Goal: Transaction & Acquisition: Download file/media

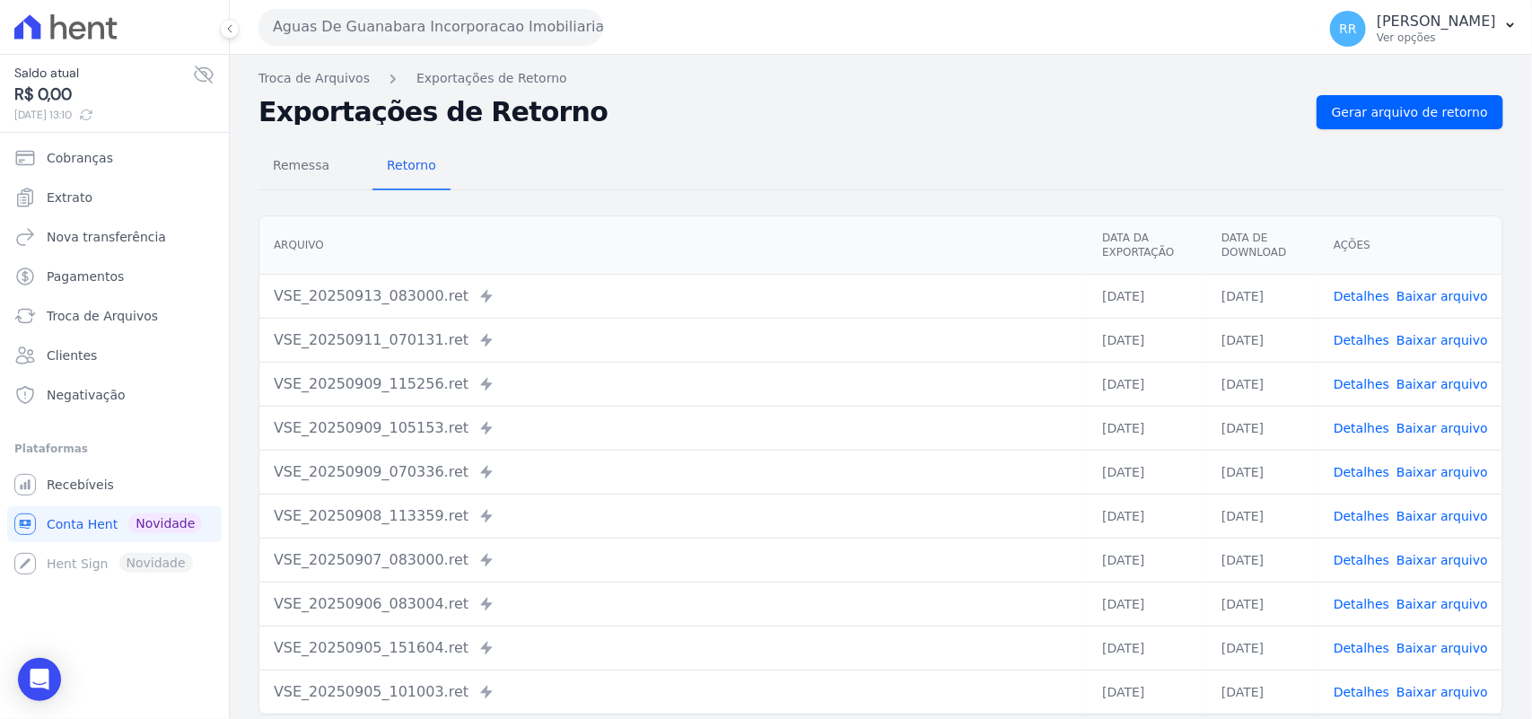
click at [379, 38] on button "Aguas De Guanabara Incorporacao Imobiliaria SPE LTDA" at bounding box center [430, 27] width 345 height 36
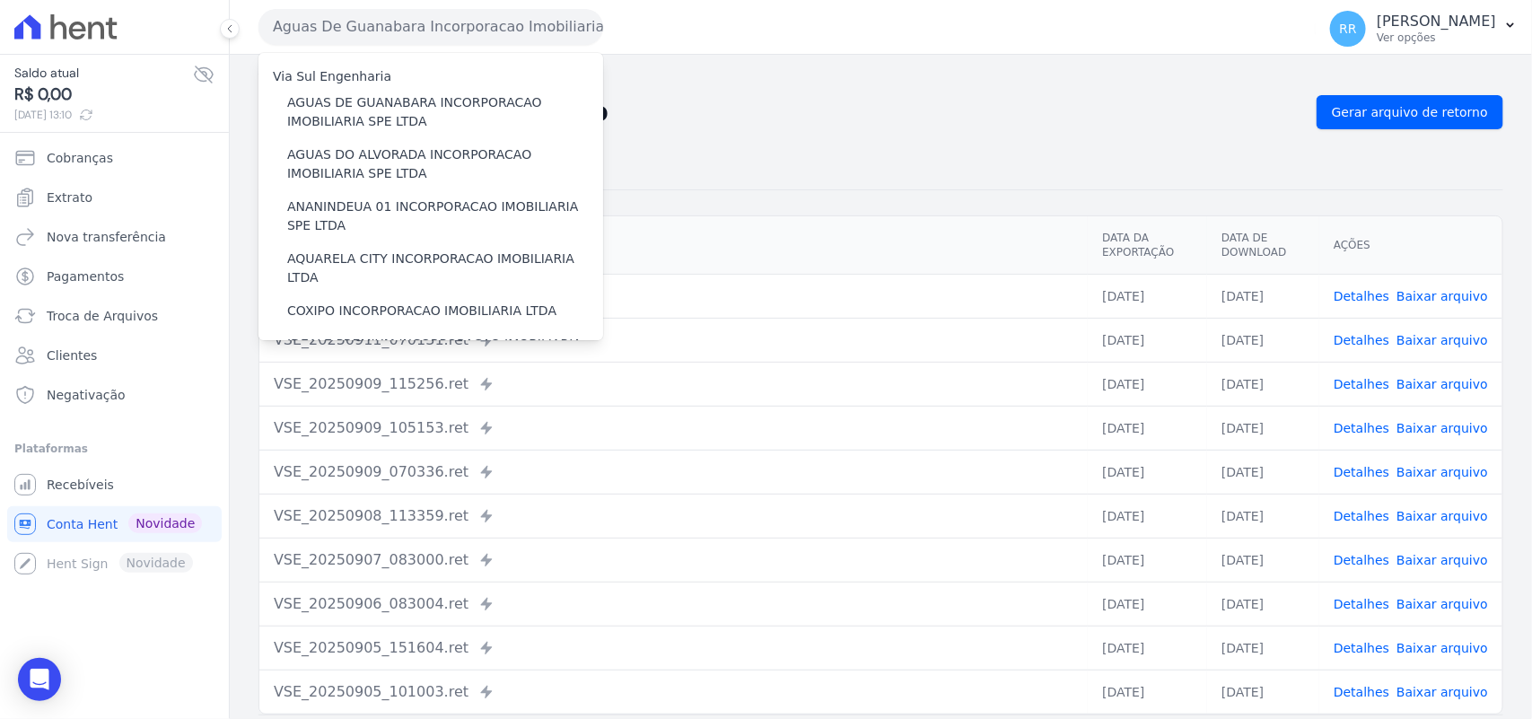
click at [836, 127] on div "Exportações de Retorno Gerar arquivo de retorno" at bounding box center [880, 112] width 1244 height 34
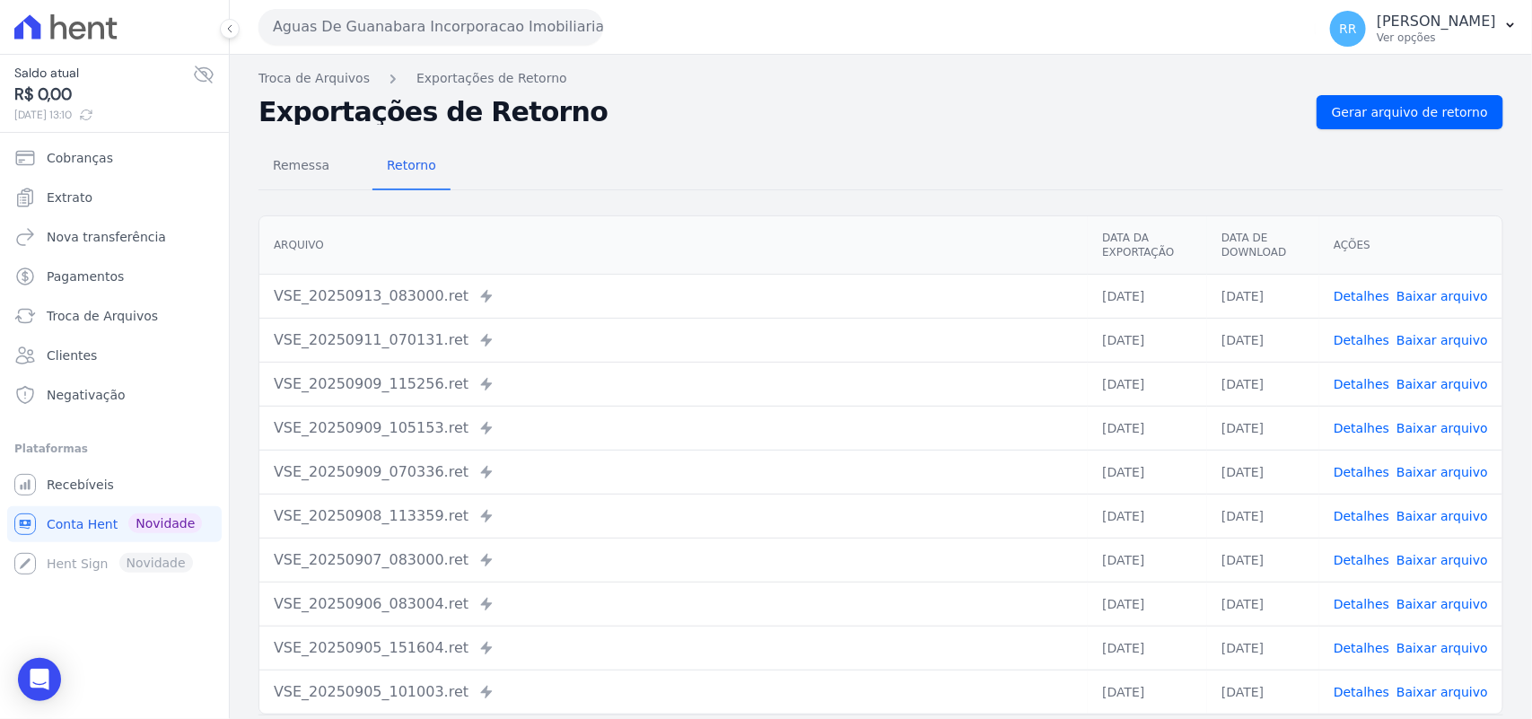
click at [396, 46] on div "Aguas De Guanabara Incorporacao Imobiliaria SPE LTDA Via Sul Engenharia AGUAS D…" at bounding box center [783, 27] width 1050 height 56
click at [392, 29] on button "Aguas De Guanabara Incorporacao Imobiliaria SPE LTDA" at bounding box center [430, 27] width 345 height 36
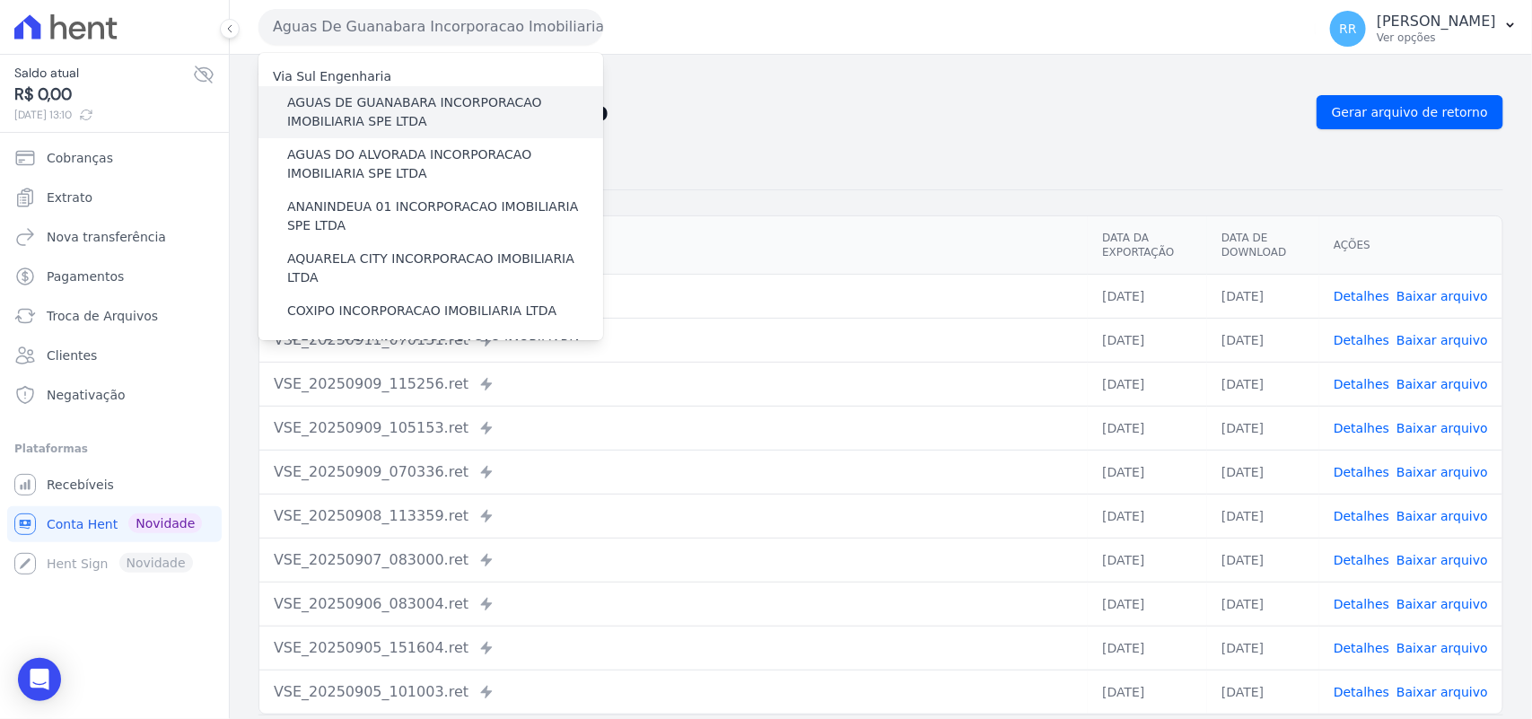
click at [411, 113] on label "AGUAS DE GUANABARA INCORPORACAO IMOBILIARIA SPE LTDA" at bounding box center [445, 112] width 316 height 38
click at [0, 0] on input "AGUAS DE GUANABARA INCORPORACAO IMOBILIARIA SPE LTDA" at bounding box center [0, 0] width 0 height 0
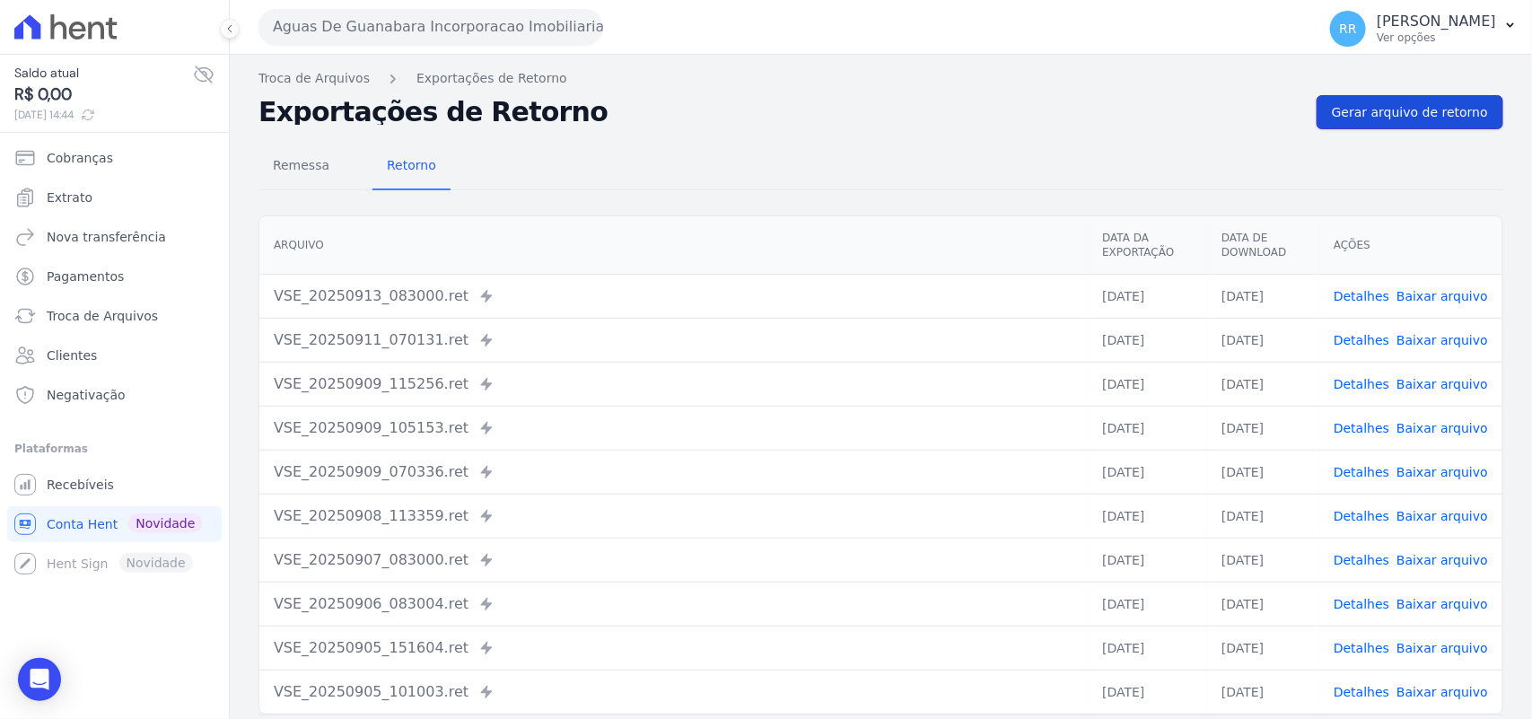
click at [1400, 118] on span "Gerar arquivo de retorno" at bounding box center [1410, 112] width 156 height 18
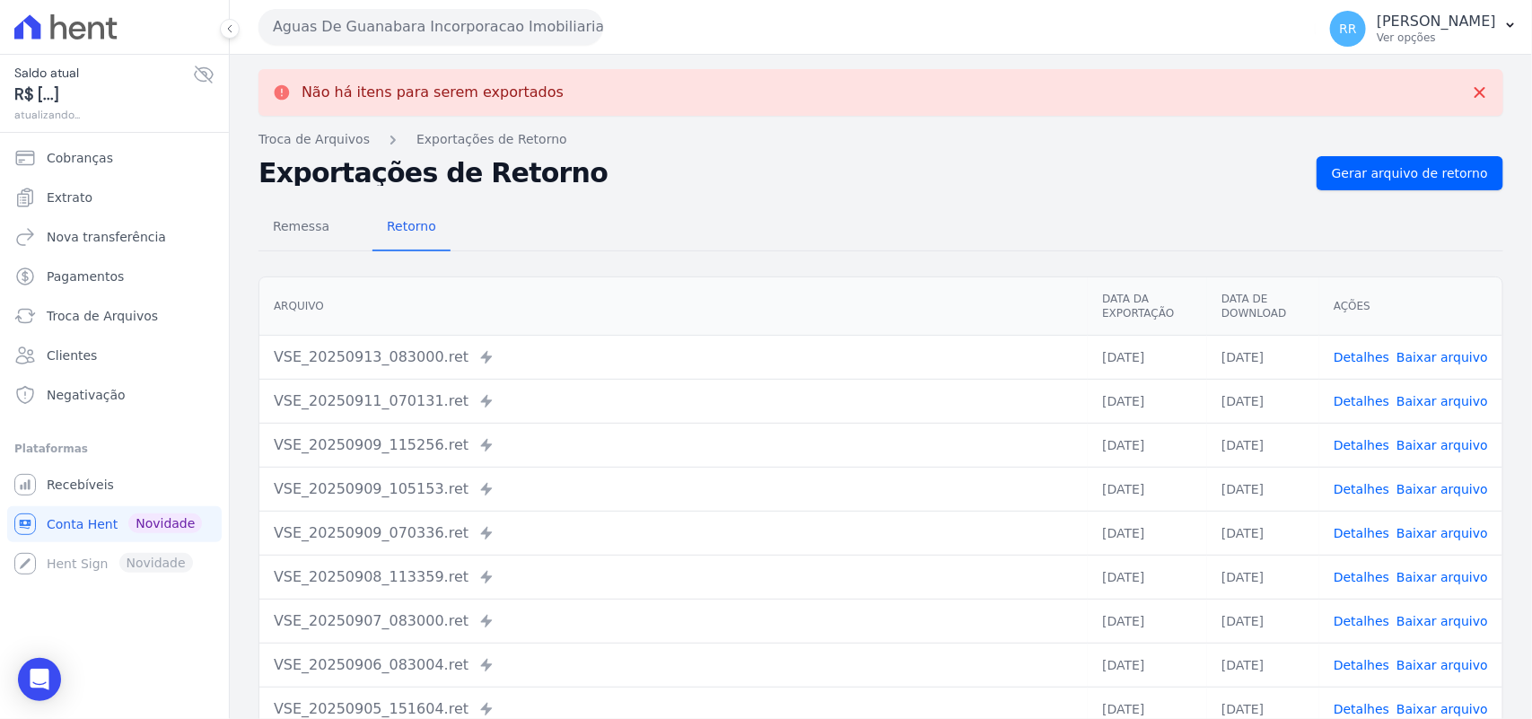
click at [507, 22] on button "Aguas De Guanabara Incorporacao Imobiliaria SPE LTDA" at bounding box center [430, 27] width 345 height 36
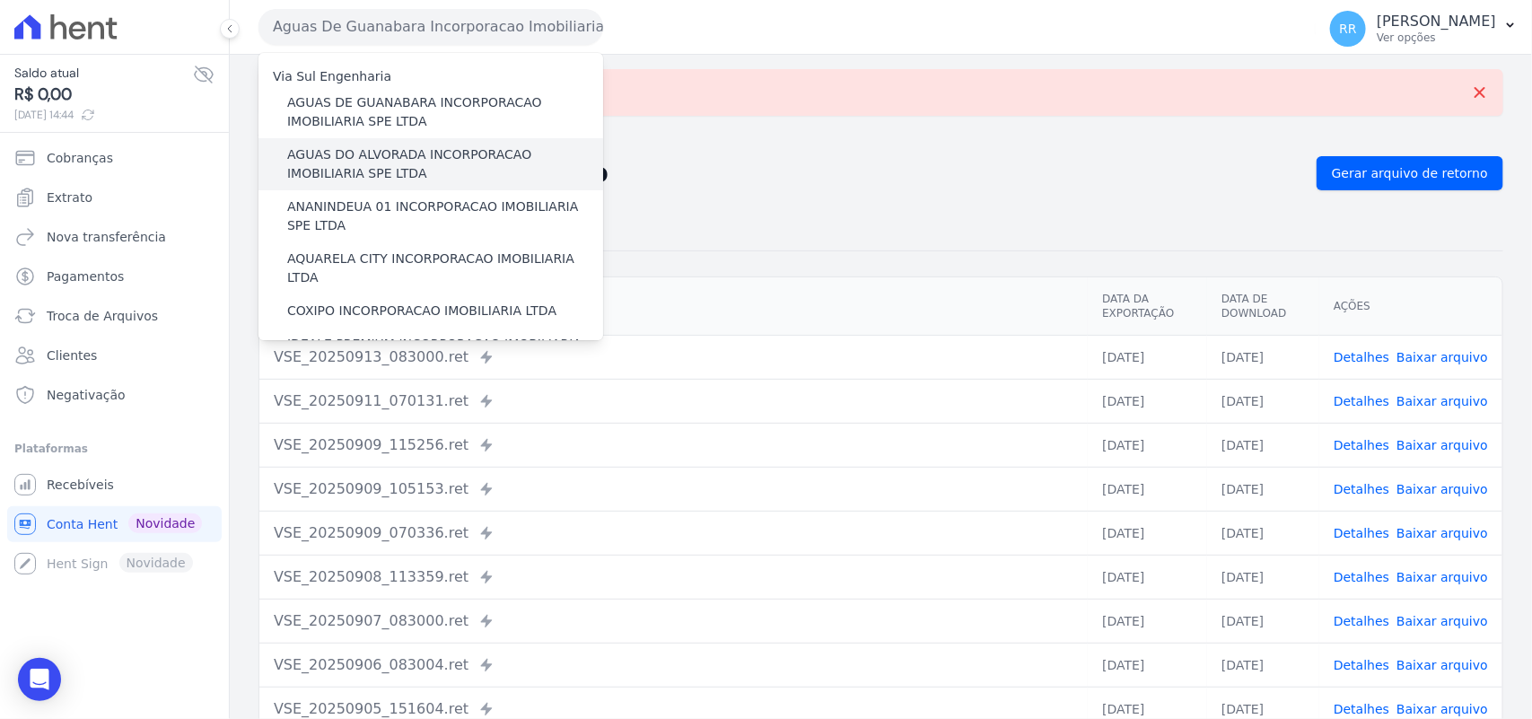
click at [260, 167] on div "AGUAS DO ALVORADA INCORPORACAO IMOBILIARIA SPE LTDA" at bounding box center [430, 164] width 345 height 52
click at [299, 155] on label "AGUAS DO ALVORADA INCORPORACAO IMOBILIARIA SPE LTDA" at bounding box center [445, 164] width 316 height 38
click at [0, 0] on input "AGUAS DO ALVORADA INCORPORACAO IMOBILIARIA SPE LTDA" at bounding box center [0, 0] width 0 height 0
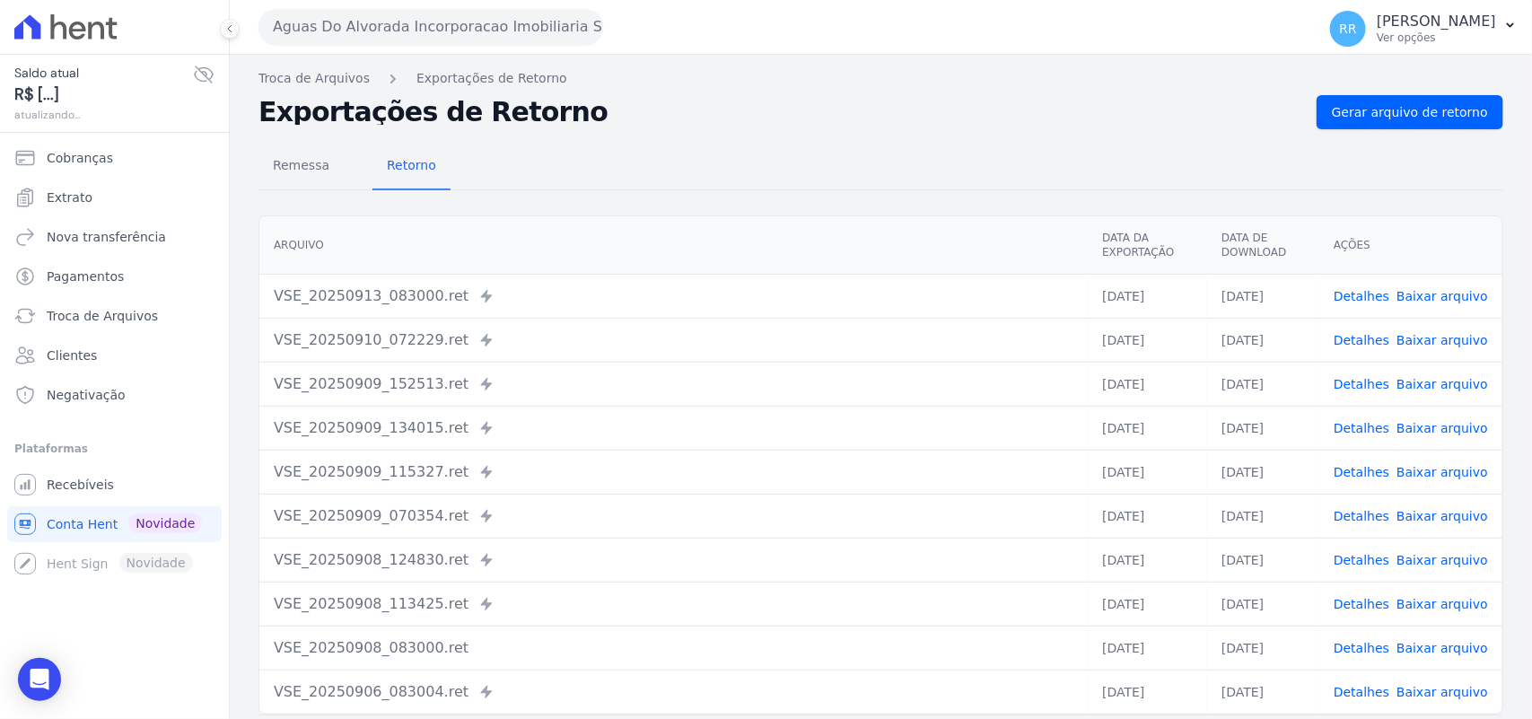
click at [1428, 129] on div "Remessa Retorno [GEOGRAPHIC_DATA] Data da Exportação Data de Download Ações VSE…" at bounding box center [880, 453] width 1244 height 649
click at [1434, 114] on span "Gerar arquivo de retorno" at bounding box center [1410, 112] width 156 height 18
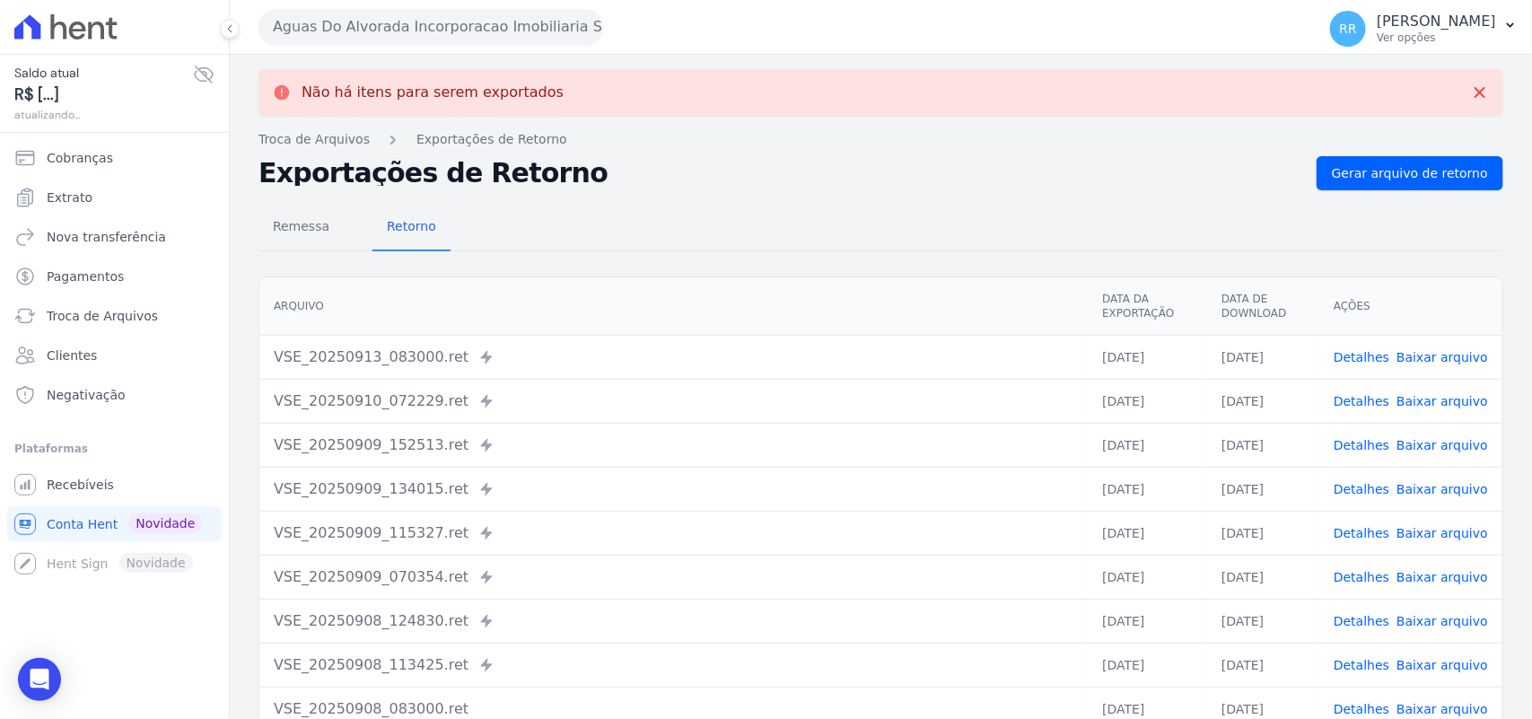
click at [548, 20] on button "Aguas Do Alvorada Incorporacao Imobiliaria SPE LTDA" at bounding box center [430, 27] width 345 height 36
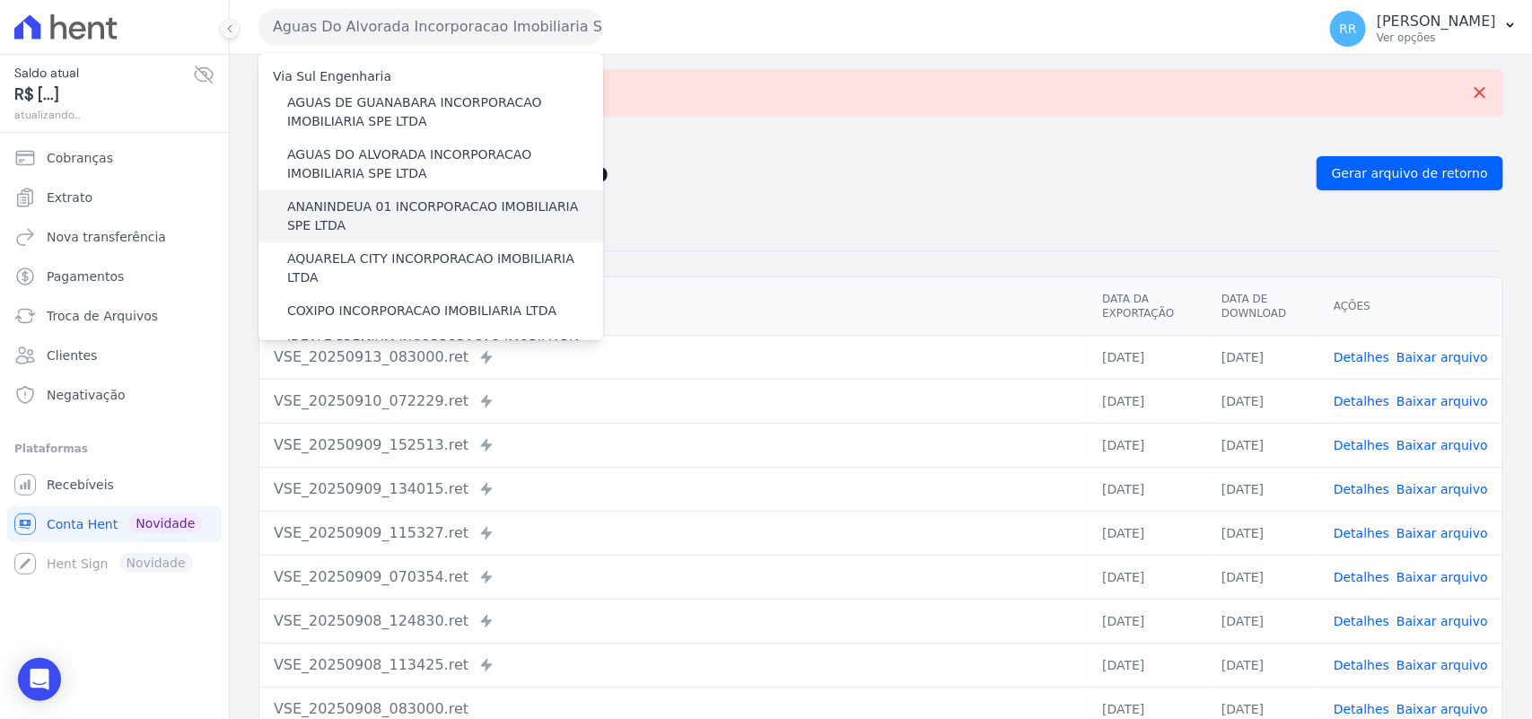
click at [406, 217] on label "ANANINDEUA 01 INCORPORACAO IMOBILIARIA SPE LTDA" at bounding box center [445, 216] width 316 height 38
click at [0, 0] on input "ANANINDEUA 01 INCORPORACAO IMOBILIARIA SPE LTDA" at bounding box center [0, 0] width 0 height 0
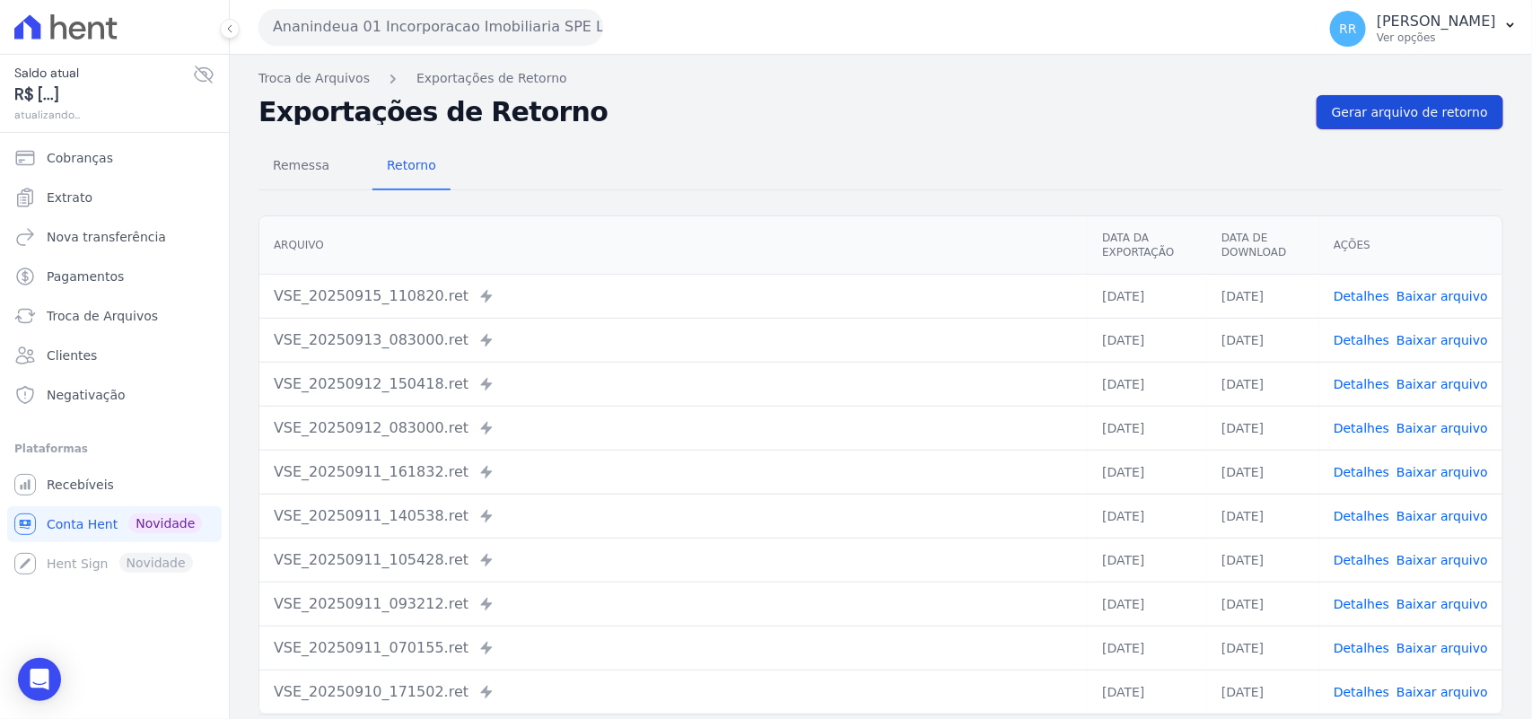
click at [1383, 101] on link "Gerar arquivo de retorno" at bounding box center [1409, 112] width 187 height 34
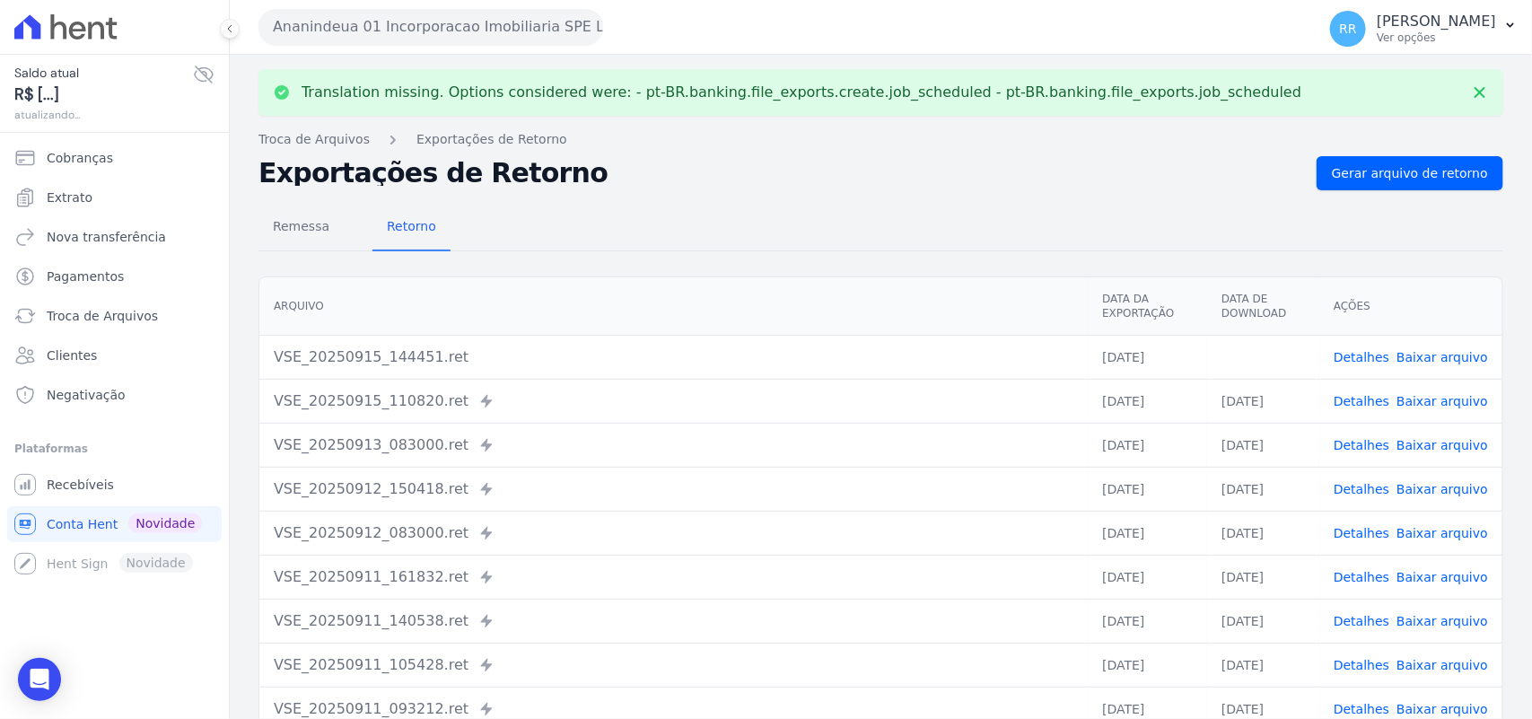
click at [1413, 352] on link "Baixar arquivo" at bounding box center [1442, 357] width 92 height 14
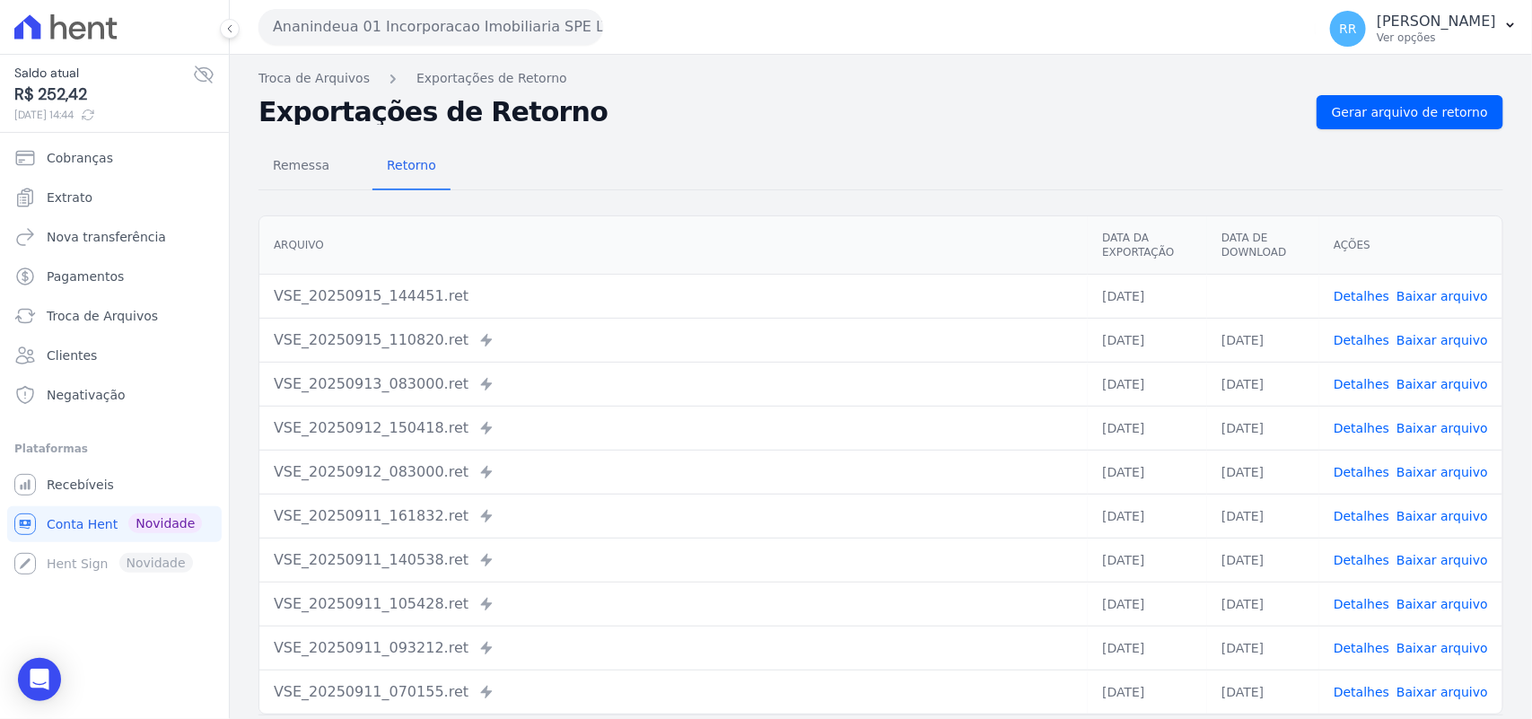
drag, startPoint x: 651, startPoint y: 188, endPoint x: 486, endPoint y: 101, distance: 186.6
click at [651, 188] on div "Remessa Retorno" at bounding box center [880, 167] width 1244 height 47
click at [397, 38] on button "Ananindeua 01 Incorporacao Imobiliaria SPE LTDA" at bounding box center [430, 27] width 345 height 36
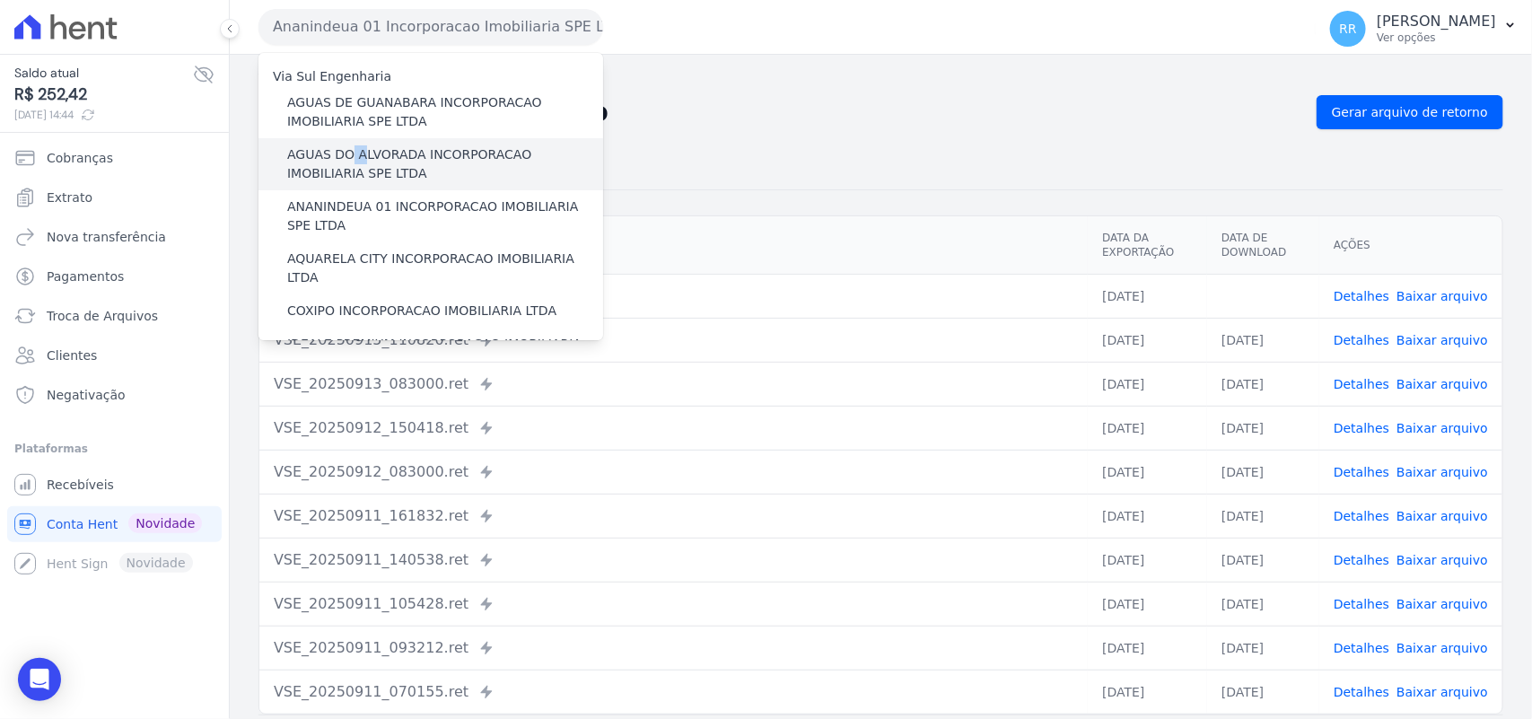
click at [356, 153] on label "AGUAS DO ALVORADA INCORPORACAO IMOBILIARIA SPE LTDA" at bounding box center [445, 164] width 316 height 38
click at [796, 160] on div "Remessa Retorno" at bounding box center [880, 167] width 1244 height 47
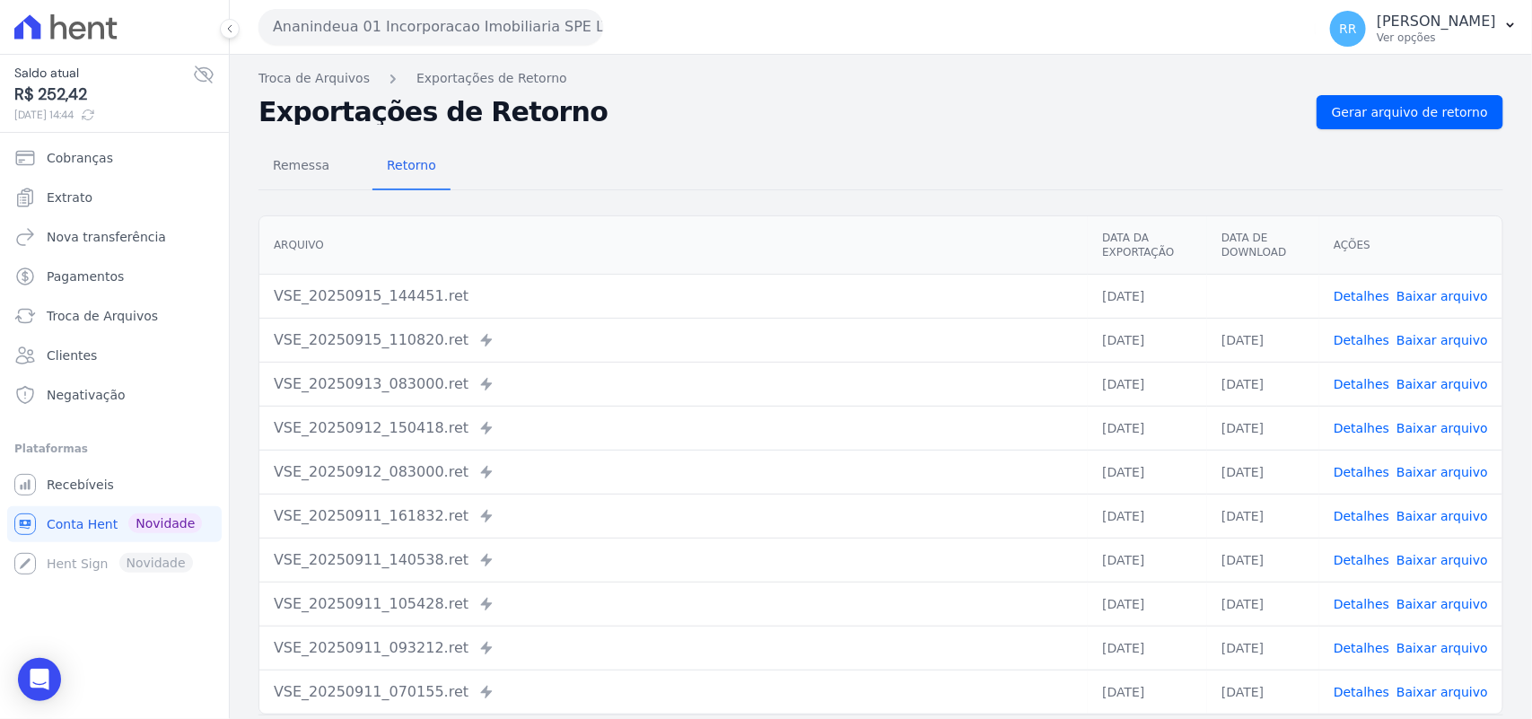
click at [319, 27] on button "Ananindeua 01 Incorporacao Imobiliaria SPE LTDA" at bounding box center [430, 27] width 345 height 36
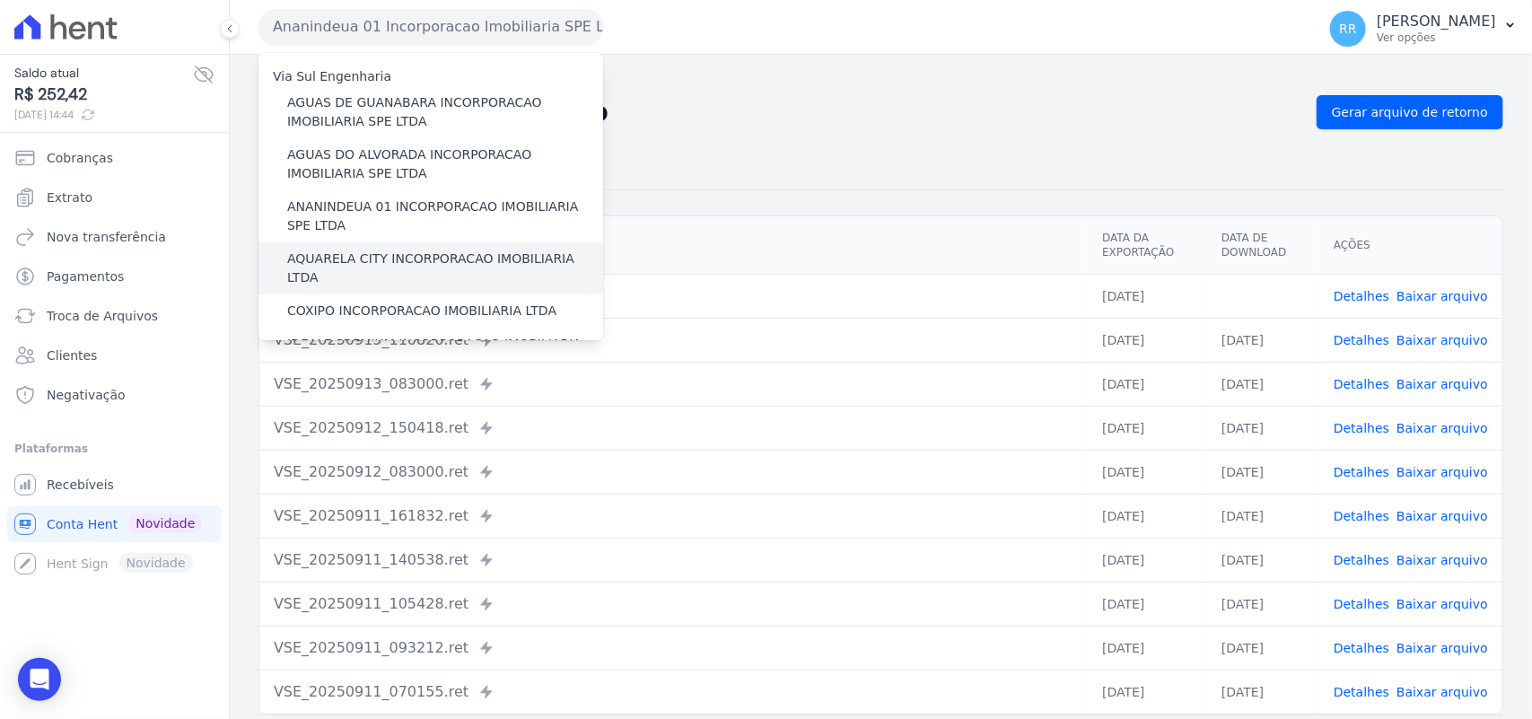
click at [346, 253] on label "AQUARELA CITY INCORPORACAO IMOBILIARIA LTDA" at bounding box center [445, 268] width 316 height 38
click at [0, 0] on input "AQUARELA CITY INCORPORACAO IMOBILIARIA LTDA" at bounding box center [0, 0] width 0 height 0
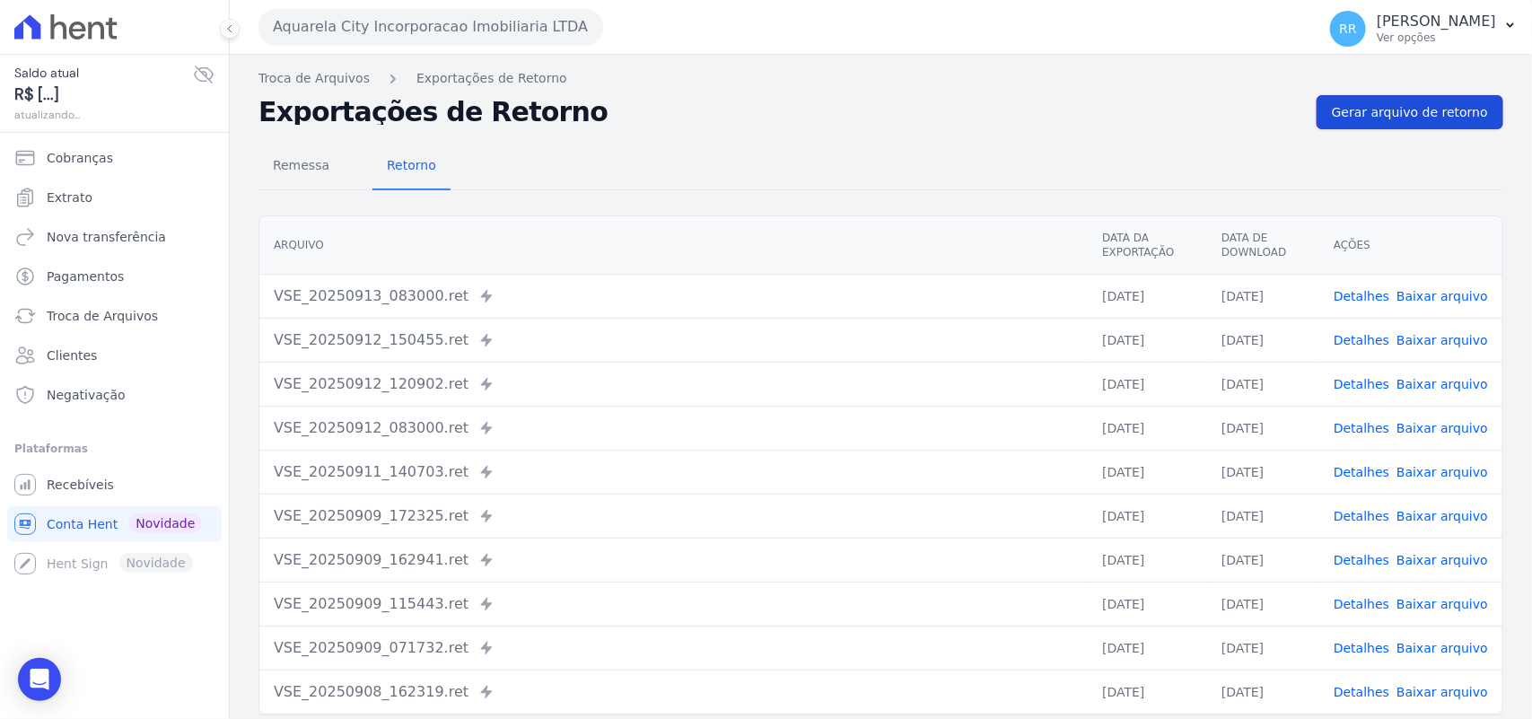
click at [1334, 109] on span "Gerar arquivo de retorno" at bounding box center [1410, 112] width 156 height 18
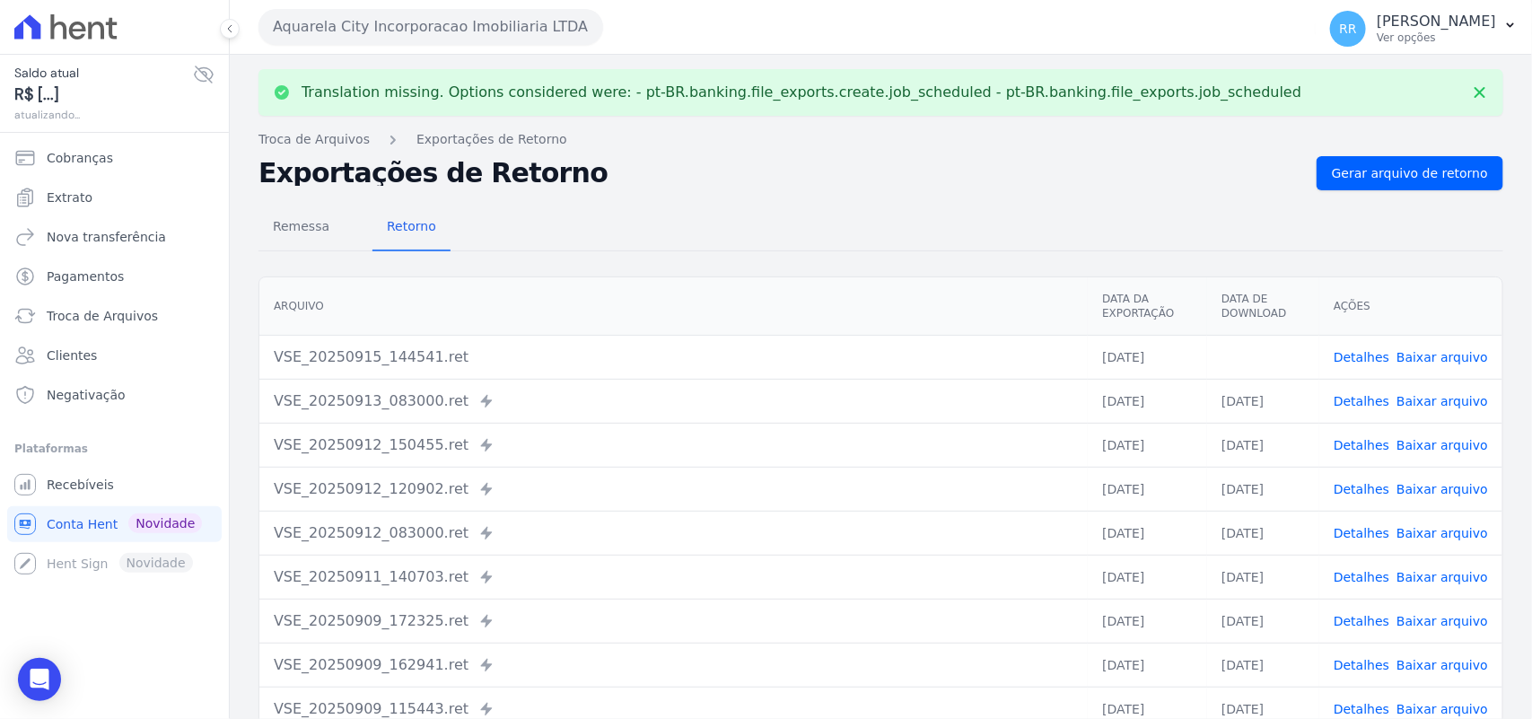
click at [1429, 356] on link "Baixar arquivo" at bounding box center [1442, 357] width 92 height 14
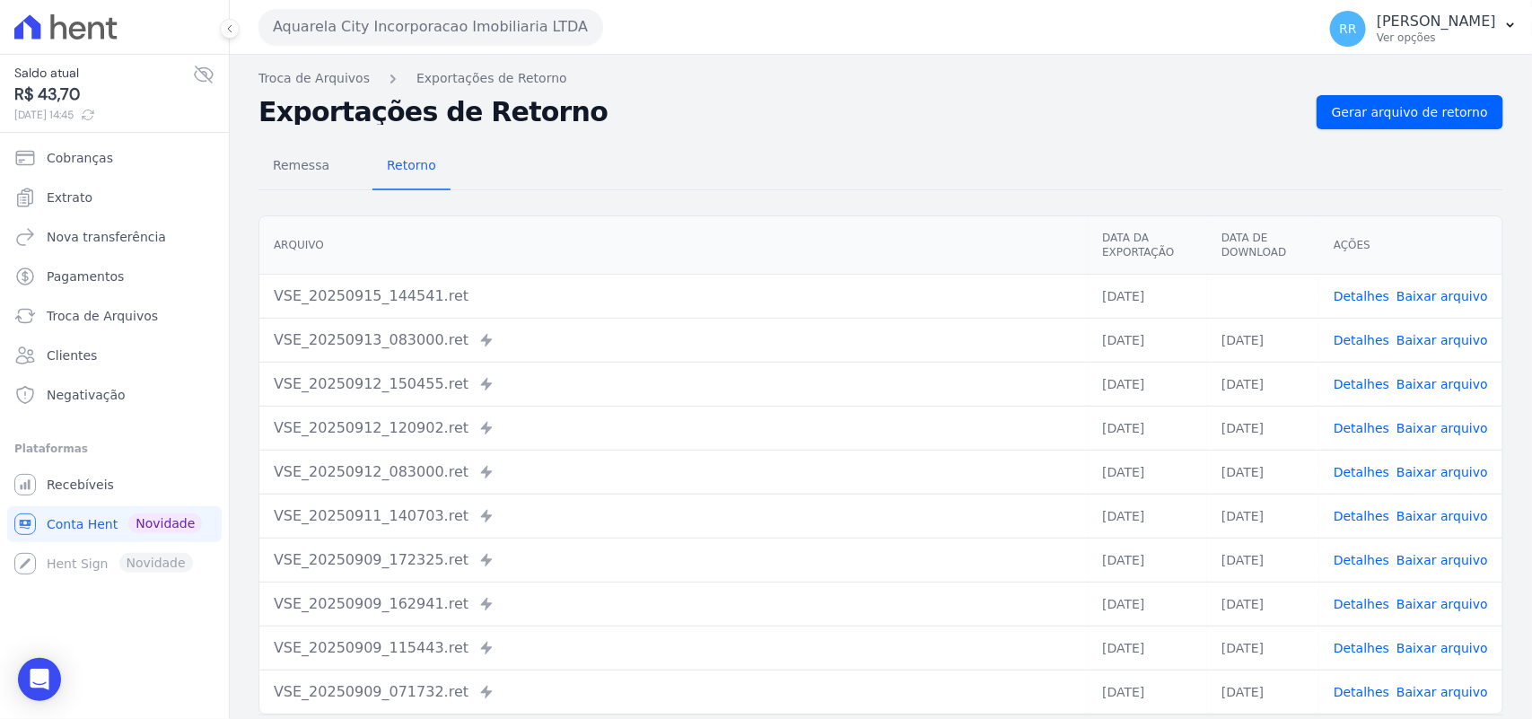
click at [698, 305] on div "VSE_20250915_144541.ret" at bounding box center [673, 296] width 799 height 22
click at [406, 24] on button "Aquarela City Incorporacao Imobiliaria LTDA" at bounding box center [430, 27] width 345 height 36
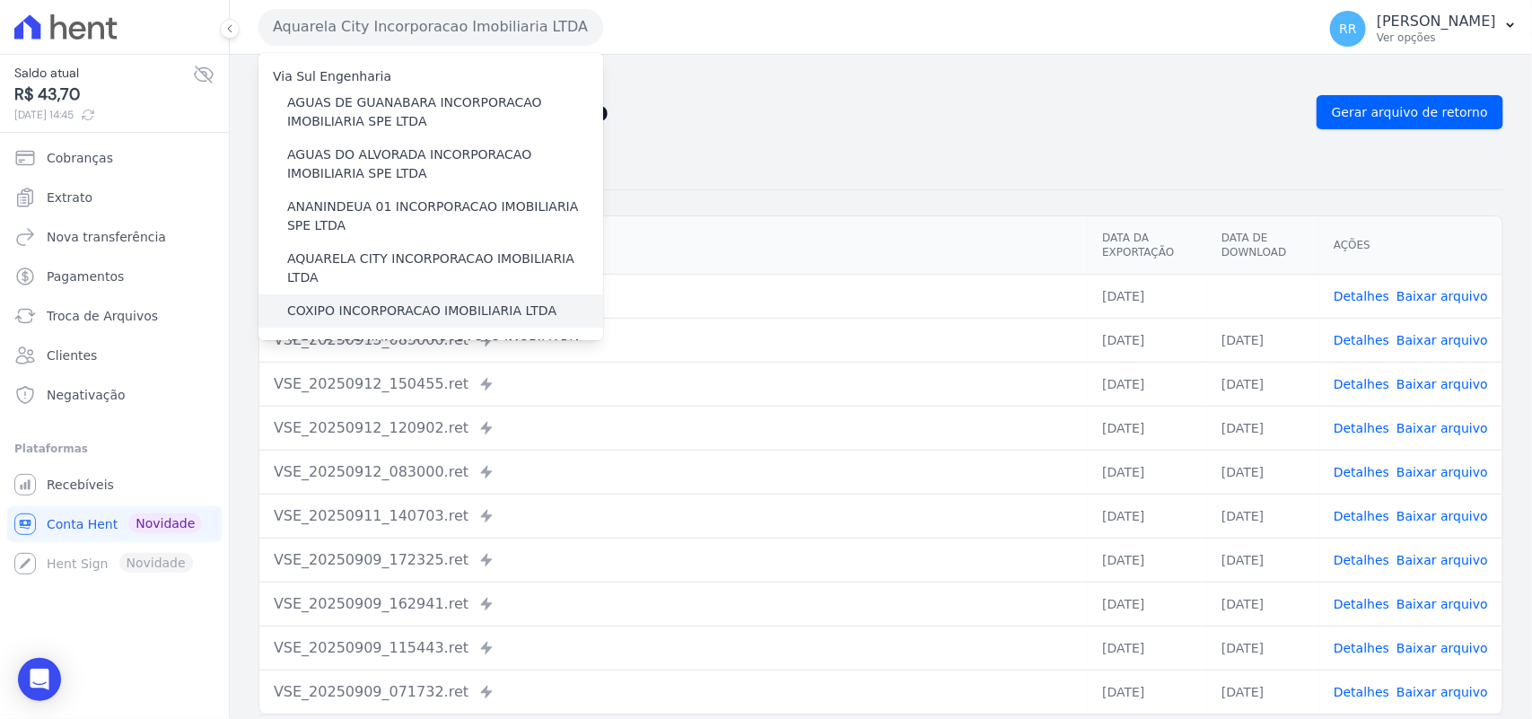
click at [351, 301] on label "COXIPO INCORPORACAO IMOBILIARIA LTDA" at bounding box center [421, 310] width 269 height 19
click at [0, 0] on input "COXIPO INCORPORACAO IMOBILIARIA LTDA" at bounding box center [0, 0] width 0 height 0
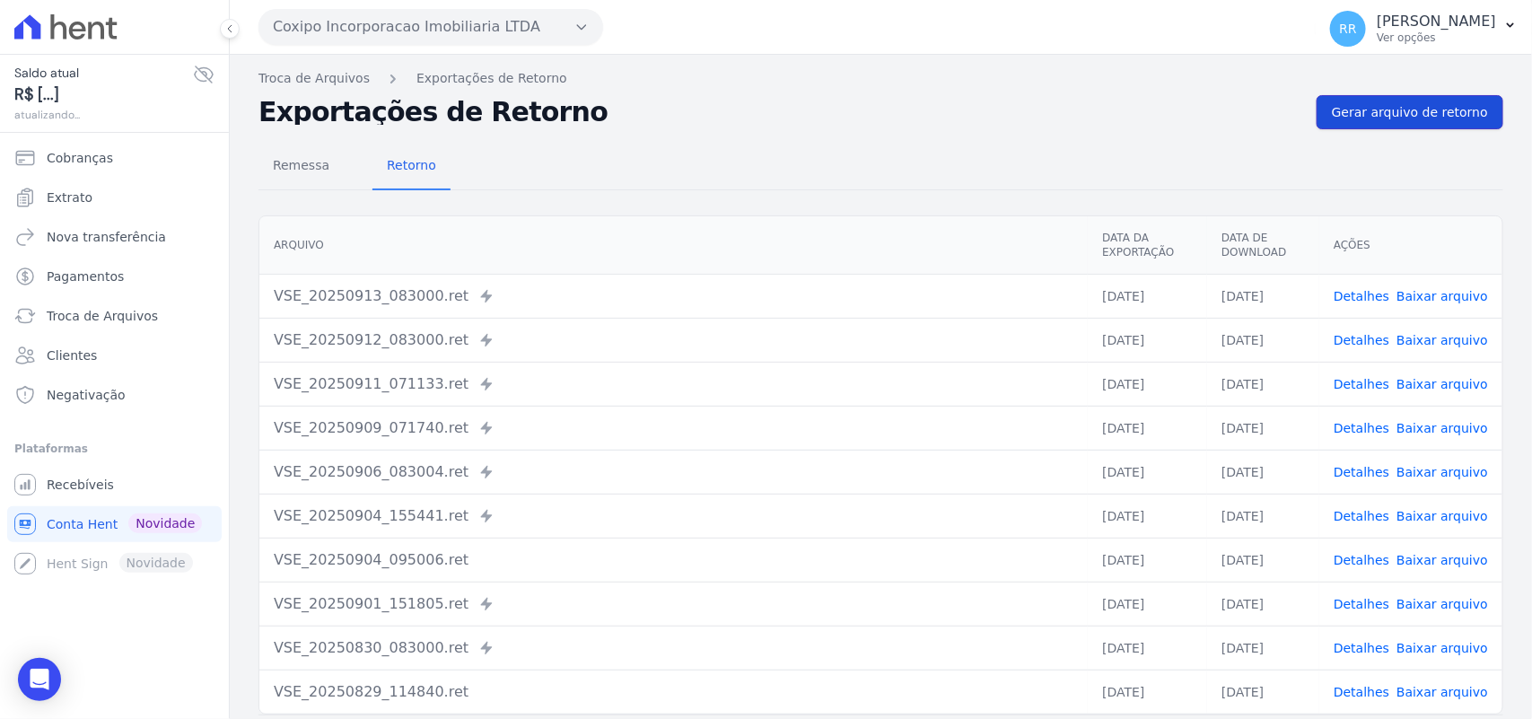
click at [1454, 100] on link "Gerar arquivo de retorno" at bounding box center [1409, 112] width 187 height 34
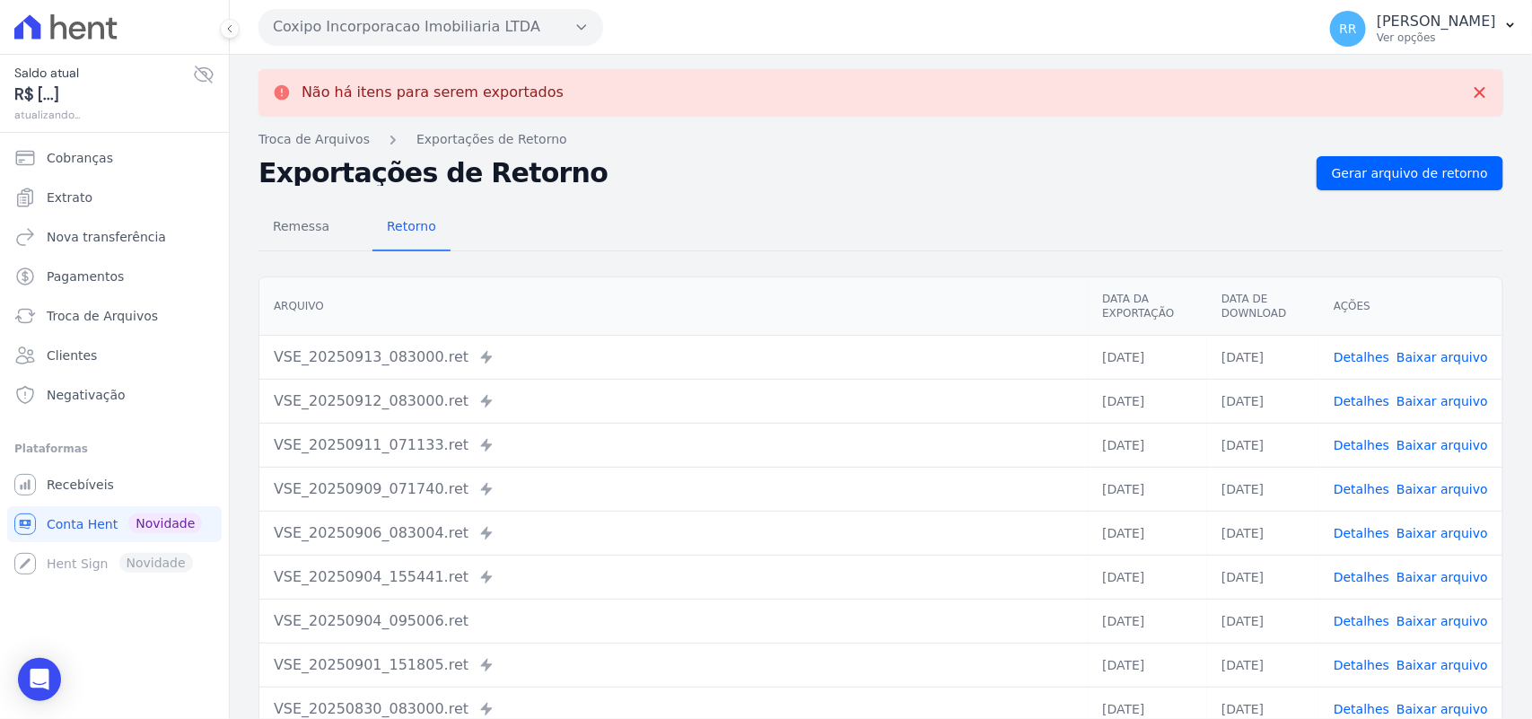
click at [343, 15] on button "Coxipo Incorporacao Imobiliaria LTDA" at bounding box center [430, 27] width 345 height 36
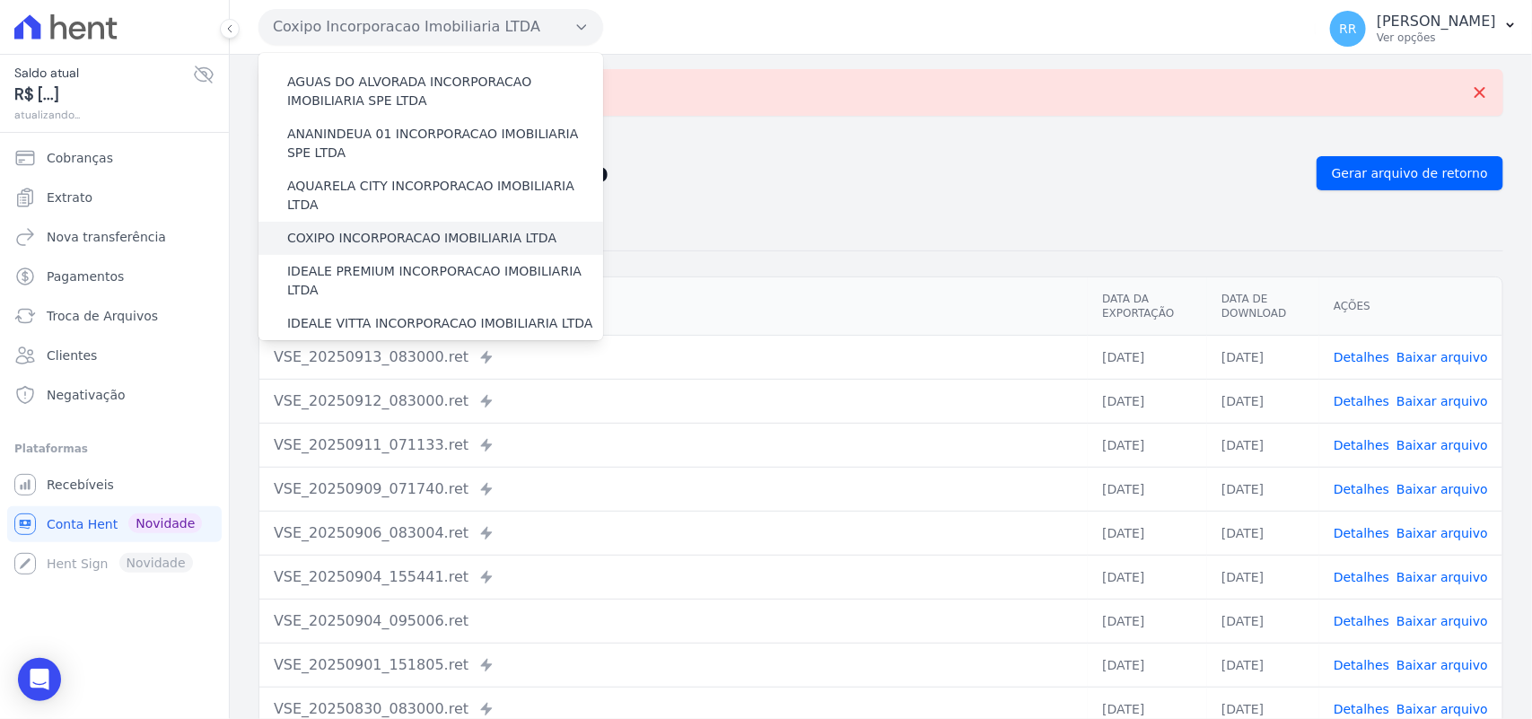
scroll to position [74, 0]
click at [375, 272] on label "IDEALE PREMIUM INCORPORACAO IMOBILIARIA LTDA" at bounding box center [445, 279] width 316 height 38
click at [0, 0] on input "IDEALE PREMIUM INCORPORACAO IMOBILIARIA LTDA" at bounding box center [0, 0] width 0 height 0
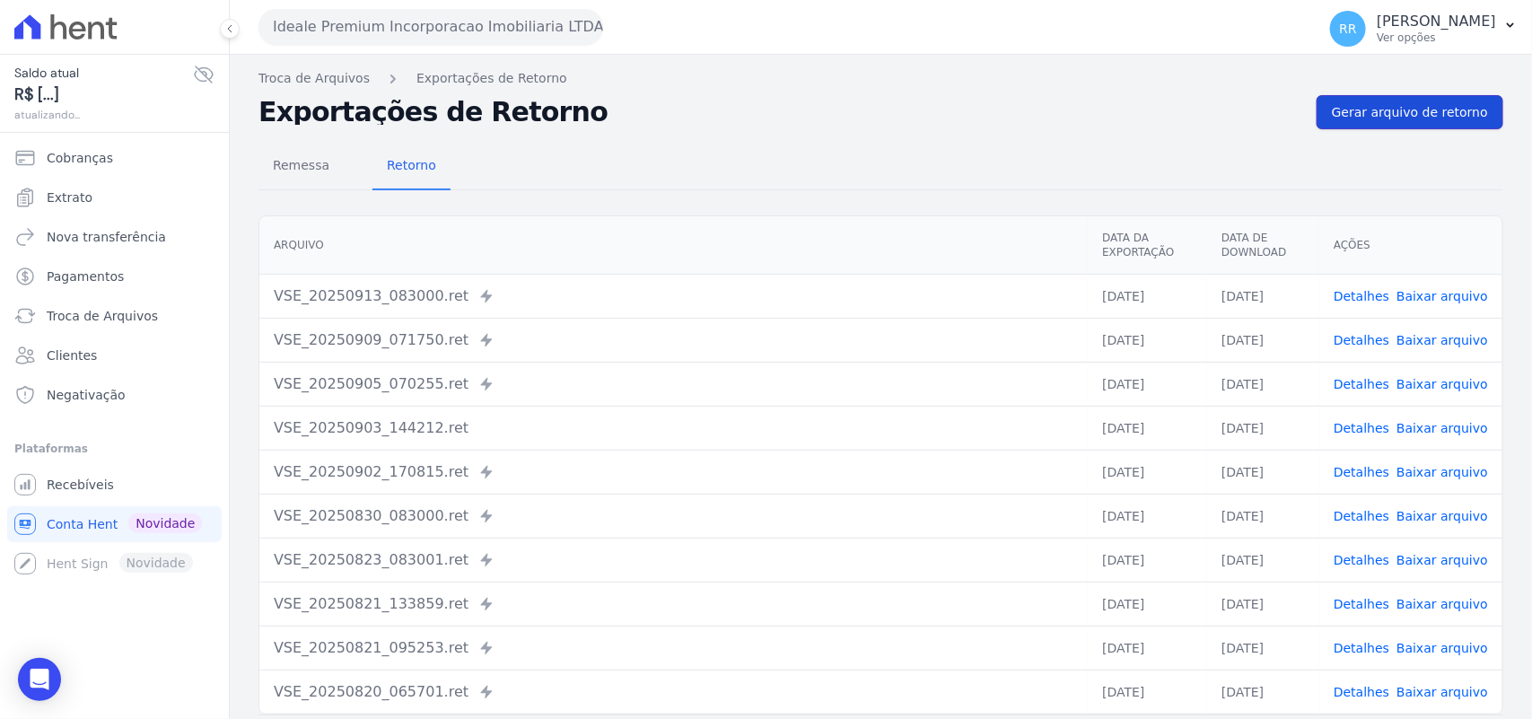
click at [1428, 121] on span "Gerar arquivo de retorno" at bounding box center [1410, 112] width 156 height 18
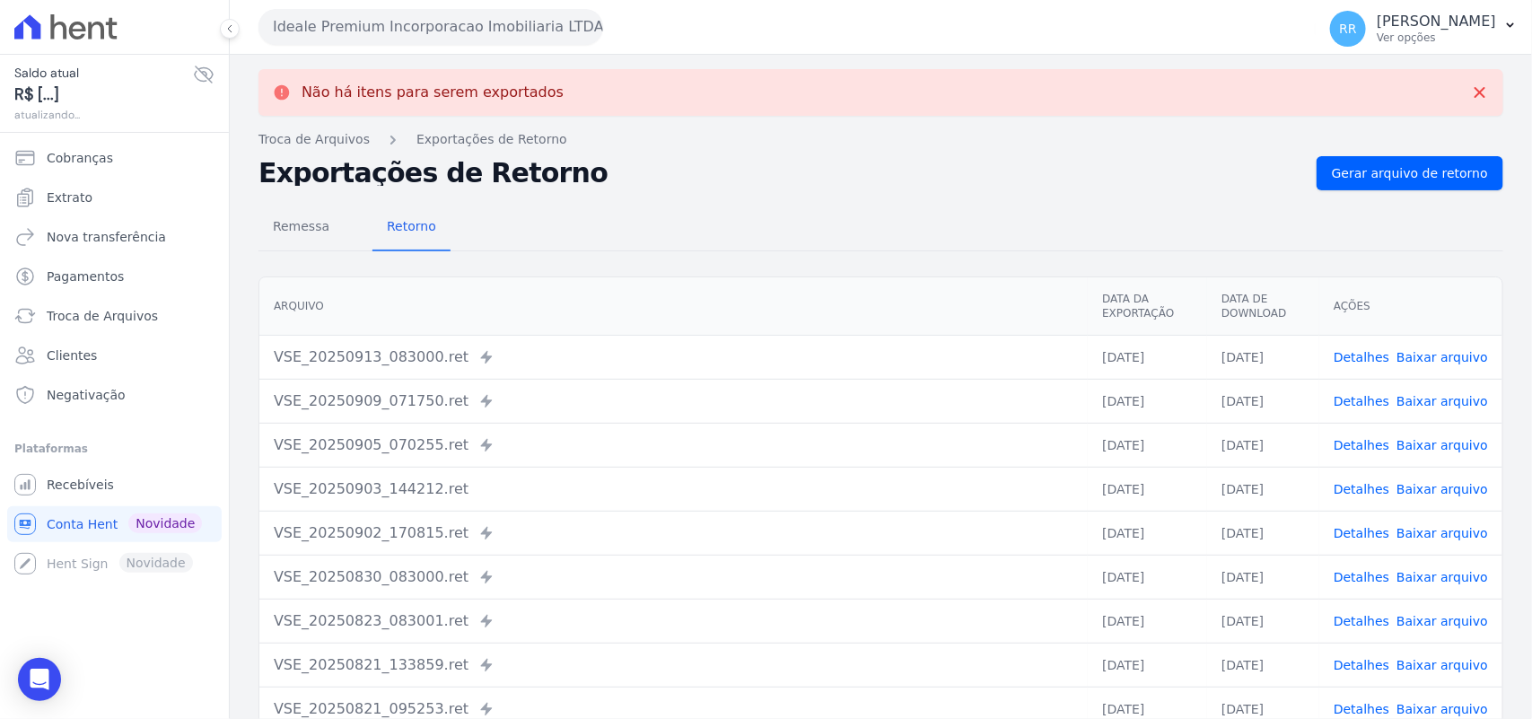
click at [362, 39] on button "Ideale Premium Incorporacao Imobiliaria LTDA" at bounding box center [430, 27] width 345 height 36
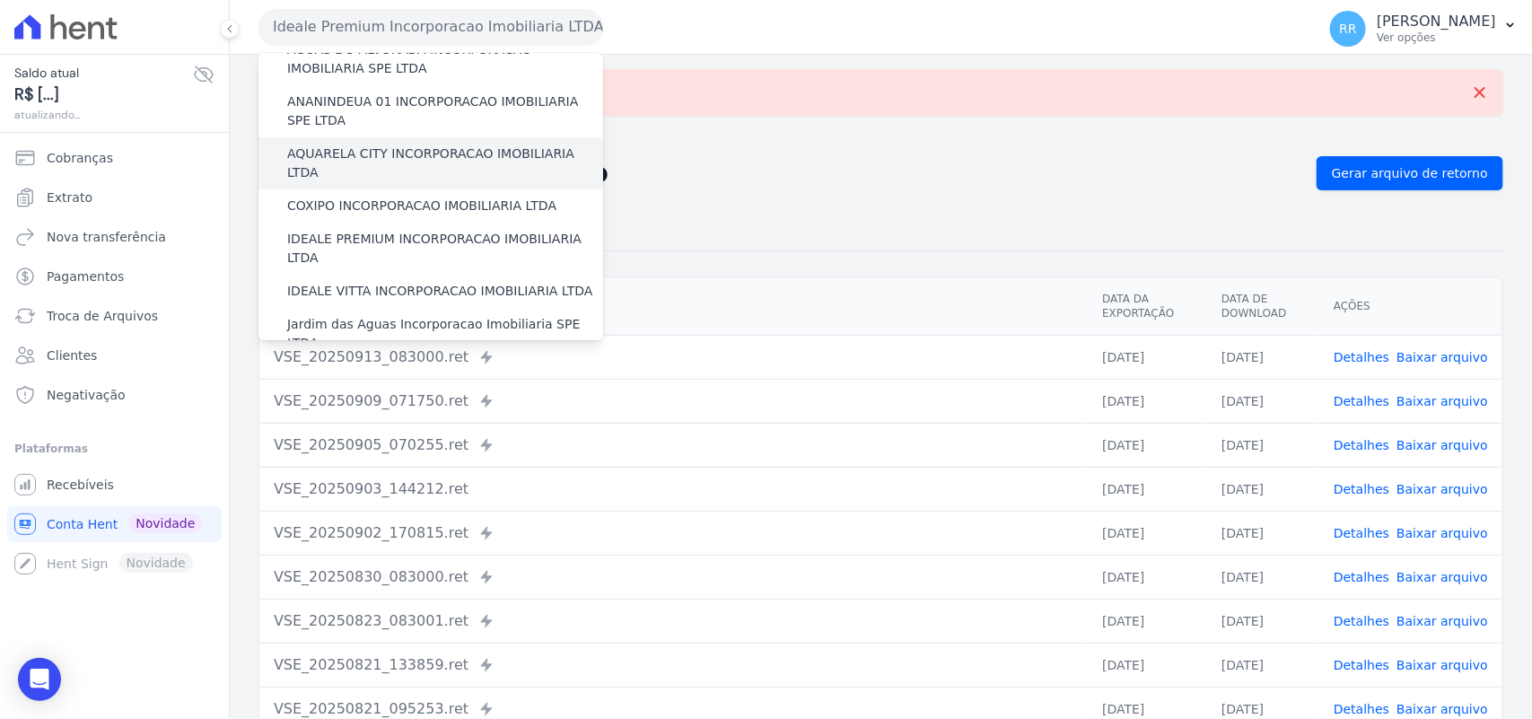
scroll to position [149, 0]
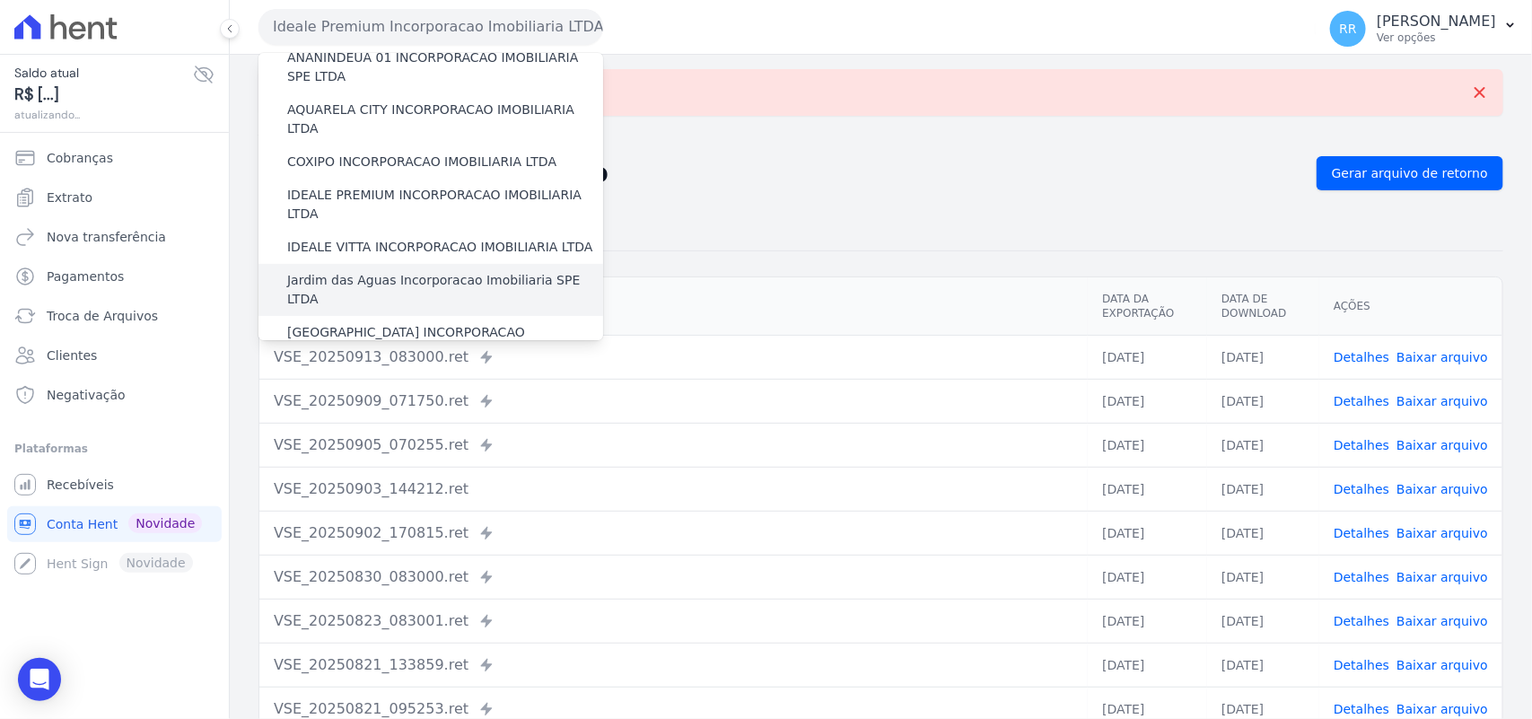
click at [357, 271] on label "Jardim das Aguas Incorporacao Imobiliaria SPE LTDA" at bounding box center [445, 290] width 316 height 38
click at [0, 0] on input "Jardim das Aguas Incorporacao Imobiliaria SPE LTDA" at bounding box center [0, 0] width 0 height 0
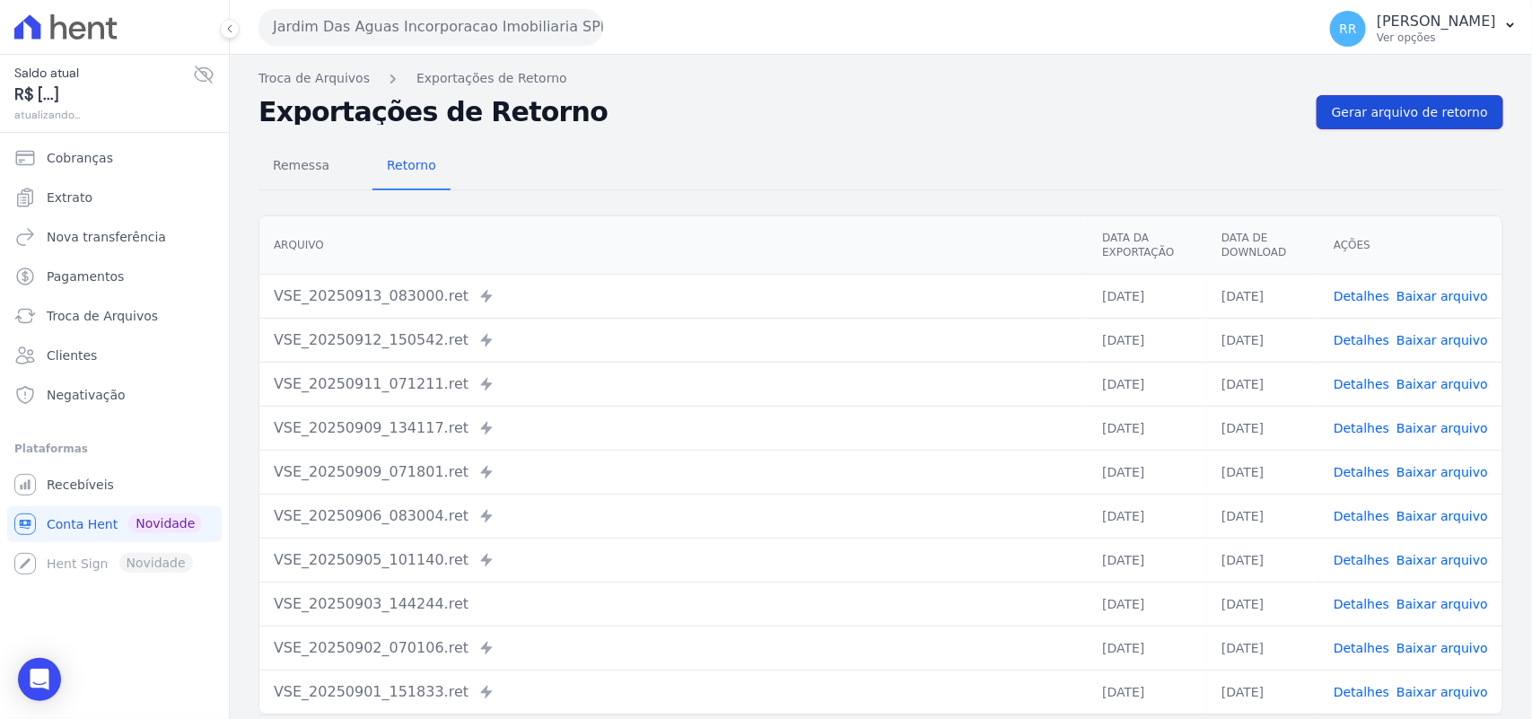
click at [1440, 112] on span "Gerar arquivo de retorno" at bounding box center [1410, 112] width 156 height 18
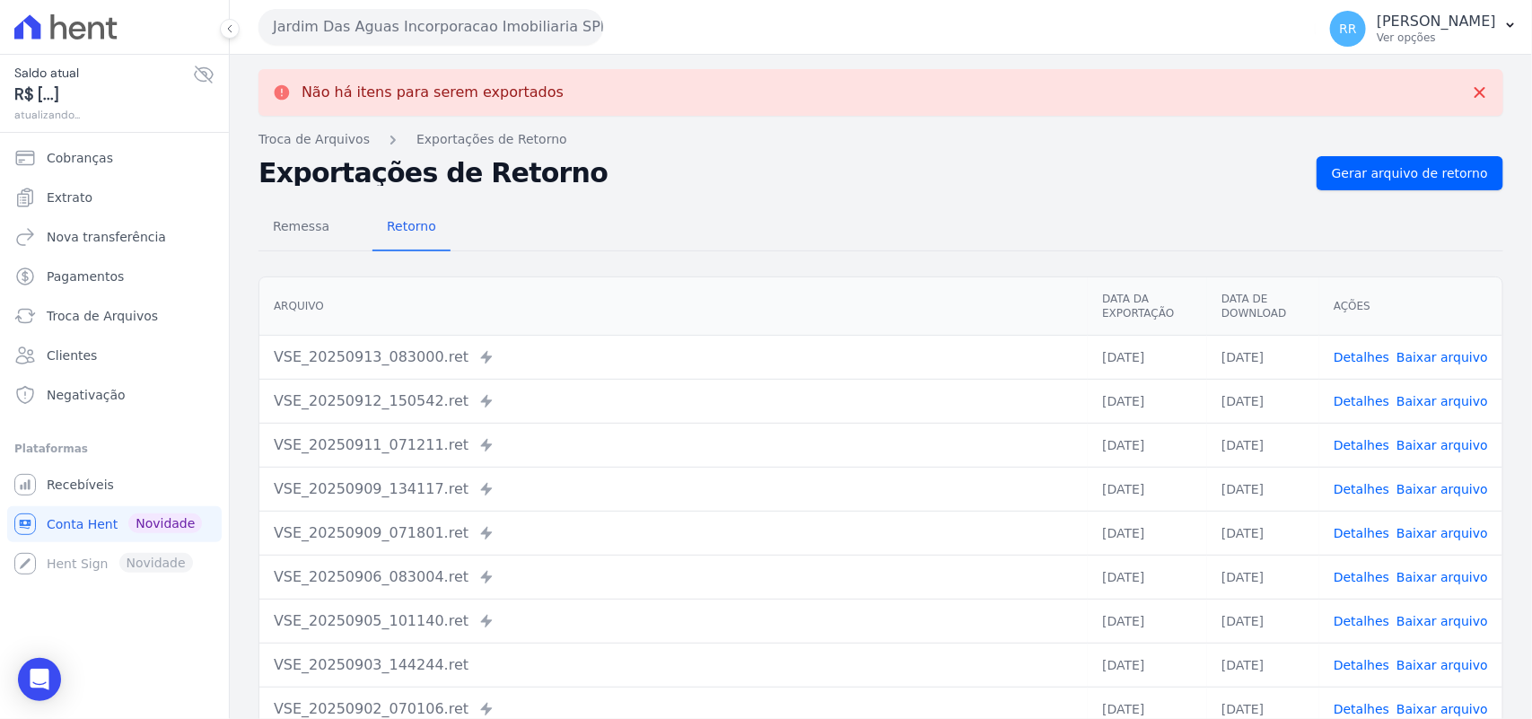
click at [387, 23] on button "Jardim Das Aguas Incorporacao Imobiliaria SPE LTDA" at bounding box center [430, 27] width 345 height 36
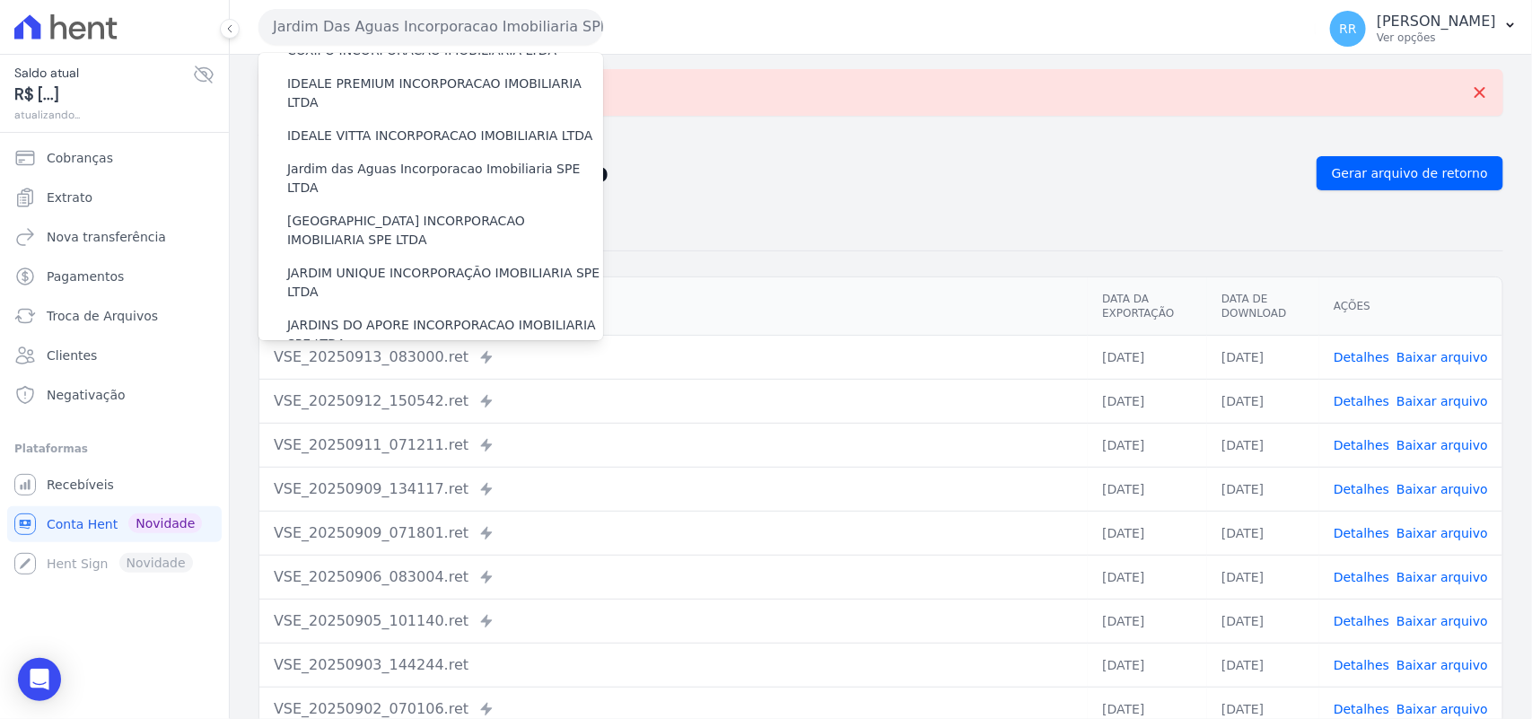
scroll to position [261, 0]
click at [406, 211] on label "[GEOGRAPHIC_DATA] INCORPORACAO IMOBILIARIA SPE LTDA" at bounding box center [445, 230] width 316 height 38
click at [0, 0] on input "[GEOGRAPHIC_DATA] INCORPORACAO IMOBILIARIA SPE LTDA" at bounding box center [0, 0] width 0 height 0
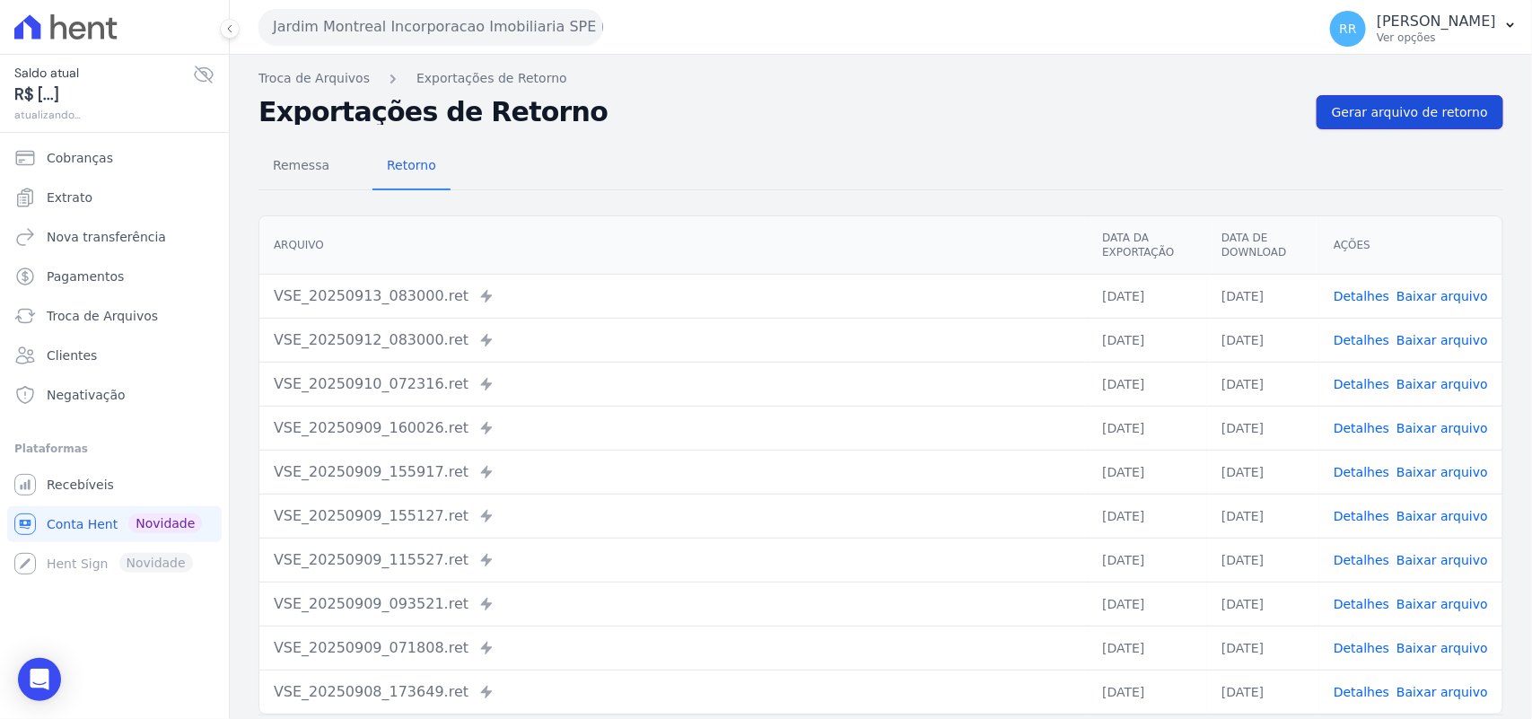
click at [1386, 123] on link "Gerar arquivo de retorno" at bounding box center [1409, 112] width 187 height 34
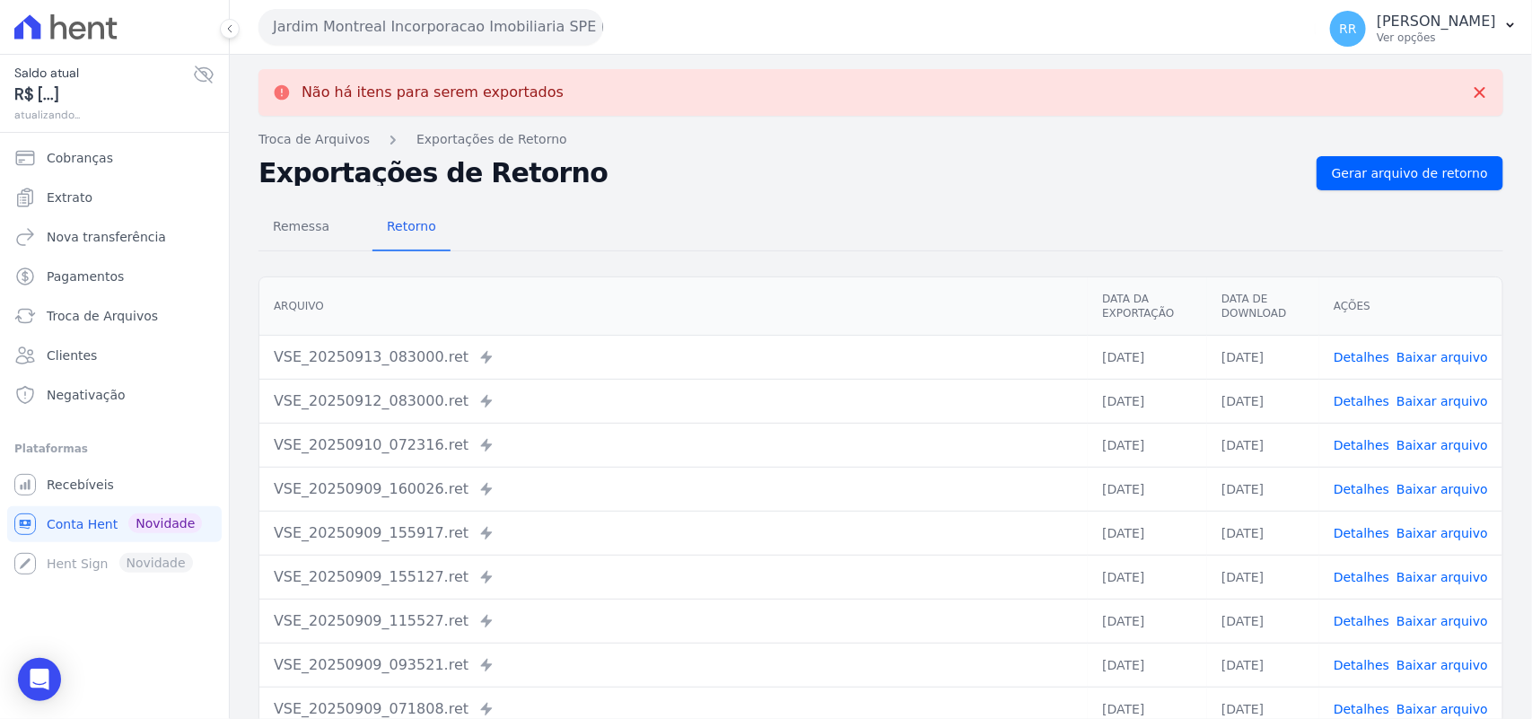
click at [508, 21] on button "Jardim Montreal Incorporacao Imobiliaria SPE LTDA" at bounding box center [430, 27] width 345 height 36
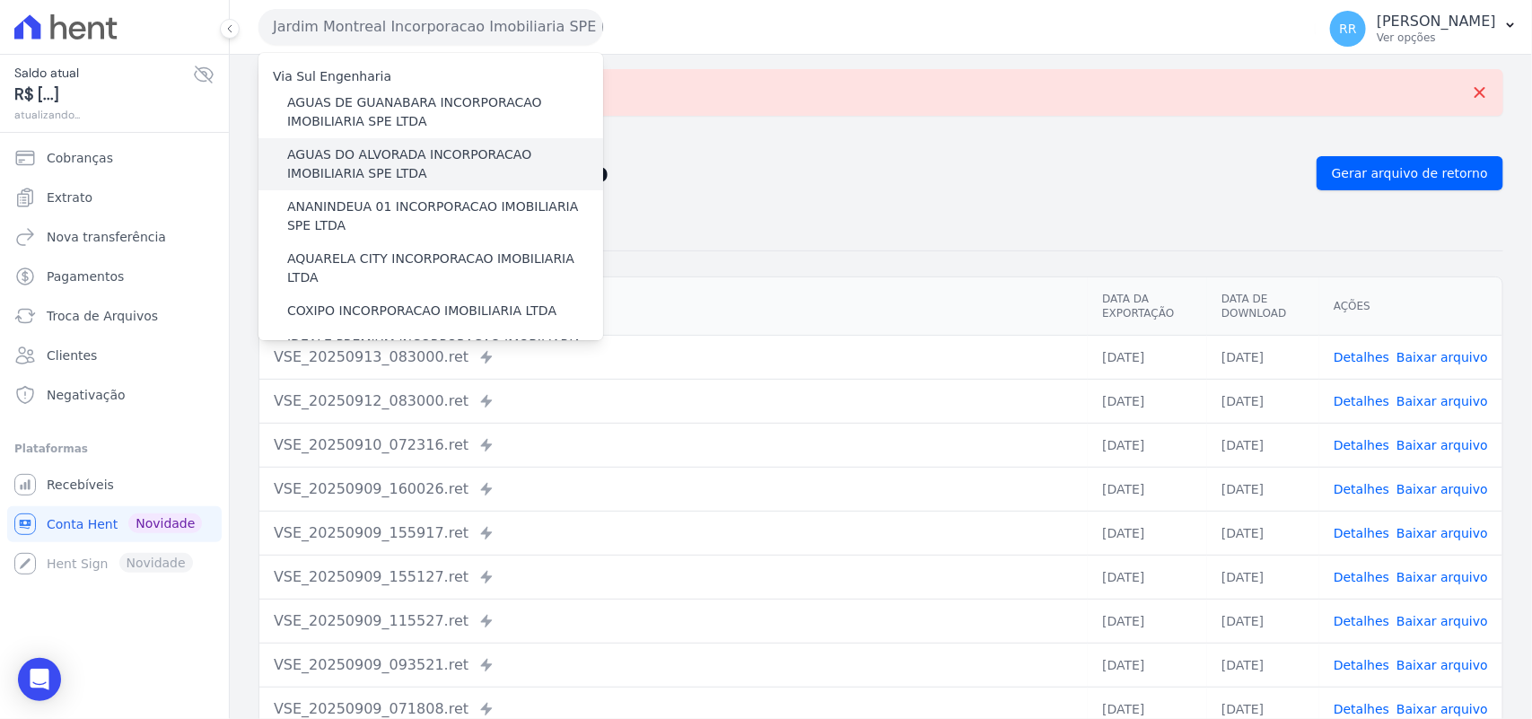
scroll to position [224, 0]
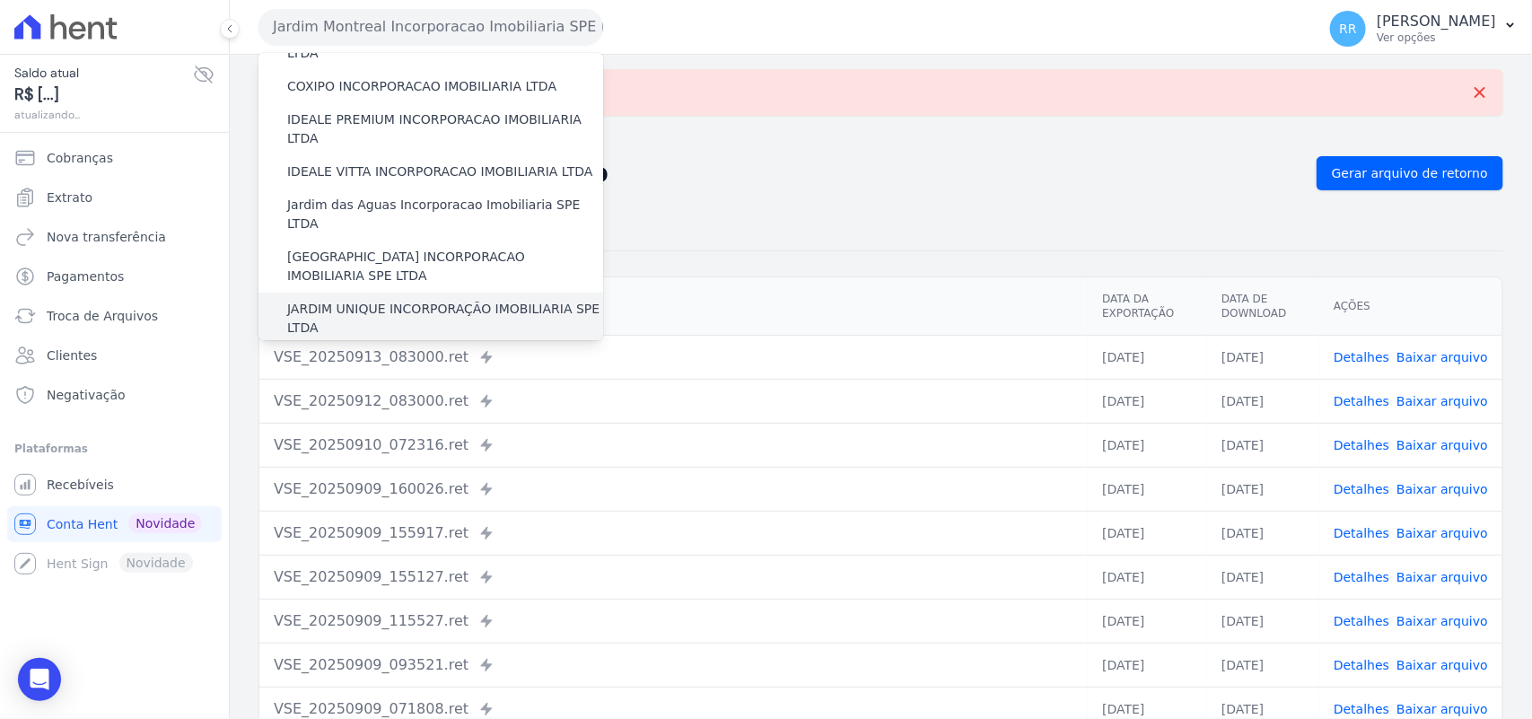
click at [351, 300] on label "JARDIM UNIQUE INCORPORAÇÃO IMOBILIARIA SPE LTDA" at bounding box center [445, 319] width 316 height 38
click at [0, 0] on input "JARDIM UNIQUE INCORPORAÇÃO IMOBILIARIA SPE LTDA" at bounding box center [0, 0] width 0 height 0
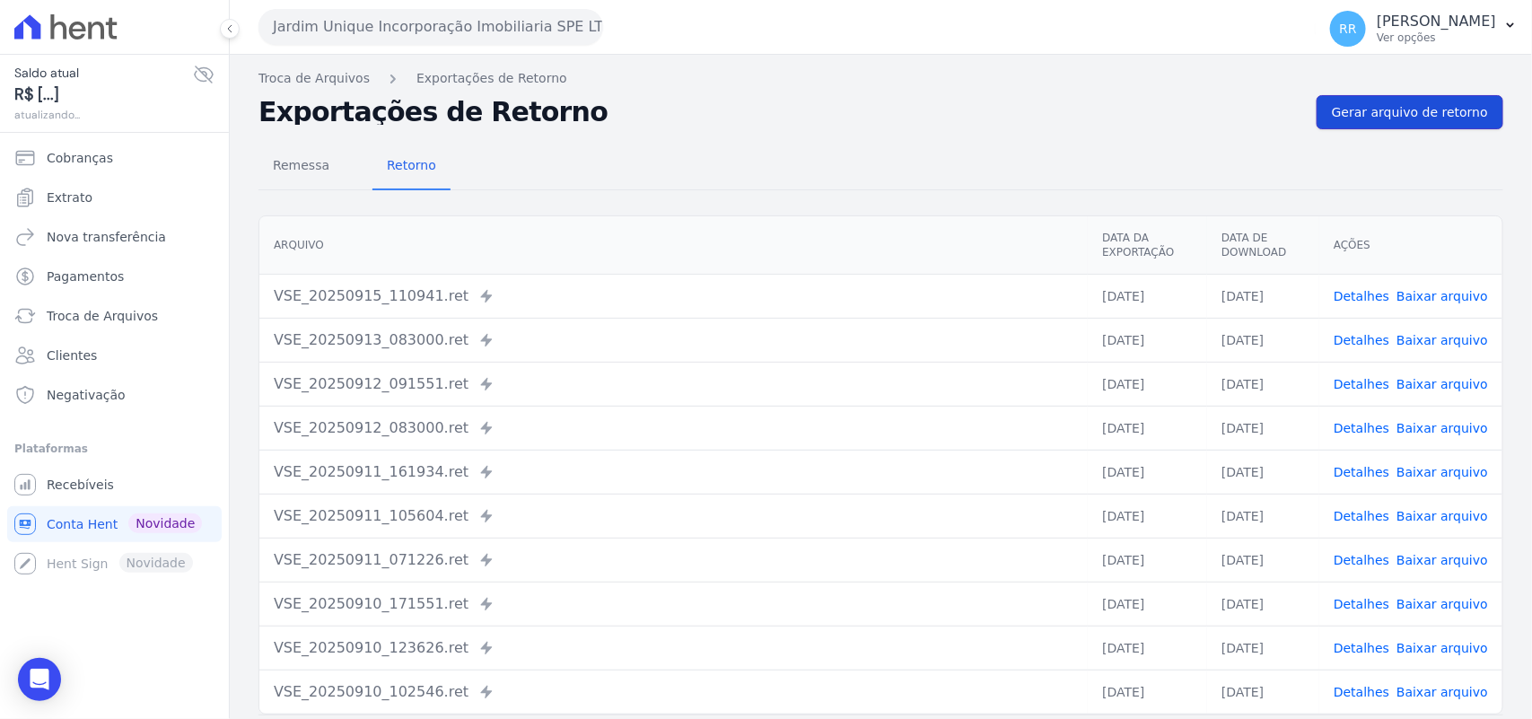
click at [1377, 117] on span "Gerar arquivo de retorno" at bounding box center [1410, 112] width 156 height 18
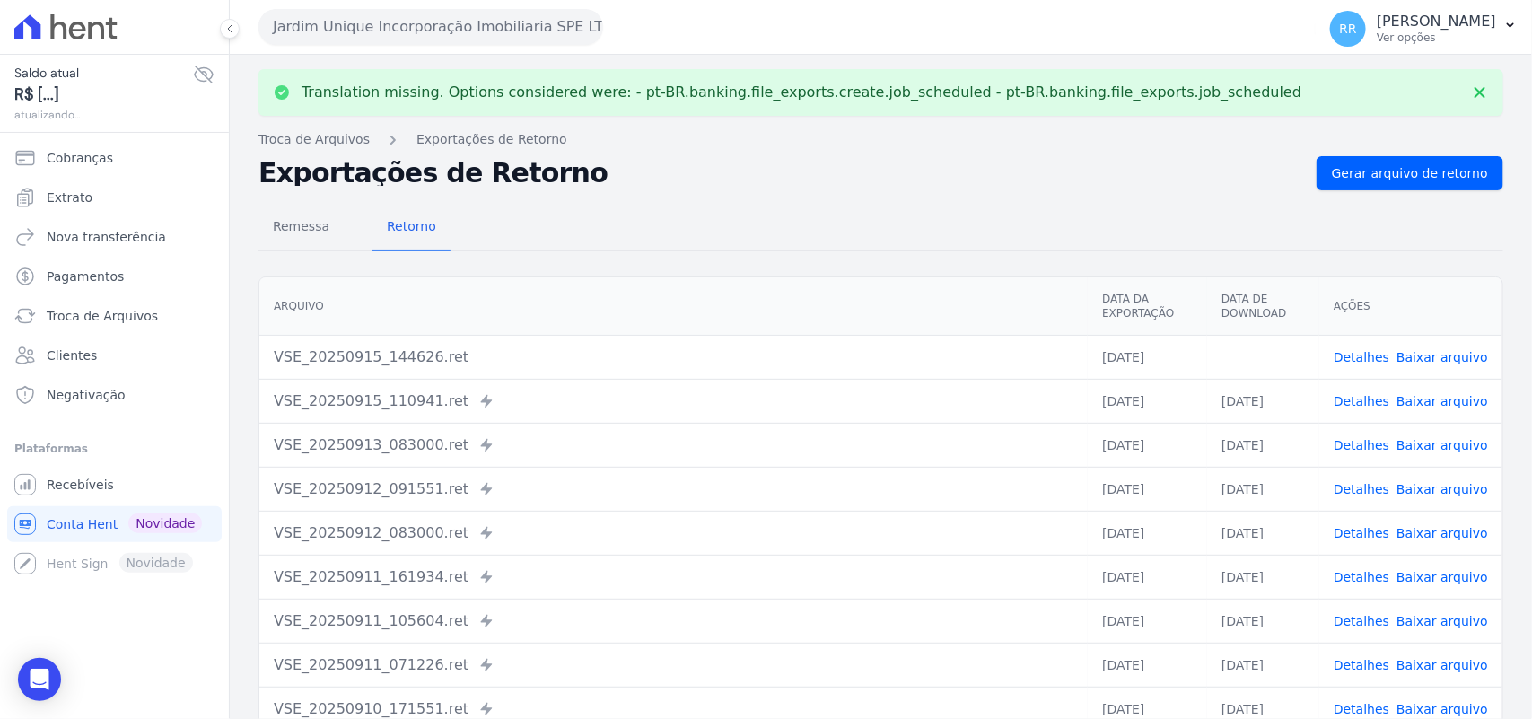
click at [1396, 351] on link "Baixar arquivo" at bounding box center [1442, 357] width 92 height 14
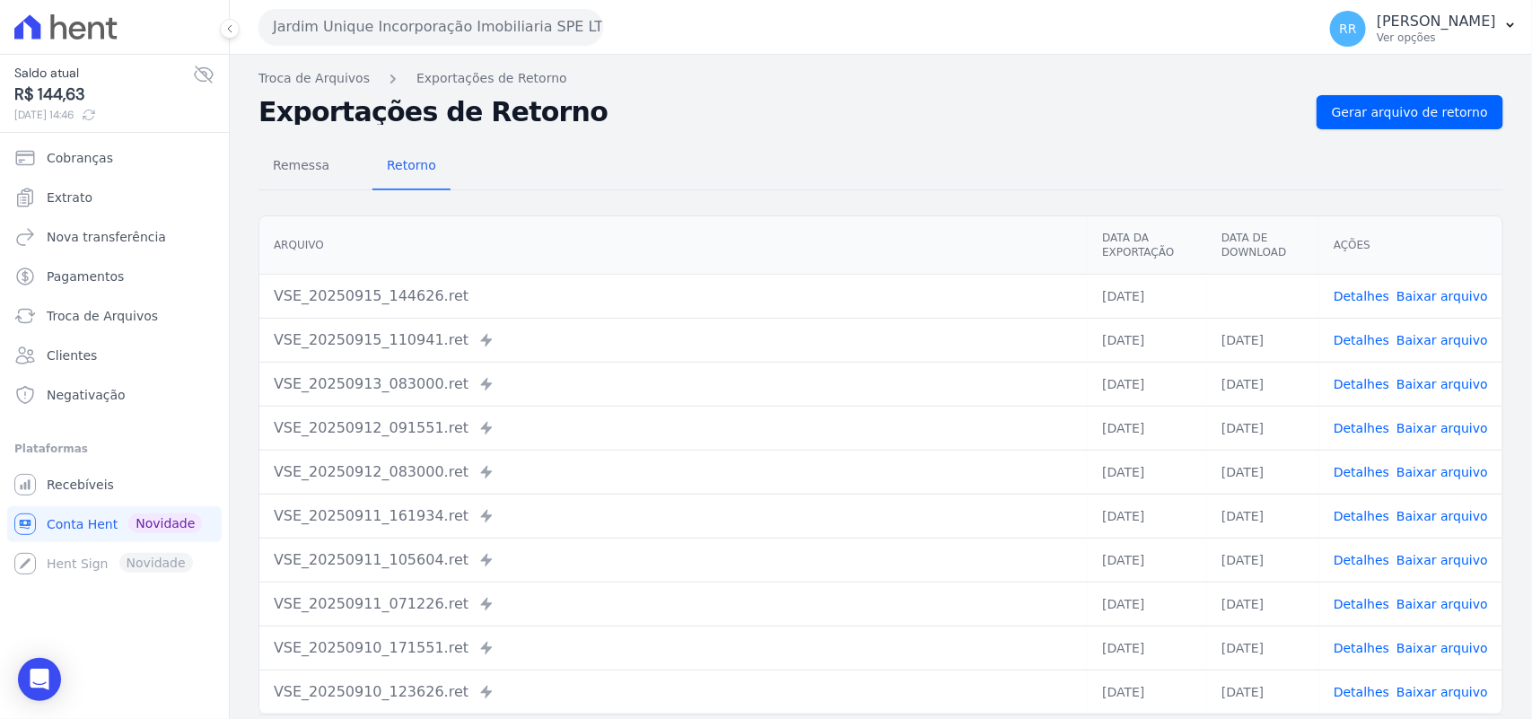
click at [626, 167] on div "Remessa Retorno" at bounding box center [880, 167] width 1244 height 47
click at [350, 28] on button "Jardim Unique Incorporação Imobiliaria SPE LTDA" at bounding box center [430, 27] width 345 height 36
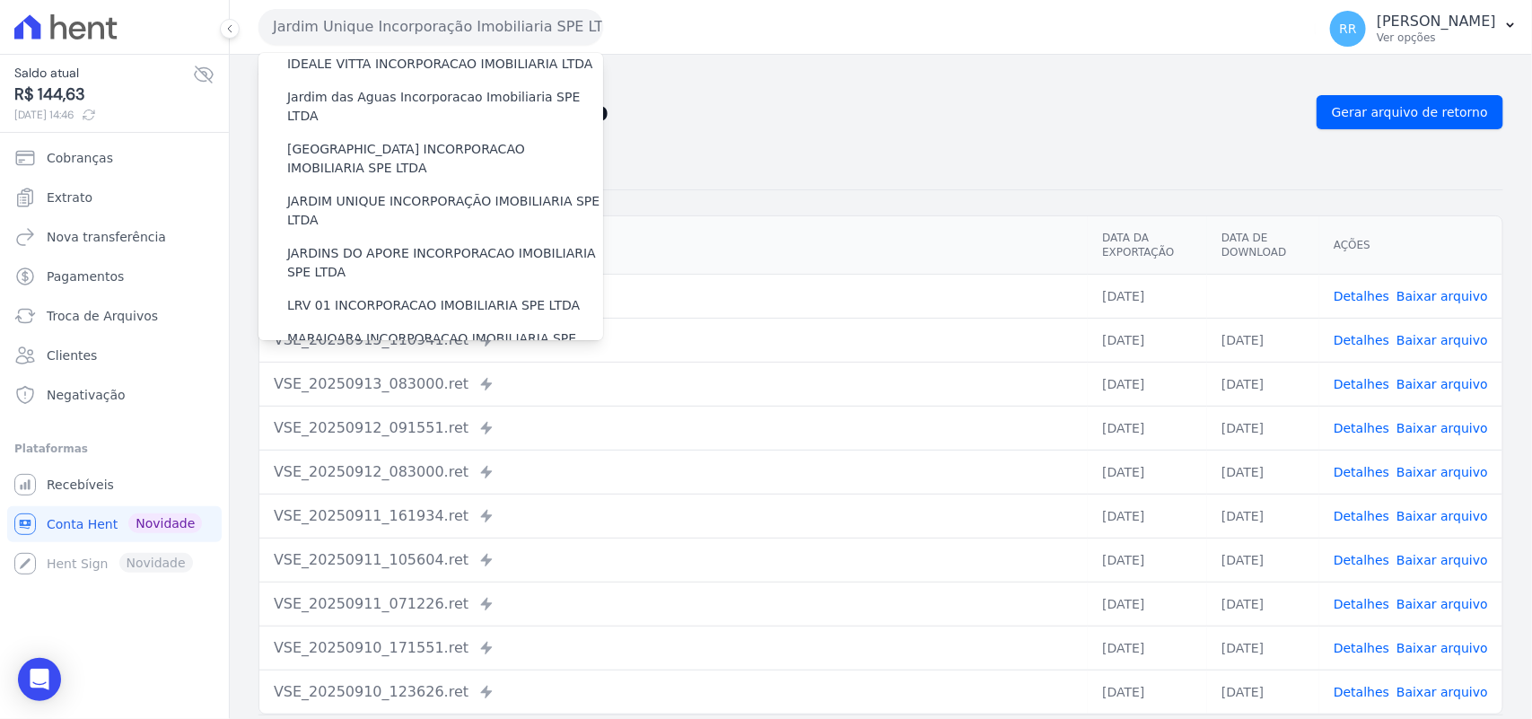
scroll to position [336, 0]
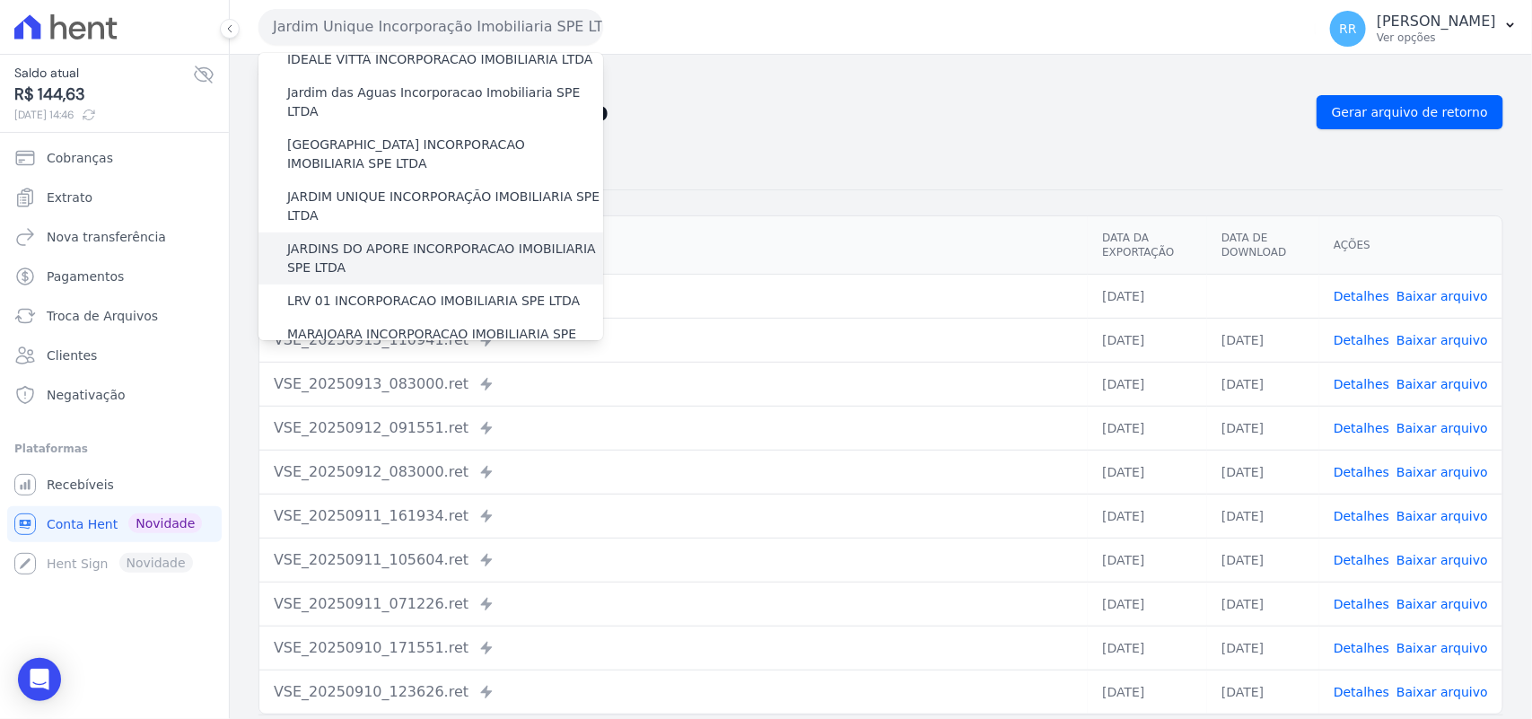
click at [404, 240] on label "JARDINS DO APORE INCORPORACAO IMOBILIARIA SPE LTDA" at bounding box center [445, 259] width 316 height 38
click at [0, 0] on input "JARDINS DO APORE INCORPORACAO IMOBILIARIA SPE LTDA" at bounding box center [0, 0] width 0 height 0
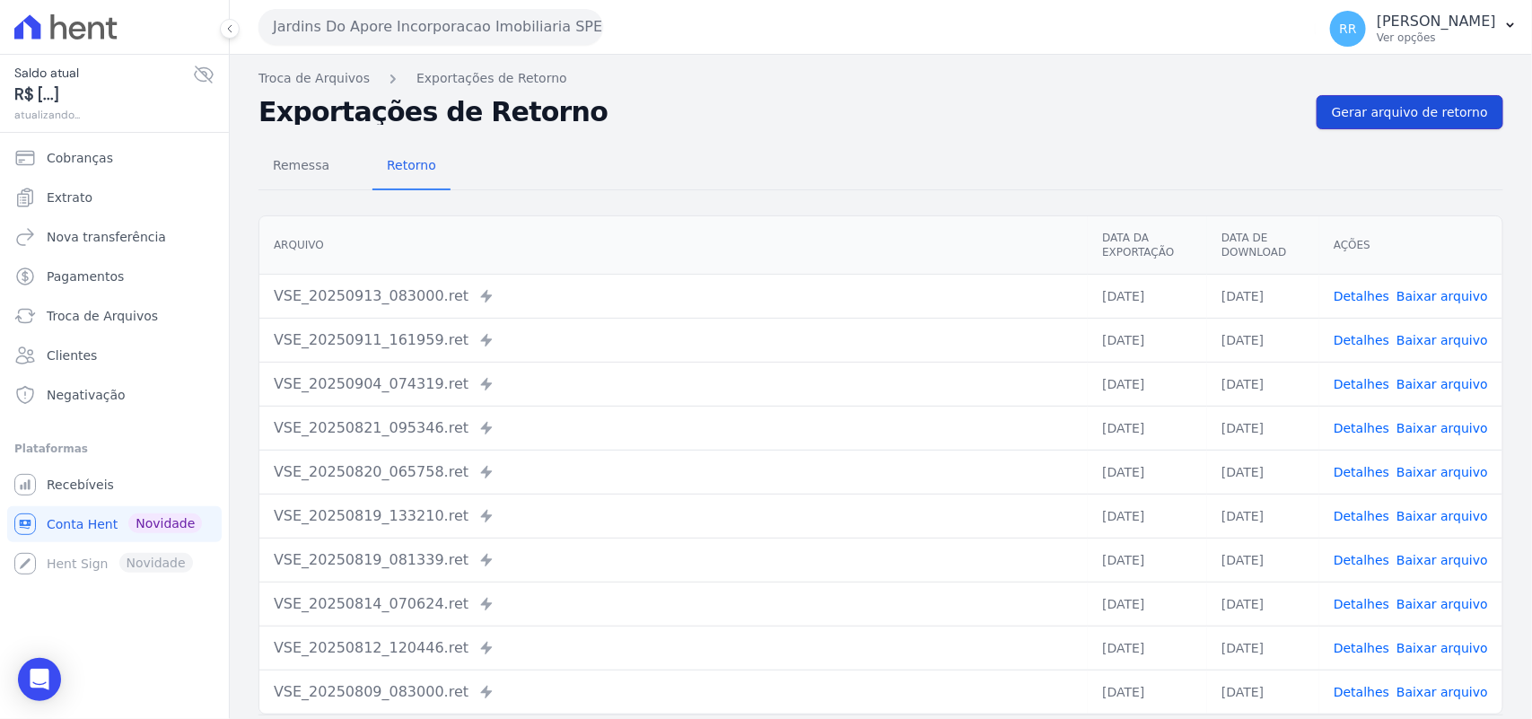
click at [1402, 99] on link "Gerar arquivo de retorno" at bounding box center [1409, 112] width 187 height 34
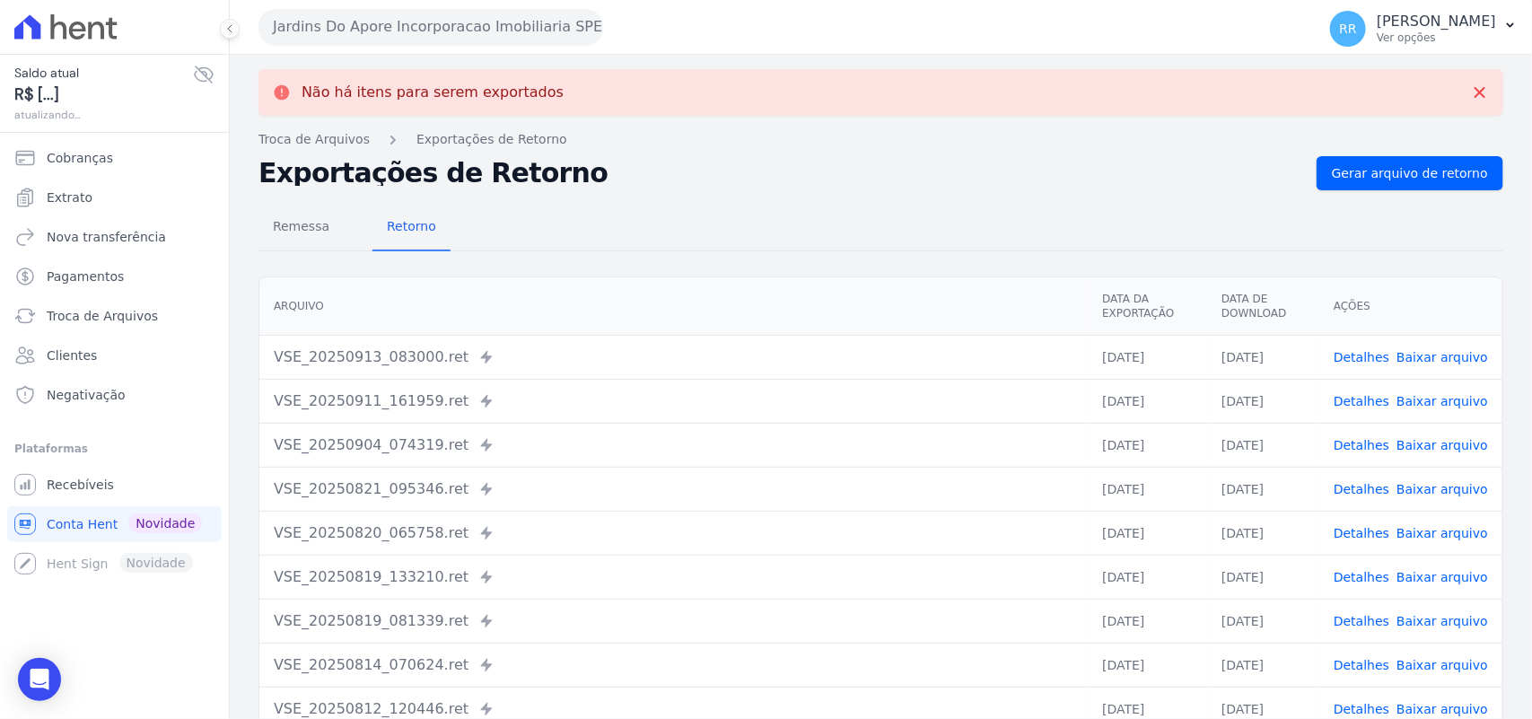
click at [503, 24] on button "Jardins Do Apore Incorporacao Imobiliaria SPE LTDA" at bounding box center [430, 27] width 345 height 36
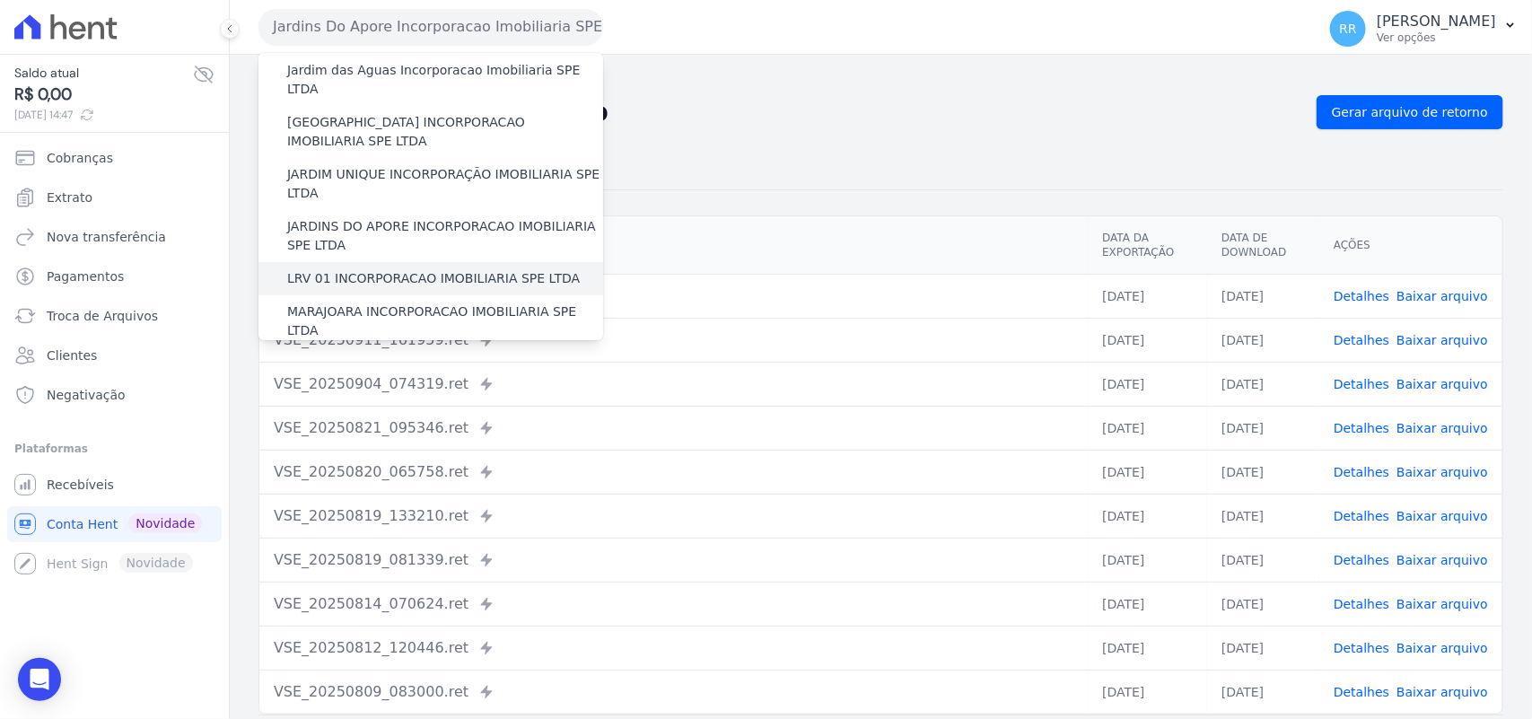
scroll to position [373, 0]
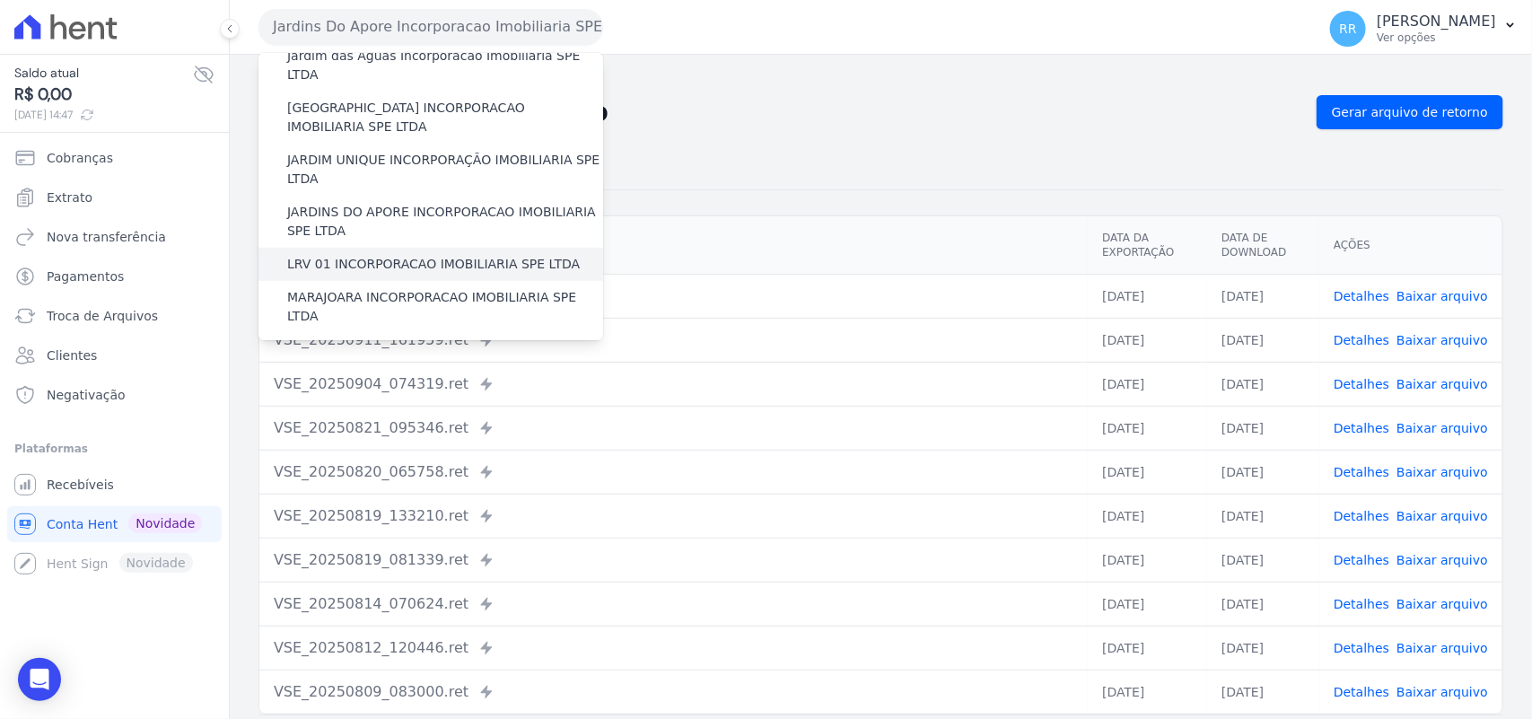
click at [404, 255] on label "LRV 01 INCORPORACAO IMOBILIARIA SPE LTDA" at bounding box center [433, 264] width 293 height 19
click at [0, 0] on input "LRV 01 INCORPORACAO IMOBILIARIA SPE LTDA" at bounding box center [0, 0] width 0 height 0
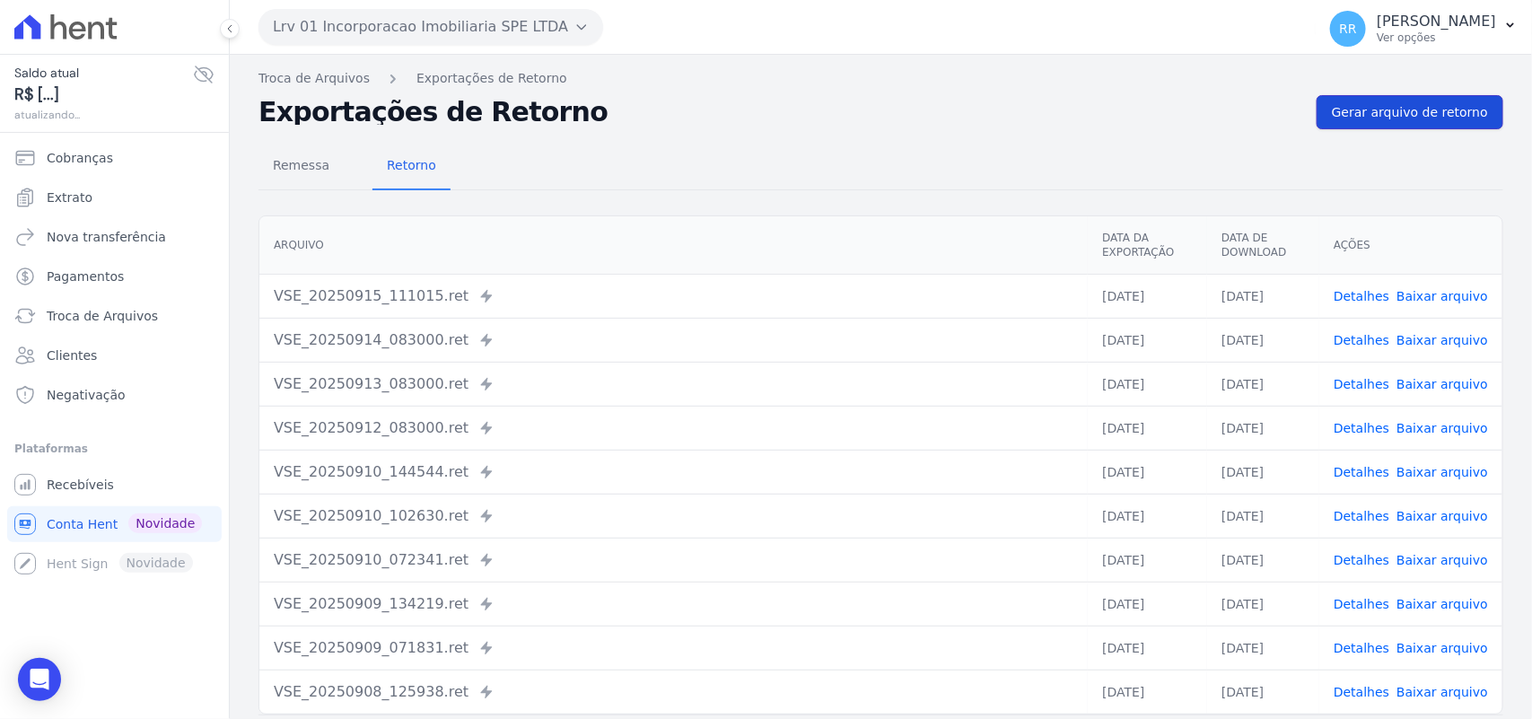
click at [1367, 118] on span "Gerar arquivo de retorno" at bounding box center [1410, 112] width 156 height 18
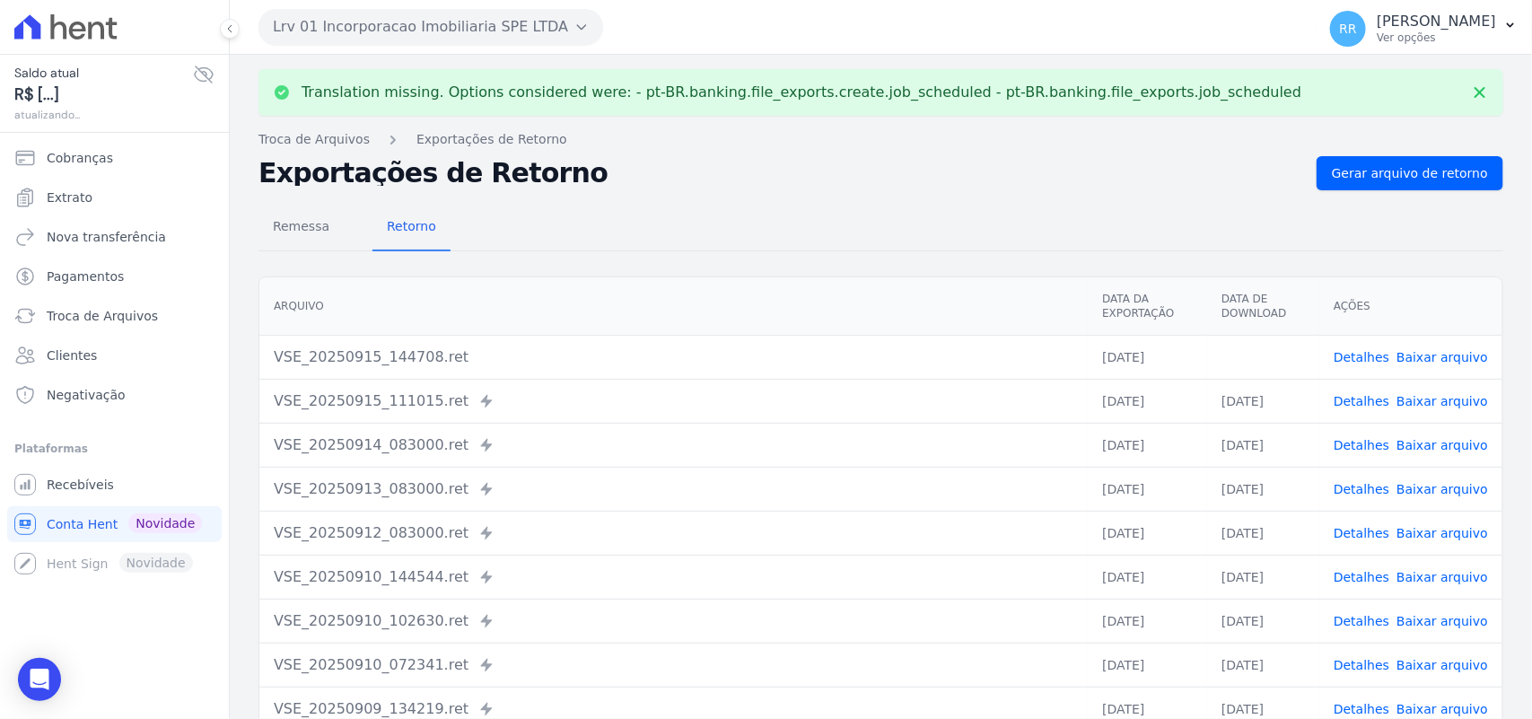
click at [1415, 353] on link "Baixar arquivo" at bounding box center [1442, 357] width 92 height 14
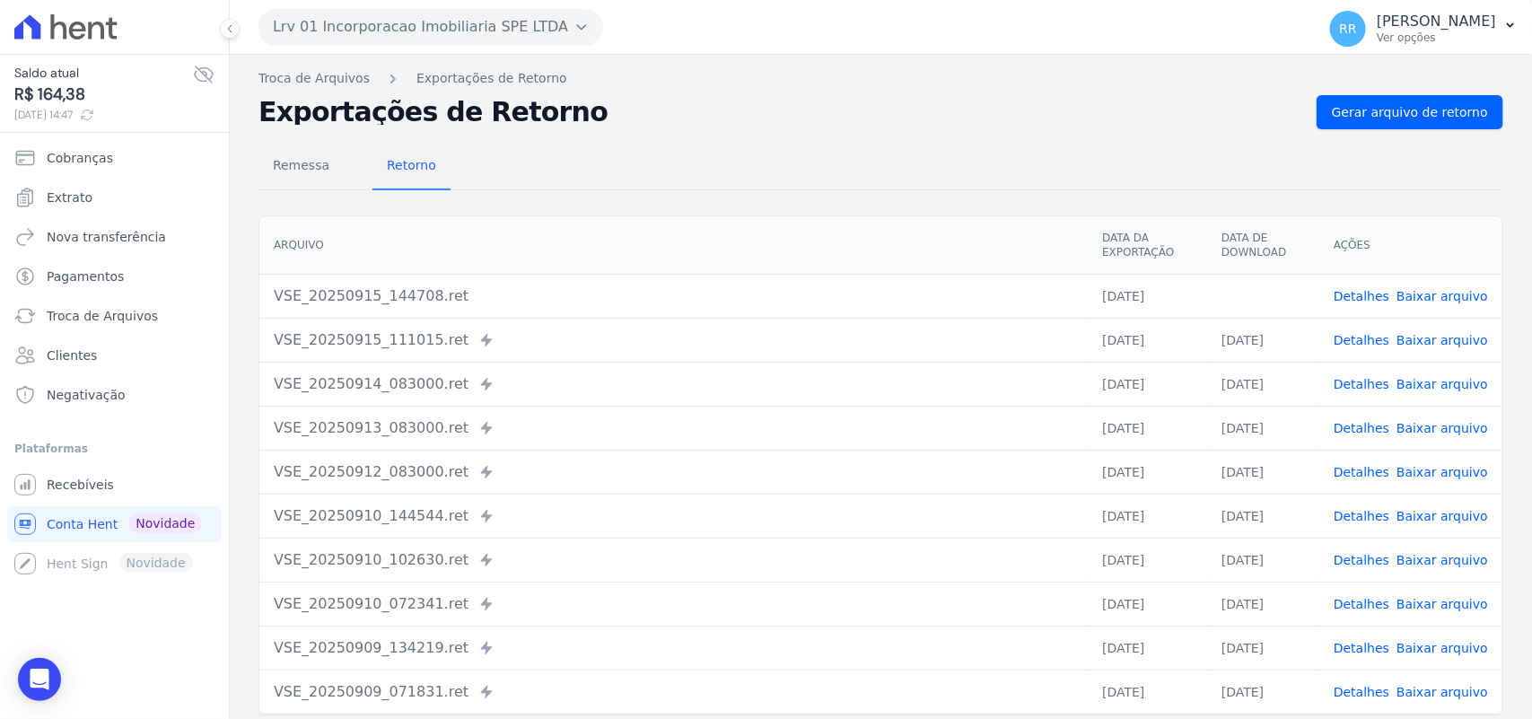
click at [827, 101] on h2 "Exportações de Retorno" at bounding box center [780, 112] width 1044 height 25
click at [518, 20] on button "Lrv 01 Incorporacao Imobiliaria SPE LTDA" at bounding box center [430, 27] width 345 height 36
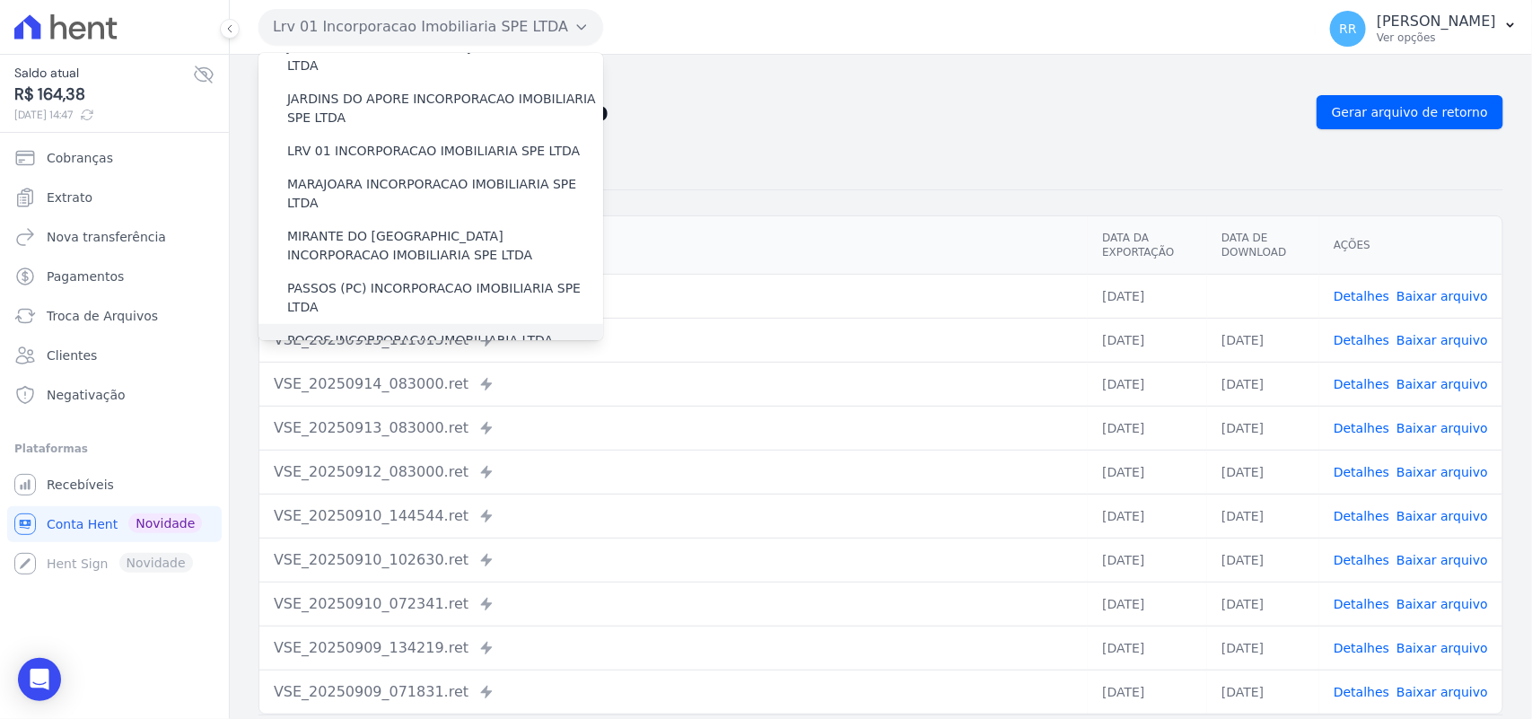
scroll to position [485, 0]
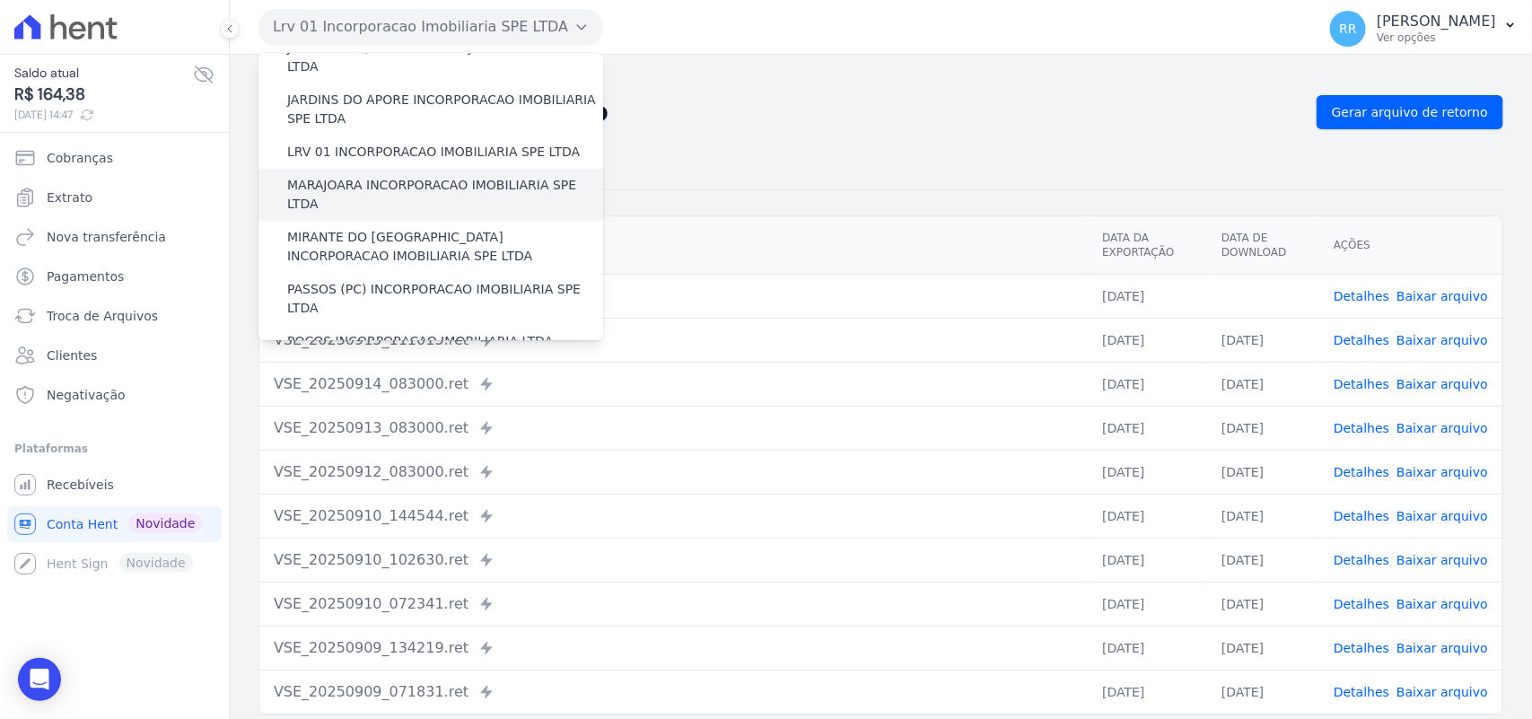
click at [347, 176] on label "MARAJOARA INCORPORACAO IMOBILIARIA SPE LTDA" at bounding box center [445, 195] width 316 height 38
click at [0, 0] on input "MARAJOARA INCORPORACAO IMOBILIARIA SPE LTDA" at bounding box center [0, 0] width 0 height 0
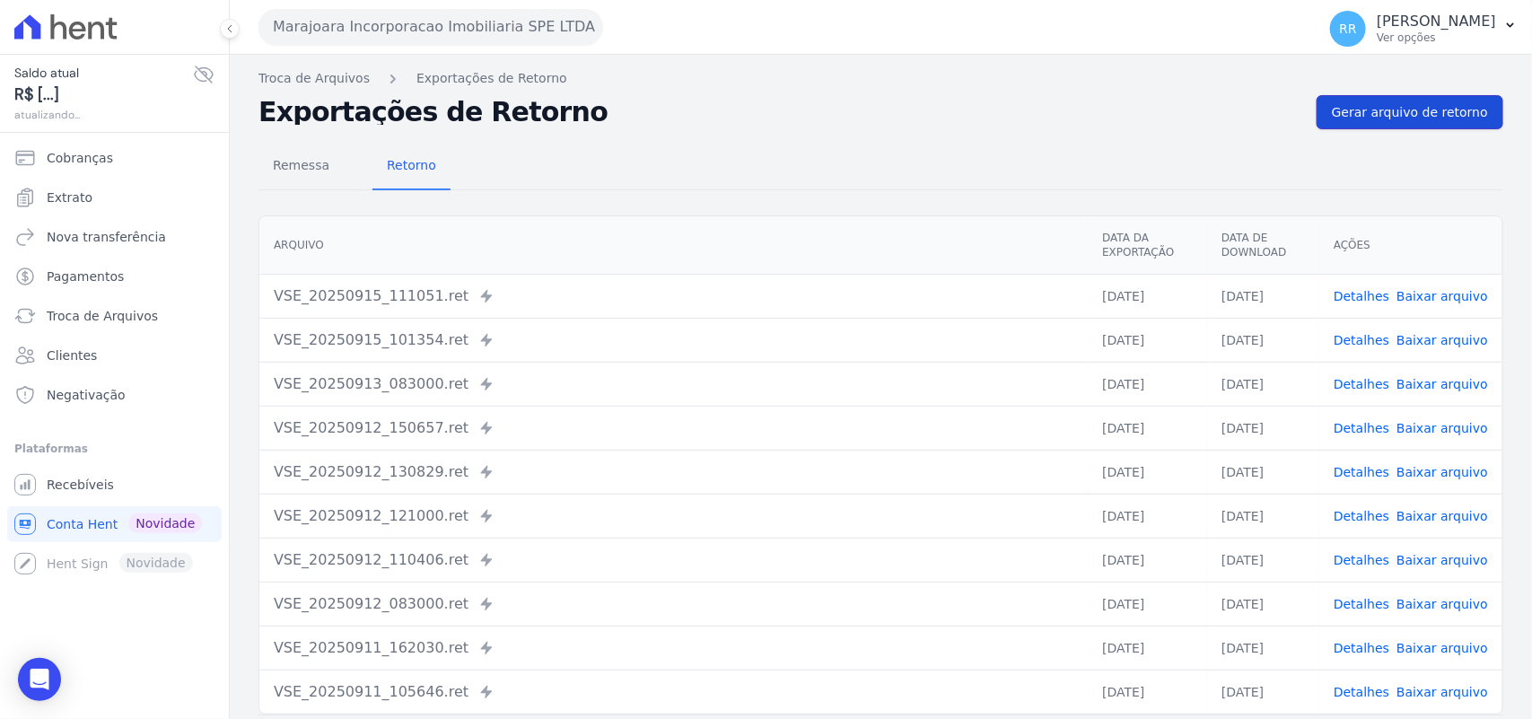
click at [1346, 119] on span "Gerar arquivo de retorno" at bounding box center [1410, 112] width 156 height 18
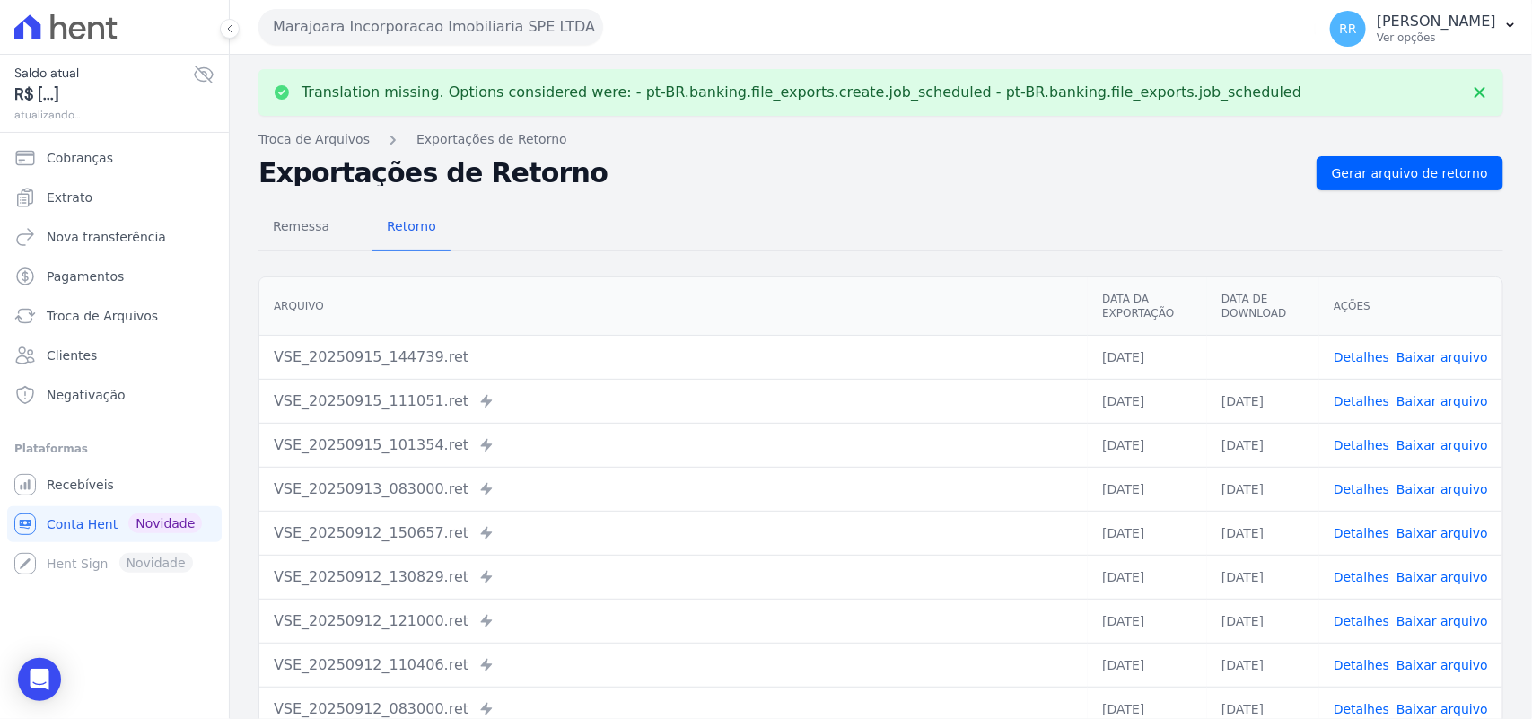
click at [1387, 359] on div "Detalhes Baixar arquivo" at bounding box center [1410, 357] width 154 height 18
click at [1400, 357] on link "Baixar arquivo" at bounding box center [1442, 357] width 92 height 14
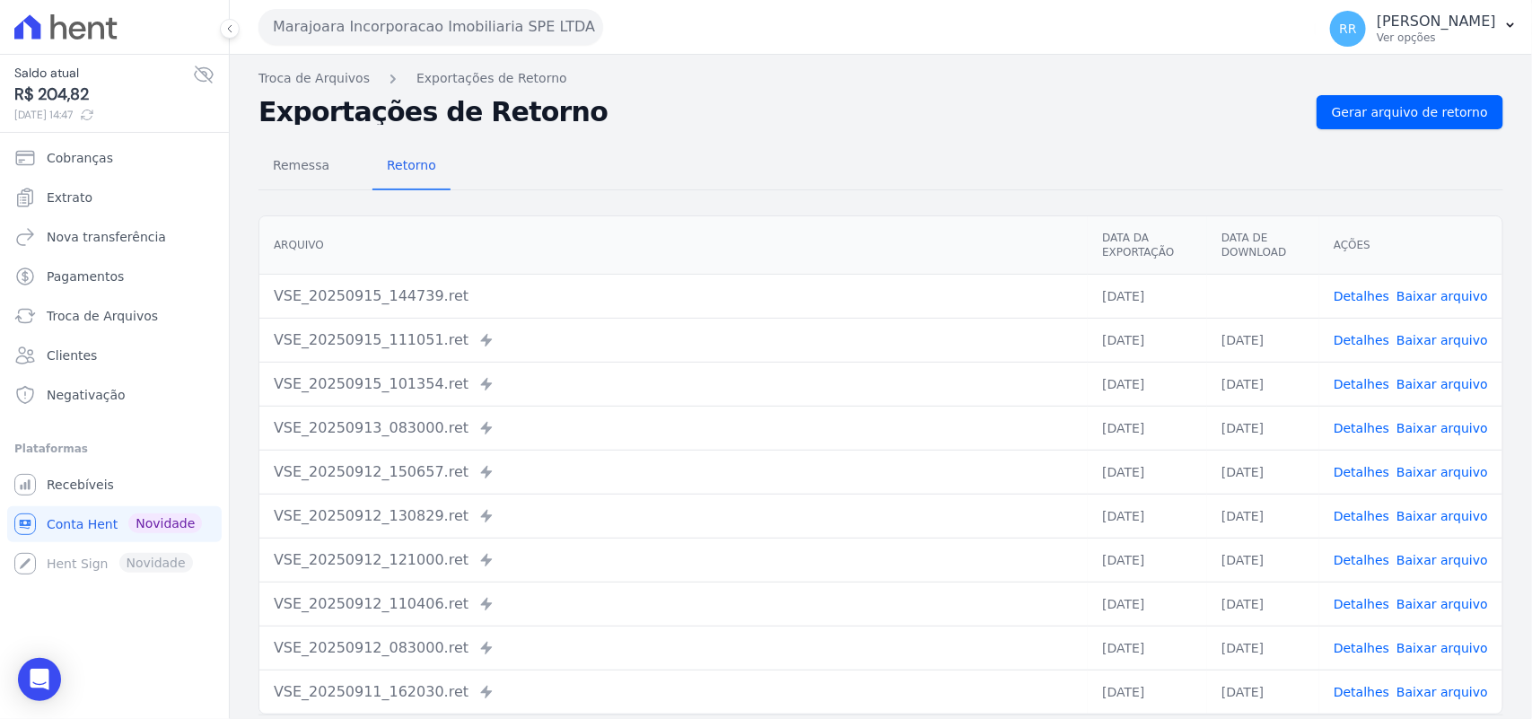
drag, startPoint x: 712, startPoint y: 128, endPoint x: 702, endPoint y: 126, distance: 10.2
click at [712, 129] on div "Remessa Retorno [GEOGRAPHIC_DATA] Data da Exportação Data de Download Ações VSE…" at bounding box center [880, 453] width 1244 height 649
click at [346, 42] on button "Marajoara Incorporacao Imobiliaria SPE LTDA" at bounding box center [430, 27] width 345 height 36
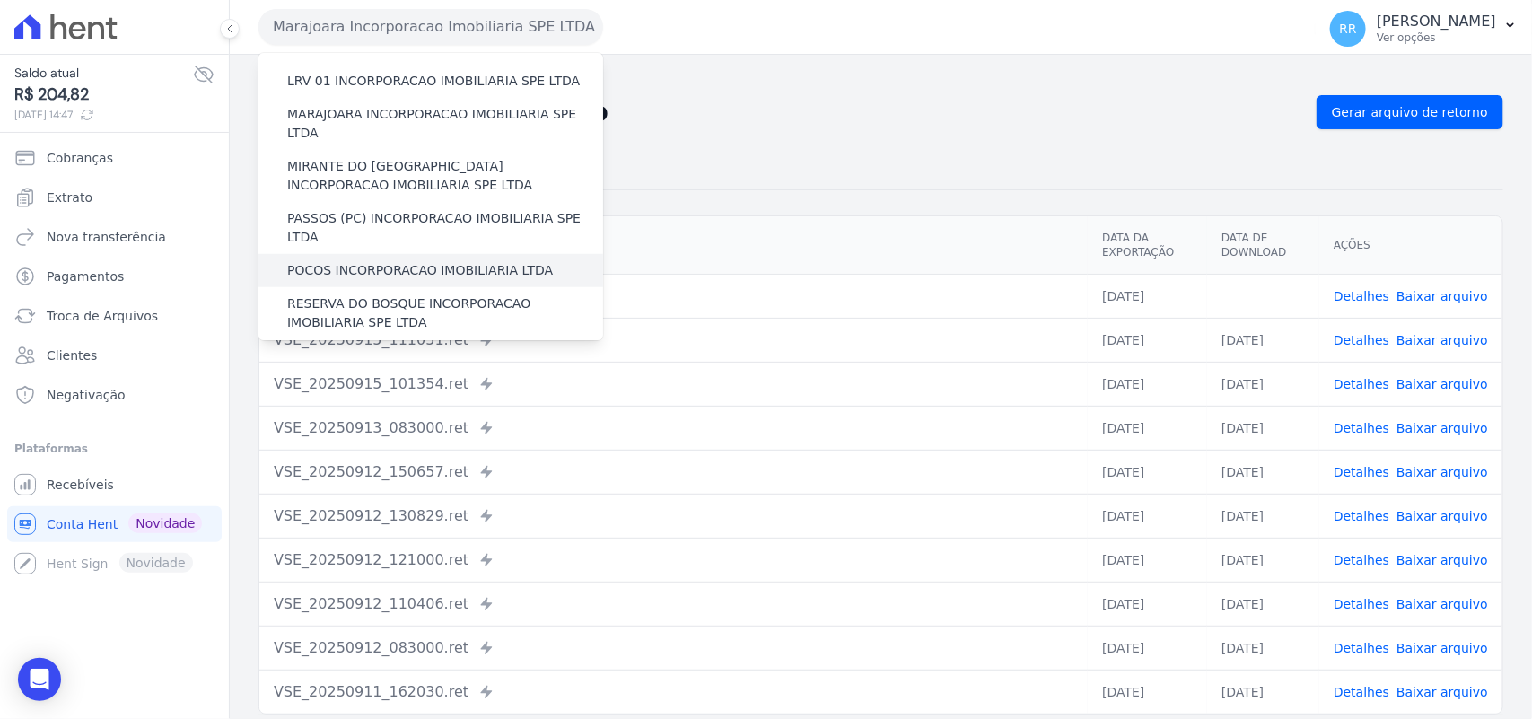
scroll to position [561, 0]
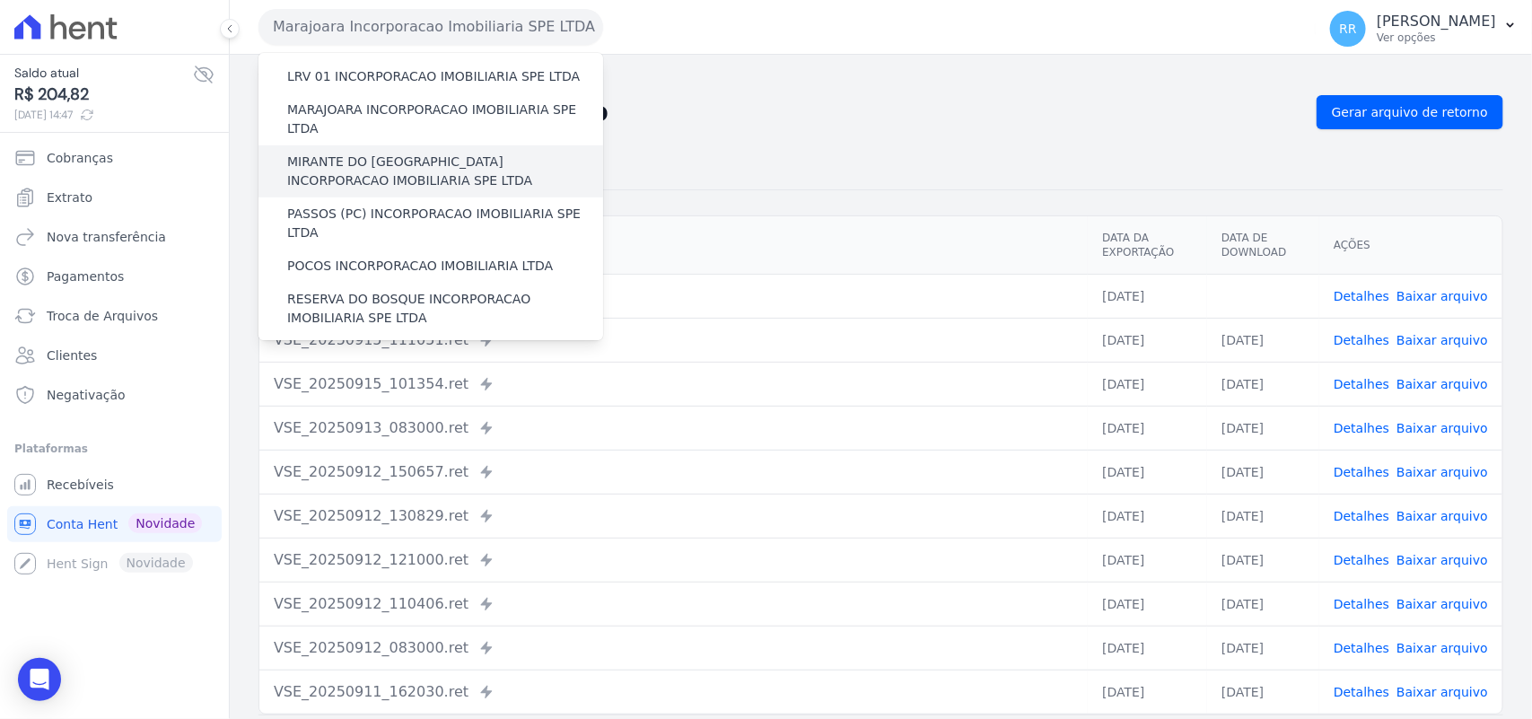
click at [323, 153] on label "MIRANTE DO [GEOGRAPHIC_DATA] INCORPORACAO IMOBILIARIA SPE LTDA" at bounding box center [445, 172] width 316 height 38
click at [0, 0] on input "MIRANTE DO [GEOGRAPHIC_DATA] INCORPORACAO IMOBILIARIA SPE LTDA" at bounding box center [0, 0] width 0 height 0
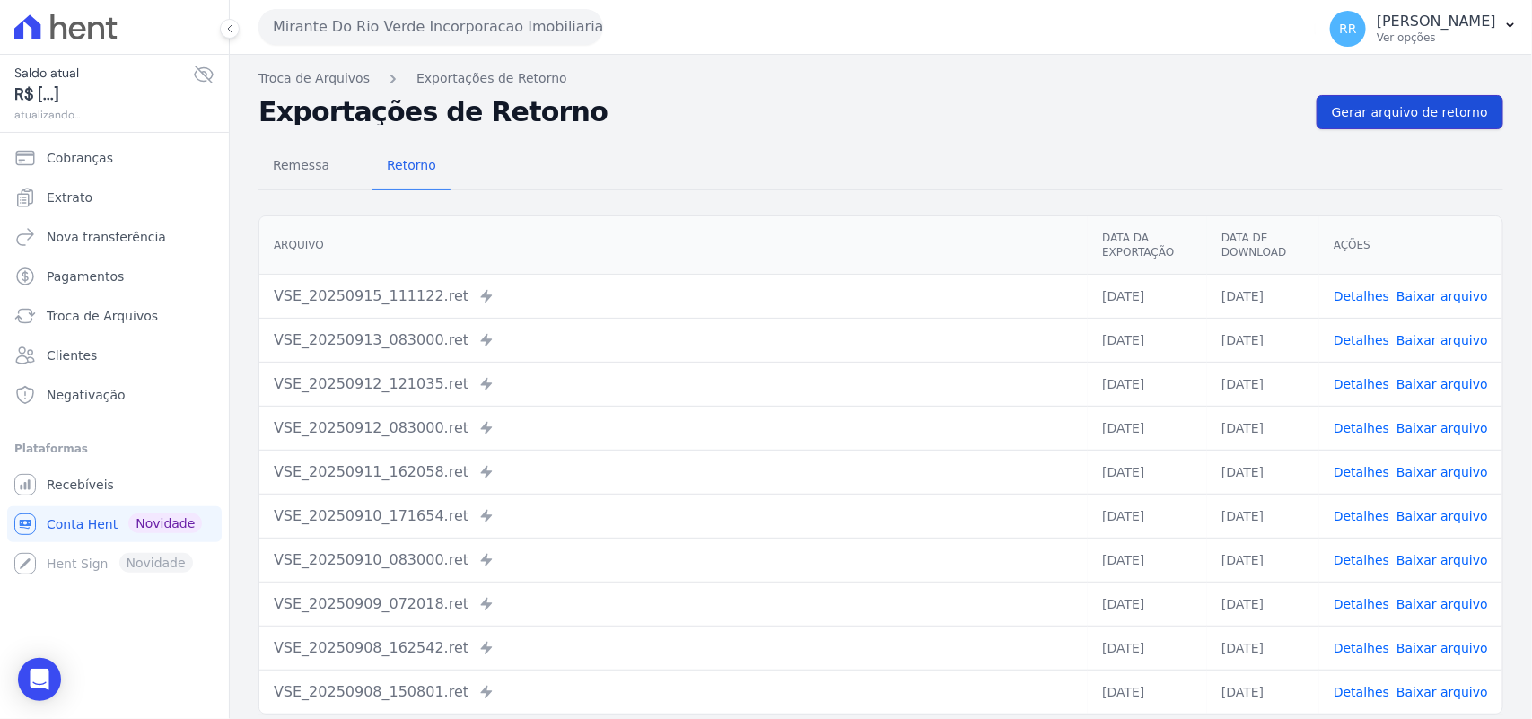
click at [1365, 99] on link "Gerar arquivo de retorno" at bounding box center [1409, 112] width 187 height 34
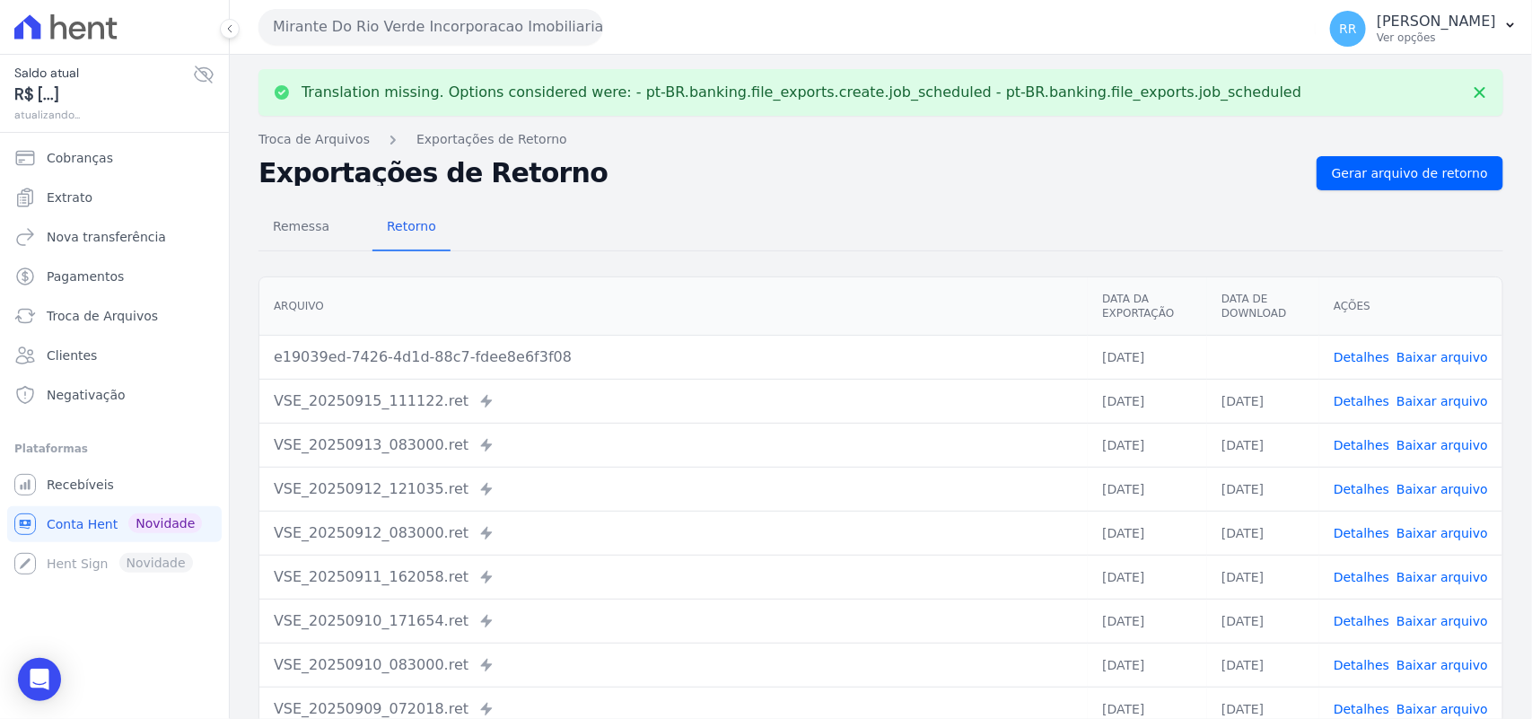
click at [1415, 350] on link "Baixar arquivo" at bounding box center [1442, 357] width 92 height 14
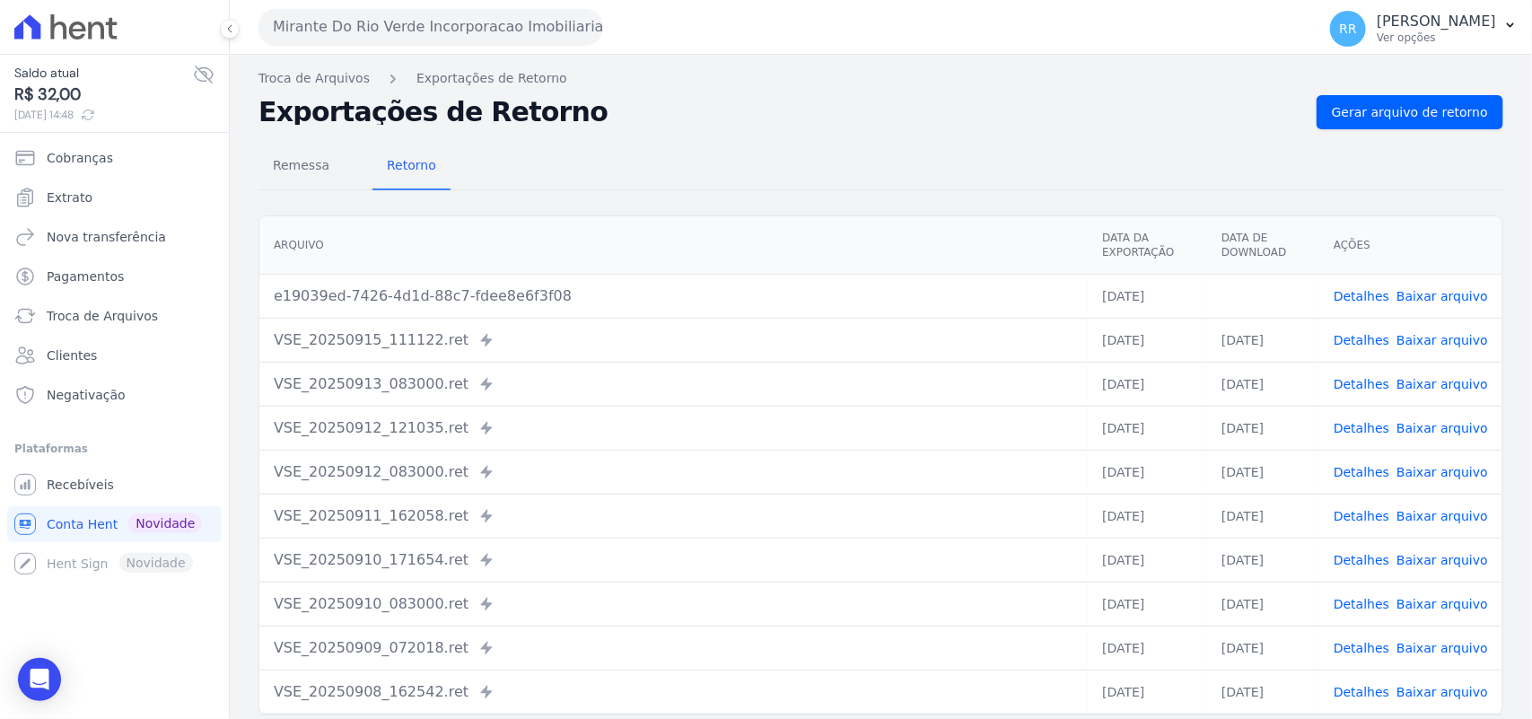
drag, startPoint x: 812, startPoint y: 105, endPoint x: 298, endPoint y: 60, distance: 516.1
click at [812, 105] on h2 "Exportações de Retorno" at bounding box center [780, 112] width 1044 height 25
click at [276, 13] on button "Mirante Do Rio Verde Incorporacao Imobiliaria SPE LTDA" at bounding box center [430, 27] width 345 height 36
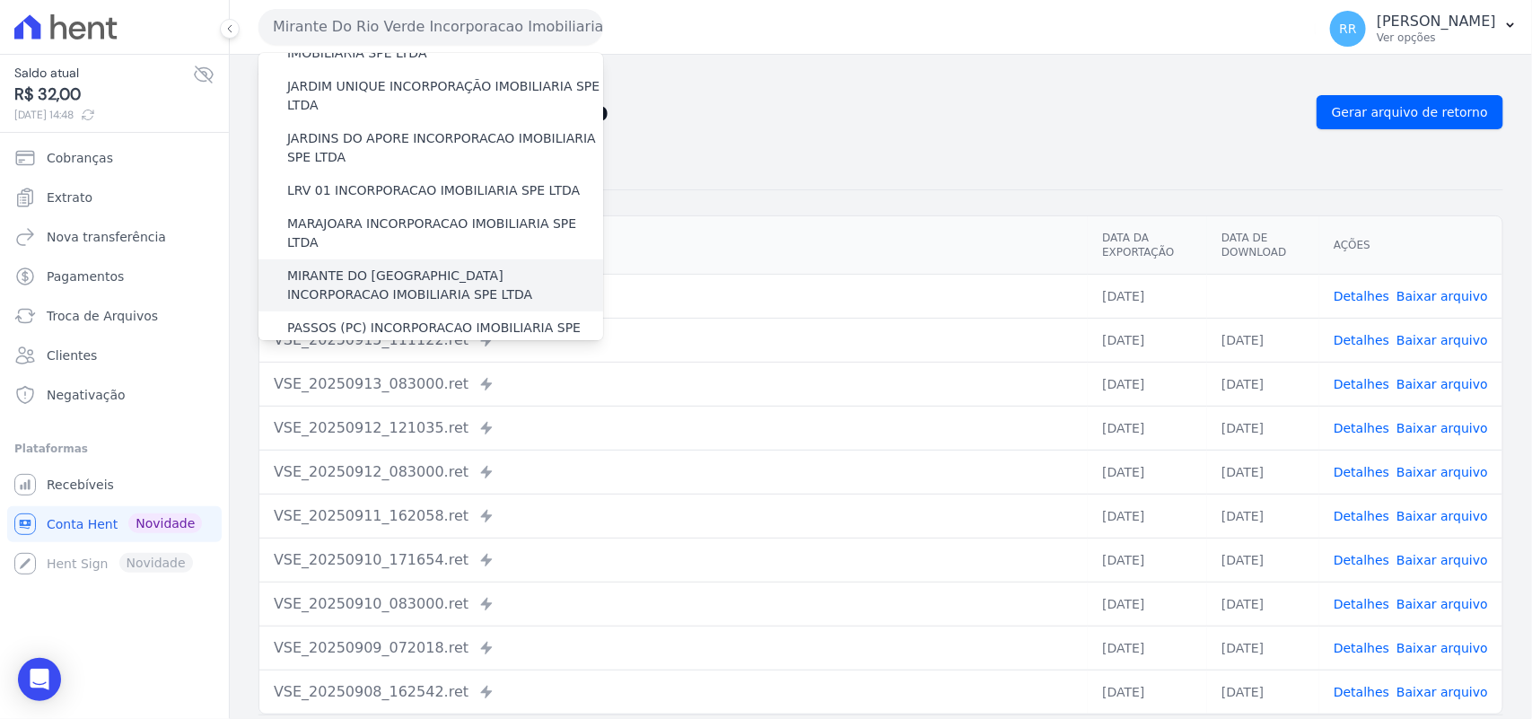
scroll to position [449, 0]
click at [333, 317] on label "PASSOS (PC) INCORPORACAO IMOBILIARIA SPE LTDA" at bounding box center [445, 336] width 316 height 38
click at [0, 0] on input "PASSOS (PC) INCORPORACAO IMOBILIARIA SPE LTDA" at bounding box center [0, 0] width 0 height 0
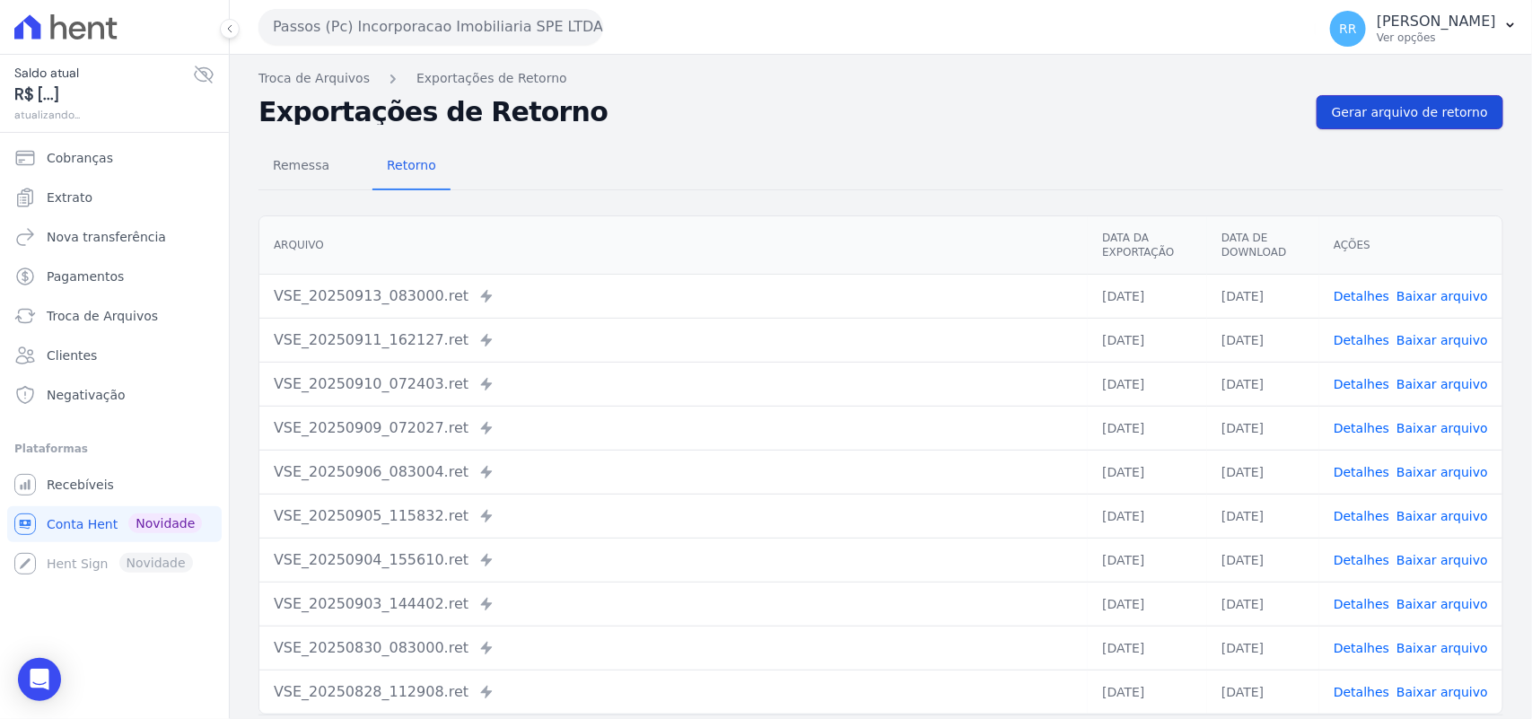
click at [1361, 105] on span "Gerar arquivo de retorno" at bounding box center [1410, 112] width 156 height 18
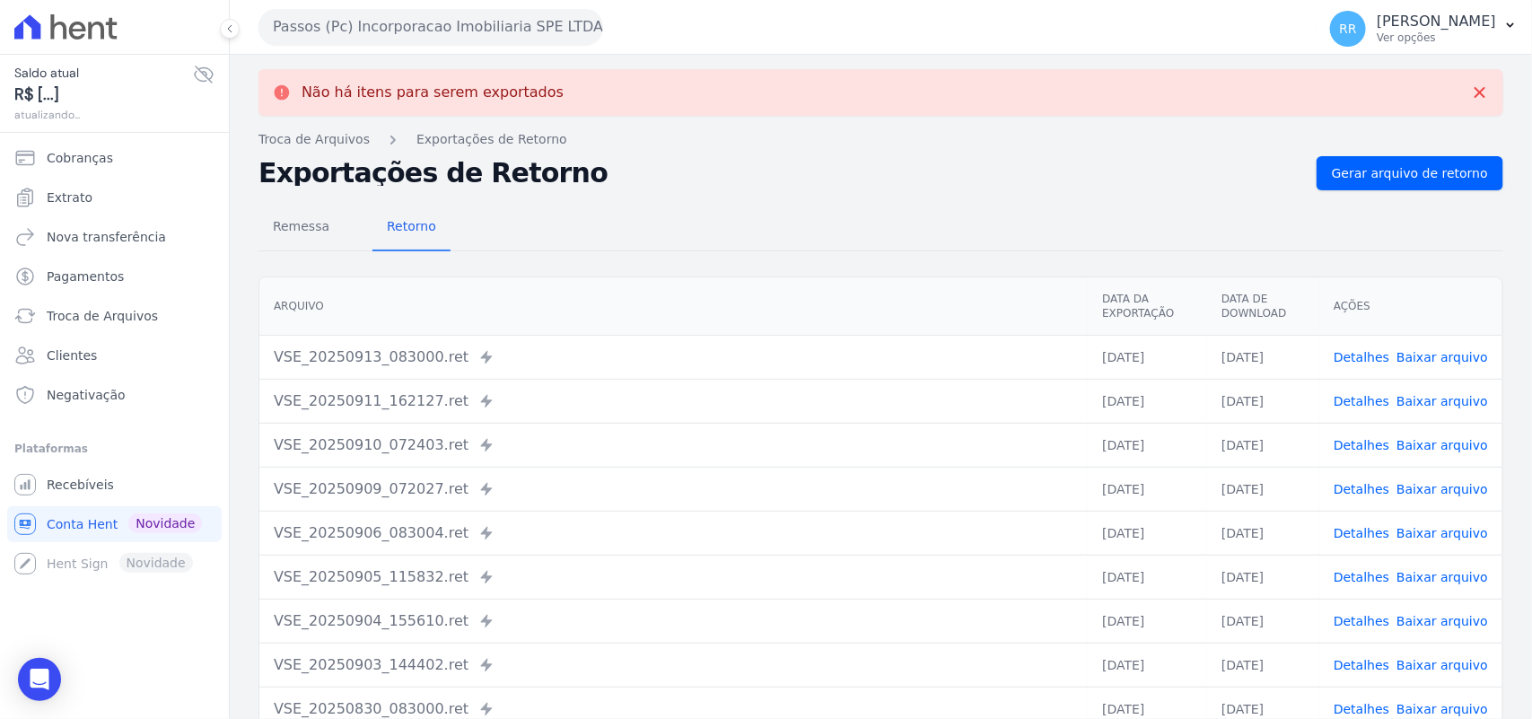
click at [435, 23] on button "Passos (Pc) Incorporacao Imobiliaria SPE LTDA" at bounding box center [430, 27] width 345 height 36
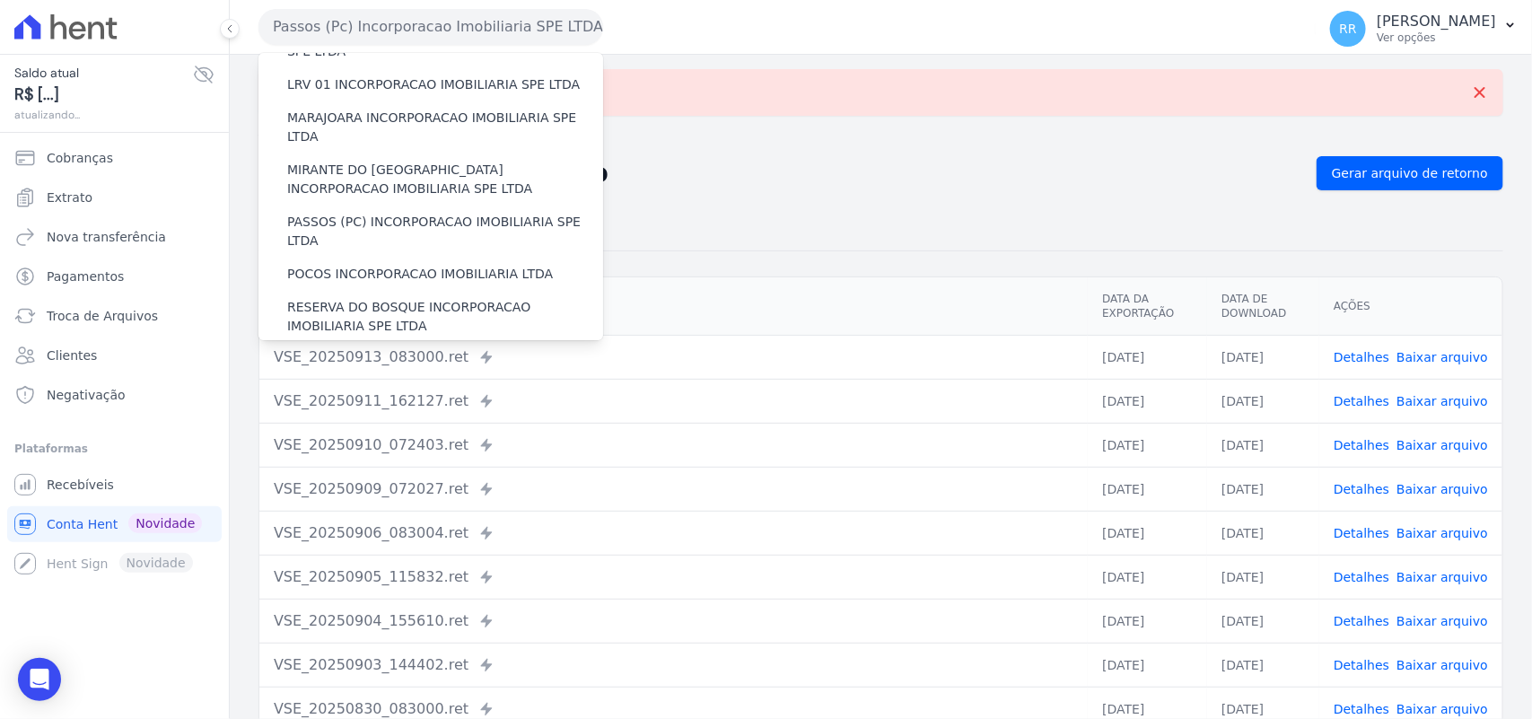
scroll to position [561, 0]
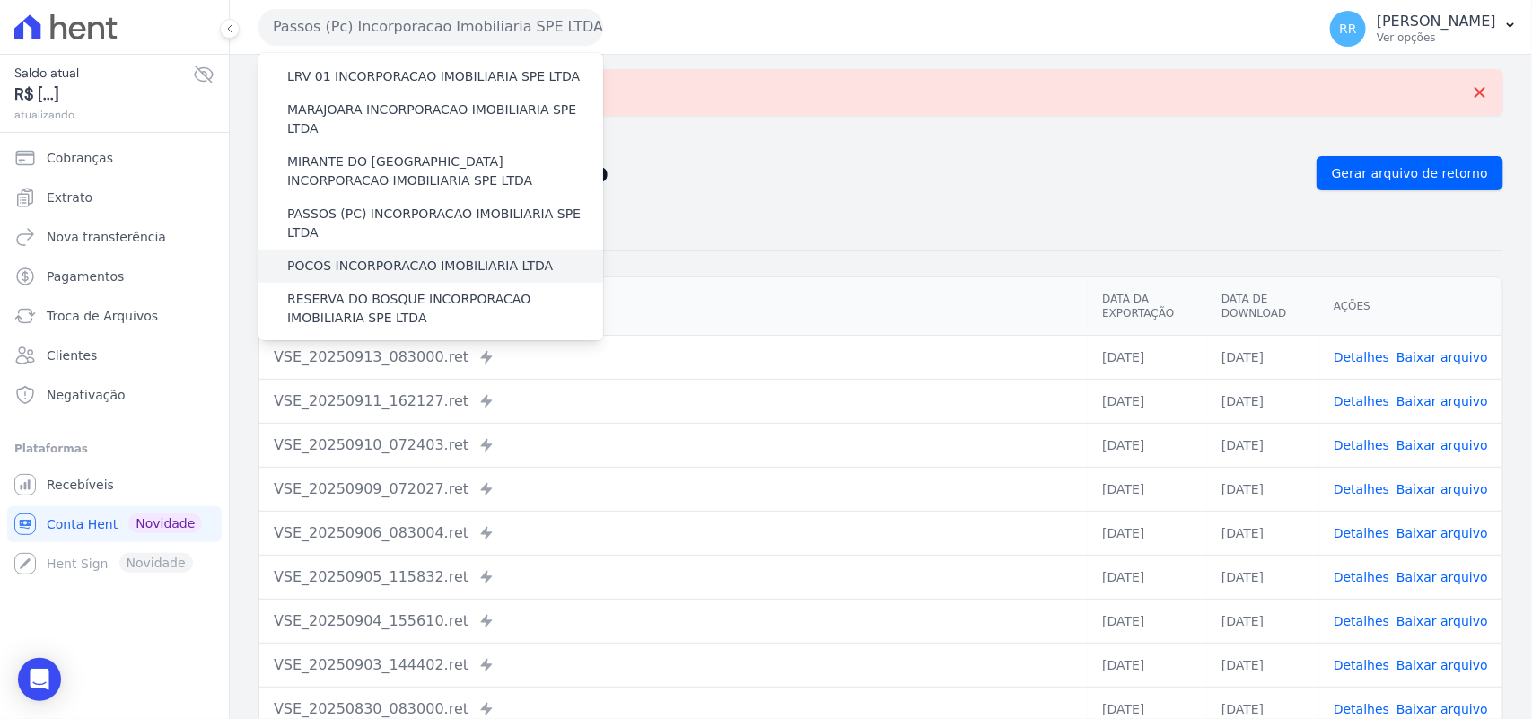
click at [357, 249] on div "POCOS INCORPORACAO IMOBILIARIA LTDA" at bounding box center [430, 265] width 345 height 33
click at [353, 257] on label "POCOS INCORPORACAO IMOBILIARIA LTDA" at bounding box center [420, 266] width 266 height 19
click at [0, 0] on input "POCOS INCORPORACAO IMOBILIARIA LTDA" at bounding box center [0, 0] width 0 height 0
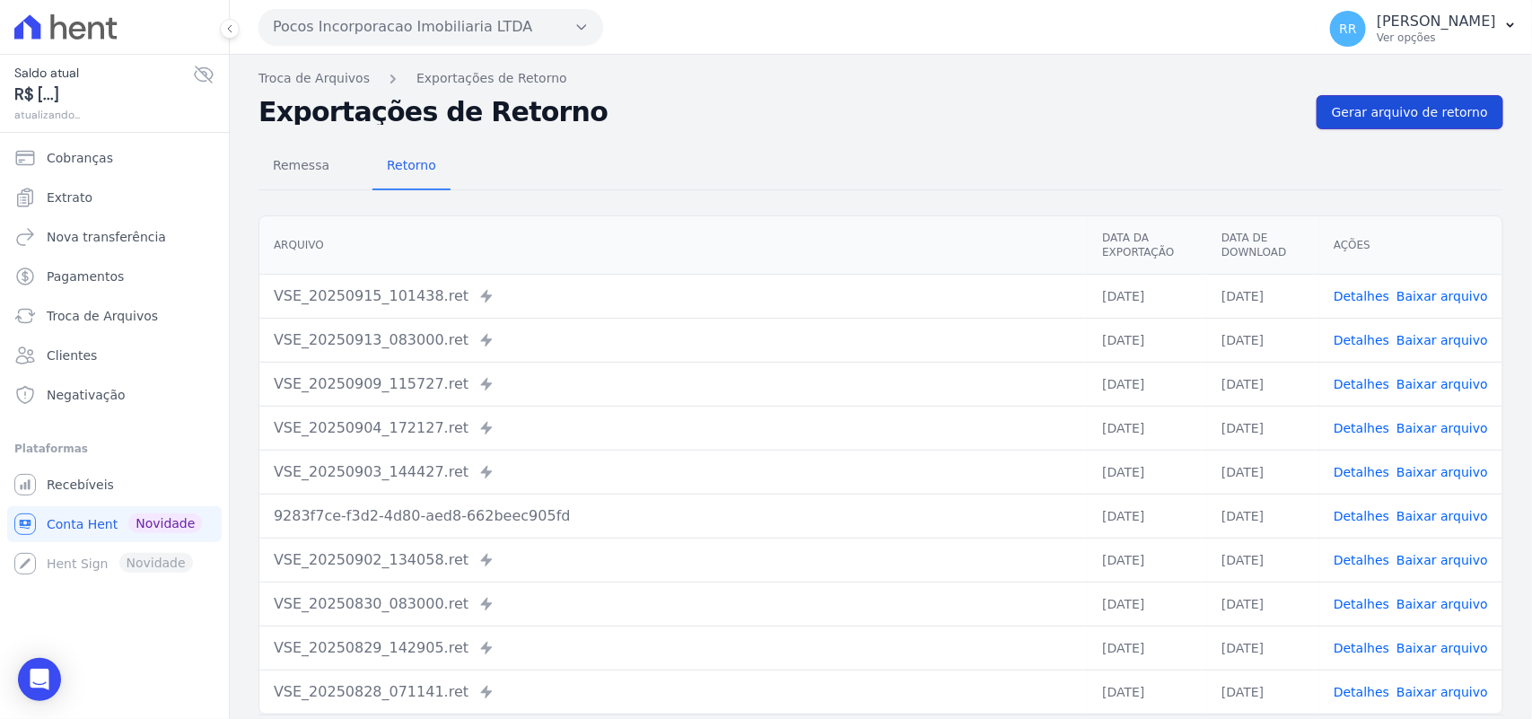
click at [1423, 123] on link "Gerar arquivo de retorno" at bounding box center [1409, 112] width 187 height 34
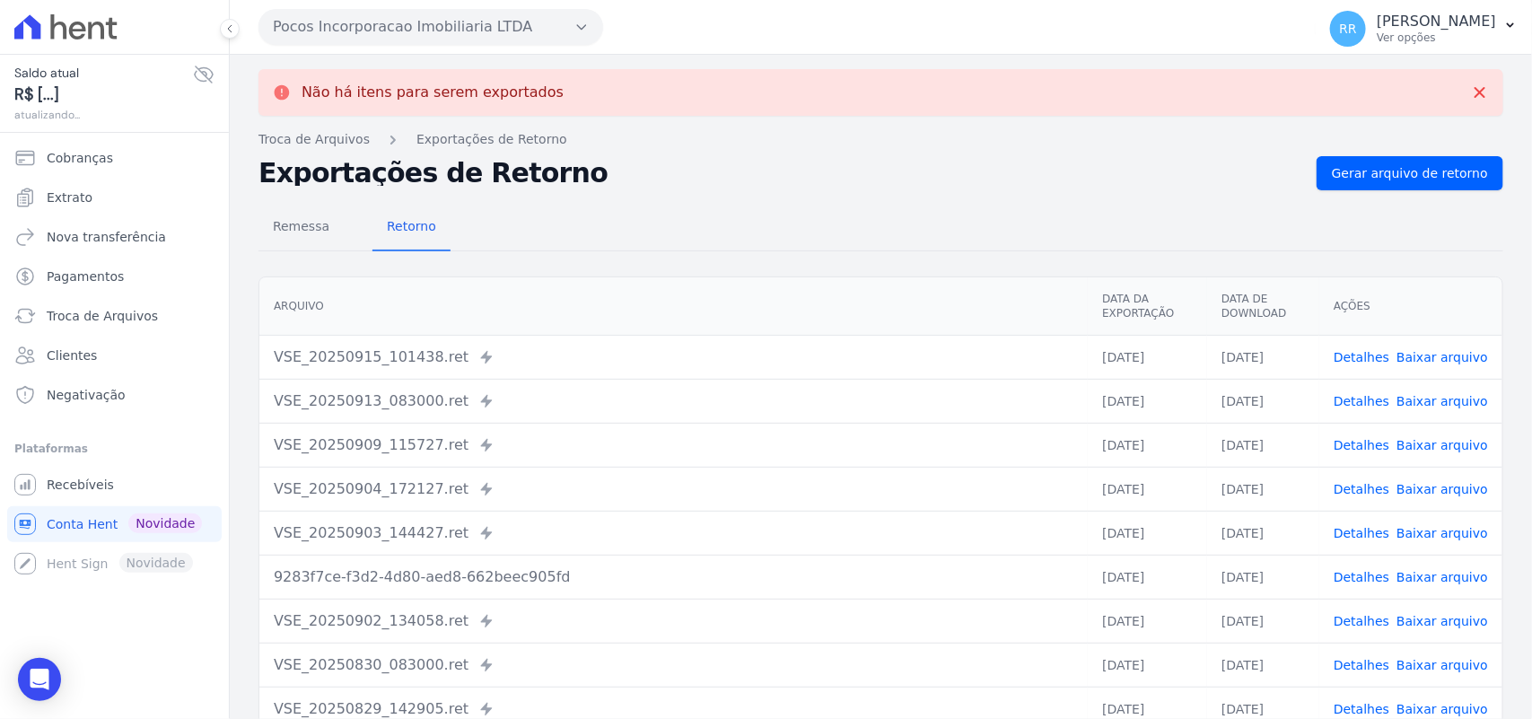
click at [310, 30] on button "Pocos Incorporacao Imobiliaria LTDA" at bounding box center [430, 27] width 345 height 36
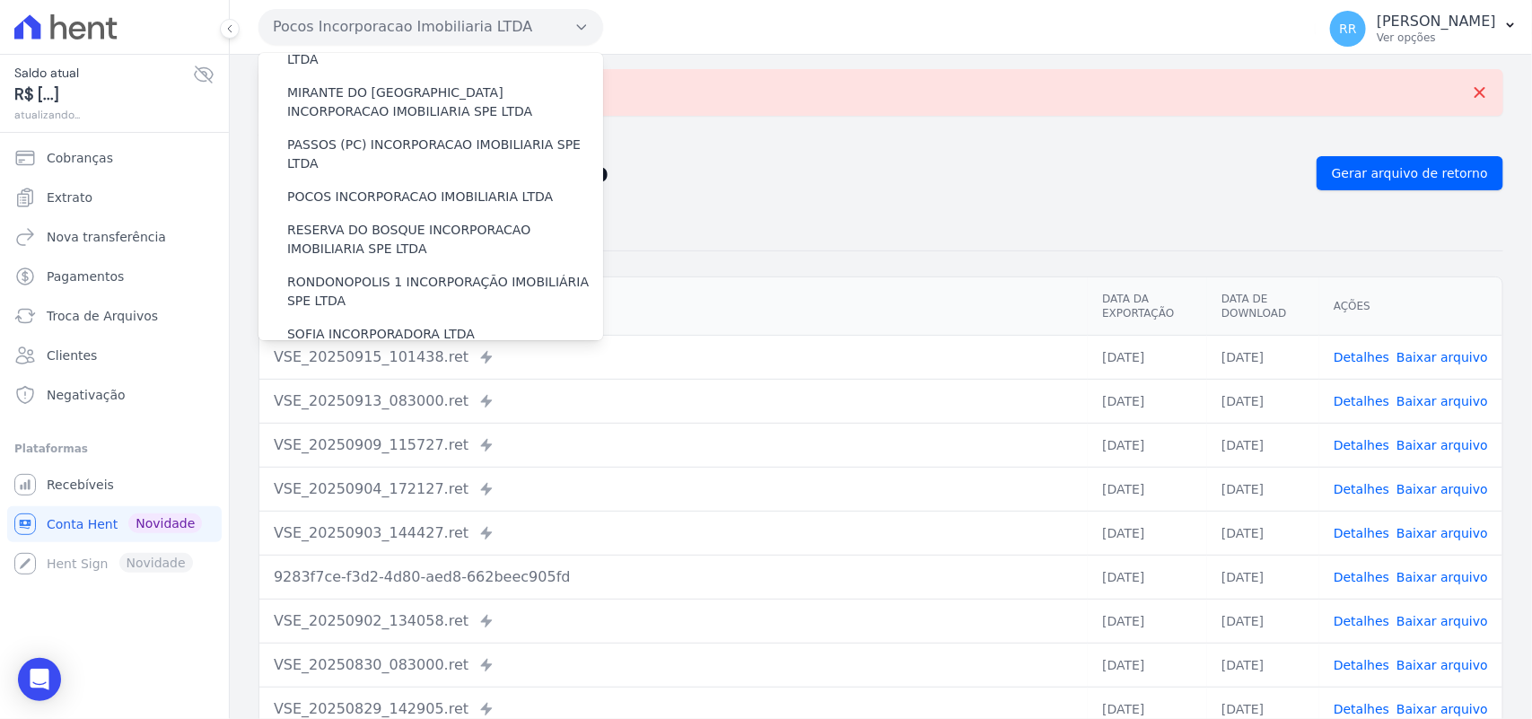
scroll to position [635, 0]
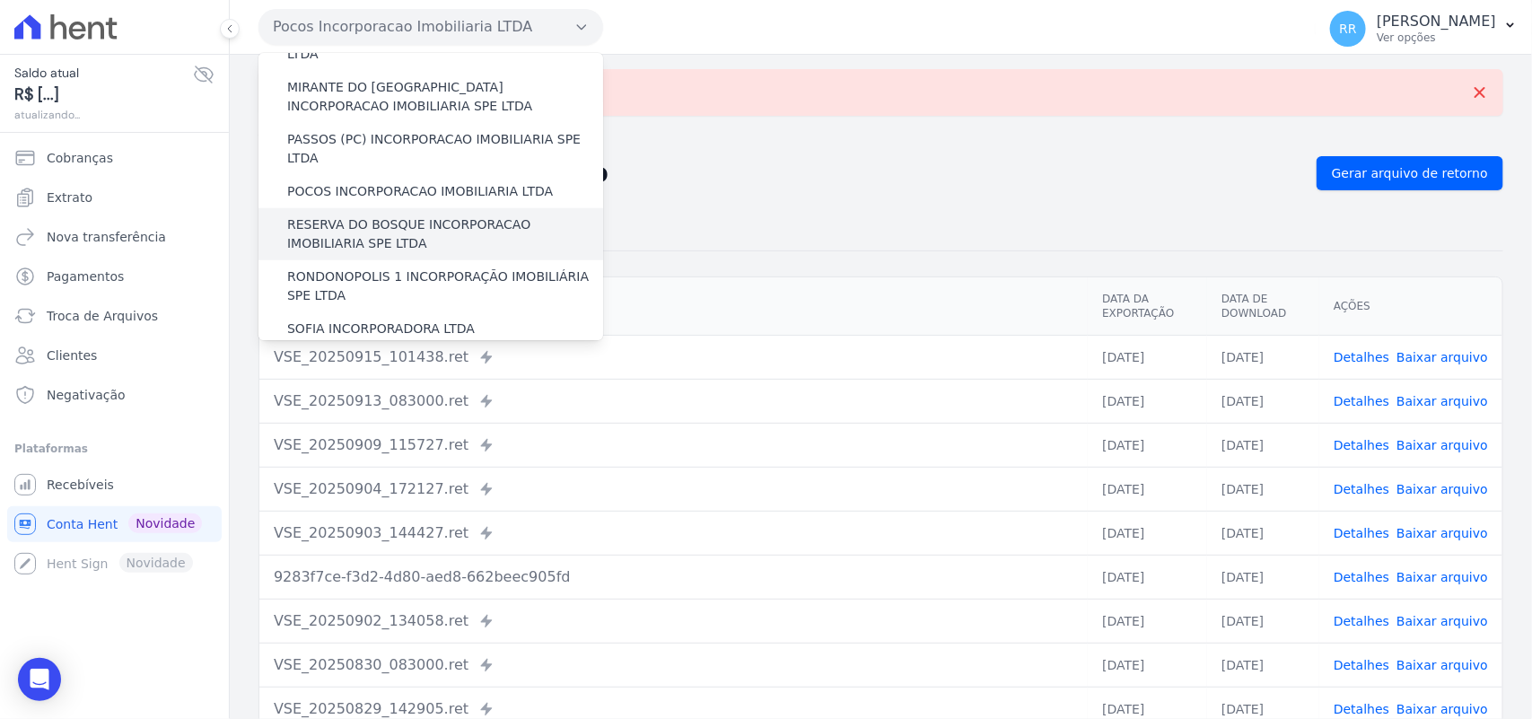
click at [361, 215] on label "RESERVA DO BOSQUE INCORPORACAO IMOBILIARIA SPE LTDA" at bounding box center [445, 234] width 316 height 38
click at [0, 0] on input "RESERVA DO BOSQUE INCORPORACAO IMOBILIARIA SPE LTDA" at bounding box center [0, 0] width 0 height 0
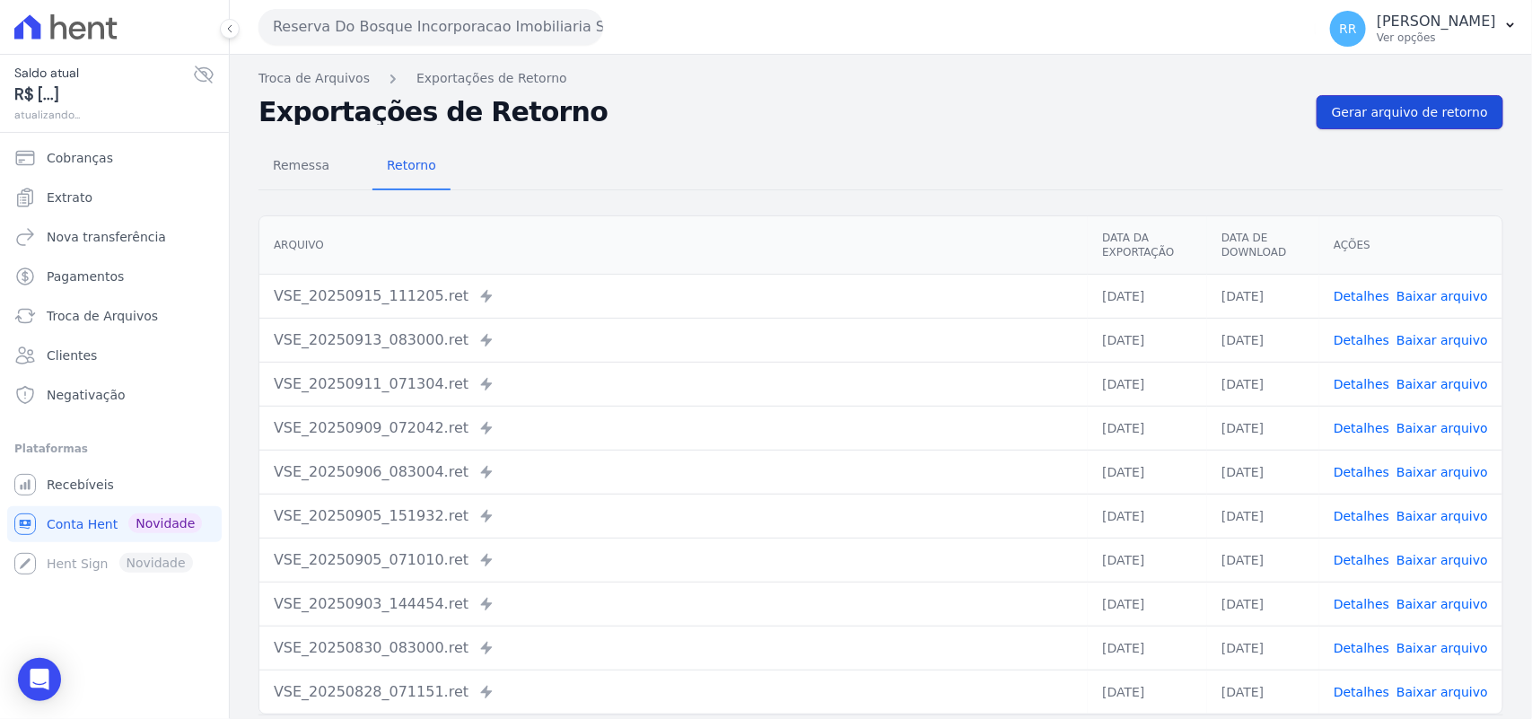
click at [1410, 122] on link "Gerar arquivo de retorno" at bounding box center [1409, 112] width 187 height 34
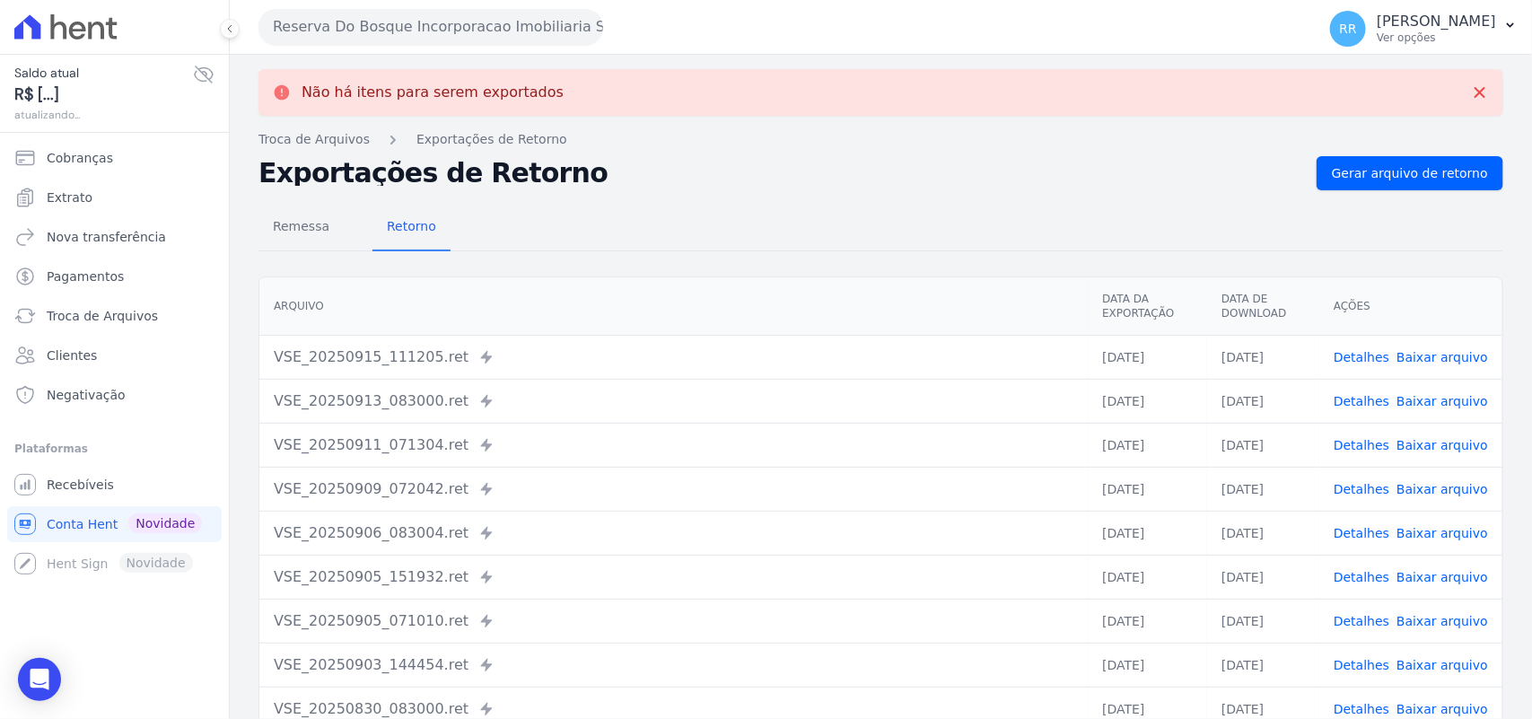
click at [361, 34] on button "Reserva Do Bosque Incorporacao Imobiliaria SPE LTDA" at bounding box center [430, 27] width 345 height 36
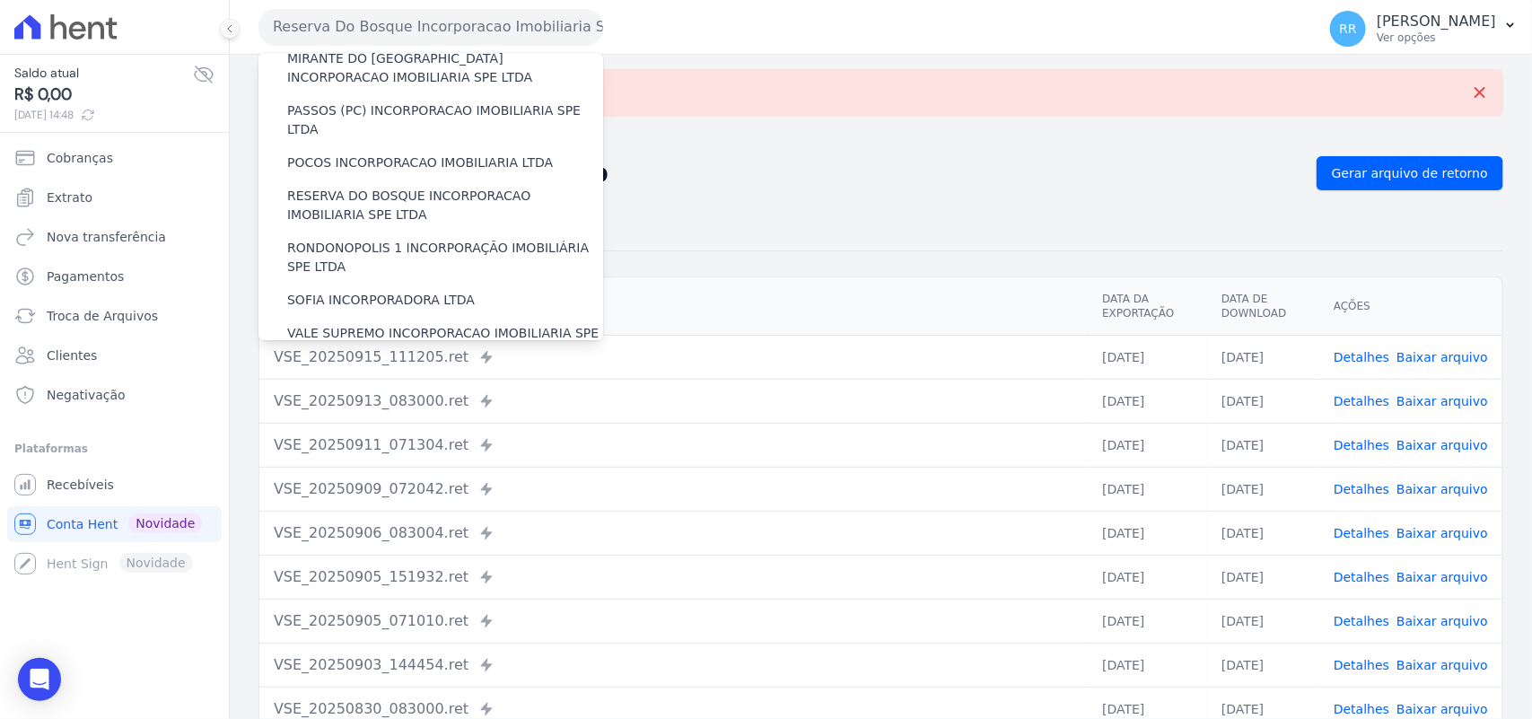
scroll to position [673, 0]
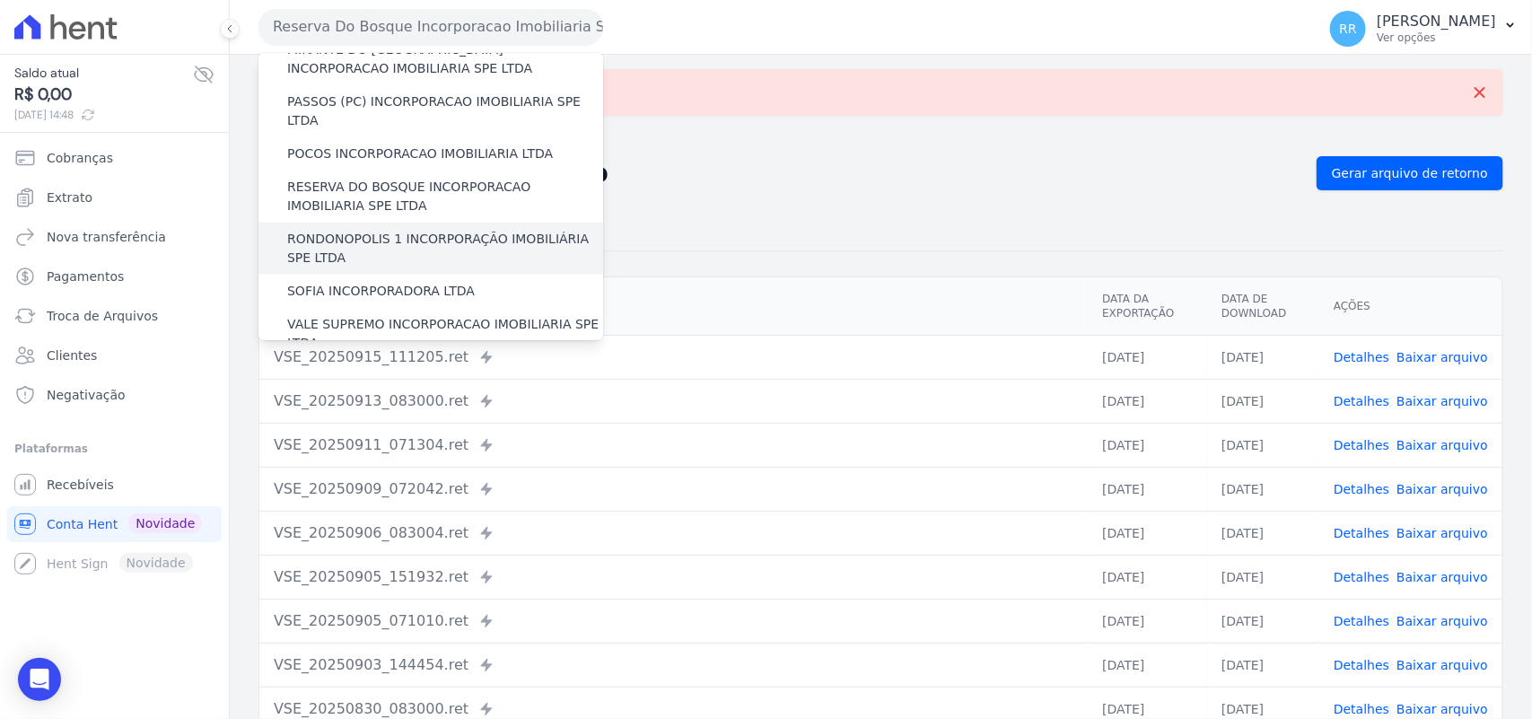
click at [426, 230] on label "RONDONOPOLIS 1 INCORPORAÇÃO IMOBILIÁRIA SPE LTDA" at bounding box center [445, 249] width 316 height 38
click at [0, 0] on input "RONDONOPOLIS 1 INCORPORAÇÃO IMOBILIÁRIA SPE LTDA" at bounding box center [0, 0] width 0 height 0
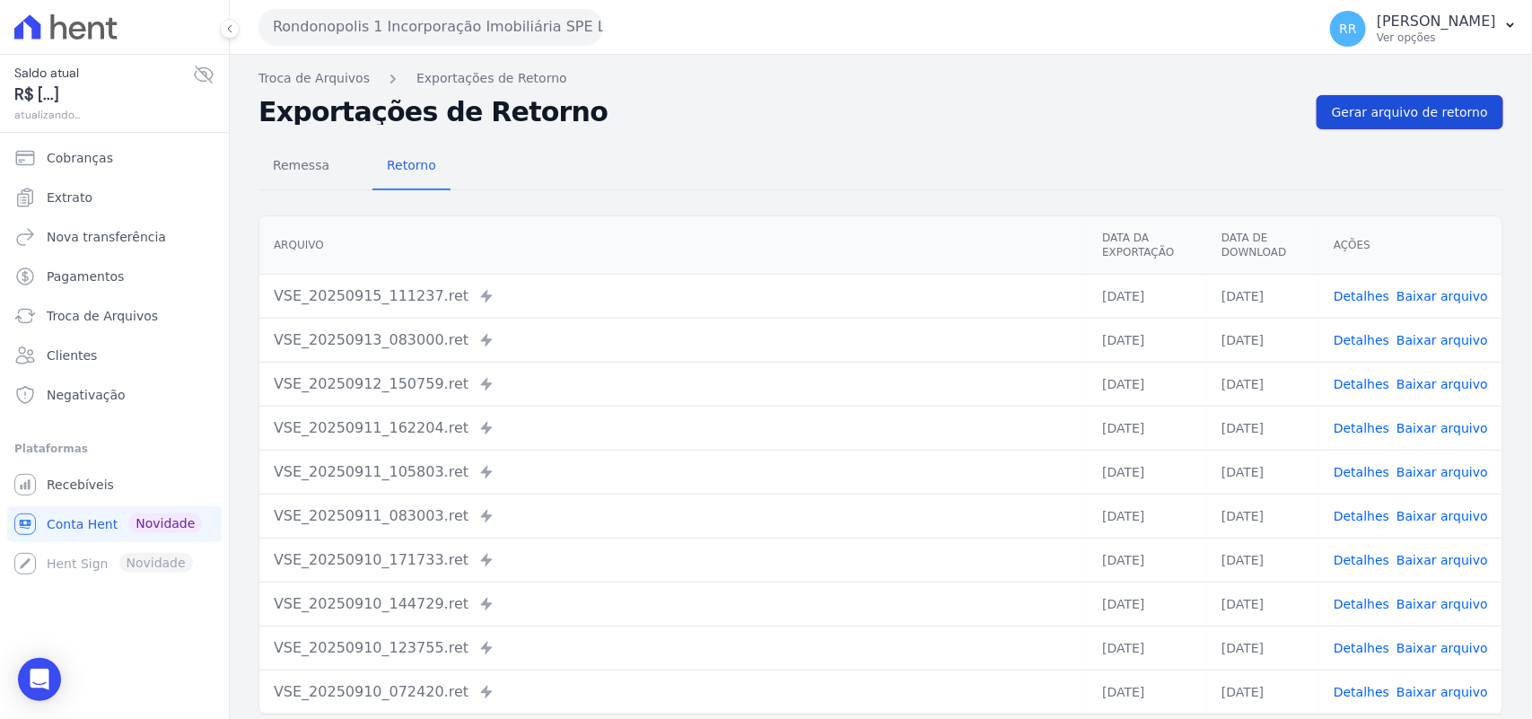
click at [1425, 118] on span "Gerar arquivo de retorno" at bounding box center [1410, 112] width 156 height 18
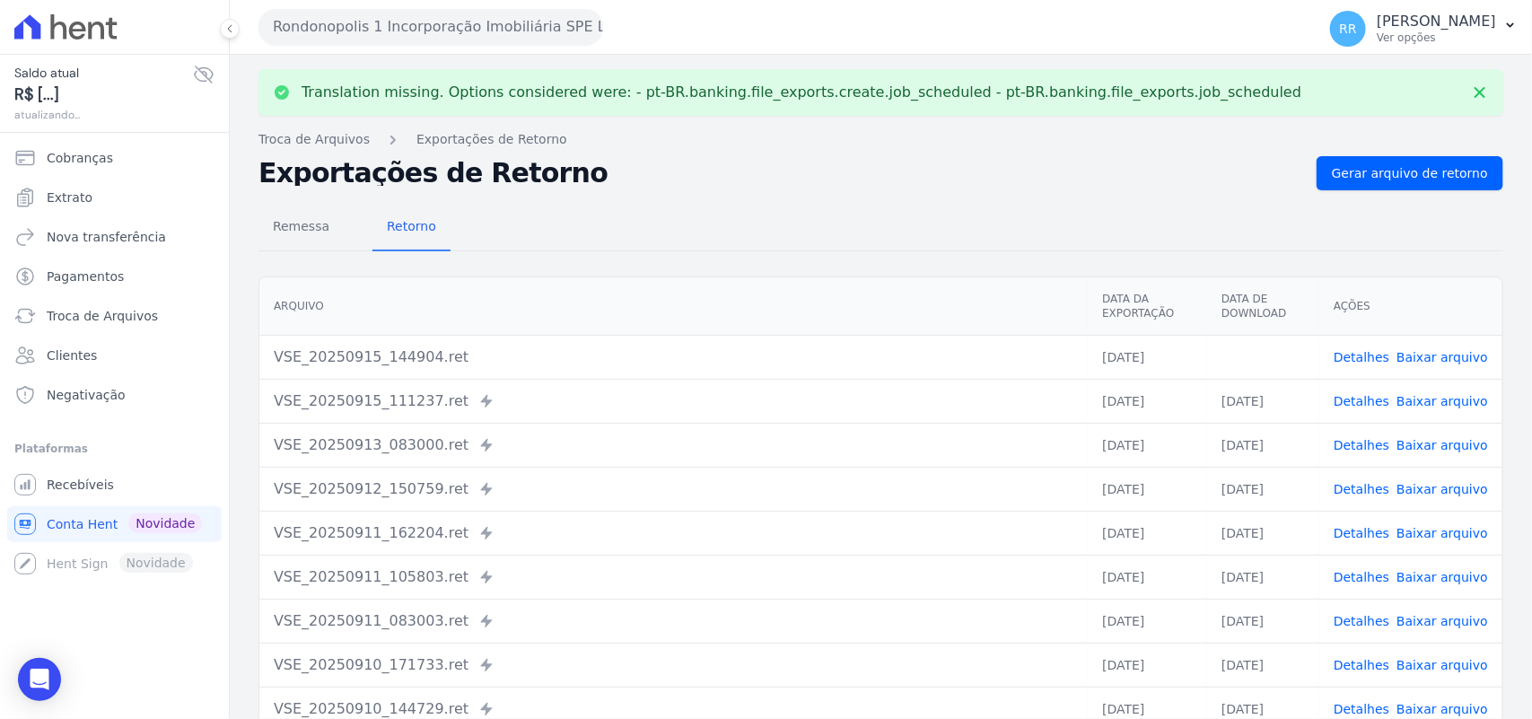
click at [1445, 352] on link "Baixar arquivo" at bounding box center [1442, 357] width 92 height 14
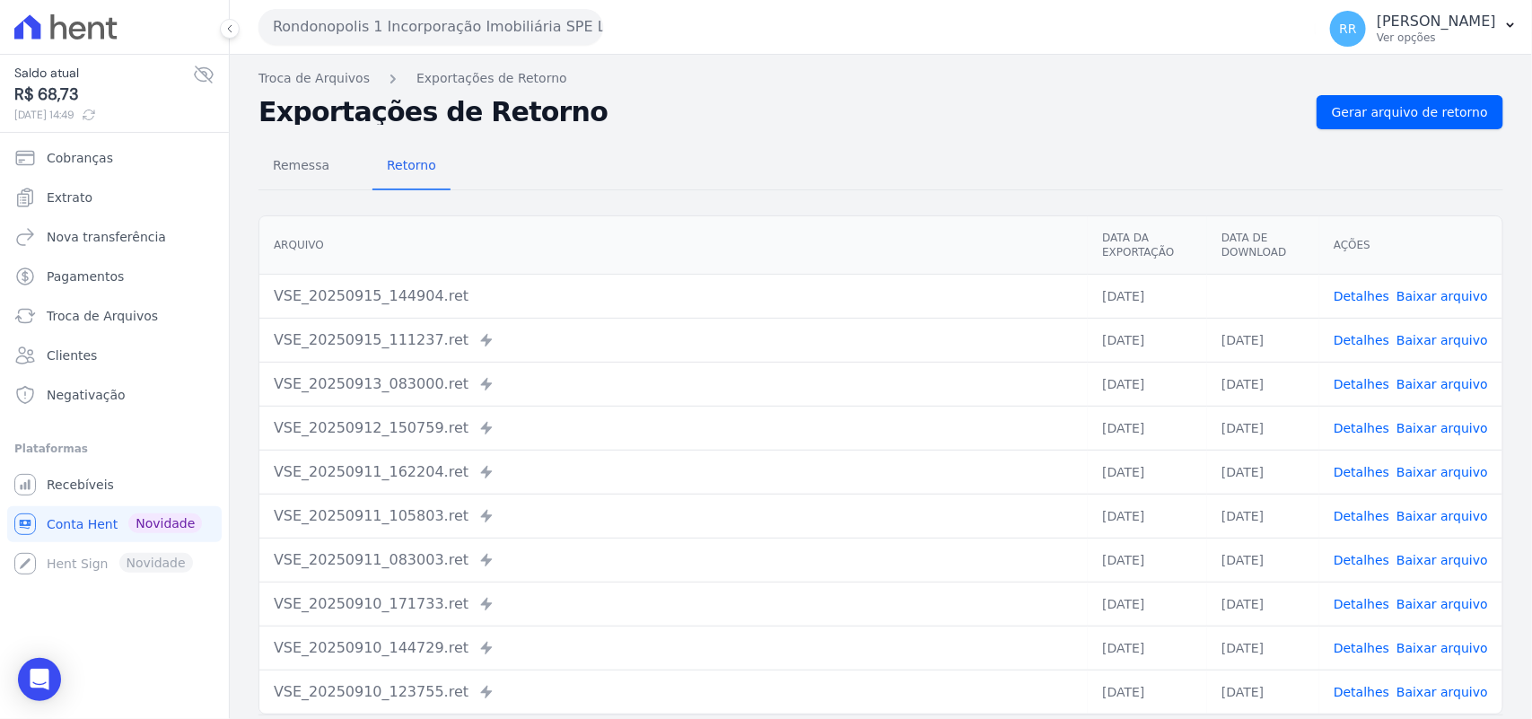
click at [787, 195] on div "Remessa Retorno [GEOGRAPHIC_DATA] Data da Exportação Data de Download Ações VSE…" at bounding box center [880, 453] width 1244 height 649
click at [378, 36] on button "Rondonopolis 1 Incorporação Imobiliária SPE LTDA" at bounding box center [430, 27] width 345 height 36
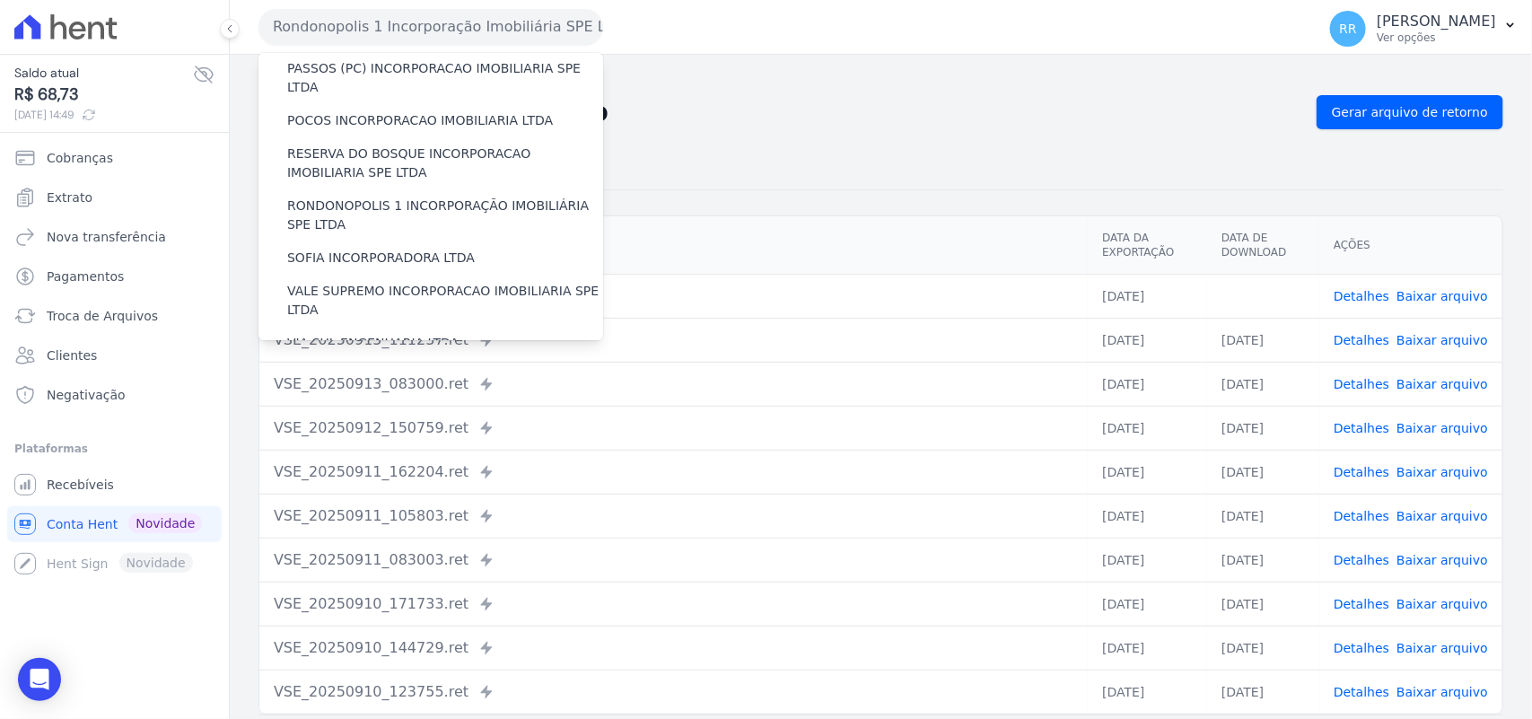
scroll to position [670, 0]
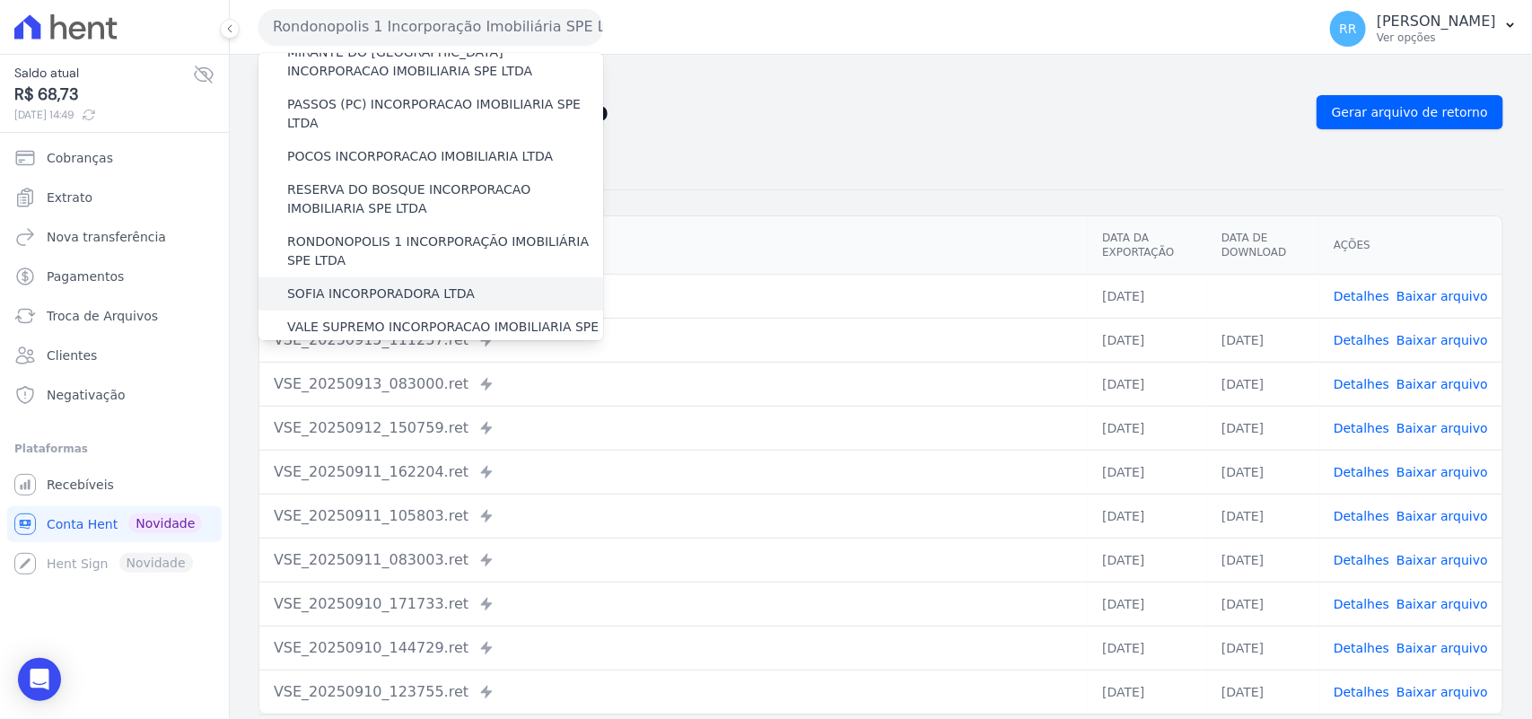
click at [427, 284] on label "SOFIA INCORPORADORA LTDA" at bounding box center [381, 293] width 188 height 19
click at [0, 0] on input "SOFIA INCORPORADORA LTDA" at bounding box center [0, 0] width 0 height 0
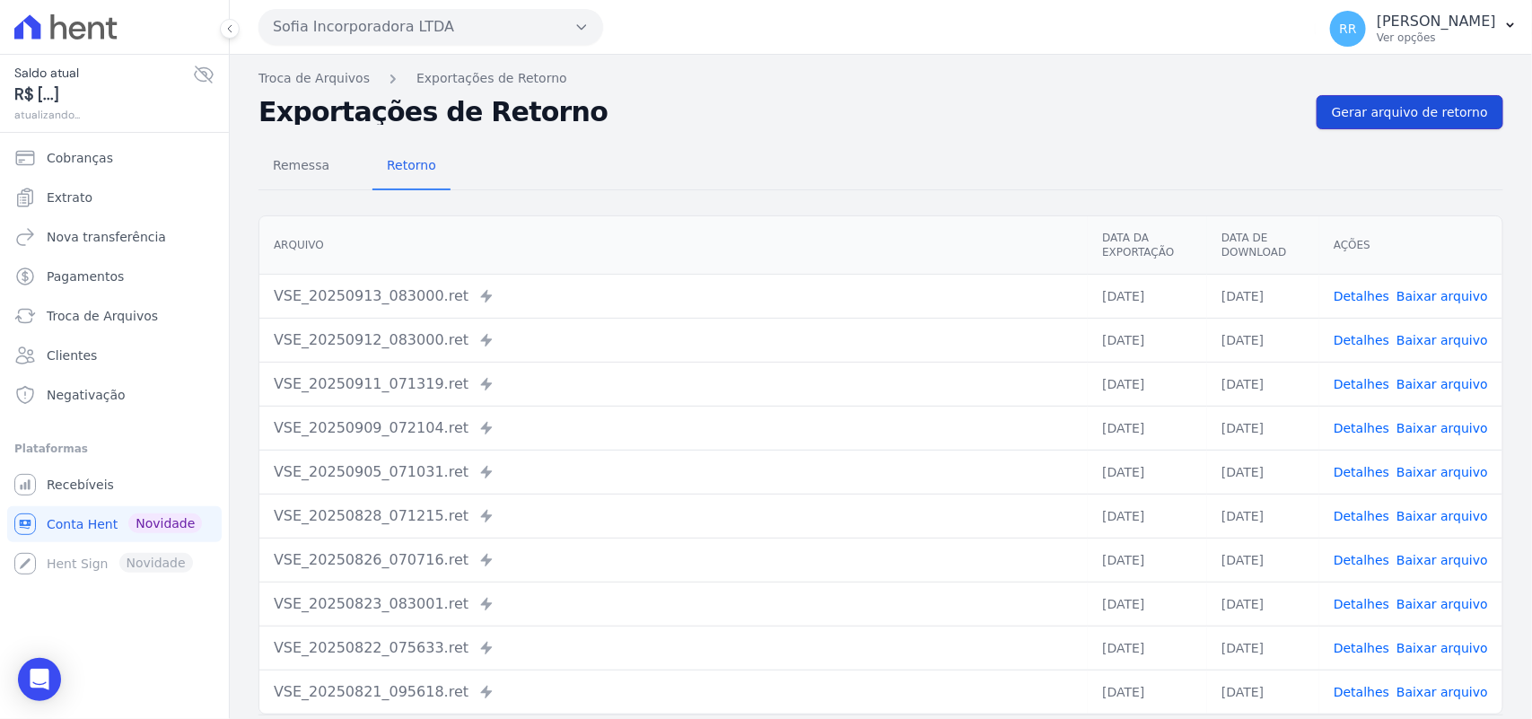
click at [1386, 104] on span "Gerar arquivo de retorno" at bounding box center [1410, 112] width 156 height 18
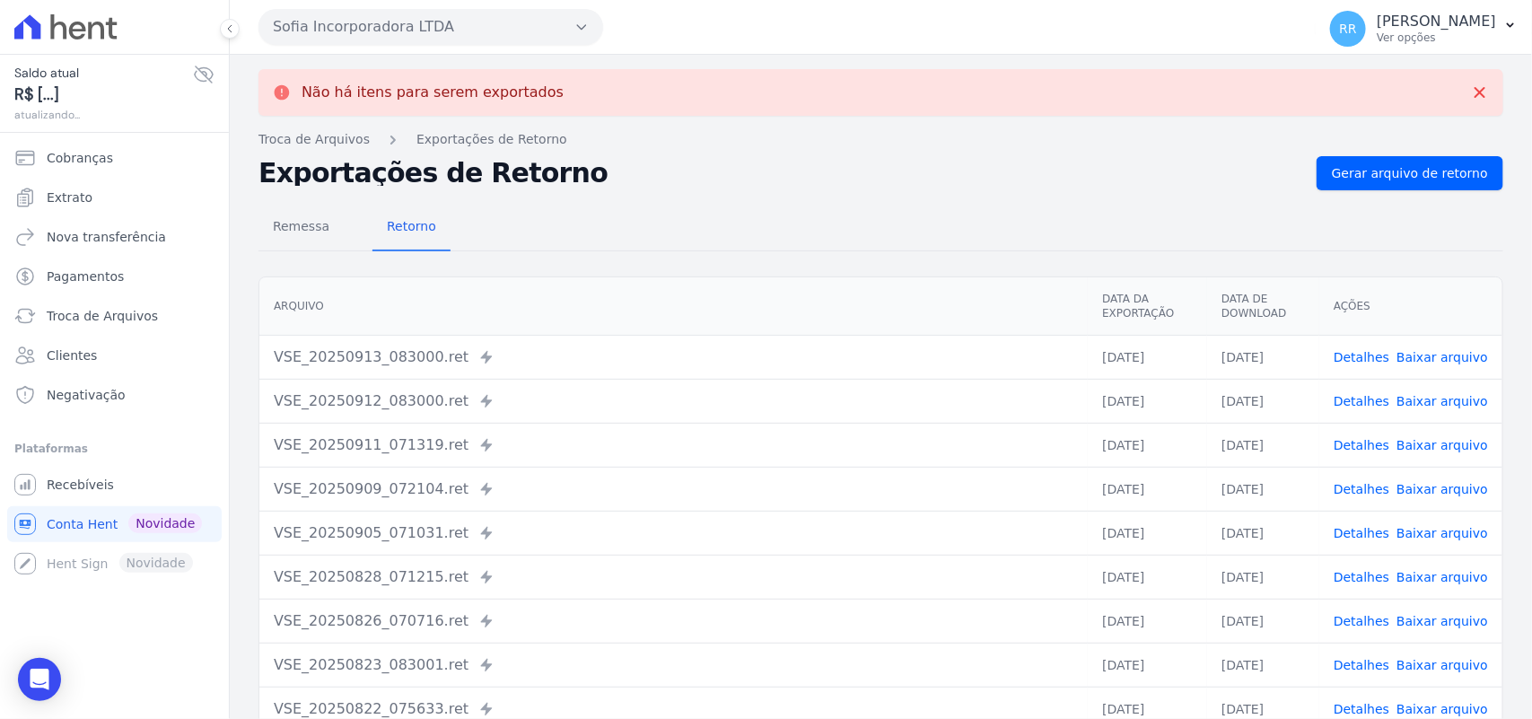
click at [518, 29] on button "Sofia Incorporadora LTDA" at bounding box center [430, 27] width 345 height 36
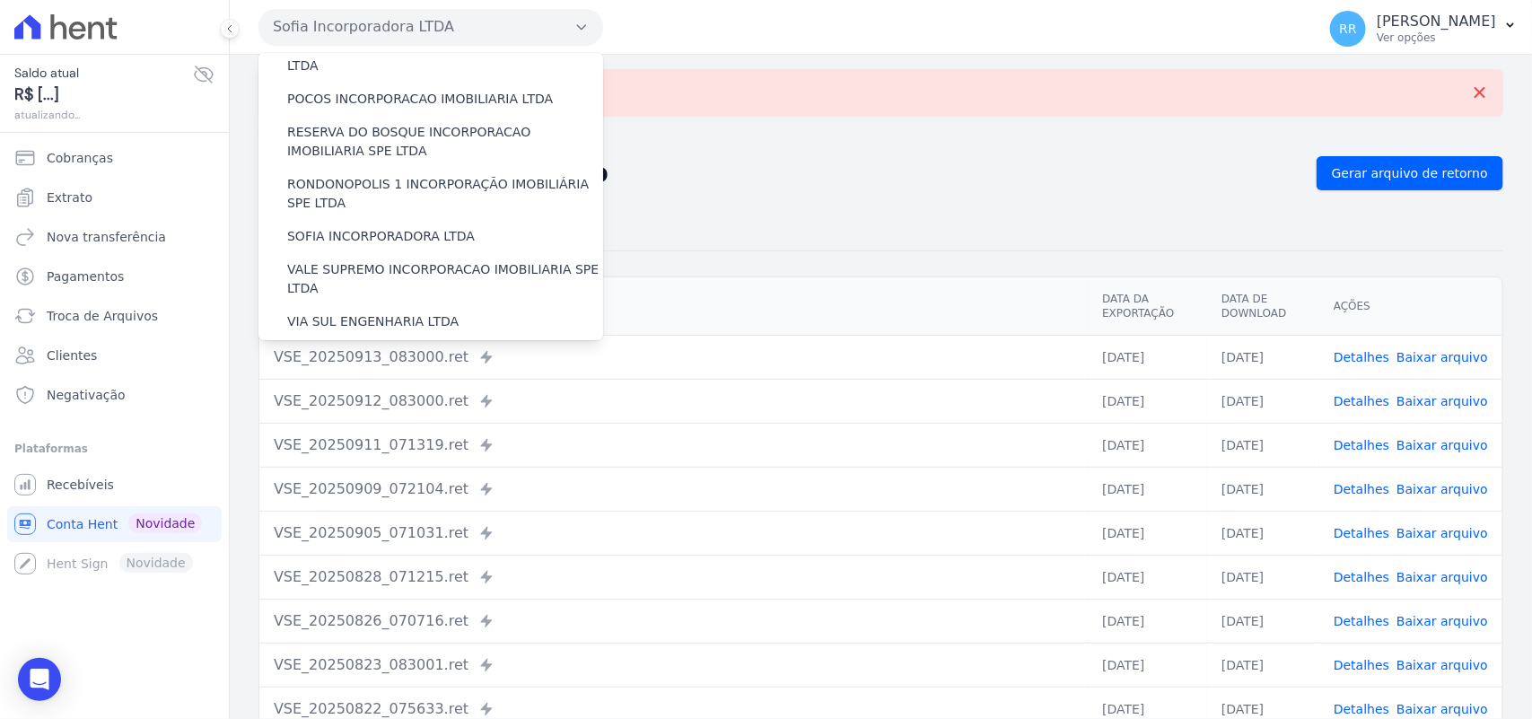
scroll to position [785, 0]
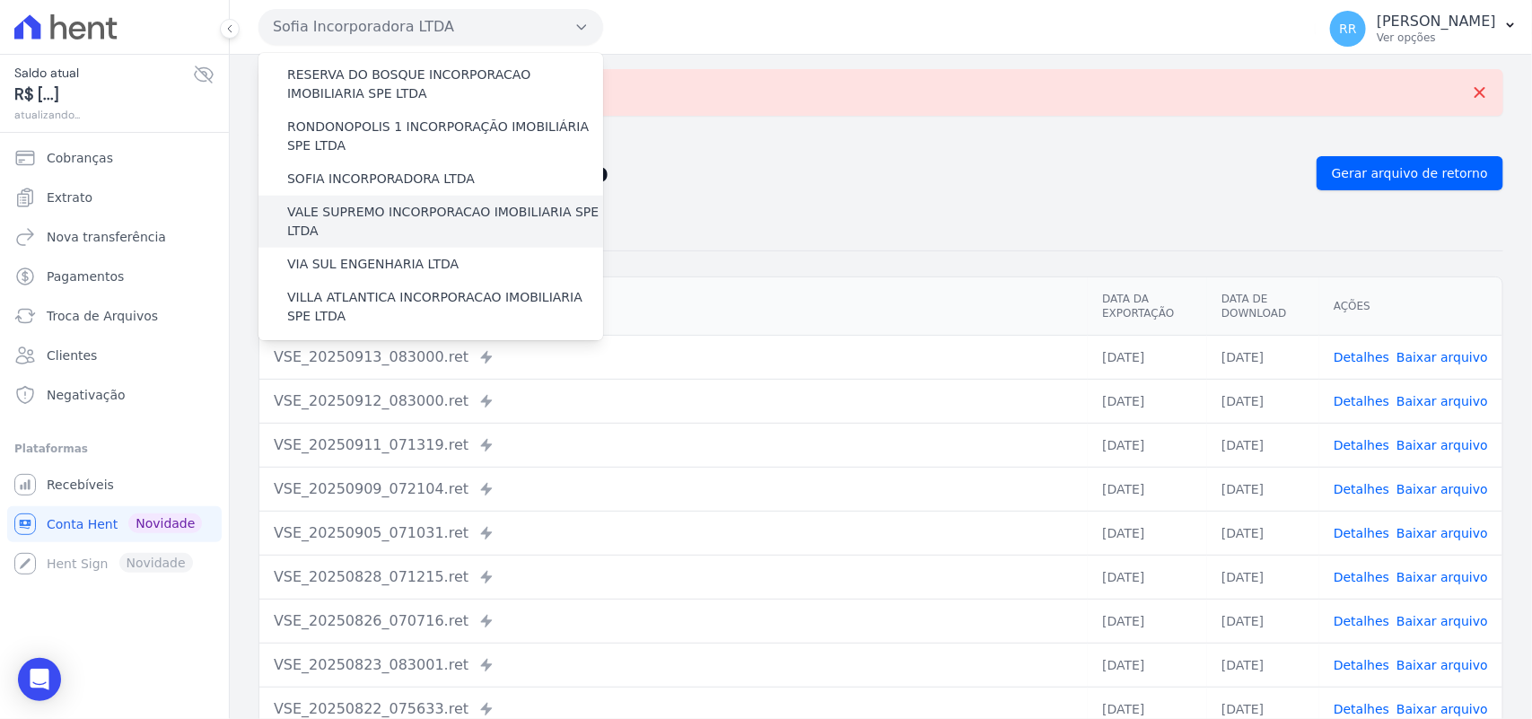
click at [365, 203] on label "VALE SUPREMO INCORPORACAO IMOBILIARIA SPE LTDA" at bounding box center [445, 222] width 316 height 38
click at [0, 0] on input "VALE SUPREMO INCORPORACAO IMOBILIARIA SPE LTDA" at bounding box center [0, 0] width 0 height 0
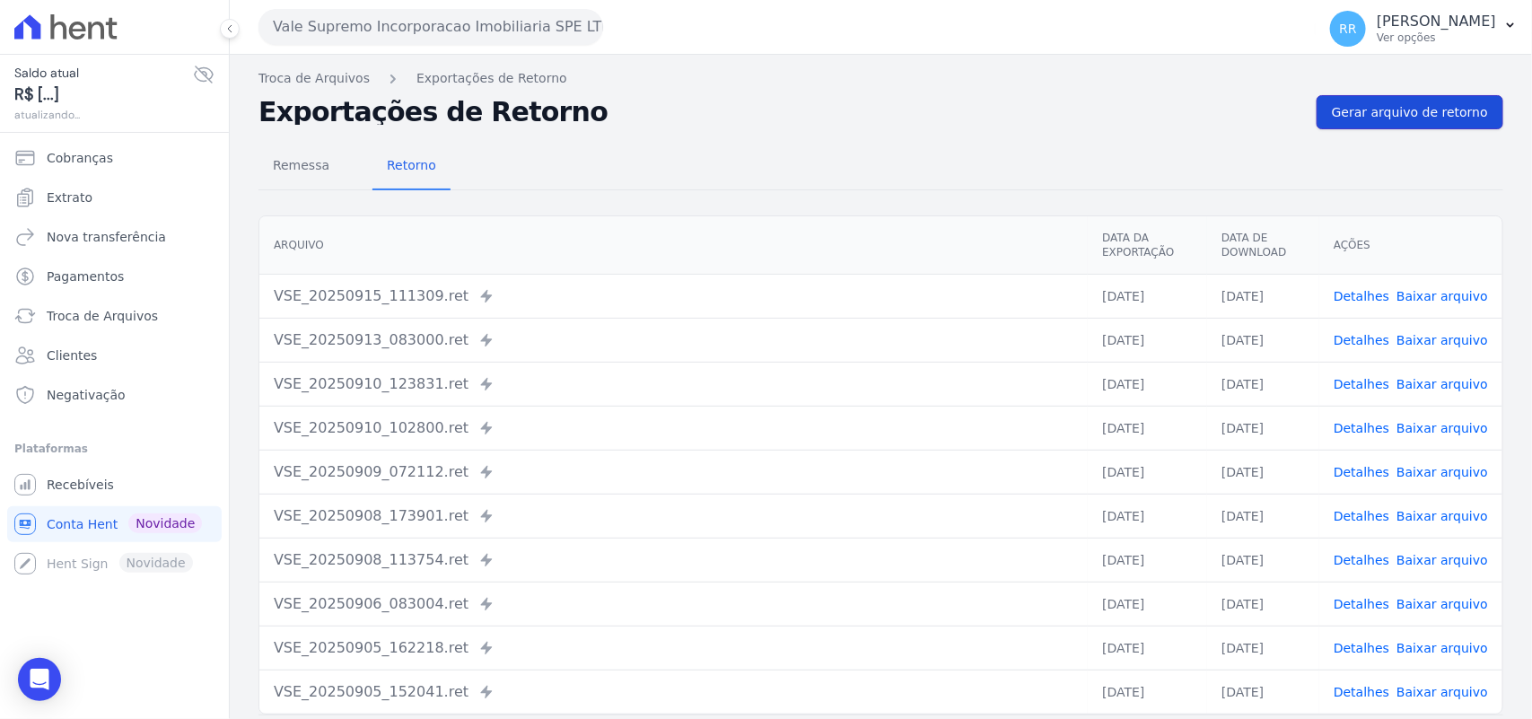
click at [1375, 95] on link "Gerar arquivo de retorno" at bounding box center [1409, 112] width 187 height 34
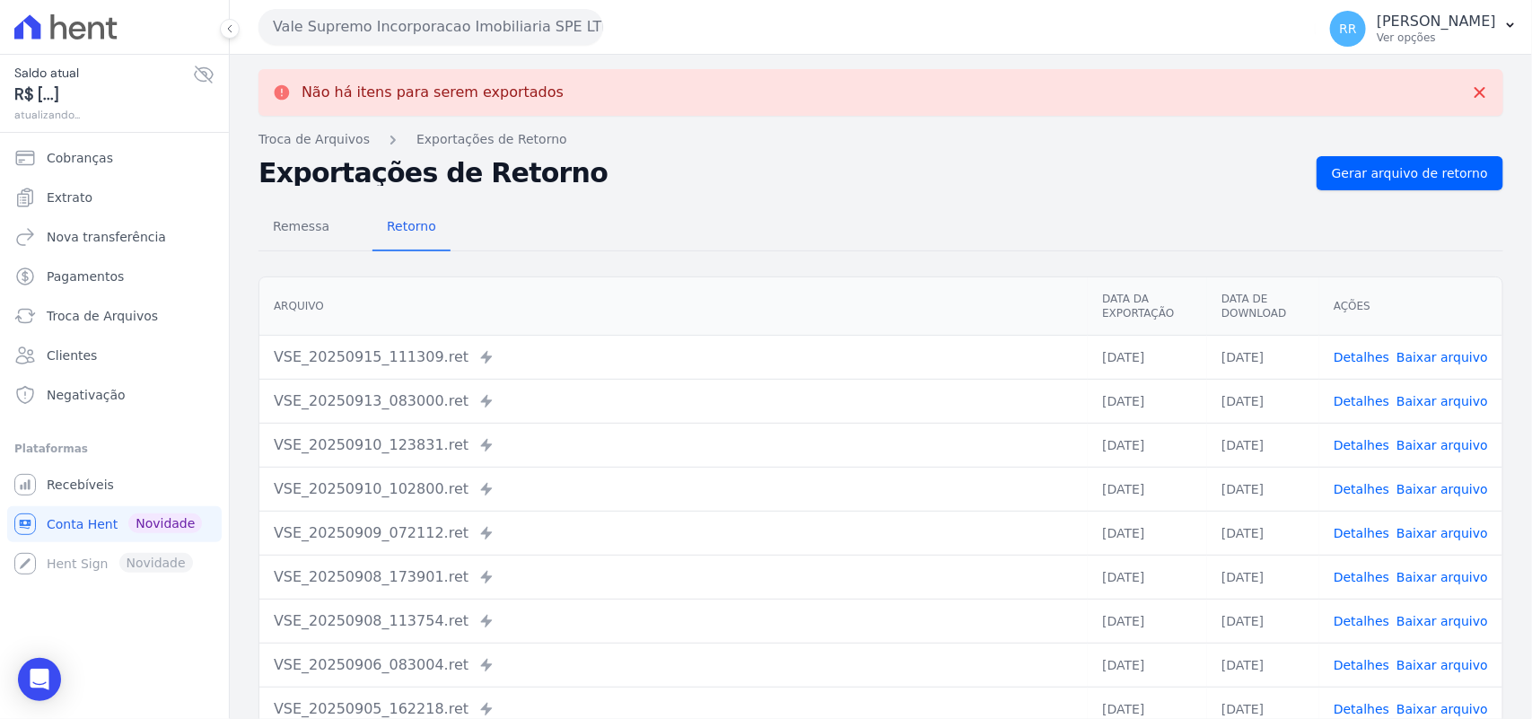
click at [474, 30] on button "Vale Supremo Incorporacao Imobiliaria SPE LTDA" at bounding box center [430, 27] width 345 height 36
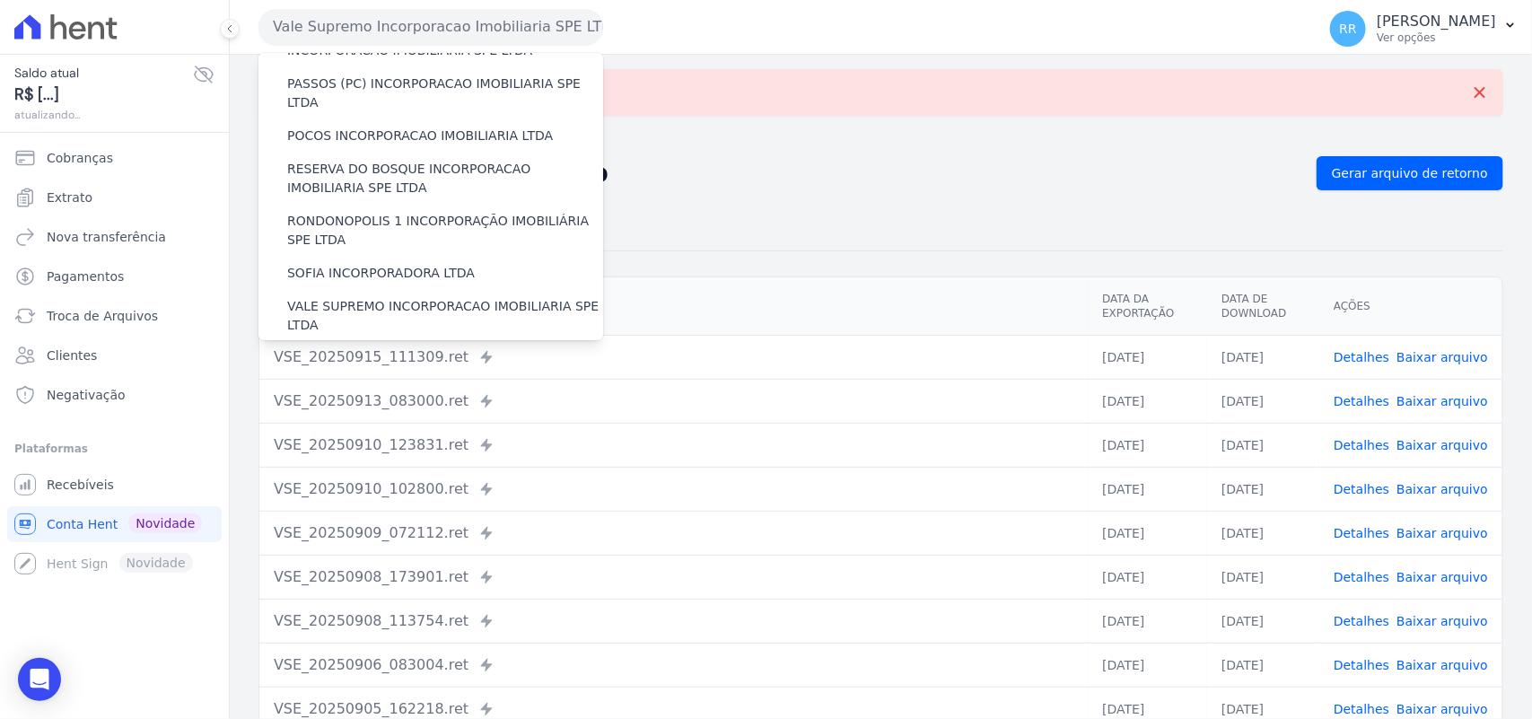
scroll to position [819, 0]
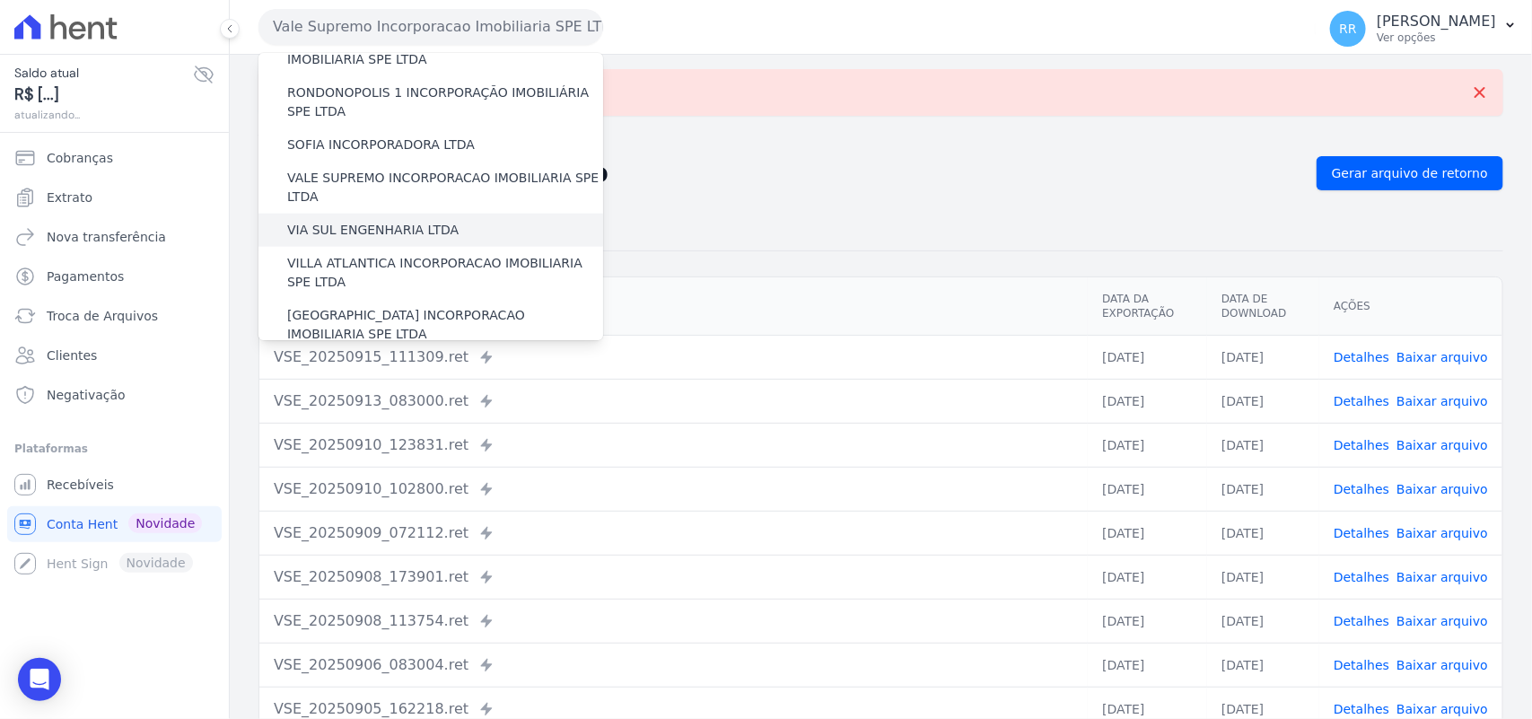
click at [339, 221] on label "VIA SUL ENGENHARIA LTDA" at bounding box center [372, 230] width 171 height 19
click at [0, 0] on input "VIA SUL ENGENHARIA LTDA" at bounding box center [0, 0] width 0 height 0
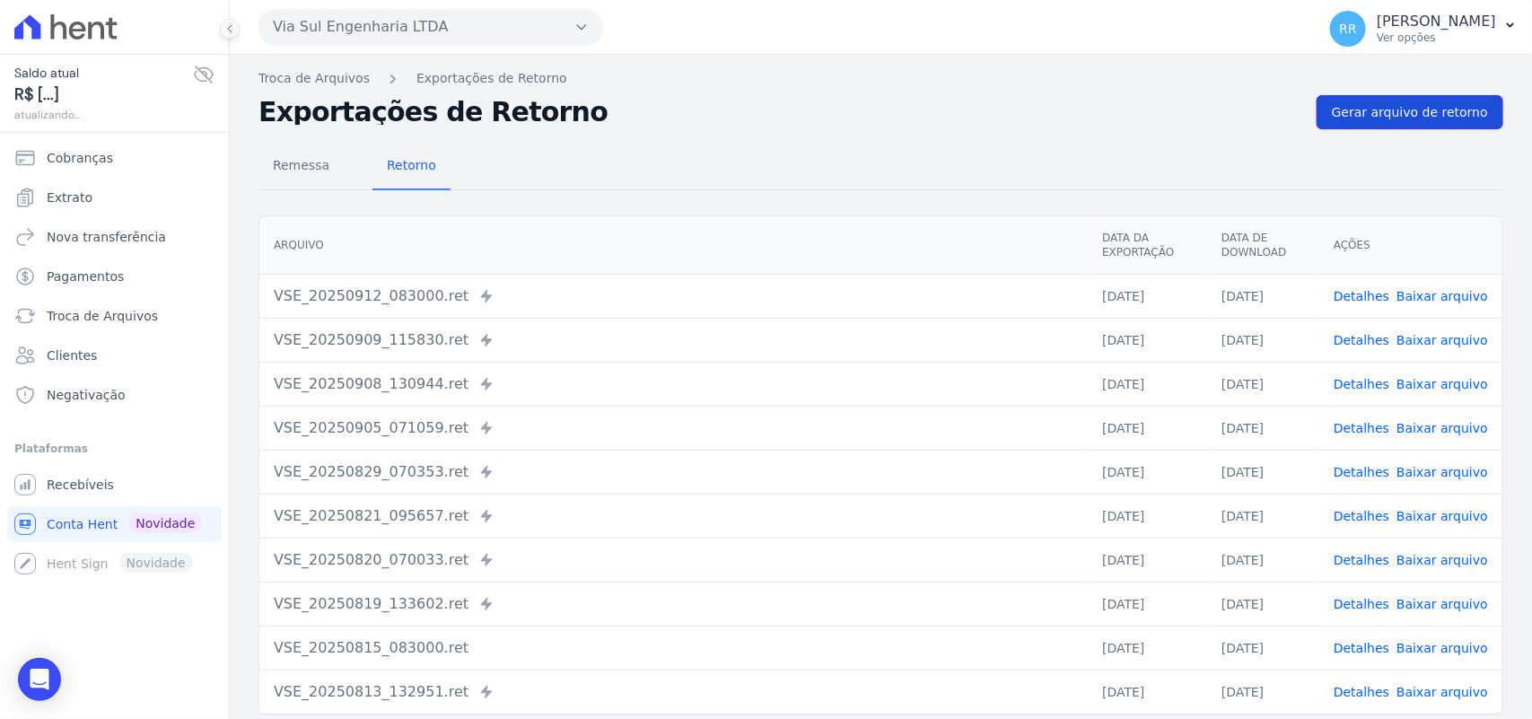
click at [1410, 127] on link "Gerar arquivo de retorno" at bounding box center [1409, 112] width 187 height 34
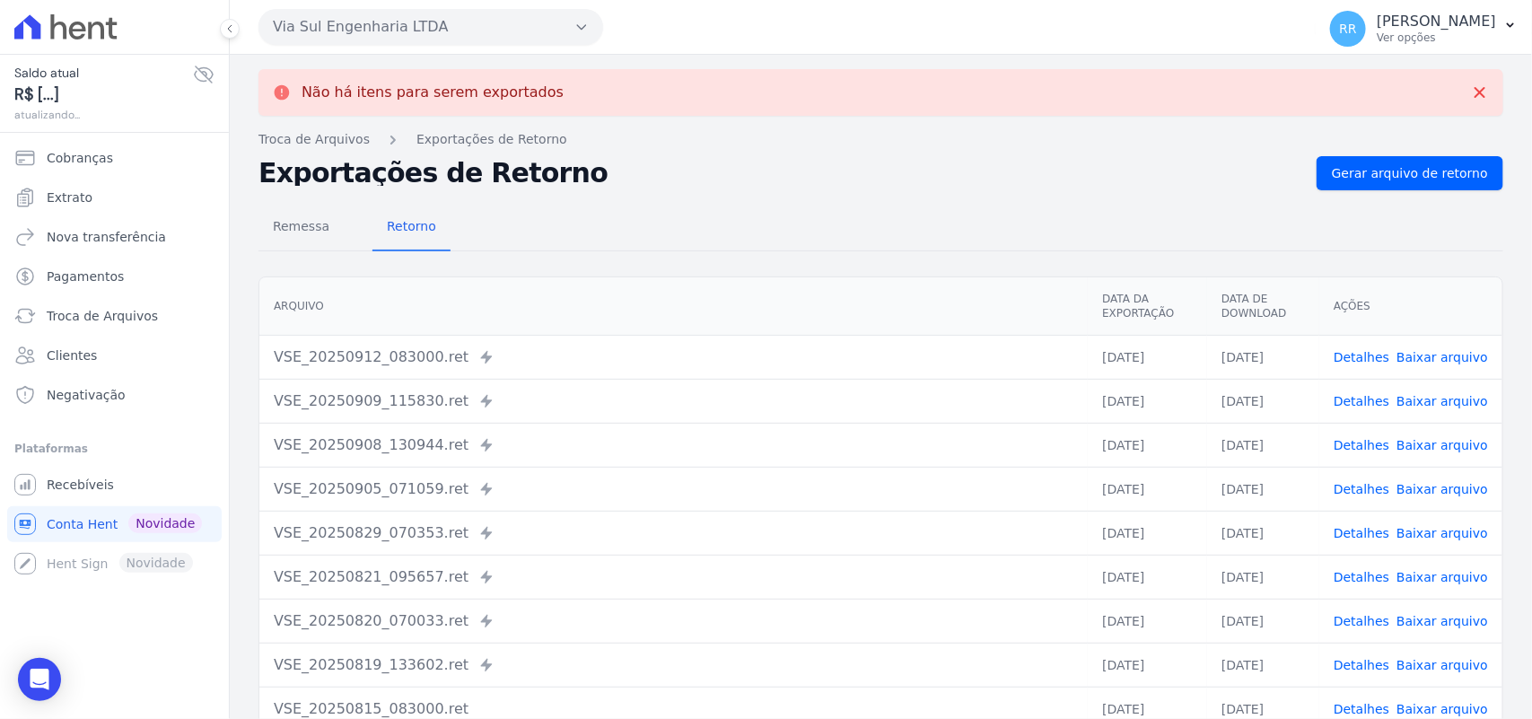
click at [410, 25] on button "Via Sul Engenharia LTDA" at bounding box center [430, 27] width 345 height 36
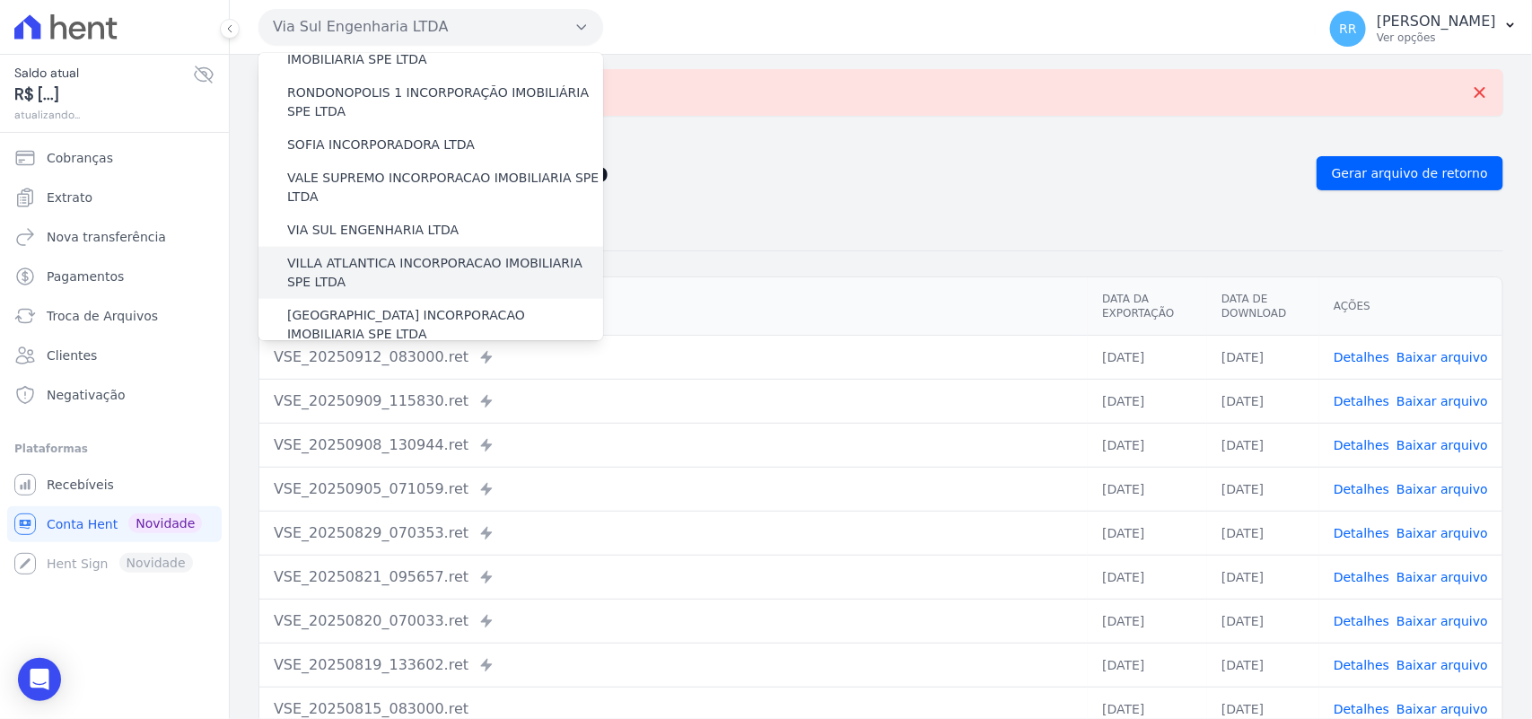
click at [368, 254] on label "VILLA ATLANTICA INCORPORACAO IMOBILIARIA SPE LTDA" at bounding box center [445, 273] width 316 height 38
click at [0, 0] on input "VILLA ATLANTICA INCORPORACAO IMOBILIARIA SPE LTDA" at bounding box center [0, 0] width 0 height 0
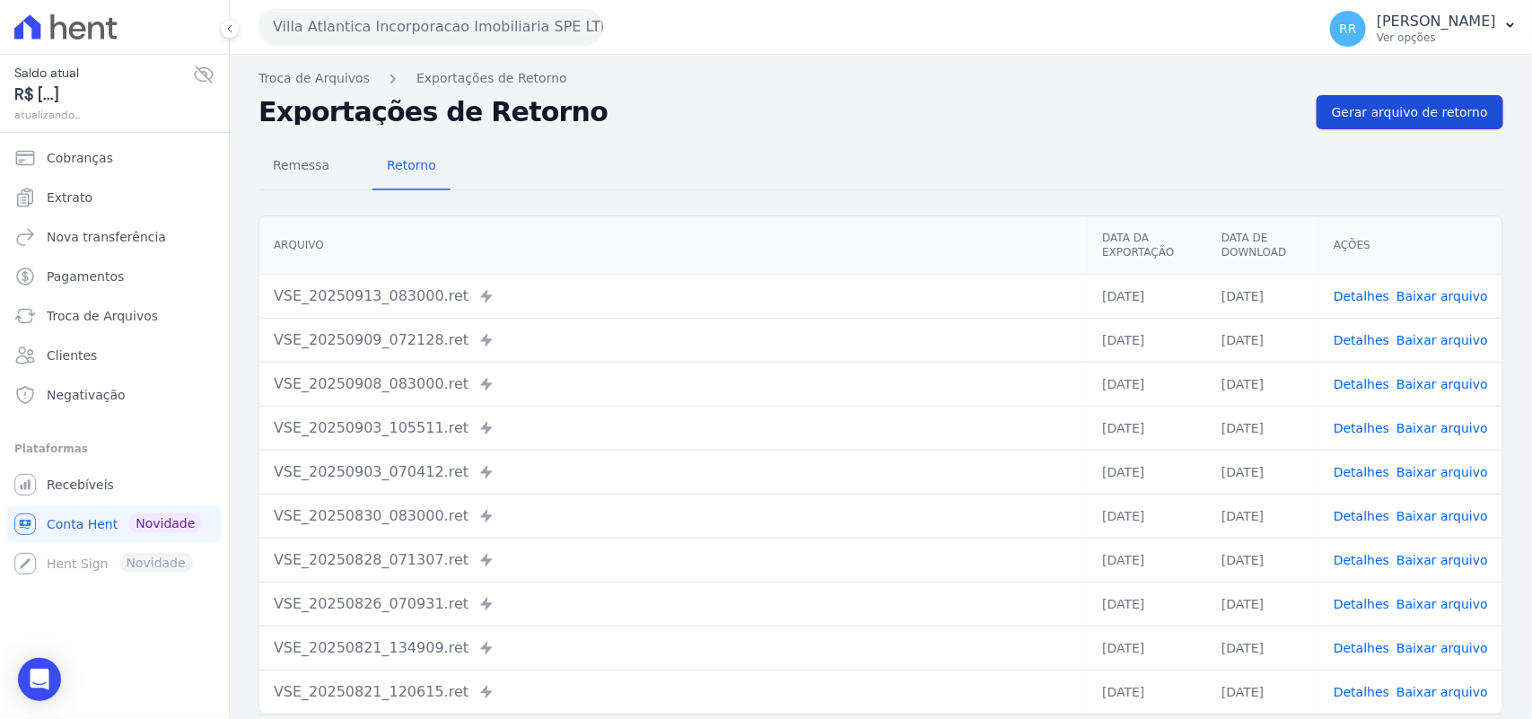
click at [1389, 127] on link "Gerar arquivo de retorno" at bounding box center [1409, 112] width 187 height 34
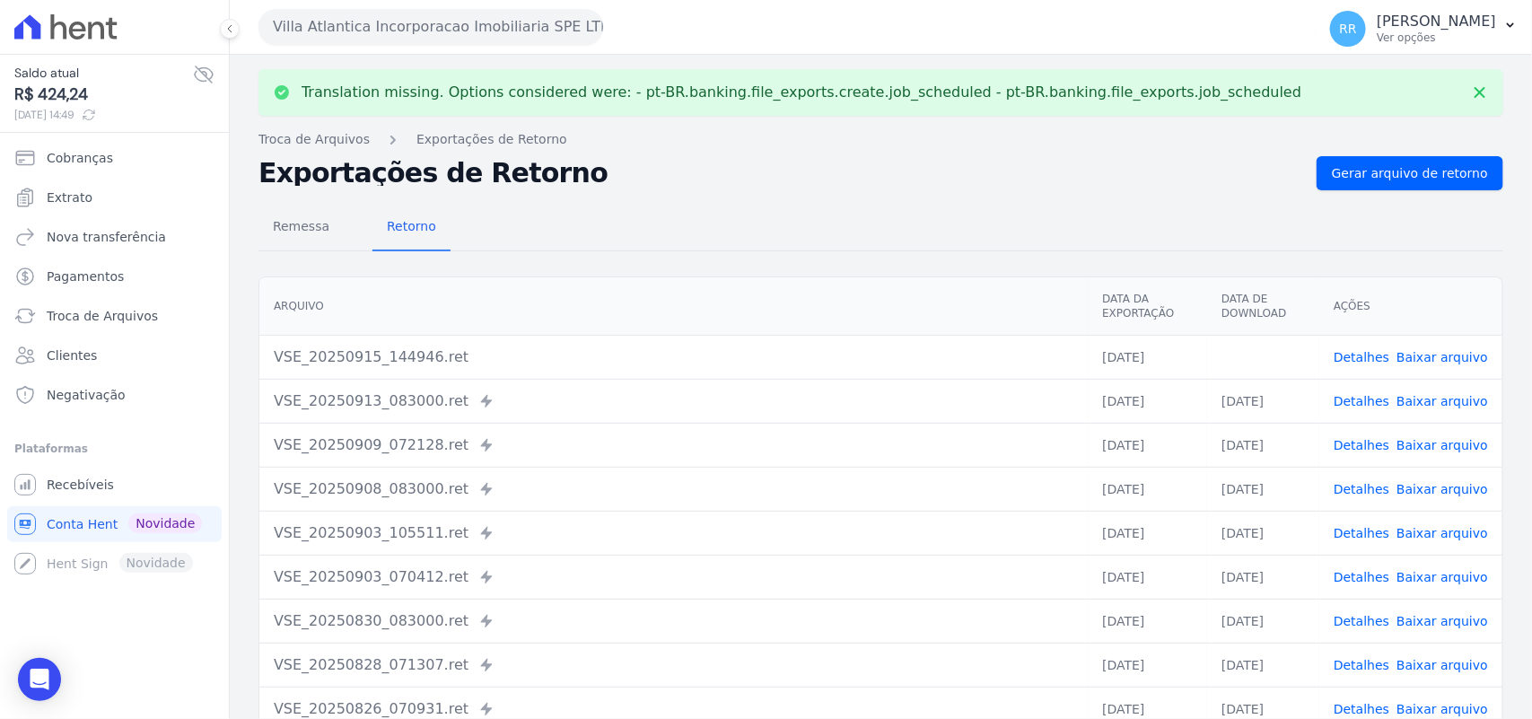
click at [1447, 355] on link "Baixar arquivo" at bounding box center [1442, 357] width 92 height 14
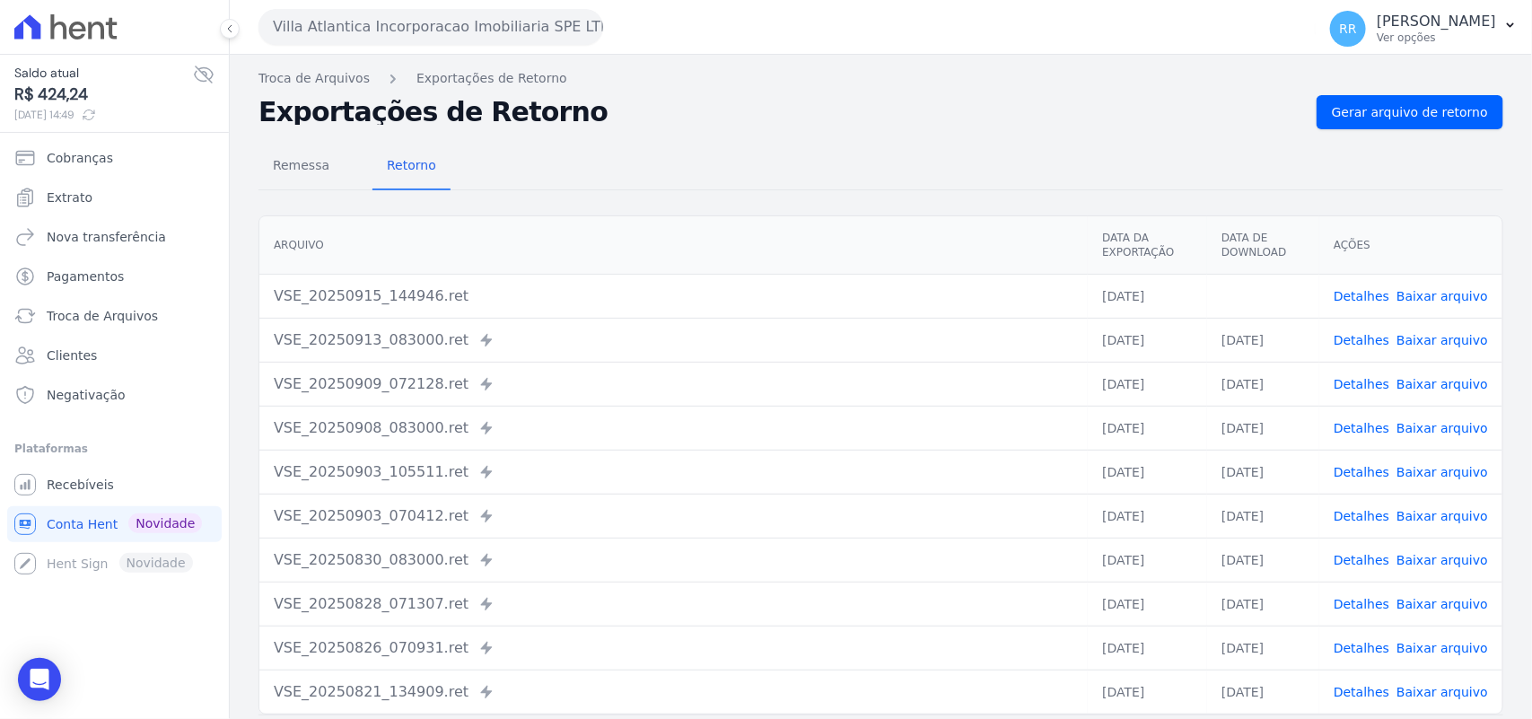
drag, startPoint x: 667, startPoint y: 133, endPoint x: 370, endPoint y: 56, distance: 306.9
click at [667, 133] on div "Remessa Retorno [GEOGRAPHIC_DATA] Data da Exportação Data de Download Ações VSE…" at bounding box center [880, 453] width 1244 height 649
click at [305, 25] on button "Villa Atlantica Incorporacao Imobiliaria SPE LTDA" at bounding box center [430, 27] width 345 height 36
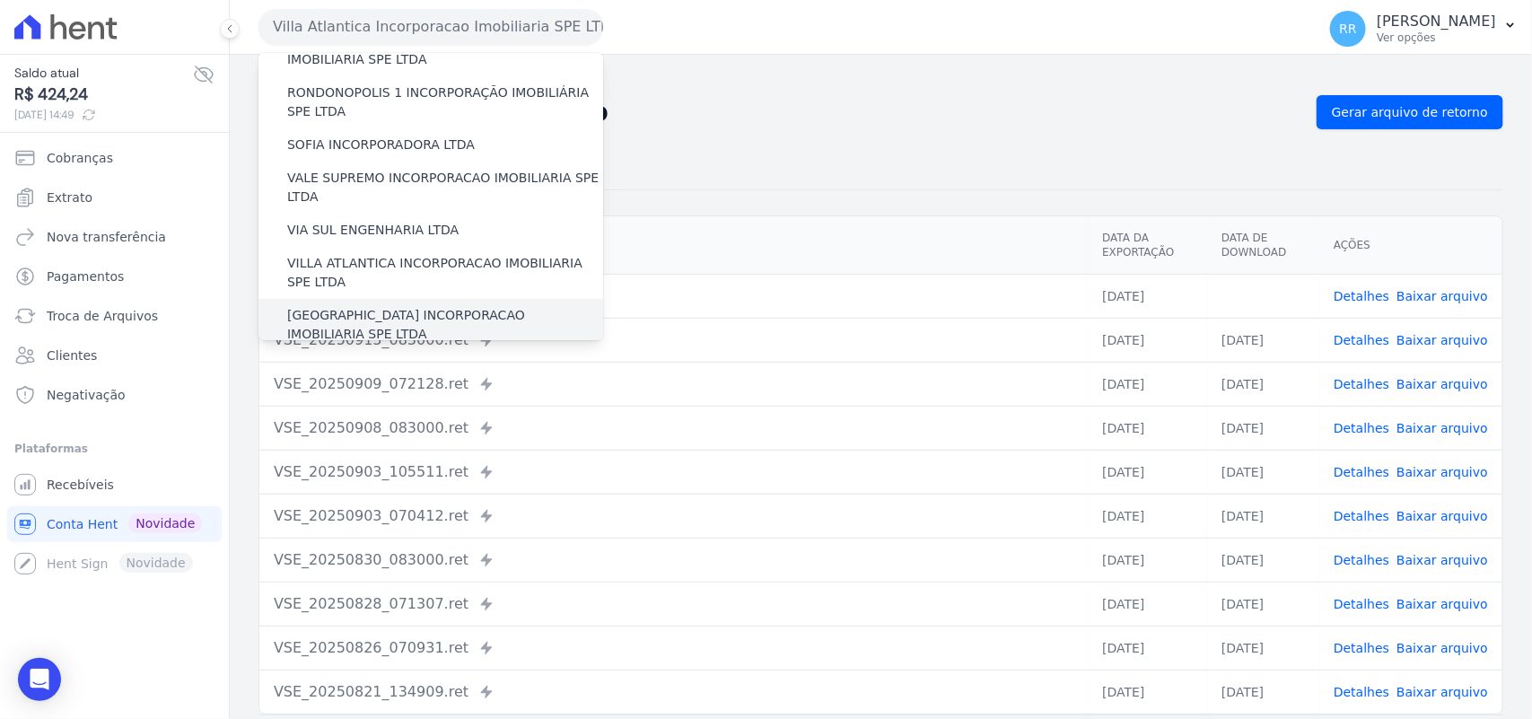
click at [357, 306] on label "[GEOGRAPHIC_DATA] INCORPORACAO IMOBILIARIA SPE LTDA" at bounding box center [445, 325] width 316 height 38
click at [0, 0] on input "[GEOGRAPHIC_DATA] INCORPORACAO IMOBILIARIA SPE LTDA" at bounding box center [0, 0] width 0 height 0
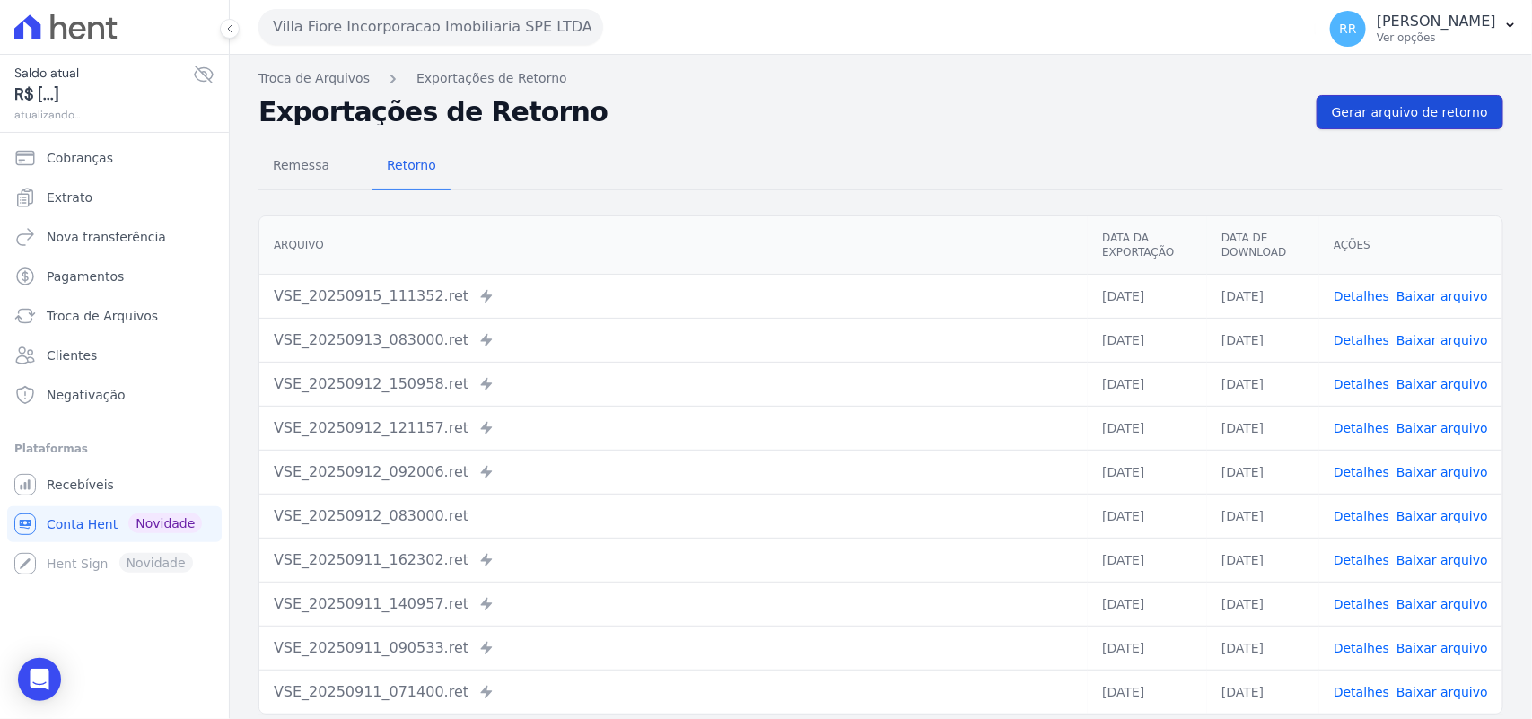
click at [1418, 99] on link "Gerar arquivo de retorno" at bounding box center [1409, 112] width 187 height 34
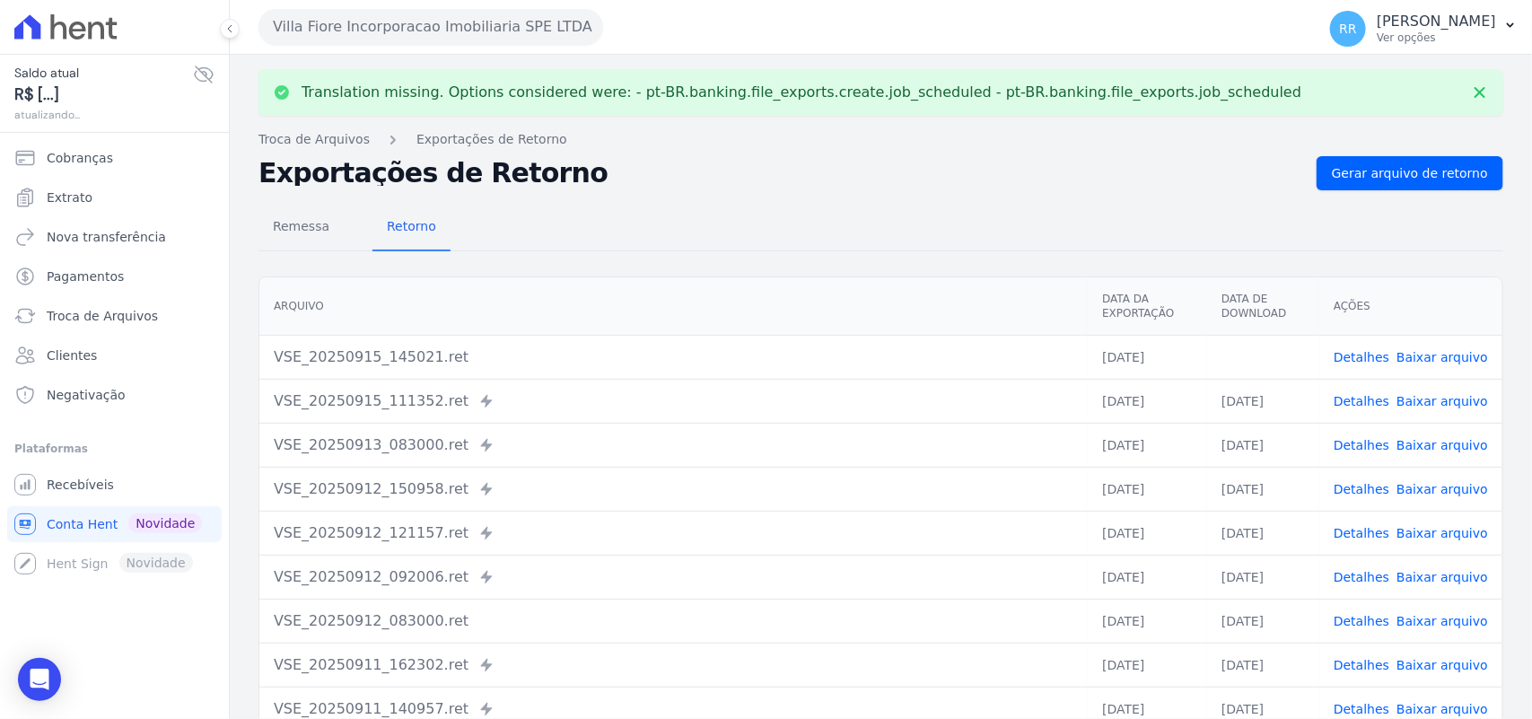
click at [1431, 355] on link "Baixar arquivo" at bounding box center [1442, 357] width 92 height 14
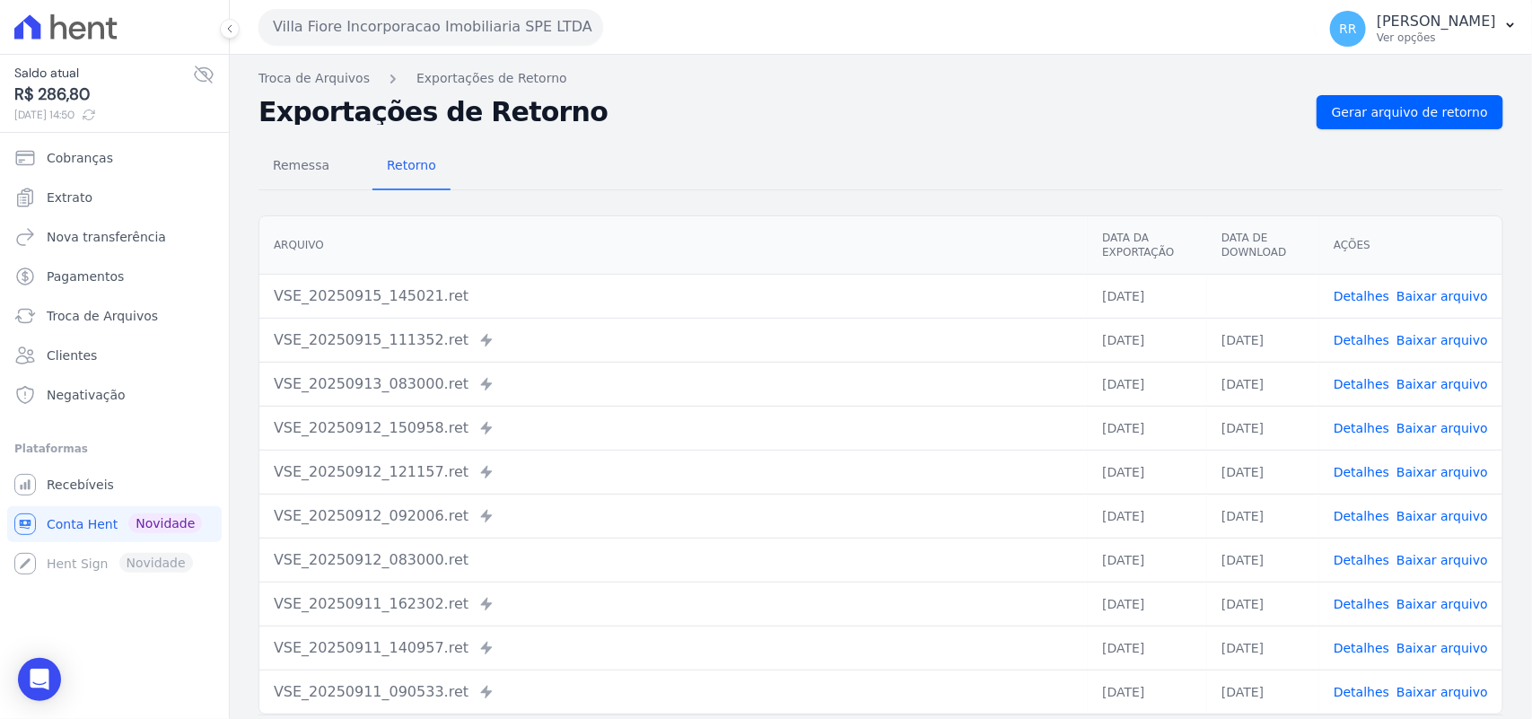
click at [851, 160] on div "Remessa Retorno" at bounding box center [880, 167] width 1244 height 47
click at [393, 20] on button "Villa Fiore Incorporacao Imobiliaria SPE LTDA" at bounding box center [430, 27] width 345 height 36
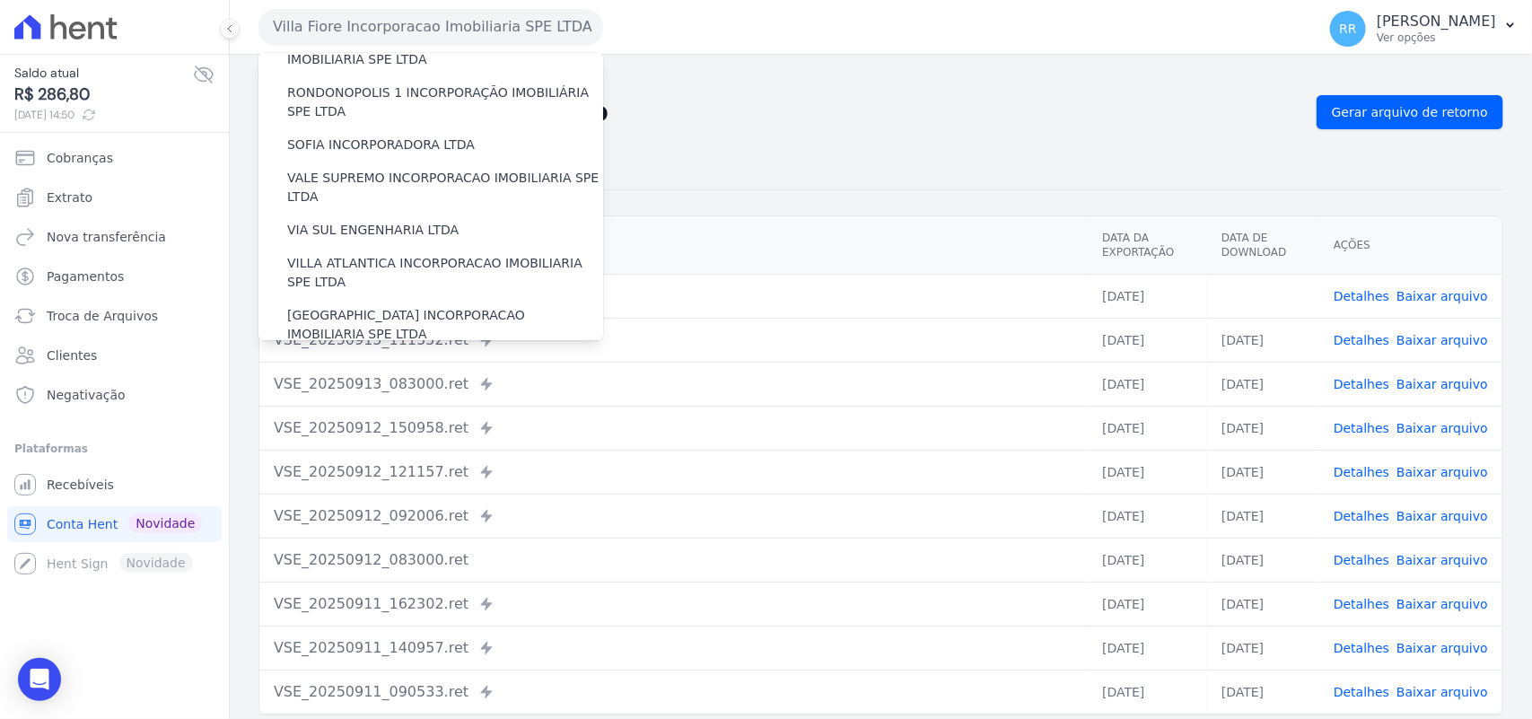
click at [356, 358] on label "VILLA TROPICAL INCORPORAÇÃO IMOBILIÁRIA SPE LTDA" at bounding box center [445, 377] width 316 height 38
click at [0, 0] on input "VILLA TROPICAL INCORPORAÇÃO IMOBILIÁRIA SPE LTDA" at bounding box center [0, 0] width 0 height 0
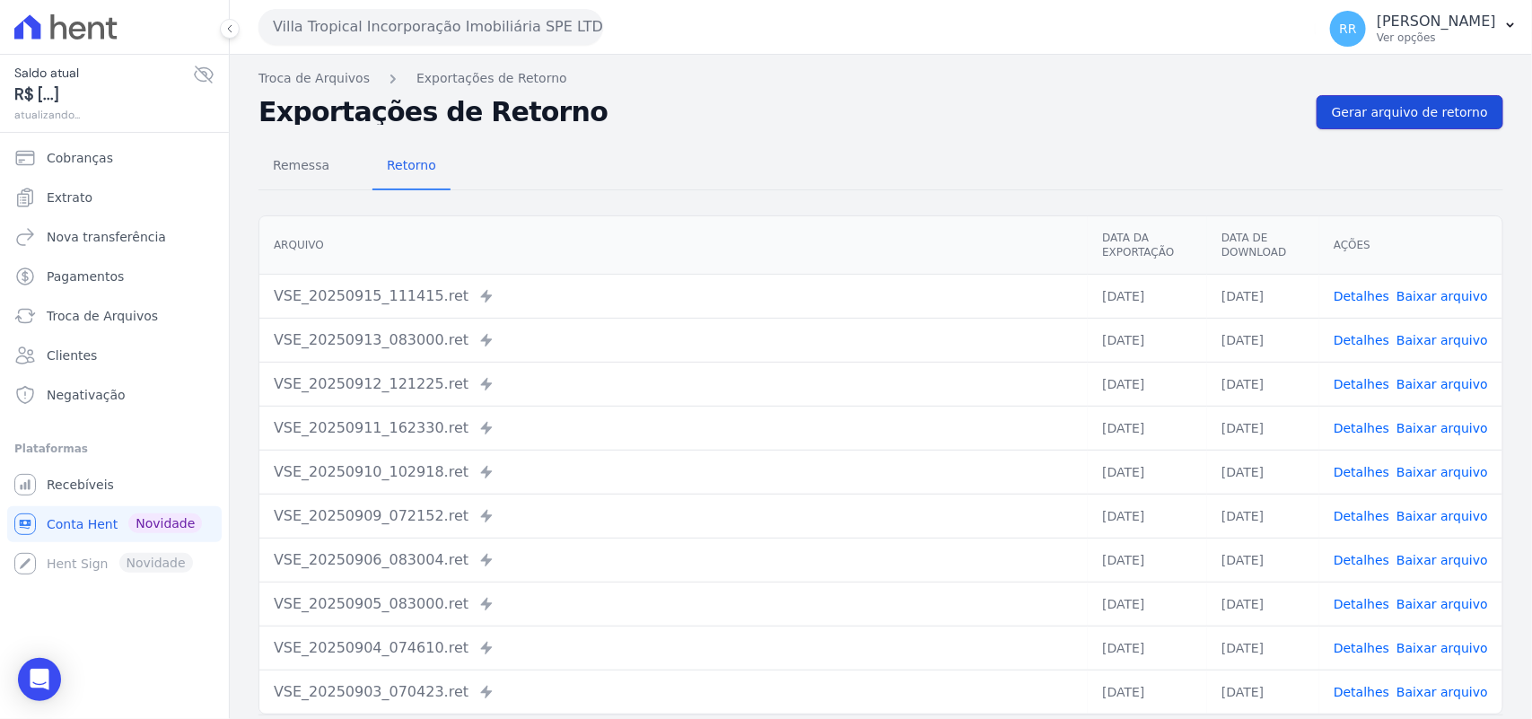
click at [1353, 105] on span "Gerar arquivo de retorno" at bounding box center [1410, 112] width 156 height 18
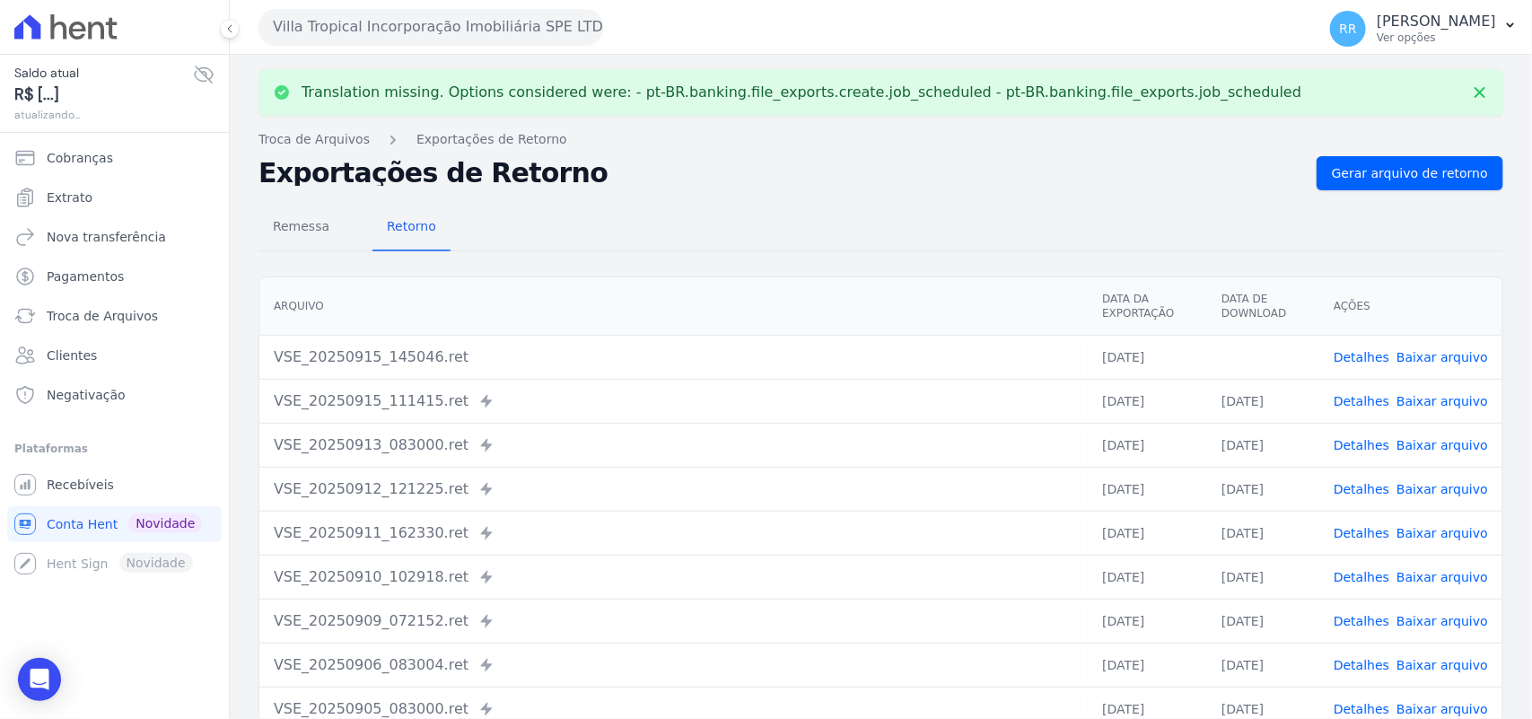
click at [1429, 353] on link "Baixar arquivo" at bounding box center [1442, 357] width 92 height 14
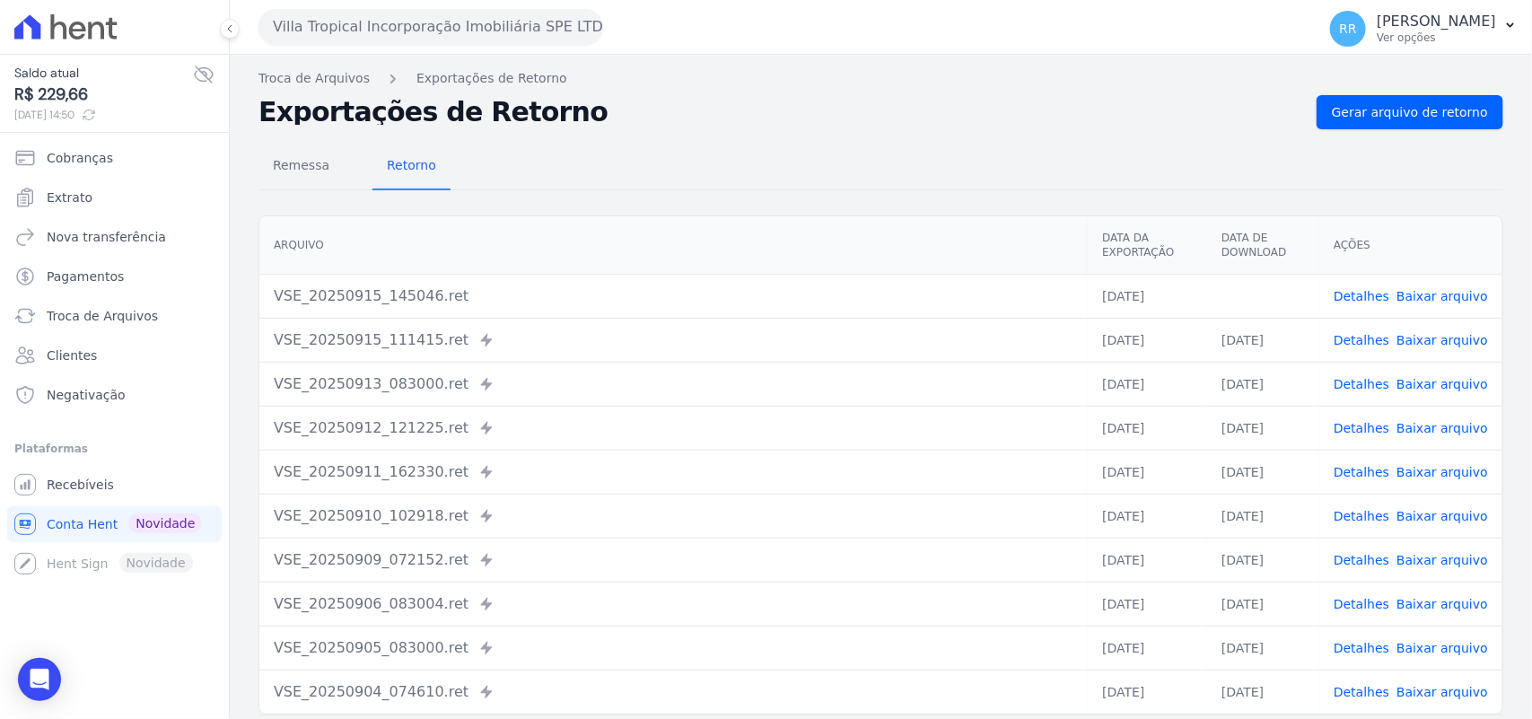
drag, startPoint x: 554, startPoint y: 133, endPoint x: 546, endPoint y: 73, distance: 60.7
click at [554, 133] on div "Remessa Retorno [GEOGRAPHIC_DATA] Data da Exportação Data de Download Ações VSE…" at bounding box center [880, 453] width 1244 height 649
click at [817, 123] on h2 "Exportações de Retorno" at bounding box center [780, 112] width 1044 height 25
click at [355, 18] on button "Villa Tropical Incorporação Imobiliária SPE LTDA" at bounding box center [430, 27] width 345 height 36
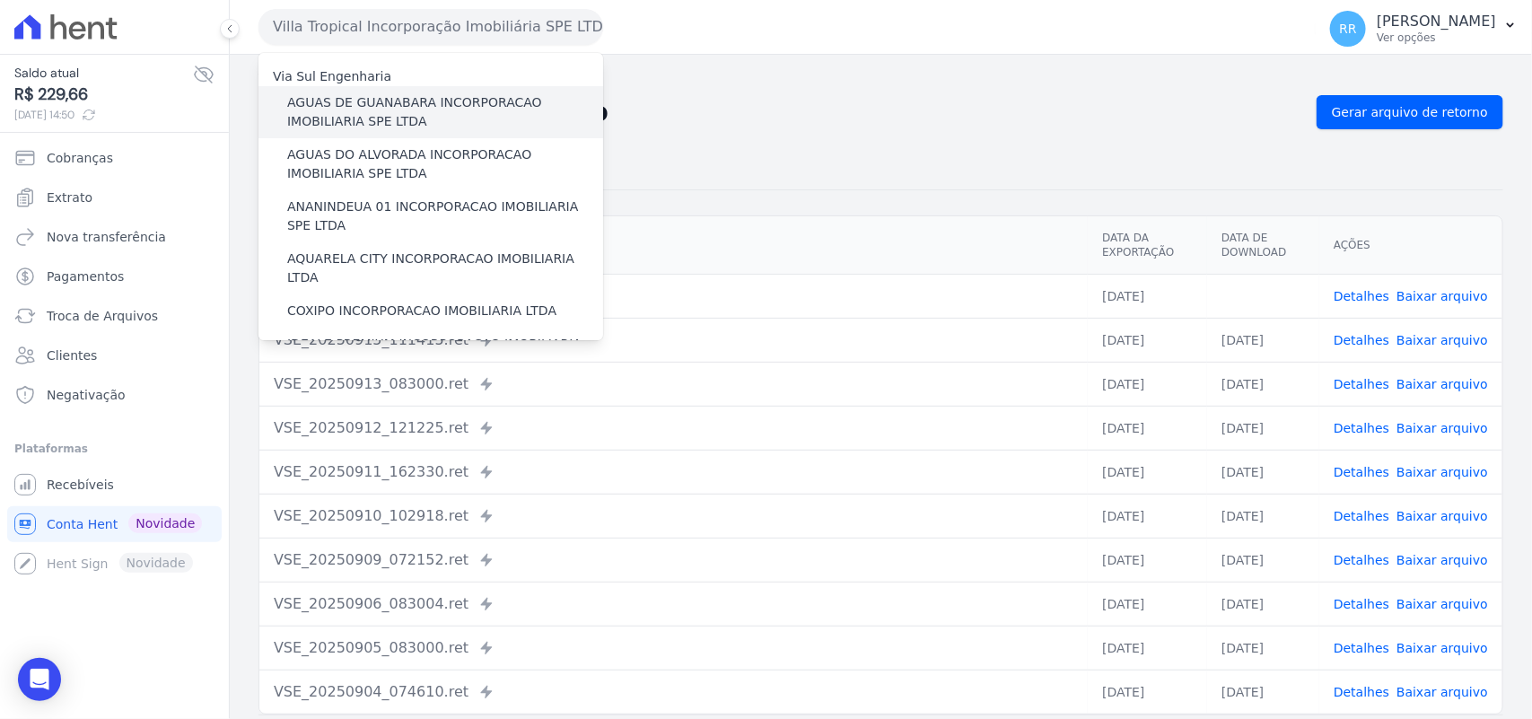
click at [338, 94] on label "AGUAS DE GUANABARA INCORPORACAO IMOBILIARIA SPE LTDA" at bounding box center [445, 112] width 316 height 38
click at [0, 0] on input "AGUAS DE GUANABARA INCORPORACAO IMOBILIARIA SPE LTDA" at bounding box center [0, 0] width 0 height 0
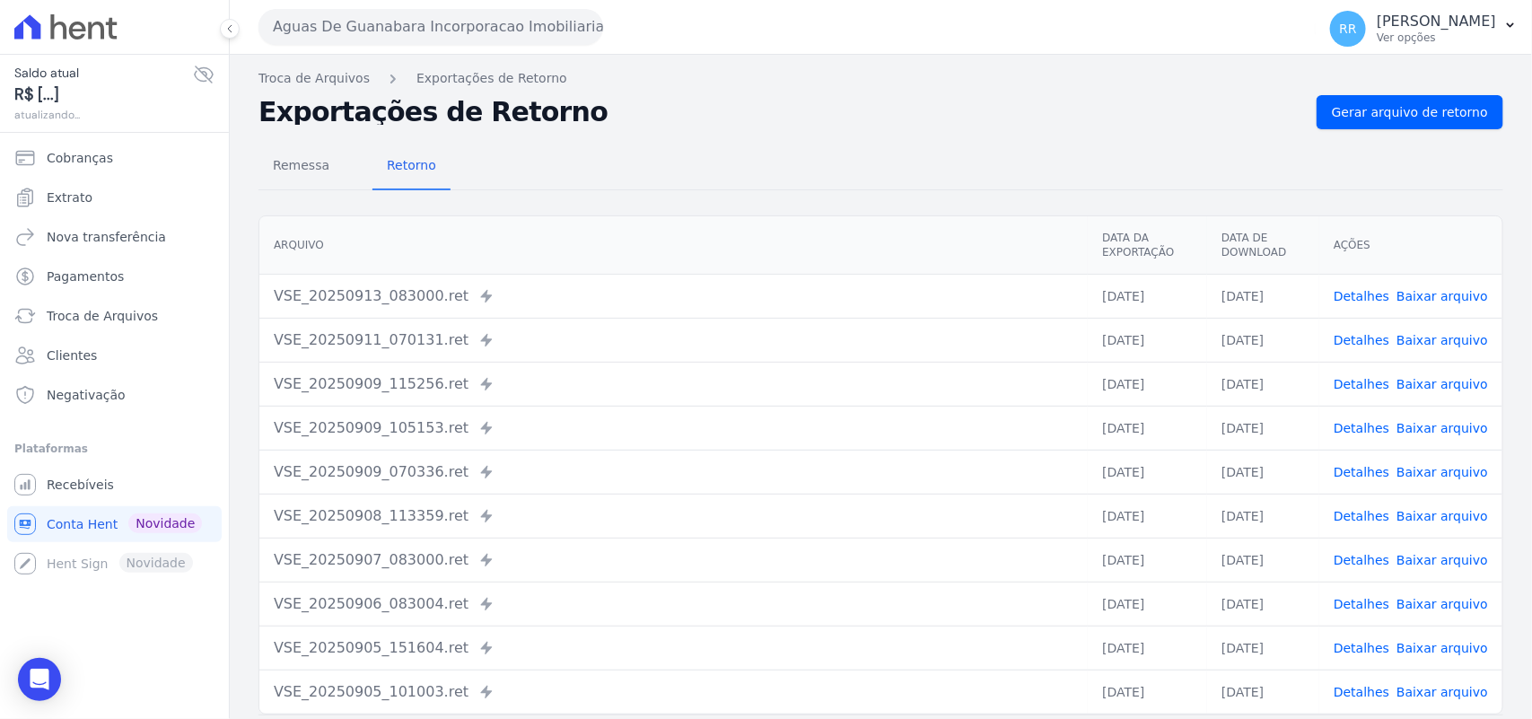
click at [380, 11] on button "Aguas De Guanabara Incorporacao Imobiliaria SPE LTDA" at bounding box center [430, 27] width 345 height 36
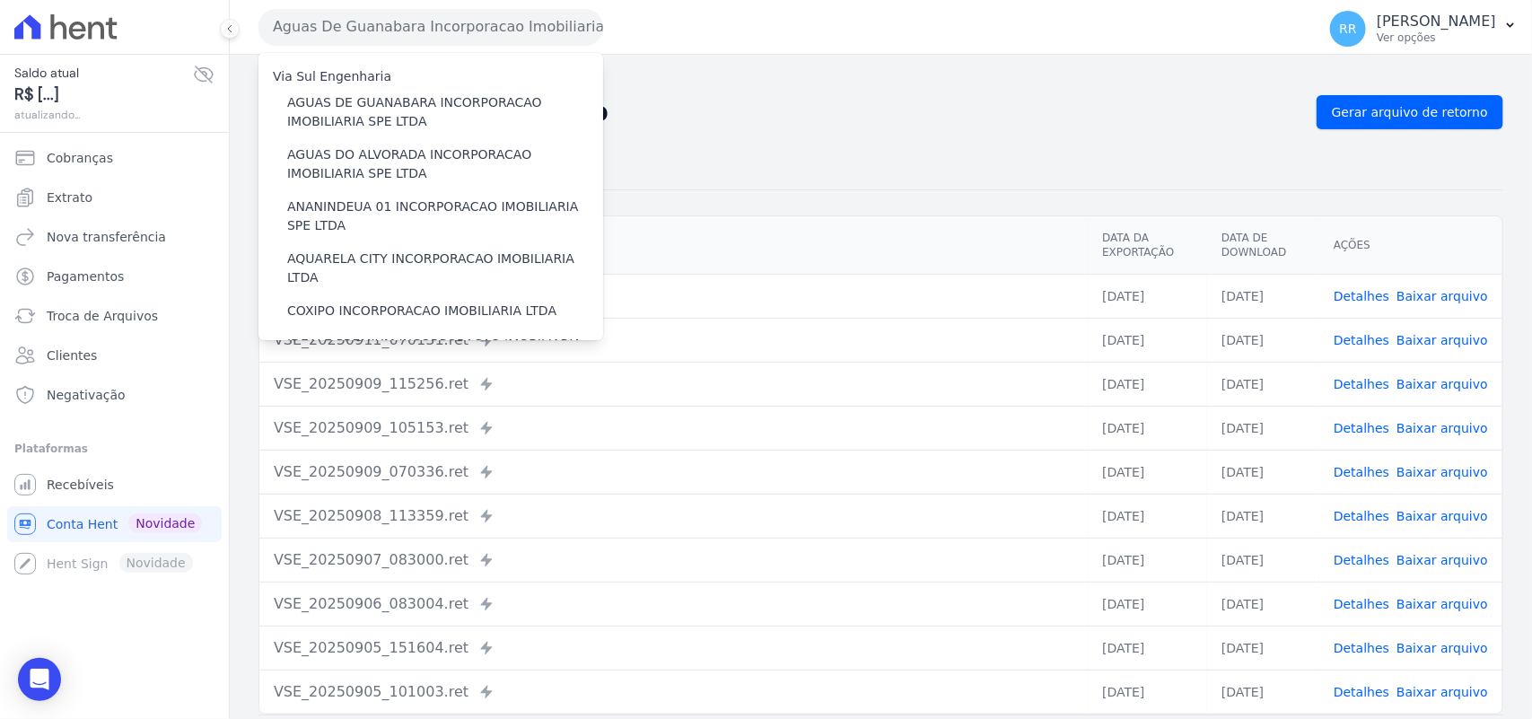
click at [895, 97] on div "Exportações de Retorno Gerar arquivo de retorno" at bounding box center [880, 112] width 1244 height 34
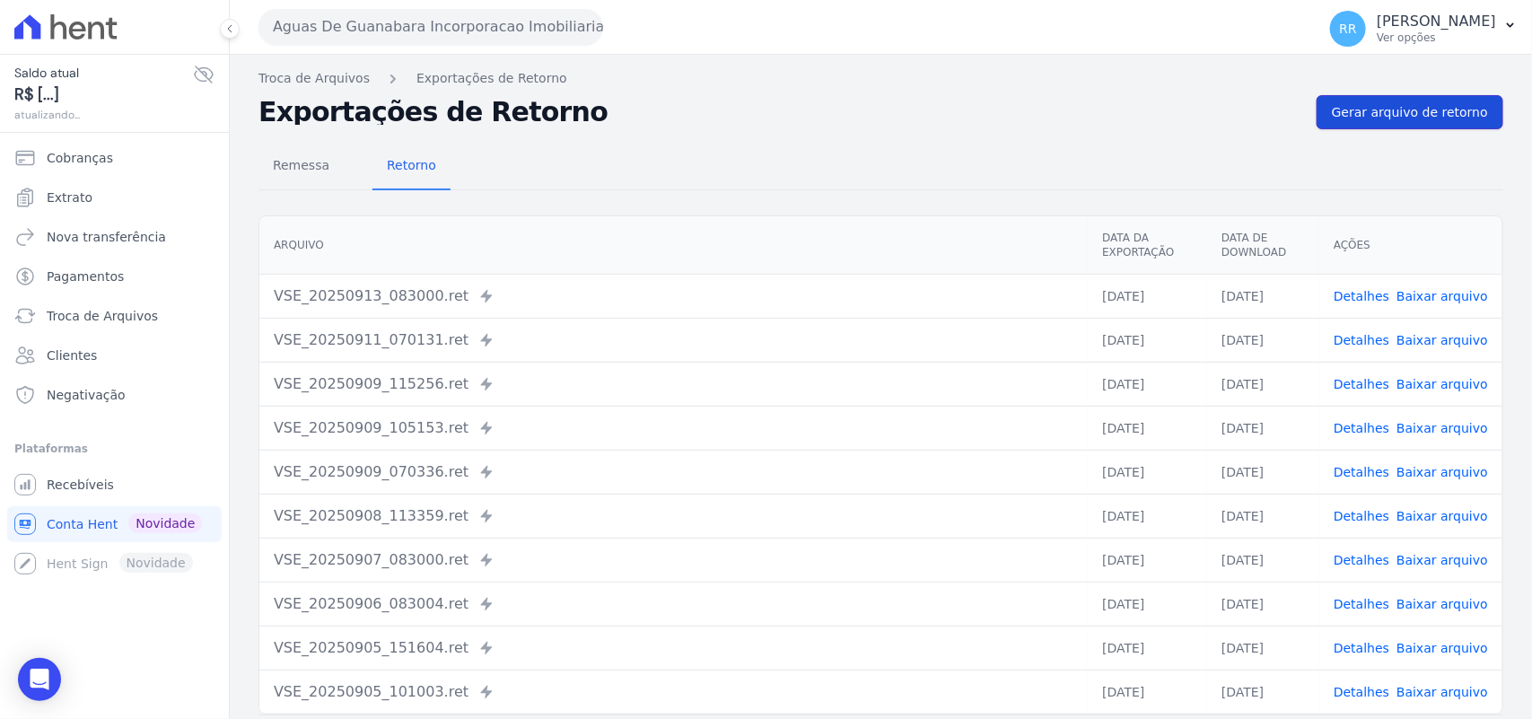
click at [1349, 97] on link "Gerar arquivo de retorno" at bounding box center [1409, 112] width 187 height 34
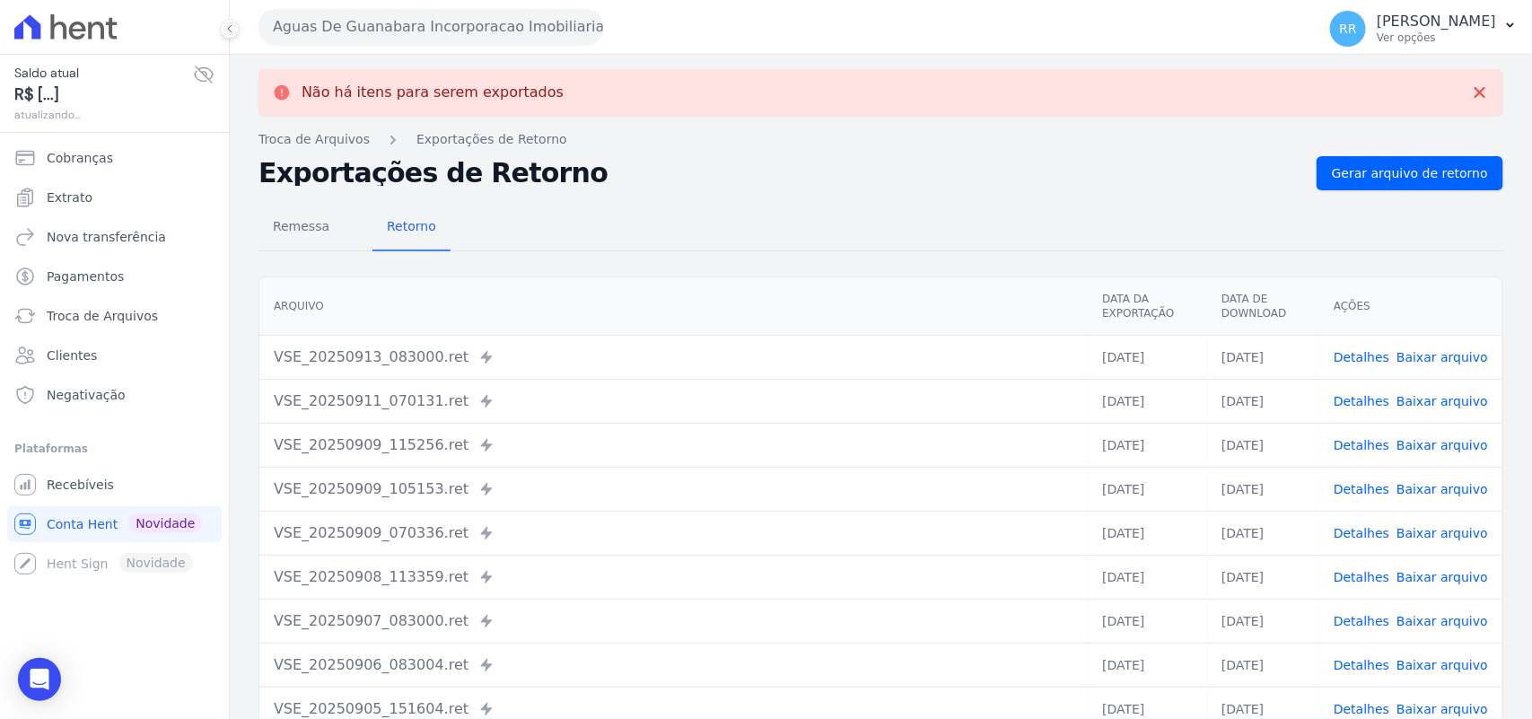
click at [444, 45] on div "Aguas De Guanabara Incorporacao Imobiliaria SPE LTDA Via Sul Engenharia AGUAS D…" at bounding box center [783, 27] width 1050 height 56
click at [429, 24] on button "Aguas De Guanabara Incorporacao Imobiliaria SPE LTDA" at bounding box center [430, 27] width 345 height 36
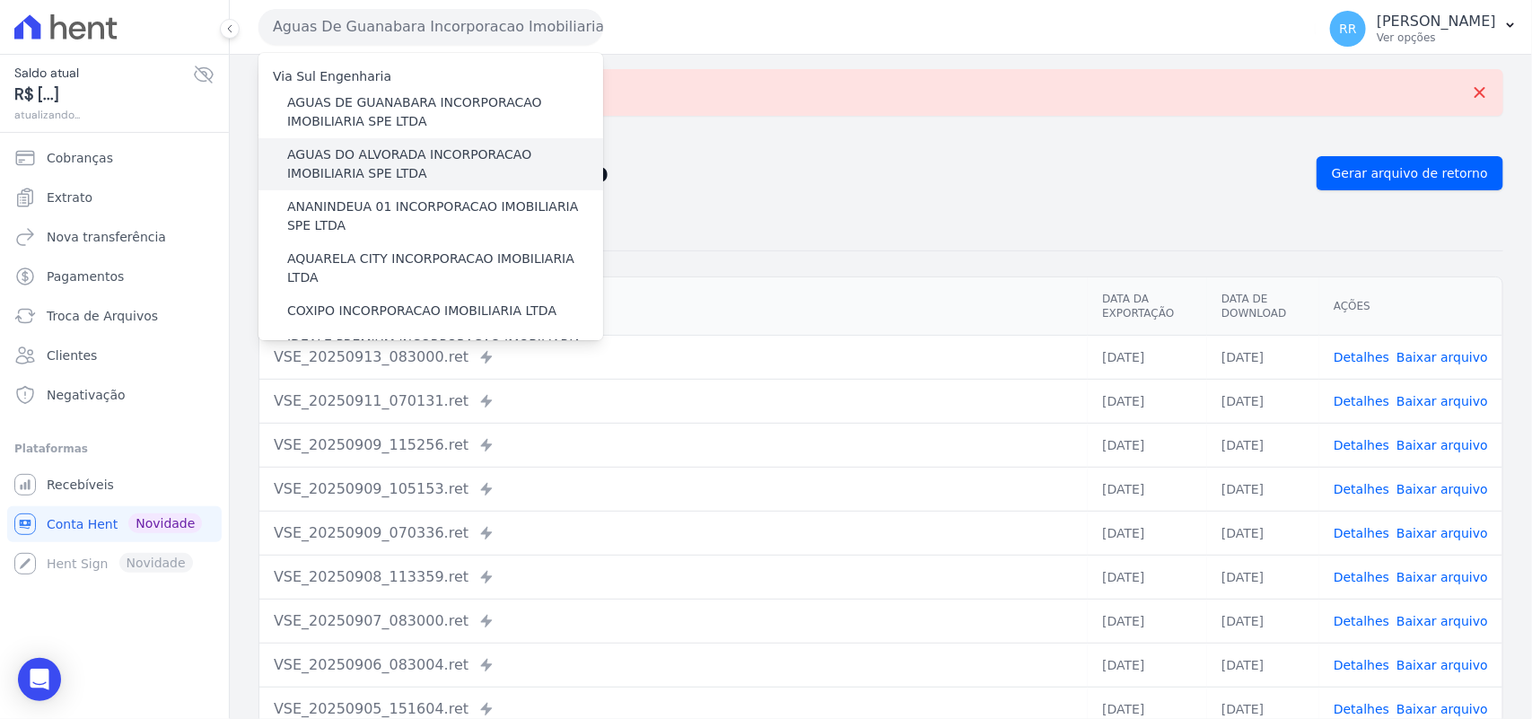
click at [383, 162] on label "AGUAS DO ALVORADA INCORPORACAO IMOBILIARIA SPE LTDA" at bounding box center [445, 164] width 316 height 38
click at [0, 0] on input "AGUAS DO ALVORADA INCORPORACAO IMOBILIARIA SPE LTDA" at bounding box center [0, 0] width 0 height 0
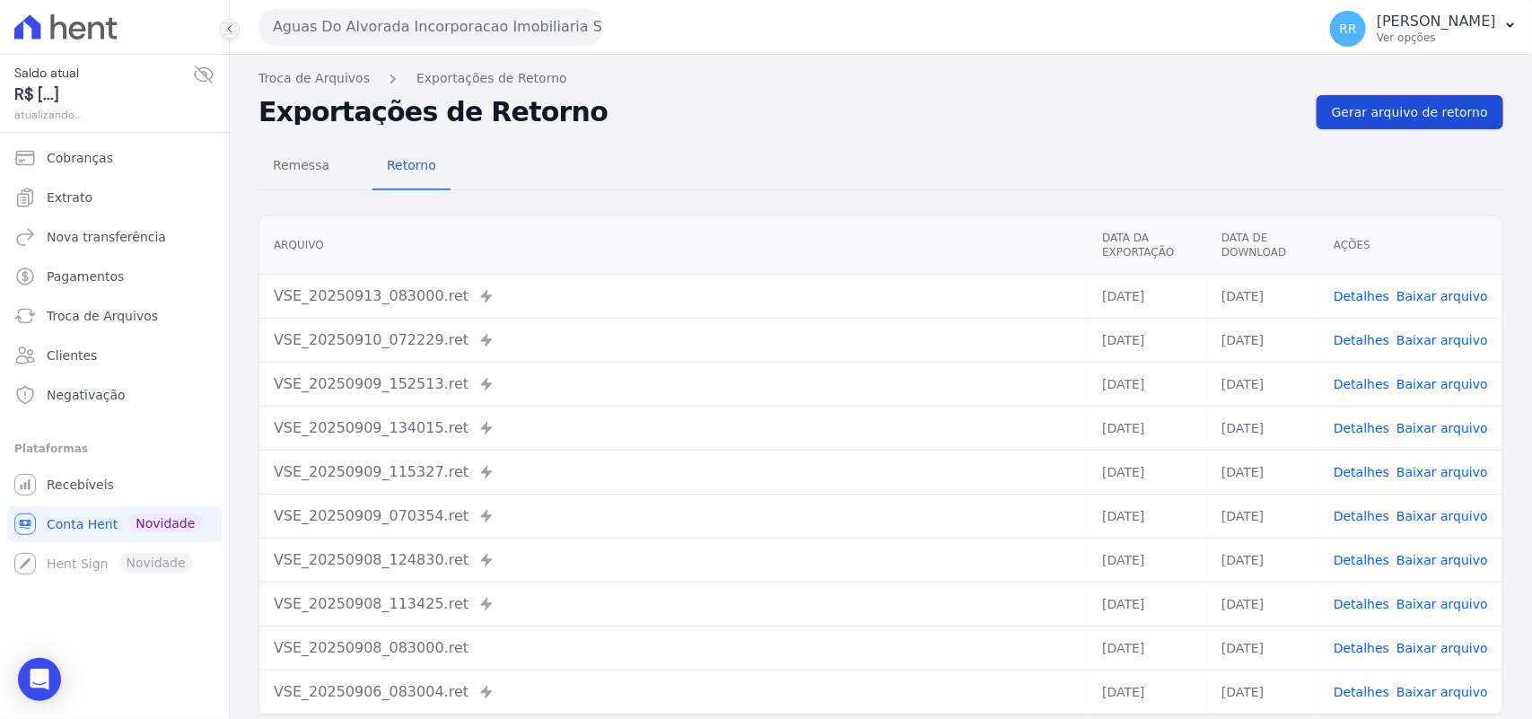
click at [1418, 114] on span "Gerar arquivo de retorno" at bounding box center [1410, 112] width 156 height 18
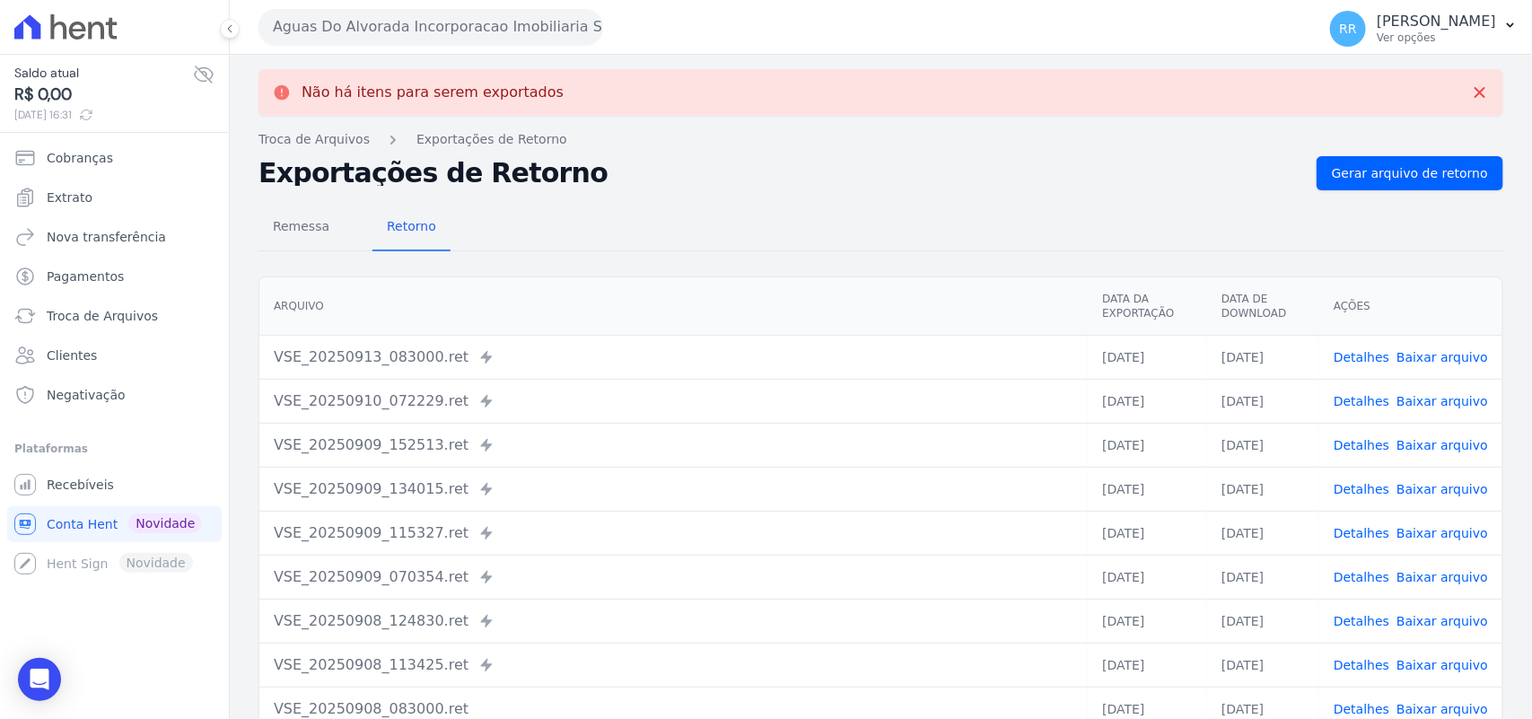
click at [495, 38] on button "Aguas Do Alvorada Incorporacao Imobiliaria SPE LTDA" at bounding box center [430, 27] width 345 height 36
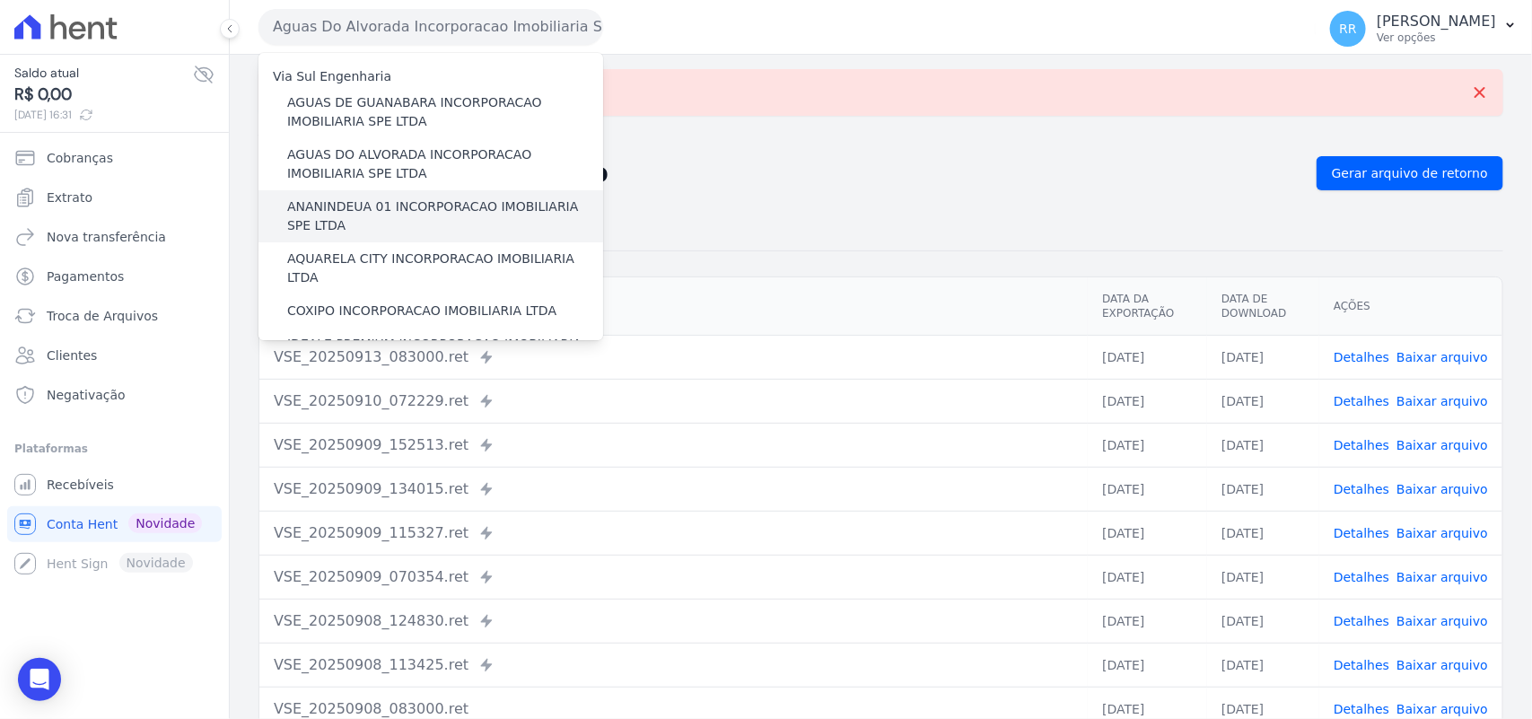
click at [454, 202] on label "ANANINDEUA 01 INCORPORACAO IMOBILIARIA SPE LTDA" at bounding box center [445, 216] width 316 height 38
click at [0, 0] on input "ANANINDEUA 01 INCORPORACAO IMOBILIARIA SPE LTDA" at bounding box center [0, 0] width 0 height 0
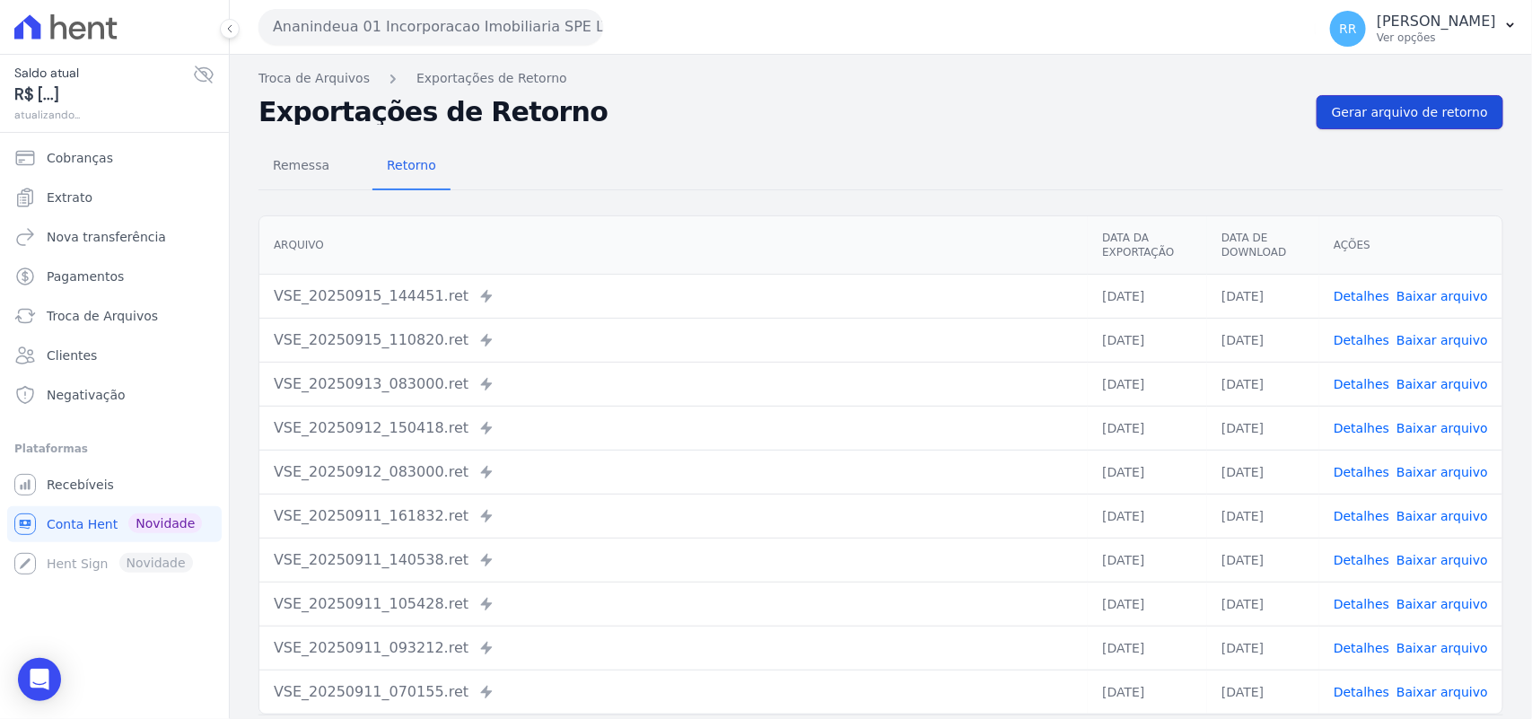
click at [1428, 99] on link "Gerar arquivo de retorno" at bounding box center [1409, 112] width 187 height 34
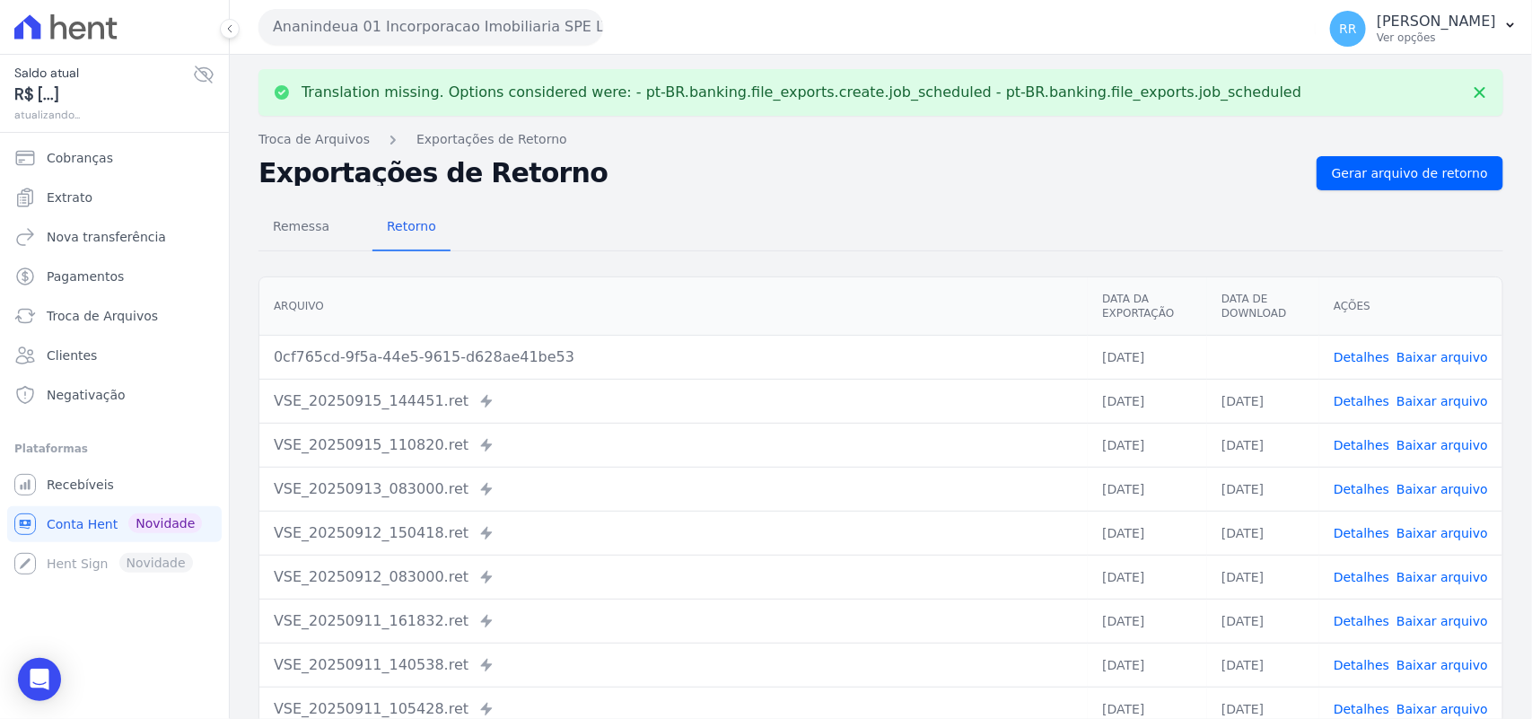
click at [1441, 360] on link "Baixar arquivo" at bounding box center [1442, 357] width 92 height 14
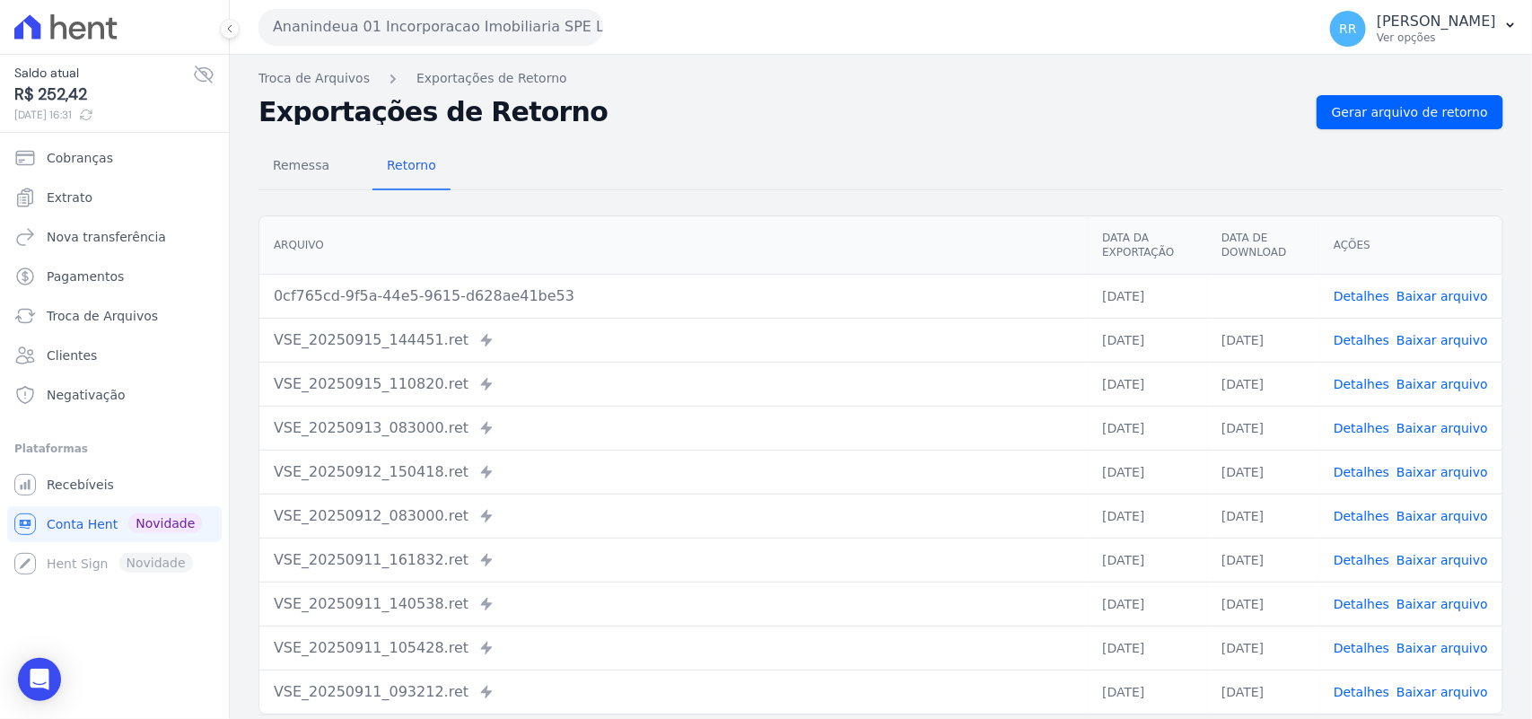
click at [755, 101] on h2 "Exportações de Retorno" at bounding box center [780, 112] width 1044 height 25
click at [402, 39] on button "Ananindeua 01 Incorporacao Imobiliaria SPE LTDA" at bounding box center [430, 27] width 345 height 36
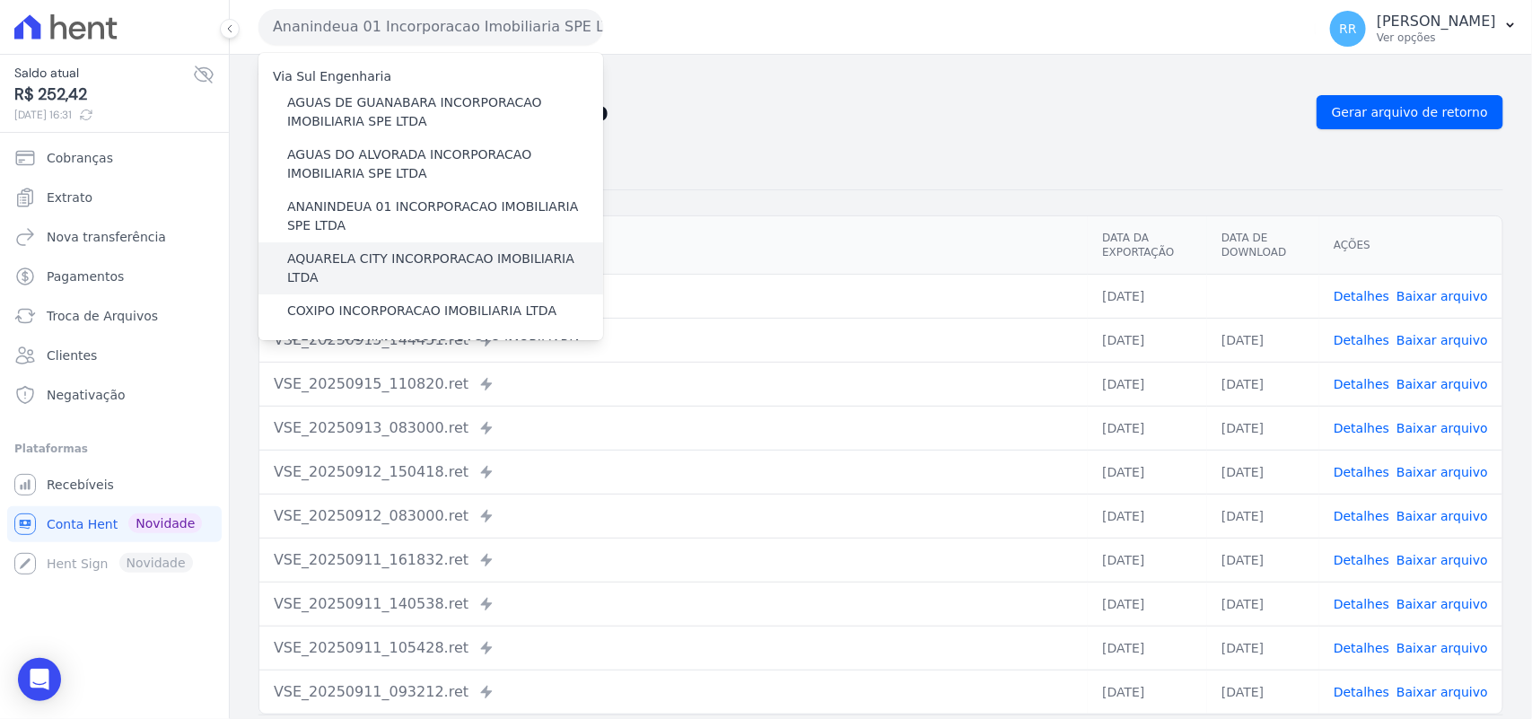
click at [329, 263] on label "AQUARELA CITY INCORPORACAO IMOBILIARIA LTDA" at bounding box center [445, 268] width 316 height 38
click at [0, 0] on input "AQUARELA CITY INCORPORACAO IMOBILIARIA LTDA" at bounding box center [0, 0] width 0 height 0
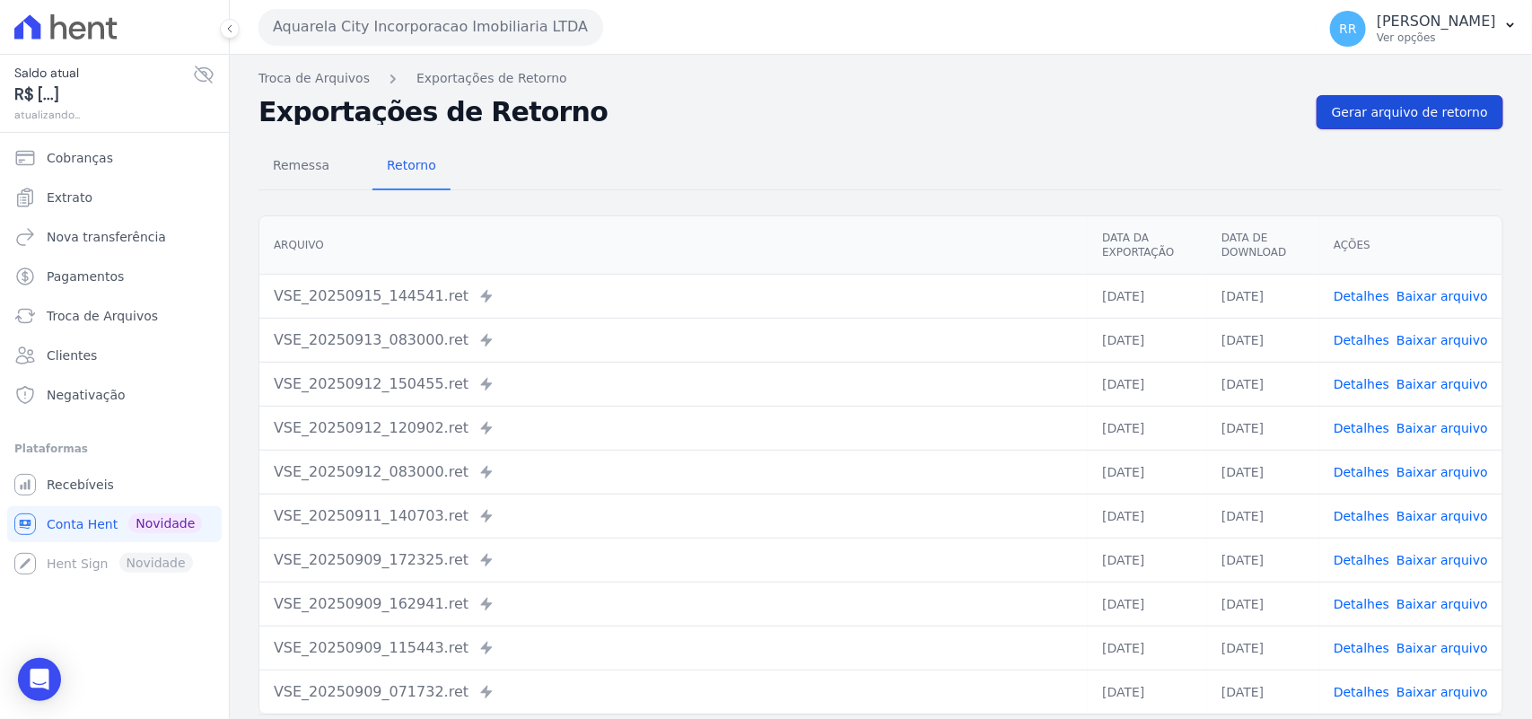
click at [1384, 108] on span "Gerar arquivo de retorno" at bounding box center [1410, 112] width 156 height 18
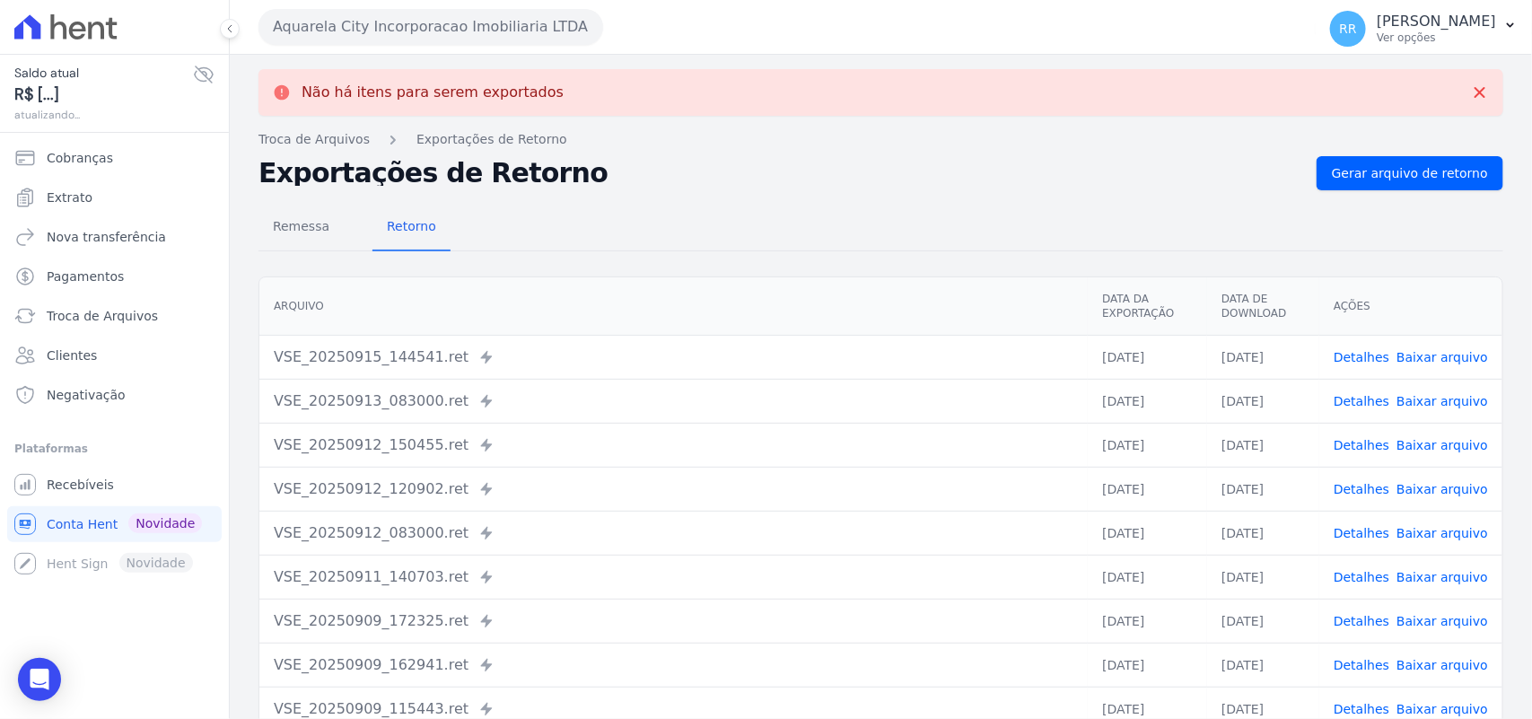
click at [472, 9] on button "Aquarela City Incorporacao Imobiliaria LTDA" at bounding box center [430, 27] width 345 height 36
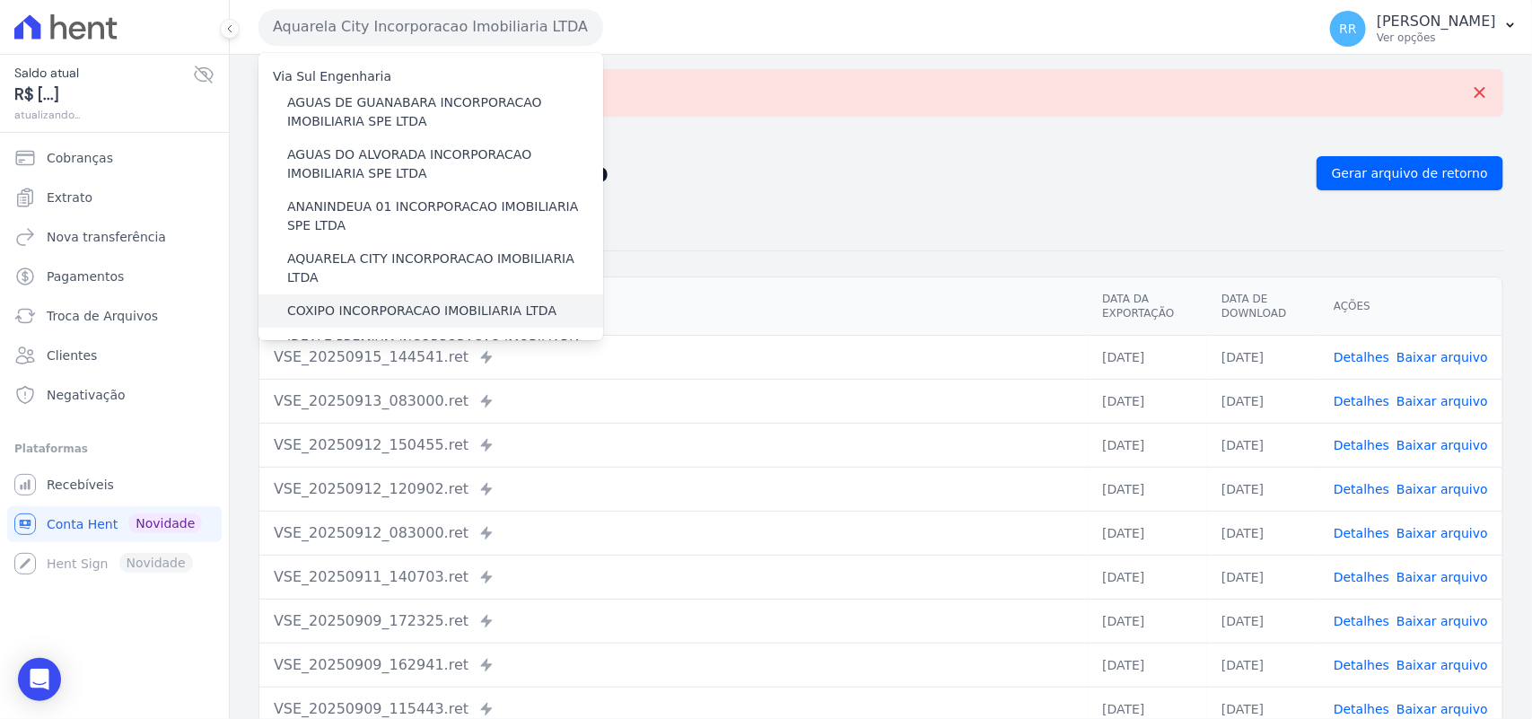
click at [337, 301] on label "COXIPO INCORPORACAO IMOBILIARIA LTDA" at bounding box center [421, 310] width 269 height 19
click at [0, 0] on input "COXIPO INCORPORACAO IMOBILIARIA LTDA" at bounding box center [0, 0] width 0 height 0
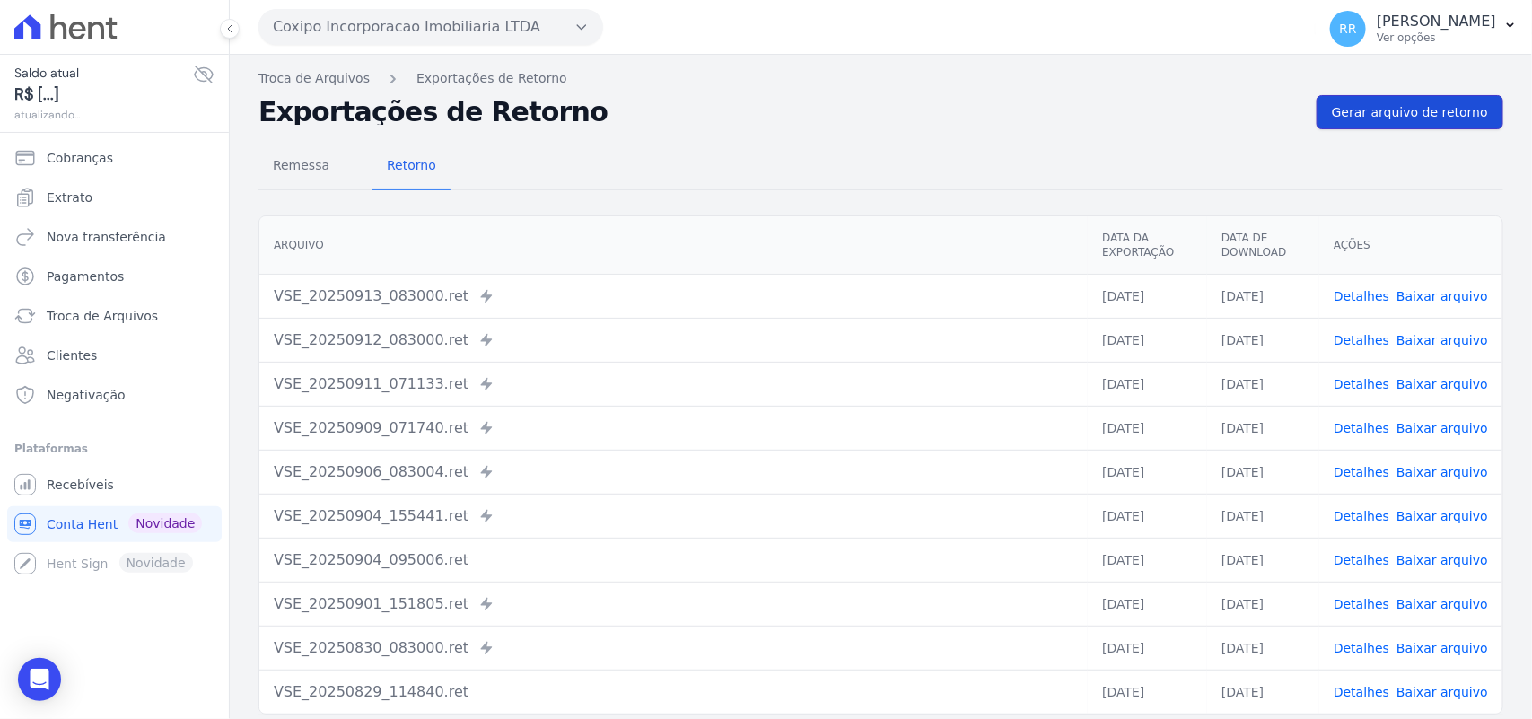
click at [1388, 109] on span "Gerar arquivo de retorno" at bounding box center [1410, 112] width 156 height 18
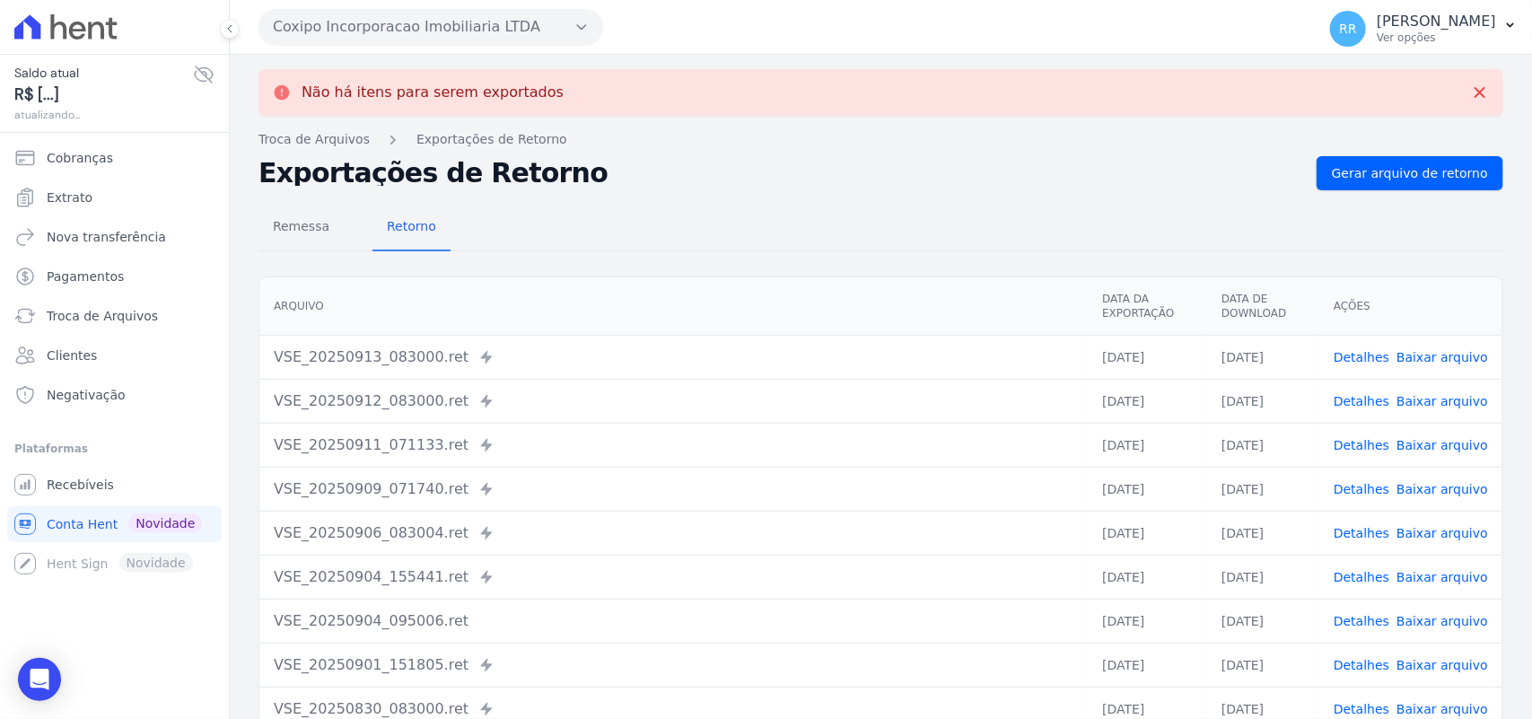
click at [467, 50] on div "Coxipo Incorporacao Imobiliaria LTDA Via Sul Engenharia AGUAS DE [GEOGRAPHIC_DA…" at bounding box center [783, 27] width 1050 height 56
click at [467, 38] on button "Coxipo Incorporacao Imobiliaria LTDA" at bounding box center [430, 27] width 345 height 36
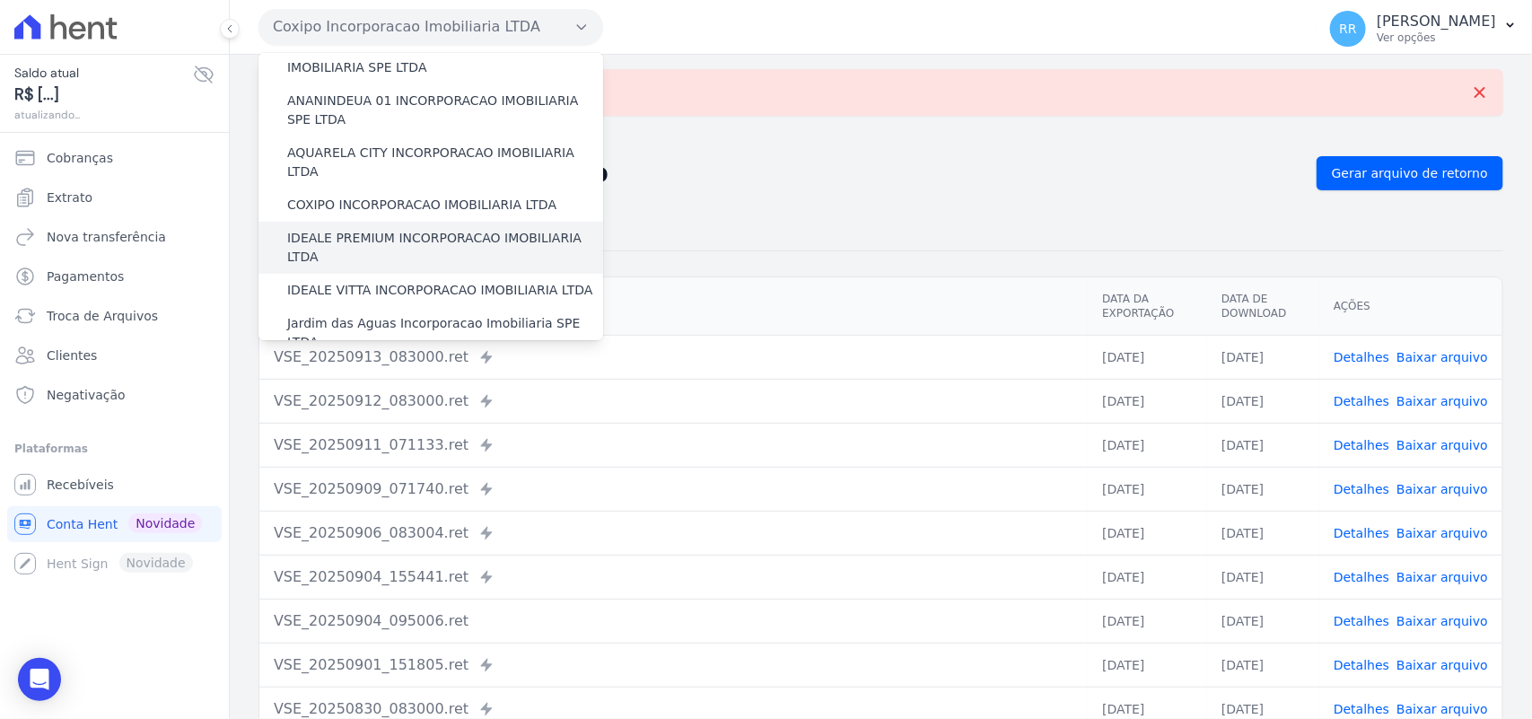
scroll to position [112, 0]
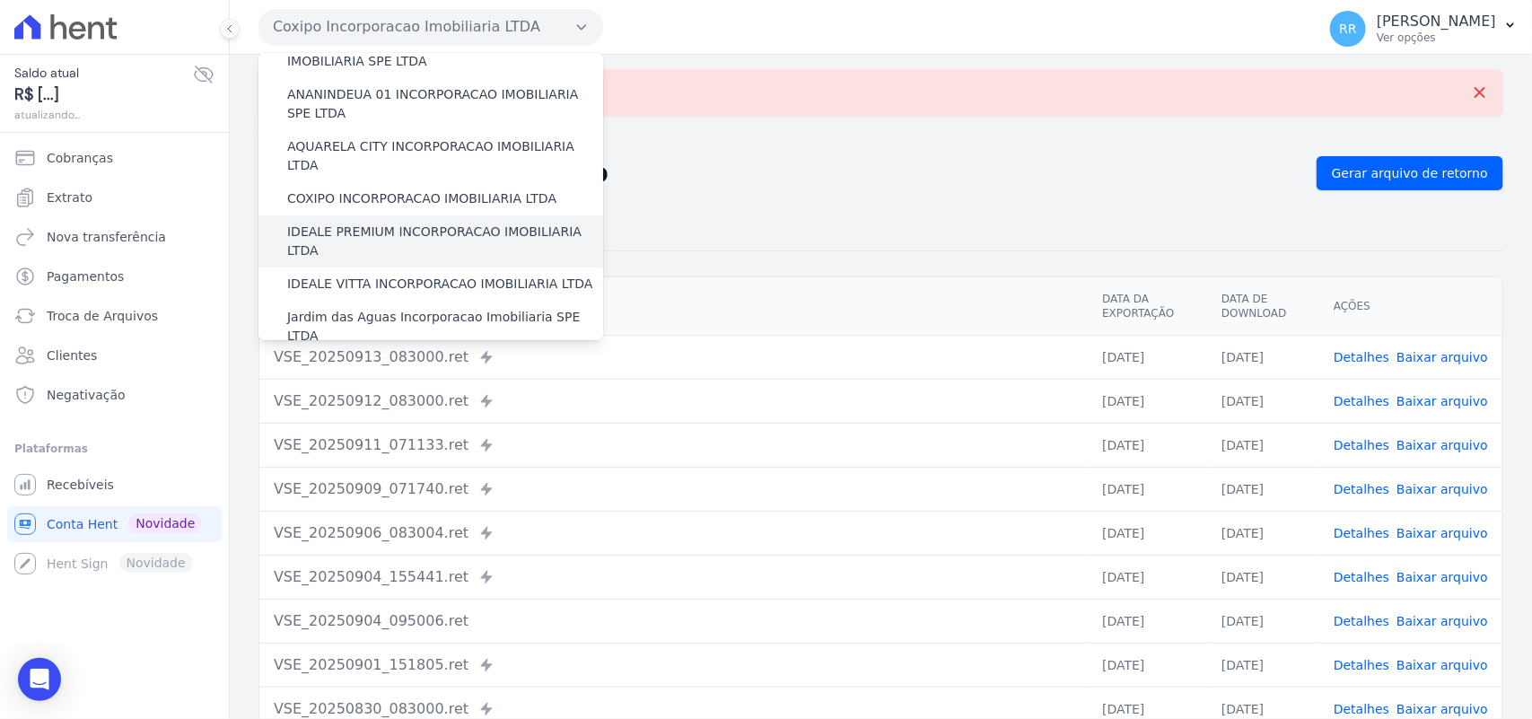
click at [371, 223] on label "IDEALE PREMIUM INCORPORACAO IMOBILIARIA LTDA" at bounding box center [445, 242] width 316 height 38
click at [0, 0] on input "IDEALE PREMIUM INCORPORACAO IMOBILIARIA LTDA" at bounding box center [0, 0] width 0 height 0
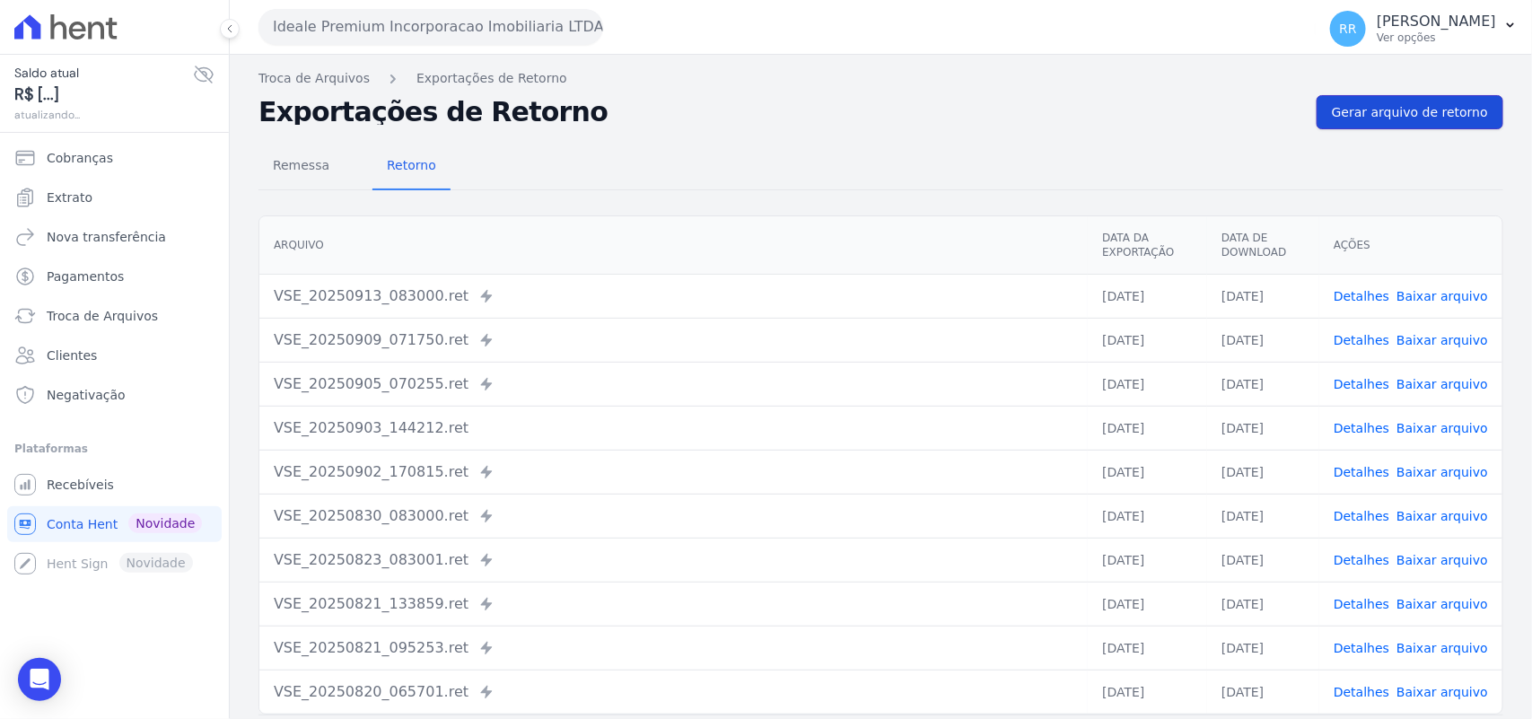
click at [1353, 115] on span "Gerar arquivo de retorno" at bounding box center [1410, 112] width 156 height 18
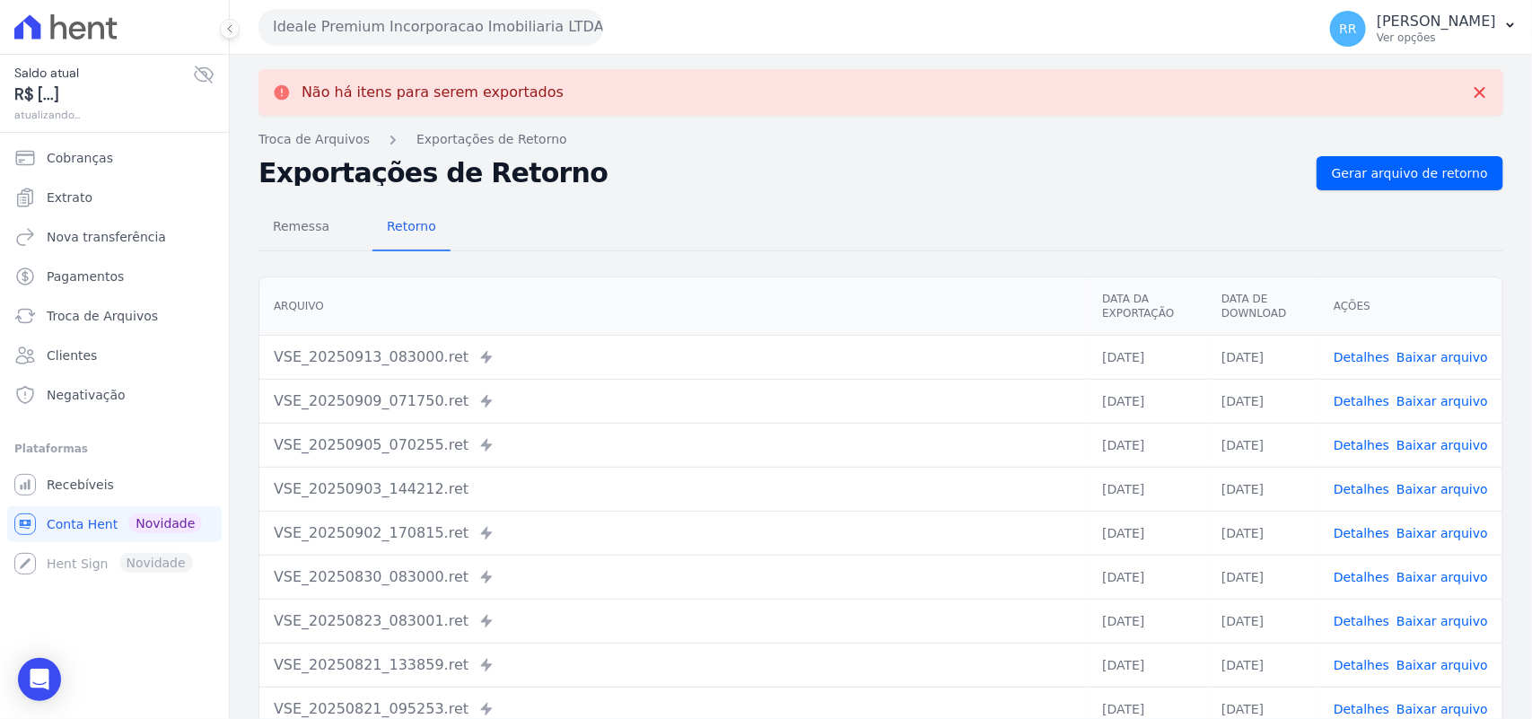
click at [485, 46] on div "Ideale Premium Incorporacao Imobiliaria LTDA Via Sul Engenharia AGUAS DE [GEOGR…" at bounding box center [783, 27] width 1050 height 56
click at [492, 38] on button "Ideale Premium Incorporacao Imobiliaria LTDA" at bounding box center [430, 27] width 345 height 36
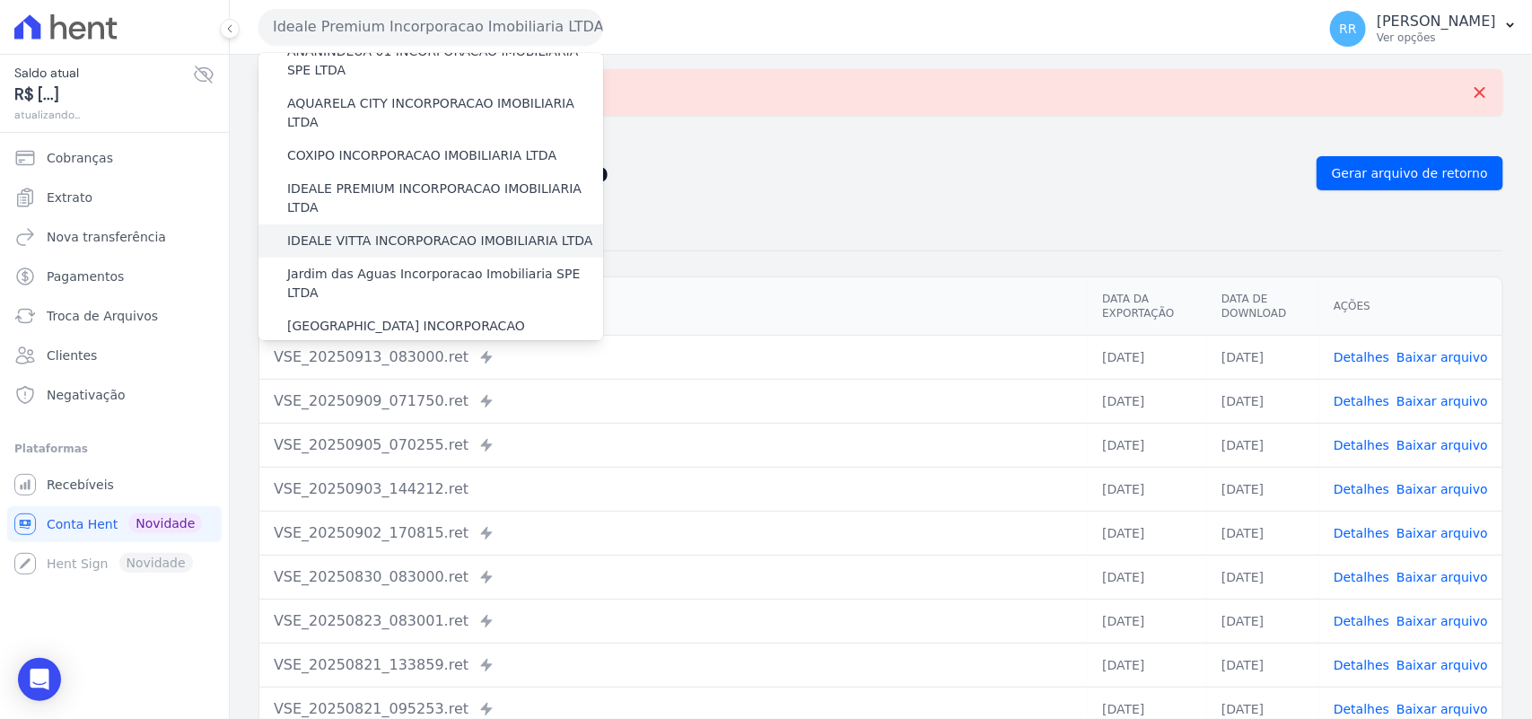
scroll to position [224, 0]
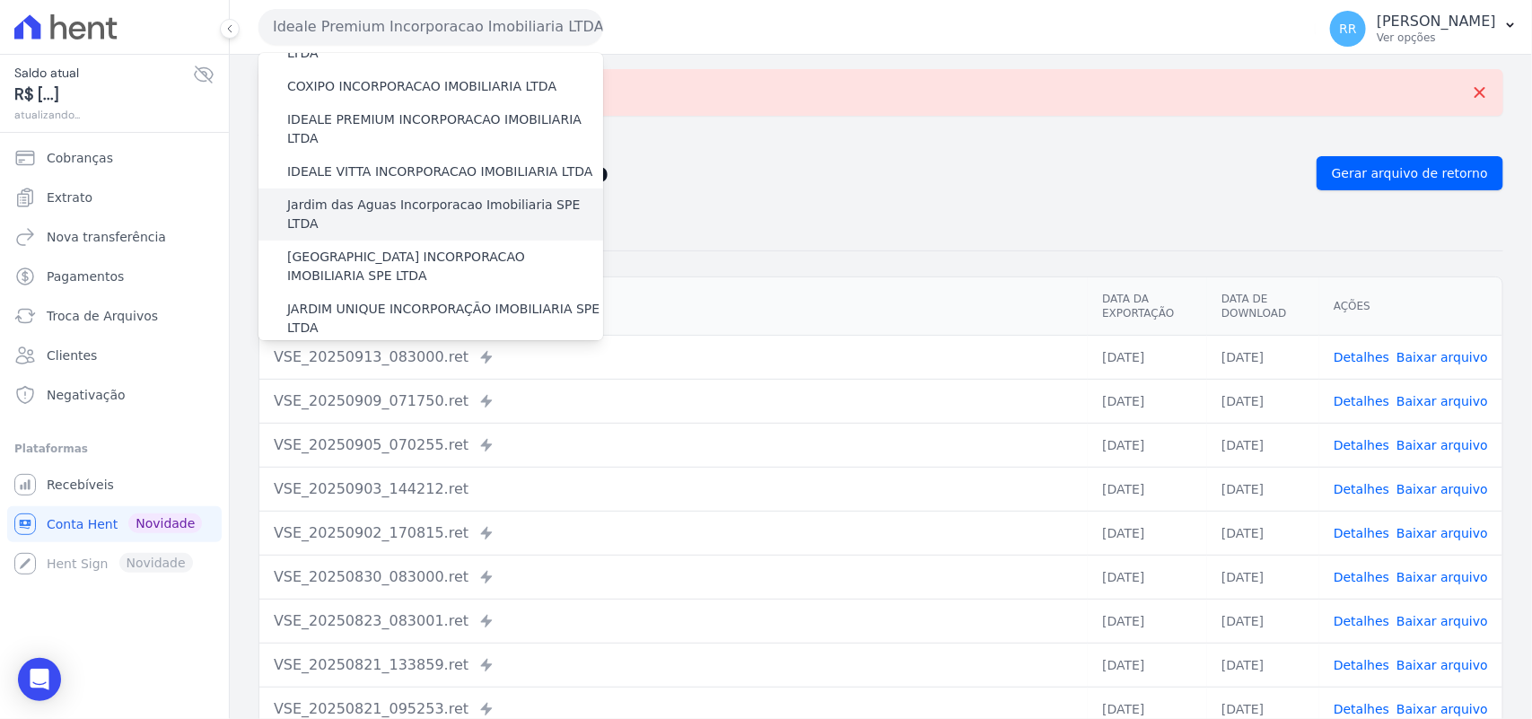
click at [359, 196] on label "Jardim das Aguas Incorporacao Imobiliaria SPE LTDA" at bounding box center [445, 215] width 316 height 38
click at [0, 0] on input "Jardim das Aguas Incorporacao Imobiliaria SPE LTDA" at bounding box center [0, 0] width 0 height 0
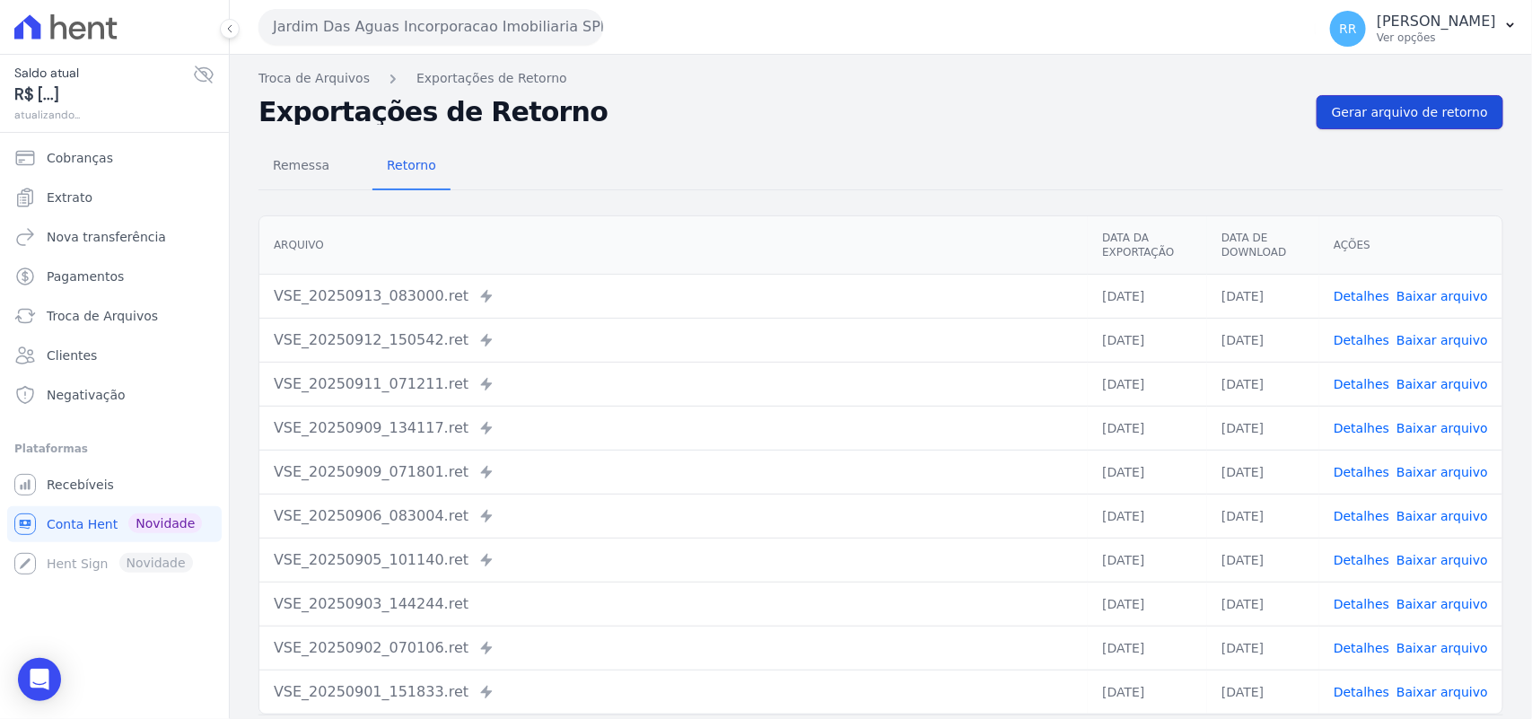
click at [1419, 112] on span "Gerar arquivo de retorno" at bounding box center [1410, 112] width 156 height 18
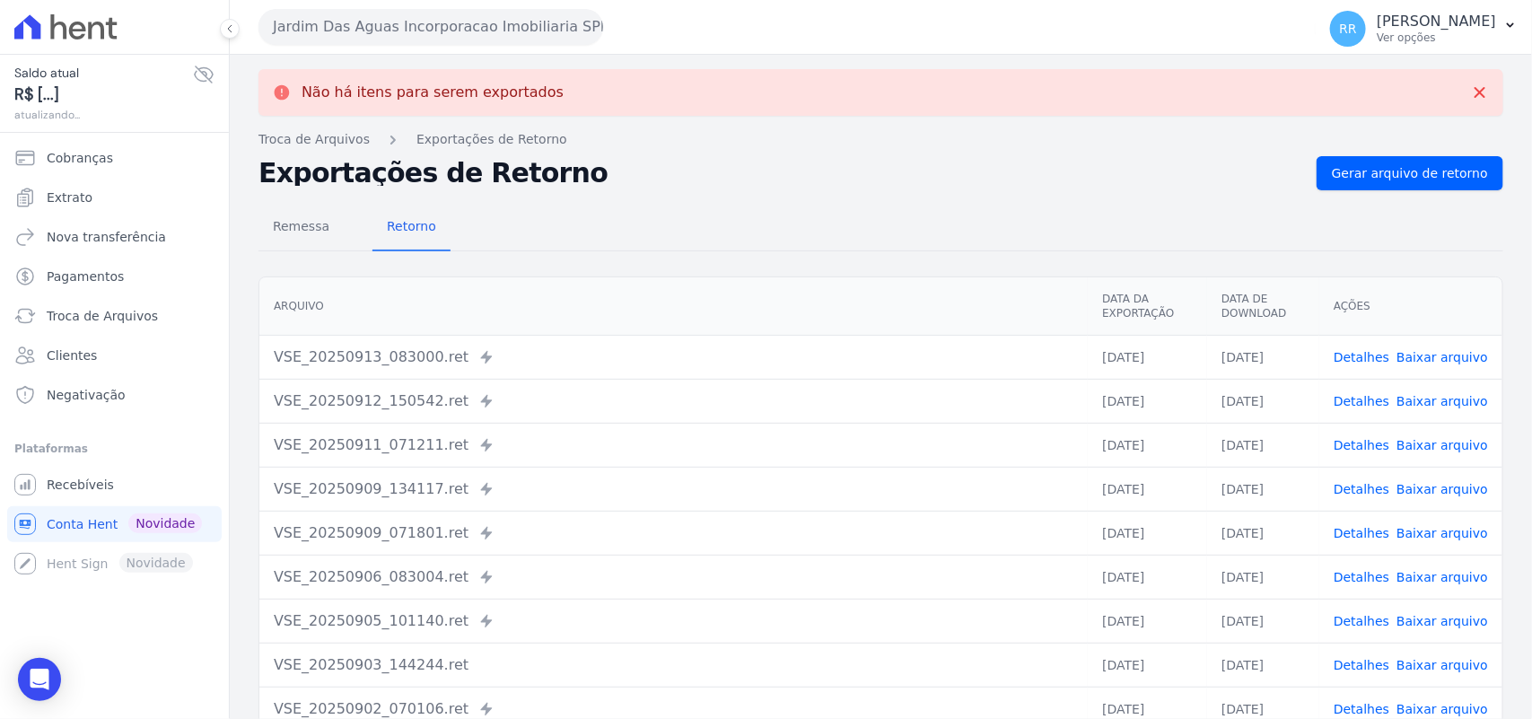
click at [369, 20] on button "Jardim Das Aguas Incorporacao Imobiliaria SPE LTDA" at bounding box center [430, 27] width 345 height 36
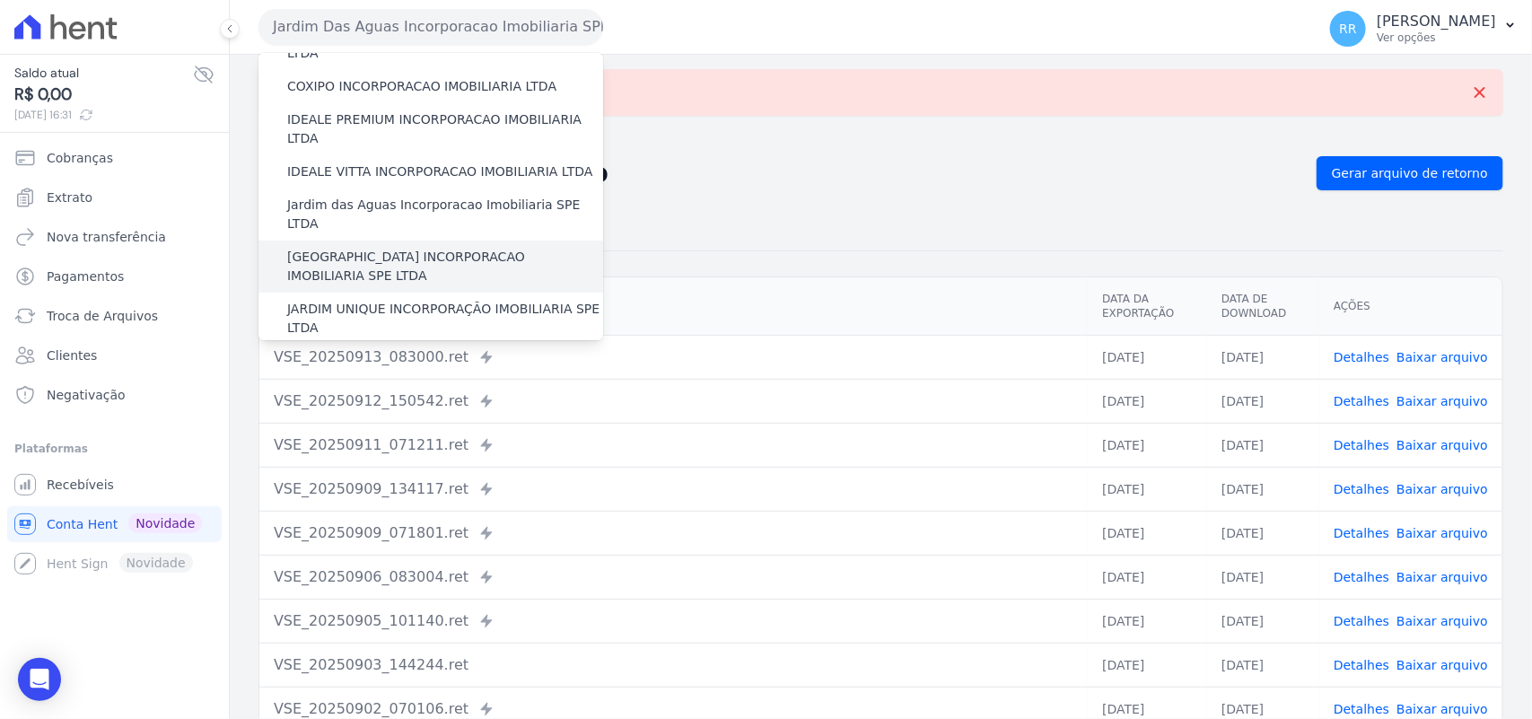
click at [383, 248] on label "[GEOGRAPHIC_DATA] INCORPORACAO IMOBILIARIA SPE LTDA" at bounding box center [445, 267] width 316 height 38
click at [0, 0] on input "[GEOGRAPHIC_DATA] INCORPORACAO IMOBILIARIA SPE LTDA" at bounding box center [0, 0] width 0 height 0
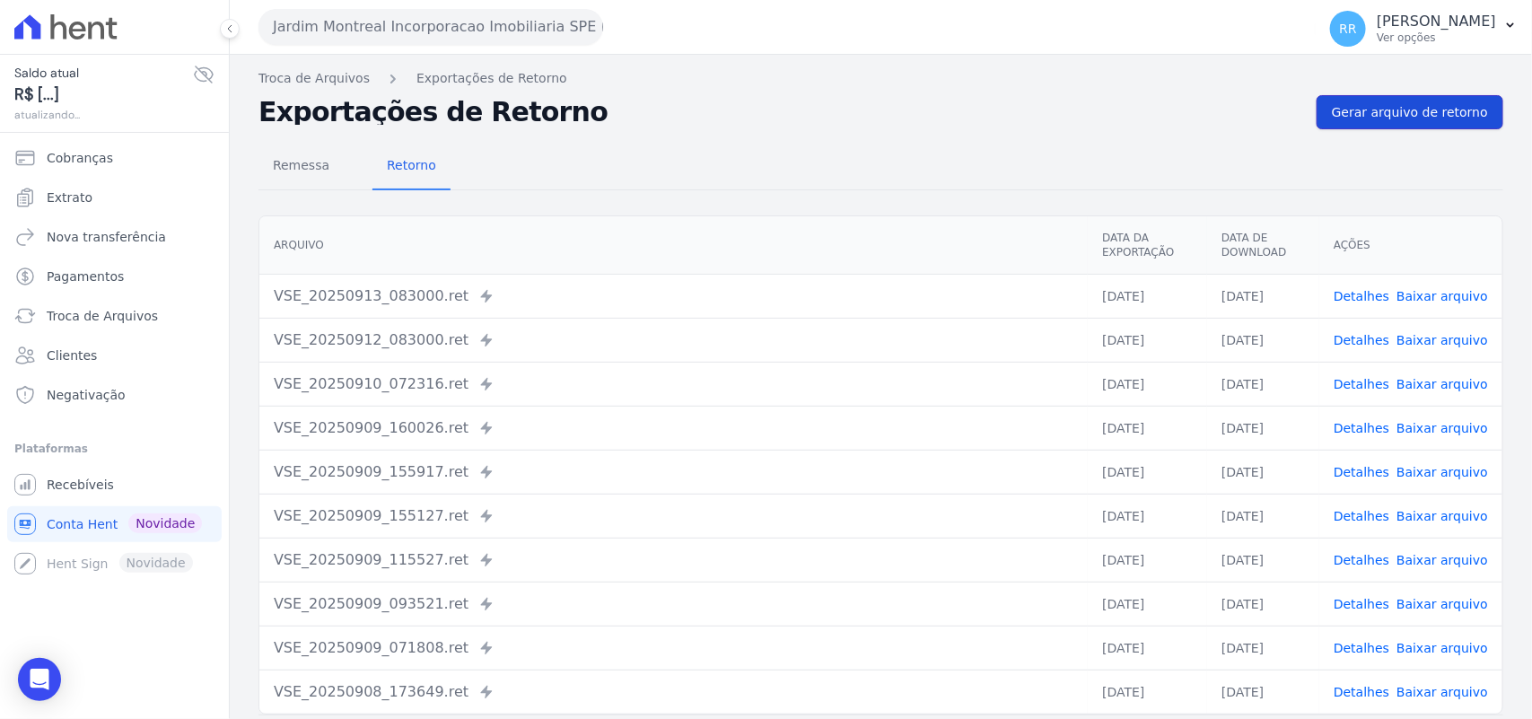
click at [1402, 117] on span "Gerar arquivo de retorno" at bounding box center [1410, 112] width 156 height 18
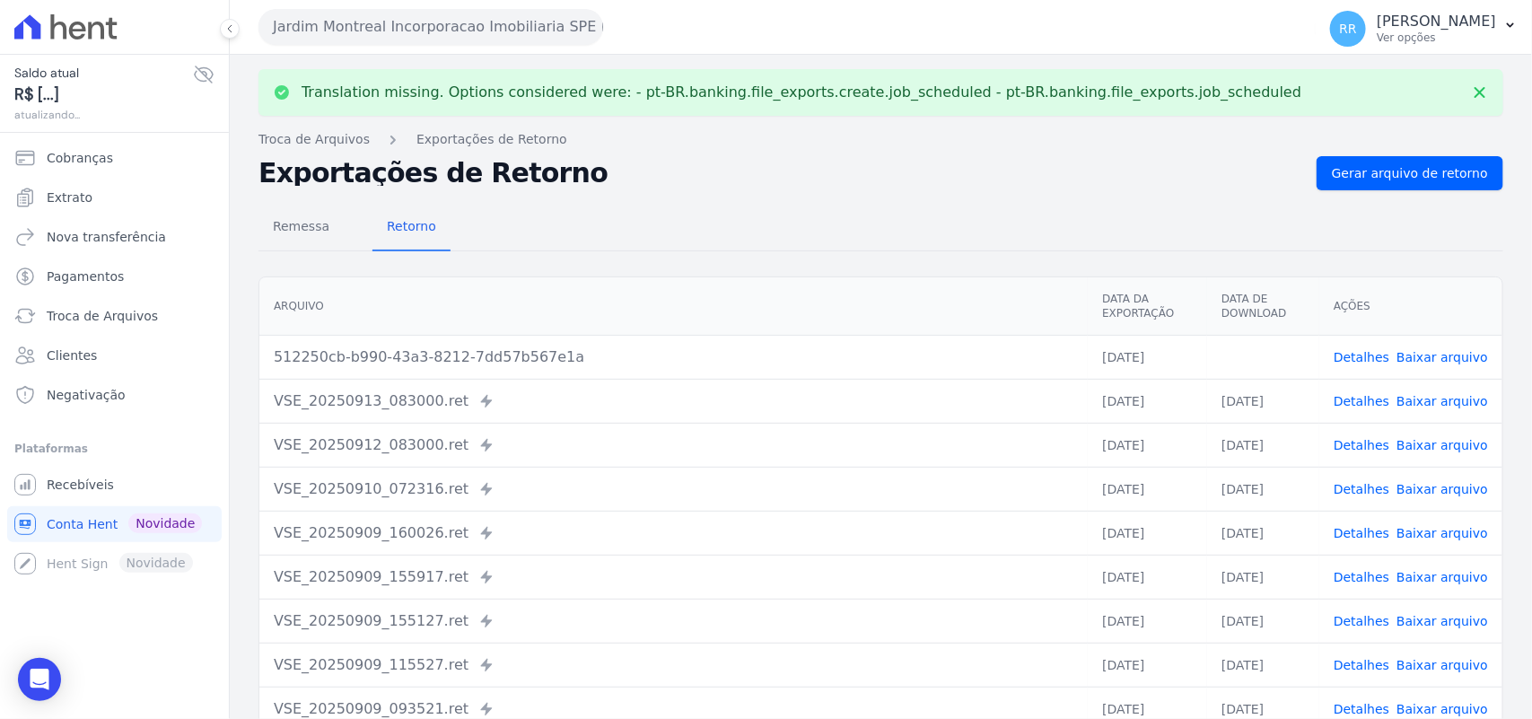
click at [1451, 360] on link "Baixar arquivo" at bounding box center [1442, 357] width 92 height 14
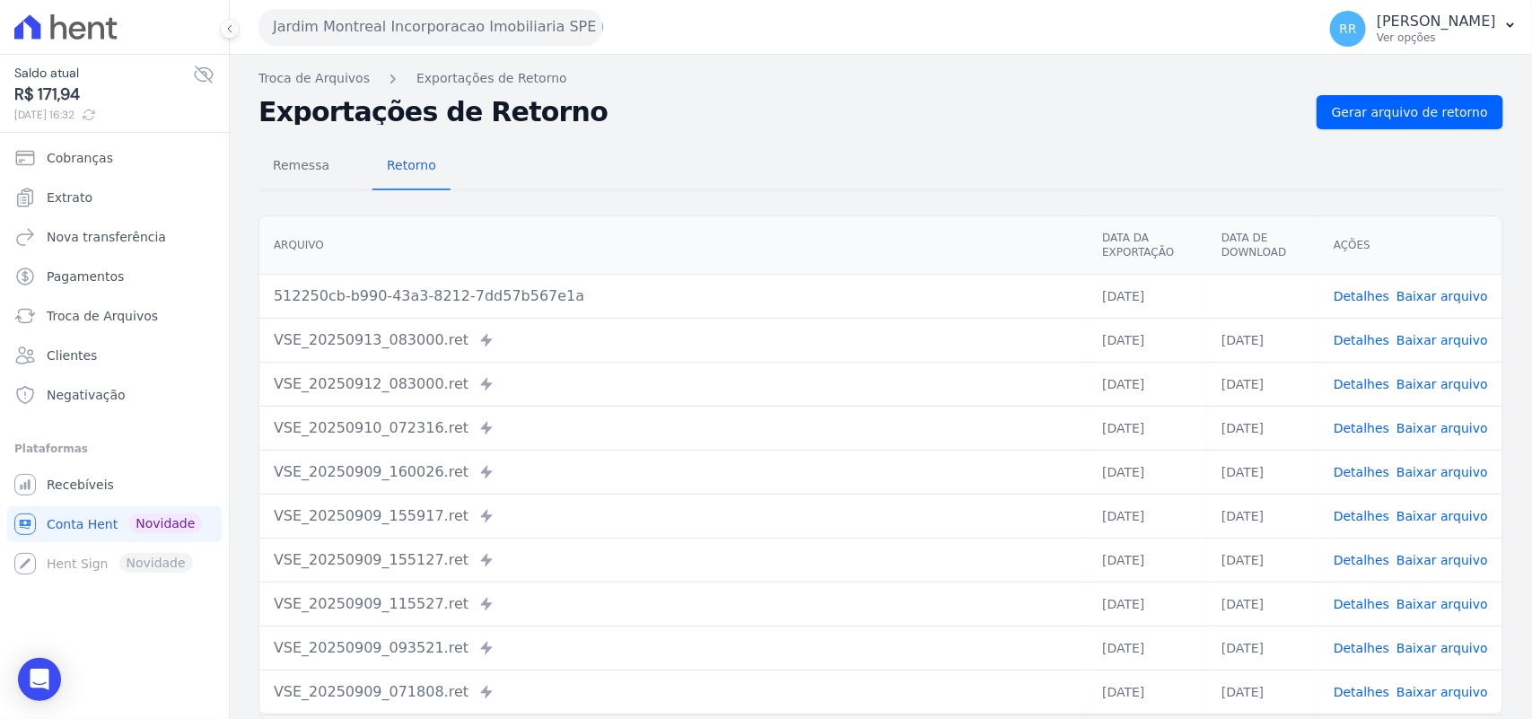
drag, startPoint x: 845, startPoint y: 87, endPoint x: 467, endPoint y: 32, distance: 382.6
click at [845, 87] on nav "Troca de Arquivos Exportações de Retorno" at bounding box center [880, 78] width 1244 height 19
click at [384, 25] on button "Jardim Montreal Incorporacao Imobiliaria SPE LTDA" at bounding box center [430, 27] width 345 height 36
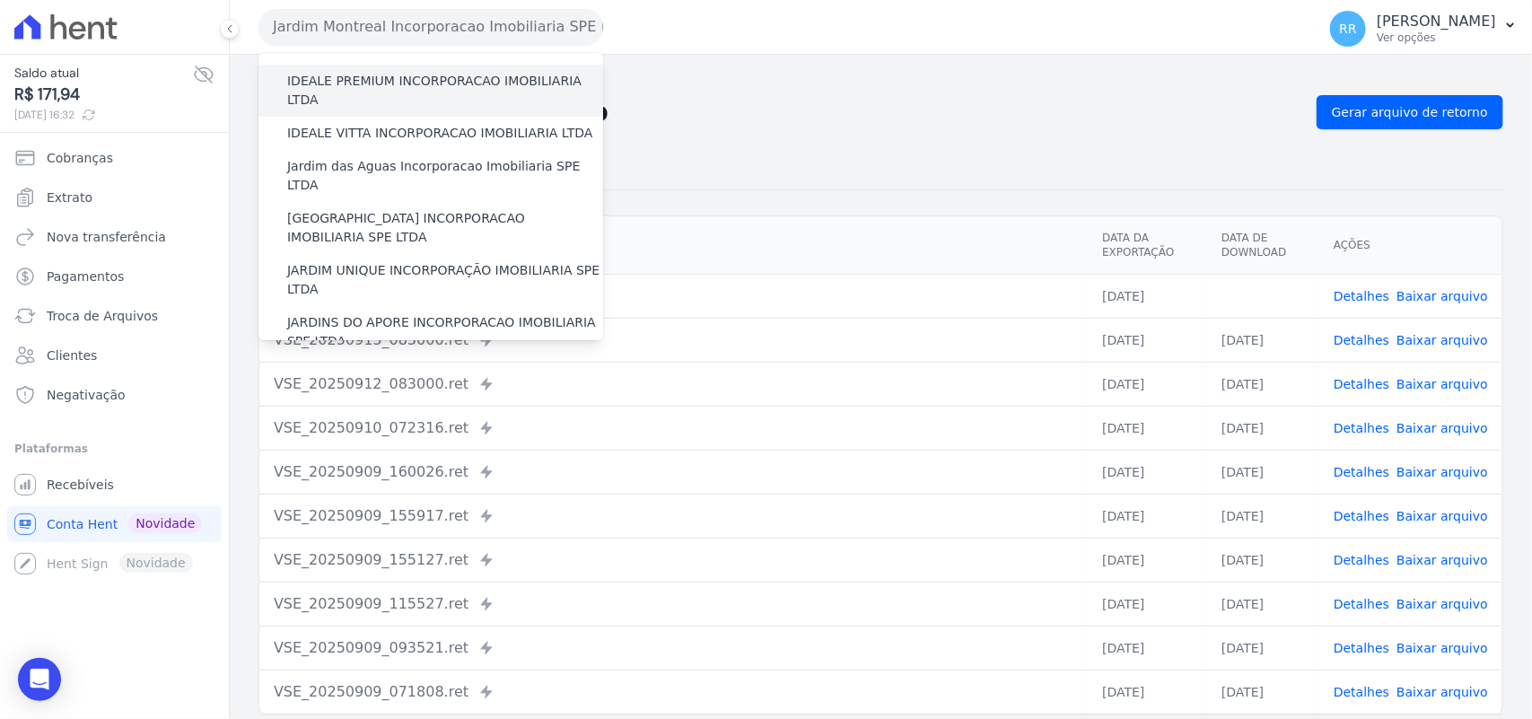
scroll to position [373, 0]
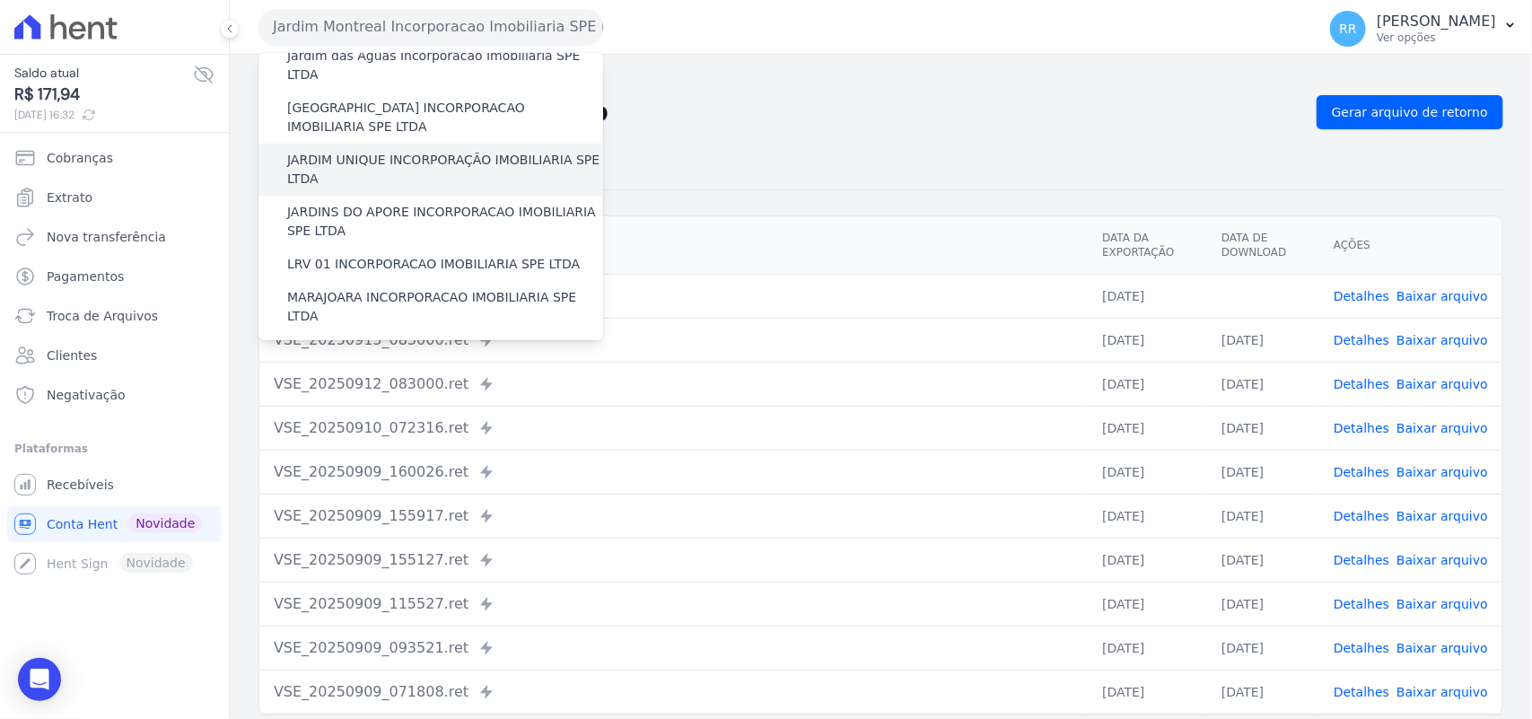
click at [354, 151] on label "JARDIM UNIQUE INCORPORAÇÃO IMOBILIARIA SPE LTDA" at bounding box center [445, 170] width 316 height 38
click at [0, 0] on input "JARDIM UNIQUE INCORPORAÇÃO IMOBILIARIA SPE LTDA" at bounding box center [0, 0] width 0 height 0
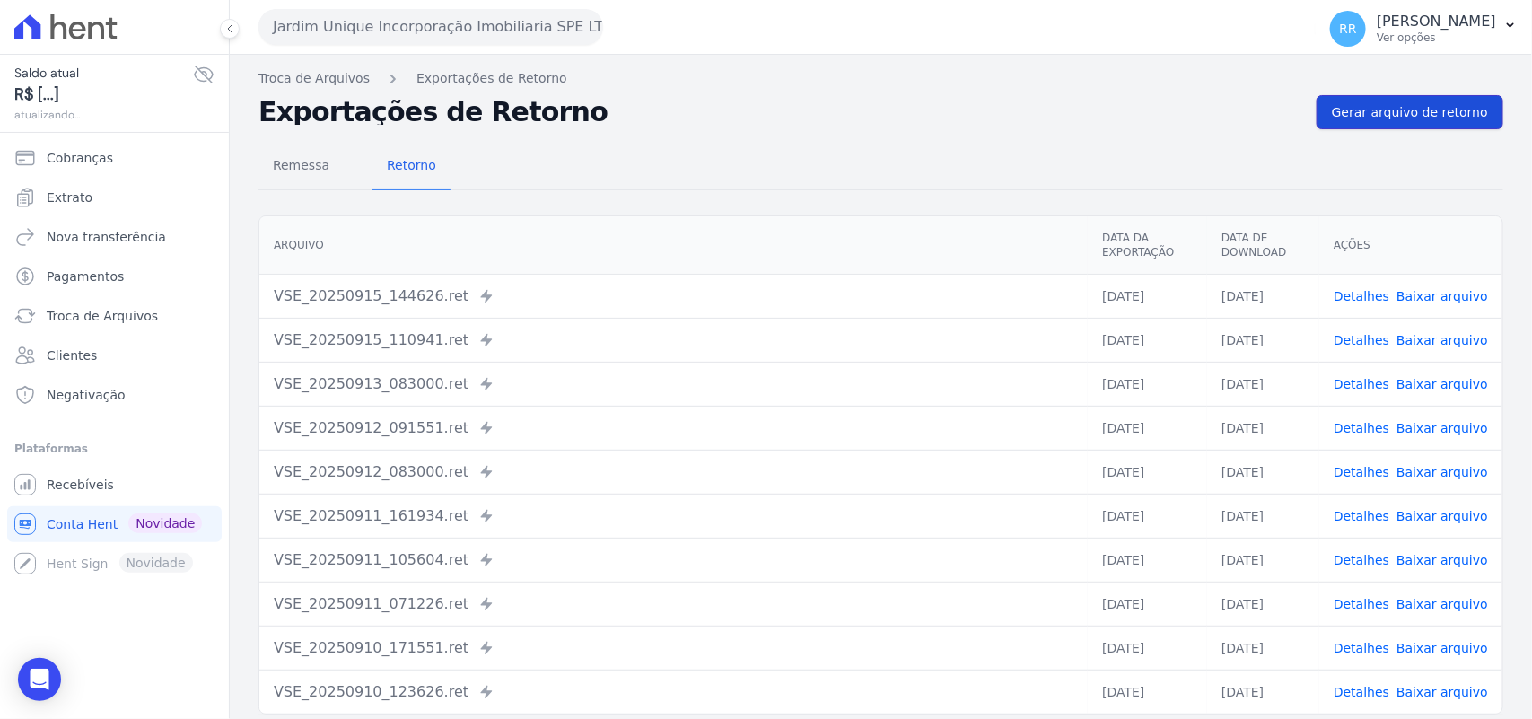
click at [1383, 100] on link "Gerar arquivo de retorno" at bounding box center [1409, 112] width 187 height 34
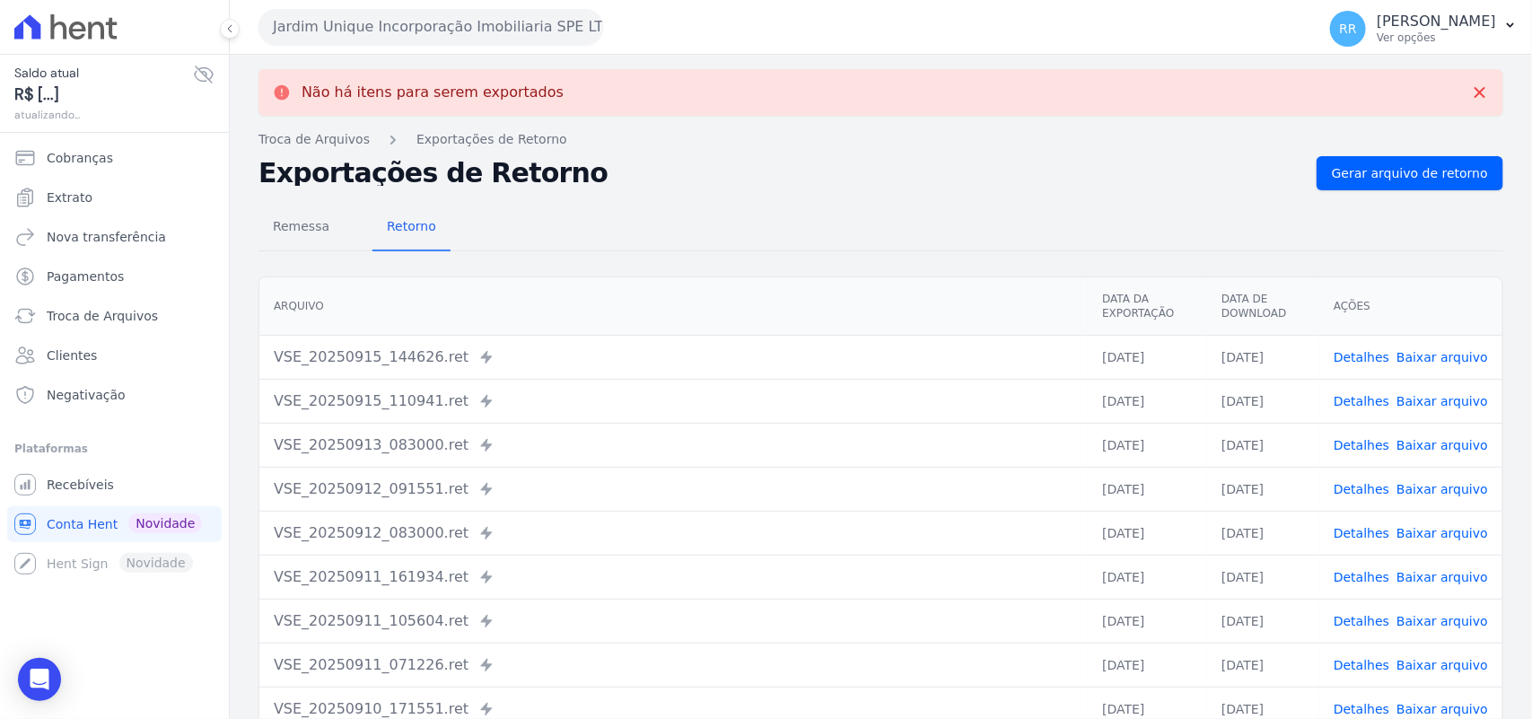
click at [389, 30] on button "Jardim Unique Incorporação Imobiliaria SPE LTDA" at bounding box center [430, 27] width 345 height 36
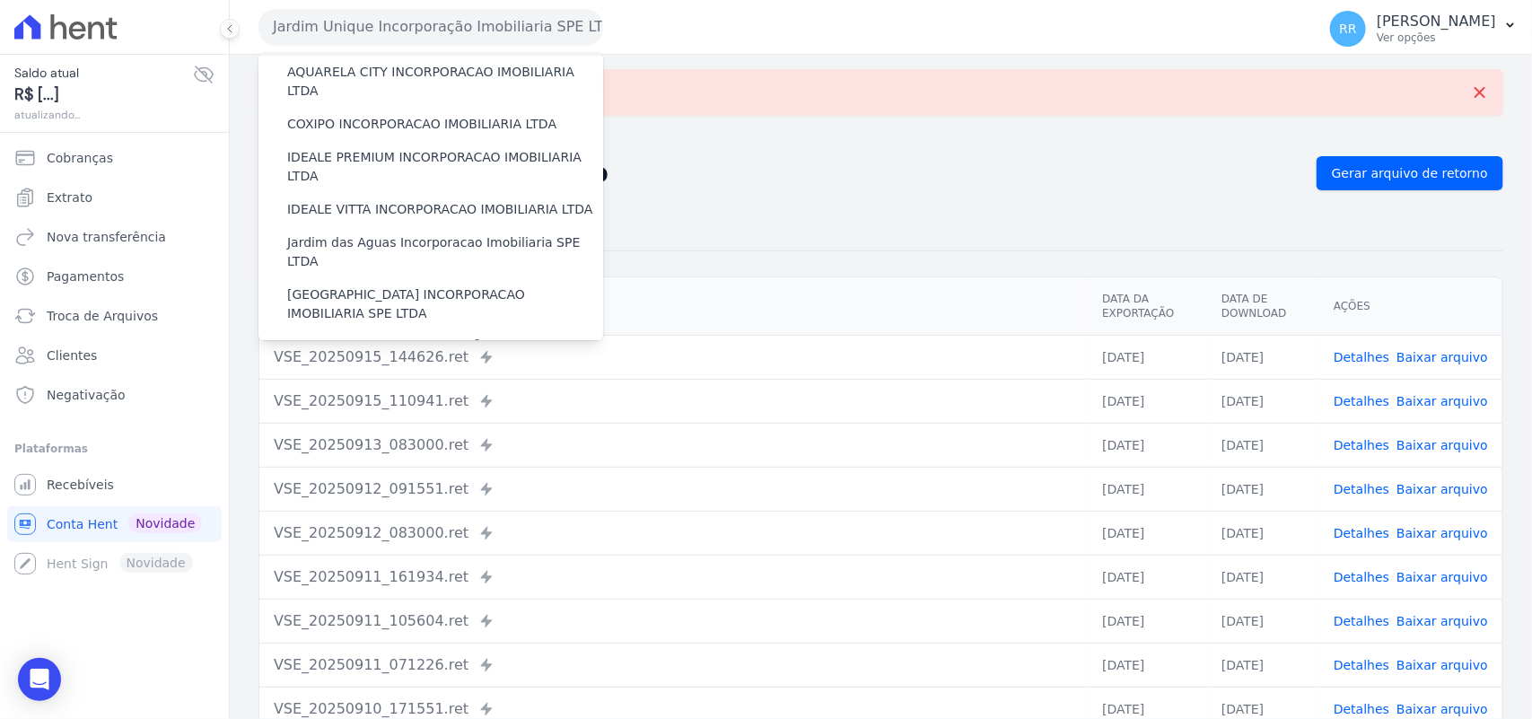
scroll to position [336, 0]
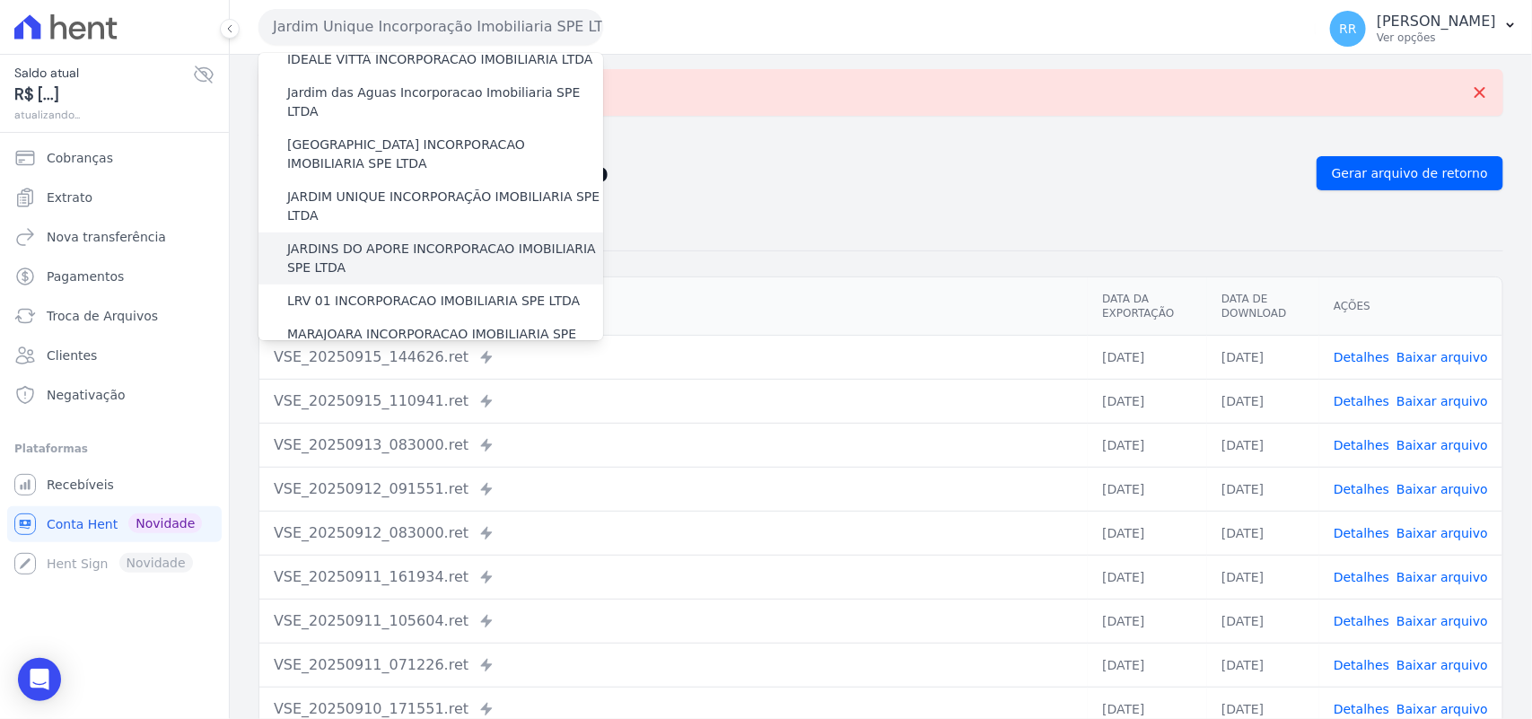
click at [372, 240] on label "JARDINS DO APORE INCORPORACAO IMOBILIARIA SPE LTDA" at bounding box center [445, 259] width 316 height 38
click at [0, 0] on input "JARDINS DO APORE INCORPORACAO IMOBILIARIA SPE LTDA" at bounding box center [0, 0] width 0 height 0
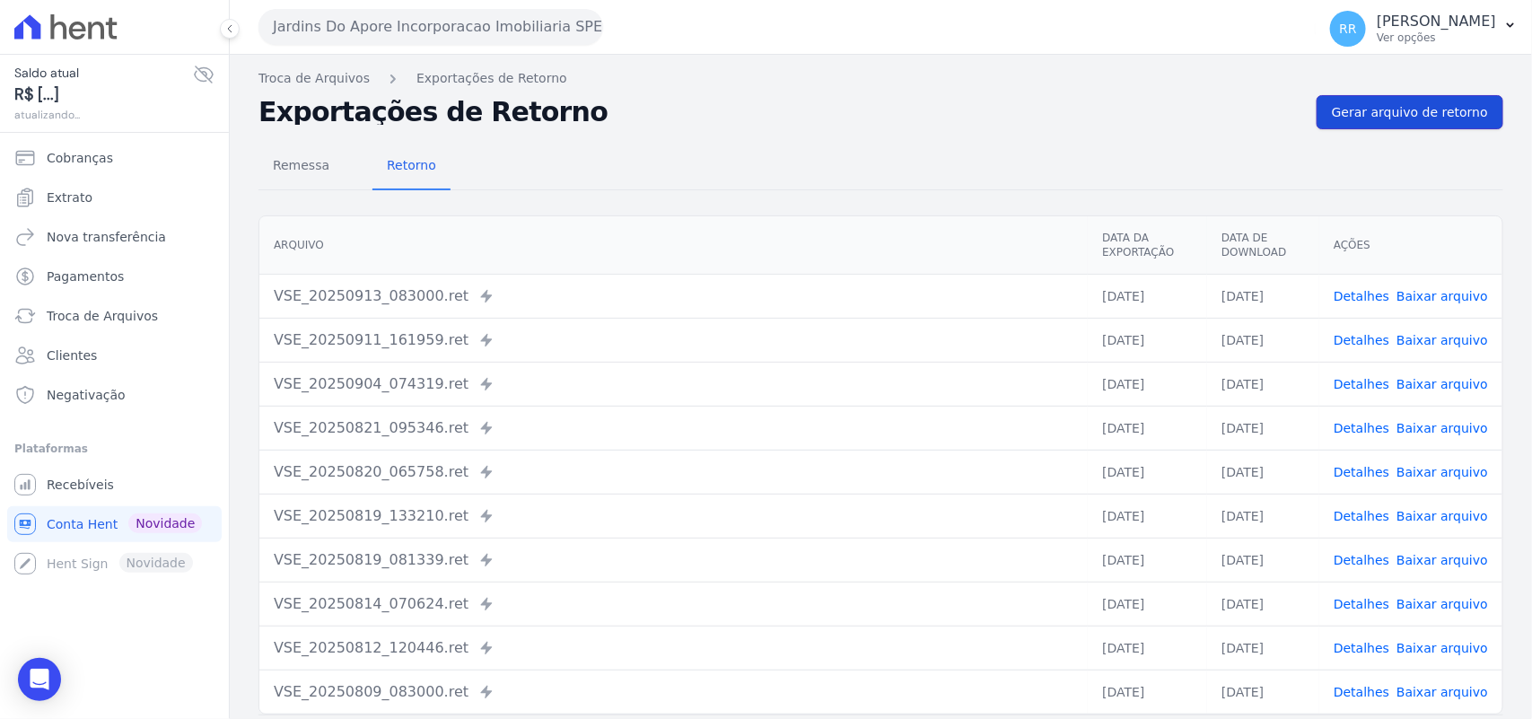
click at [1377, 95] on link "Gerar arquivo de retorno" at bounding box center [1409, 112] width 187 height 34
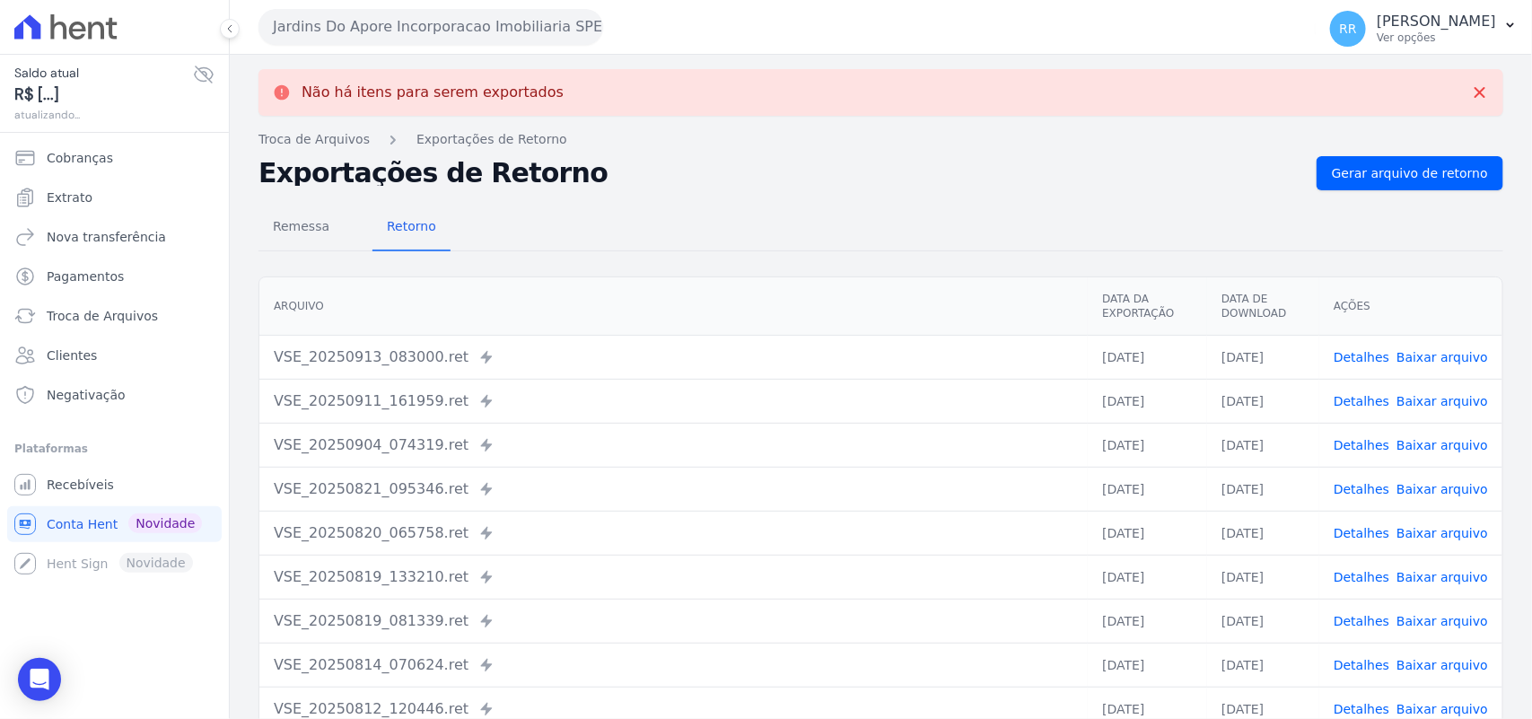
click at [417, 9] on button "Jardins Do Apore Incorporacao Imobiliaria SPE LTDA" at bounding box center [430, 27] width 345 height 36
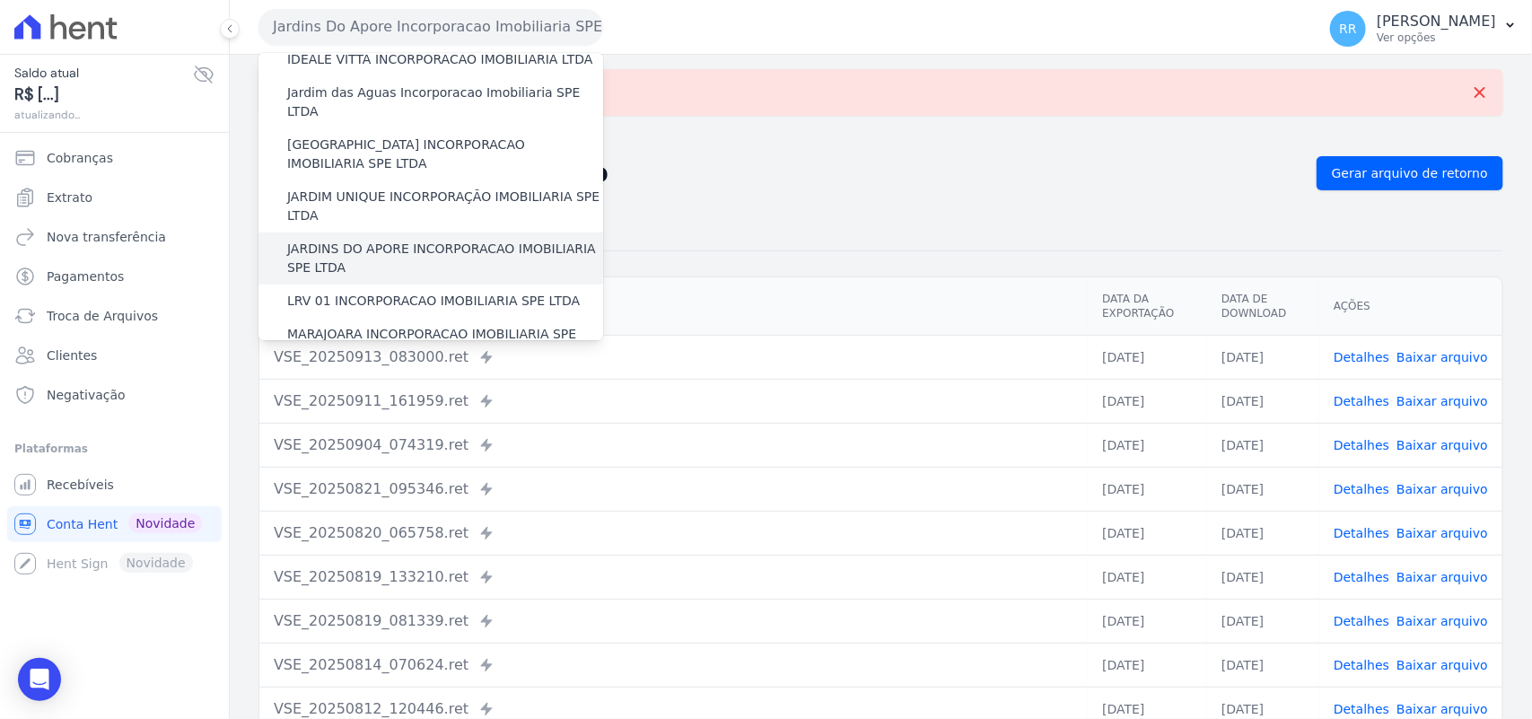
click at [365, 244] on div "JARDINS DO APORE INCORPORACAO IMOBILIARIA SPE LTDA" at bounding box center [430, 258] width 345 height 52
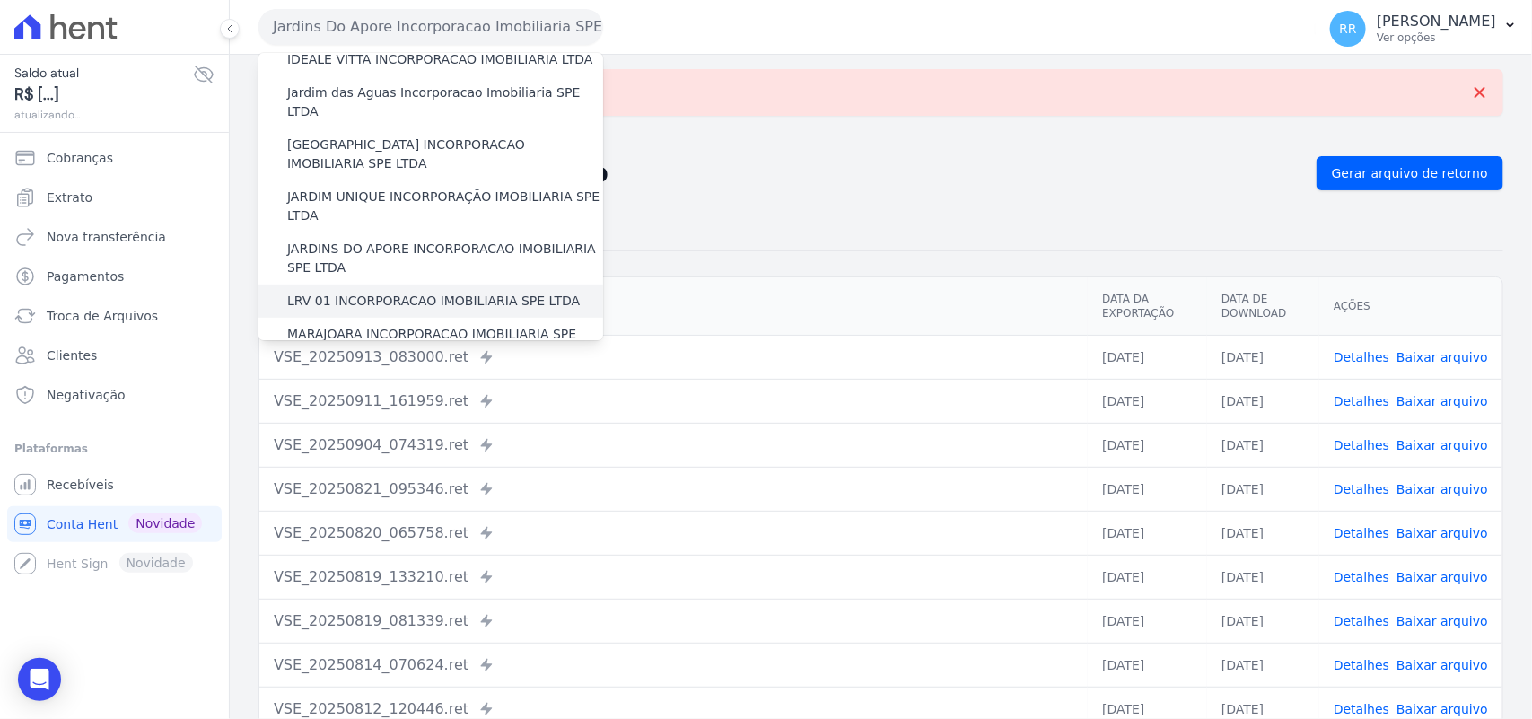
click at [364, 292] on label "LRV 01 INCORPORACAO IMOBILIARIA SPE LTDA" at bounding box center [433, 301] width 293 height 19
click at [0, 0] on input "LRV 01 INCORPORACAO IMOBILIARIA SPE LTDA" at bounding box center [0, 0] width 0 height 0
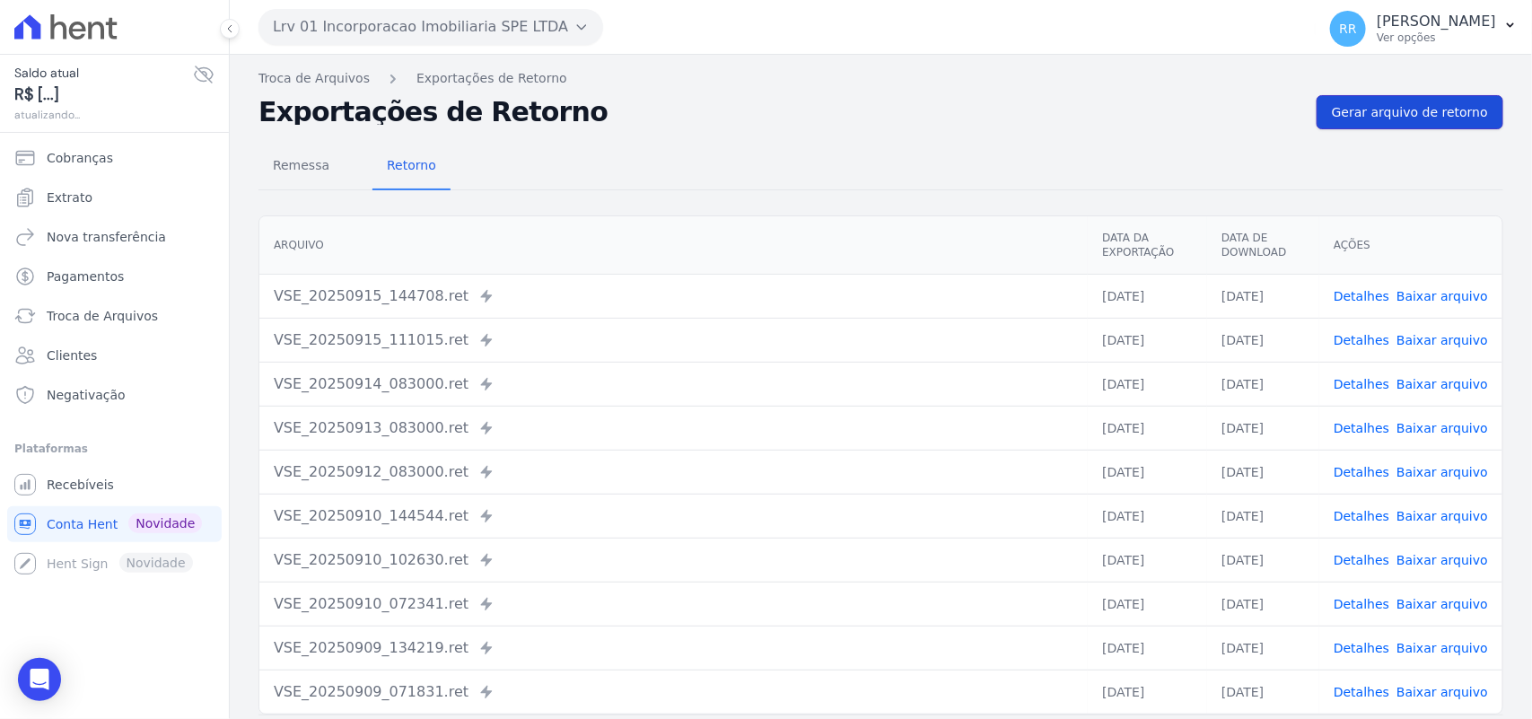
click at [1360, 118] on span "Gerar arquivo de retorno" at bounding box center [1410, 112] width 156 height 18
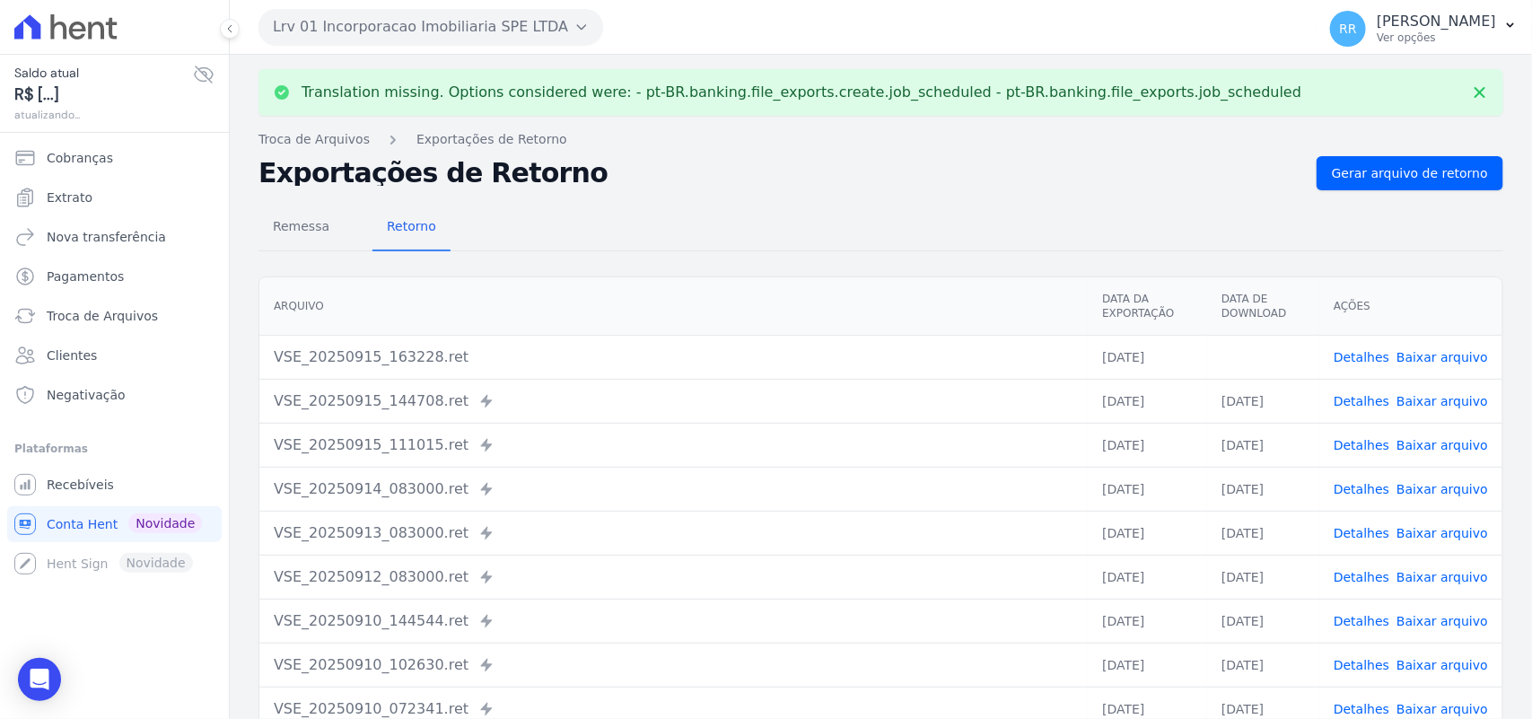
click at [1427, 343] on td "Detalhes Baixar arquivo" at bounding box center [1410, 357] width 183 height 44
click at [1424, 352] on link "Baixar arquivo" at bounding box center [1442, 357] width 92 height 14
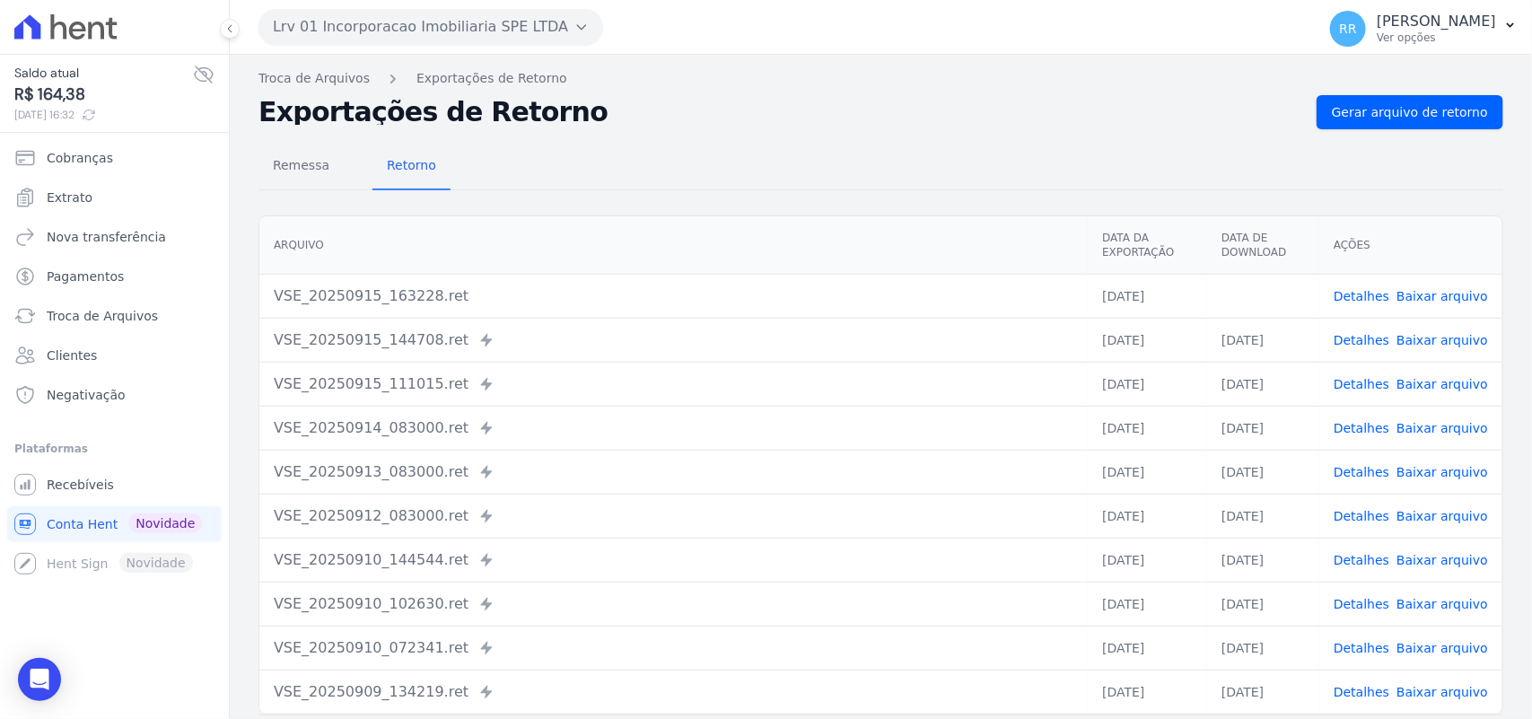
click at [647, 195] on div "Remessa Retorno [GEOGRAPHIC_DATA] Data da Exportação Data de Download Ações VSE…" at bounding box center [880, 453] width 1244 height 649
click at [414, 33] on button "Lrv 01 Incorporacao Imobiliaria SPE LTDA" at bounding box center [430, 27] width 345 height 36
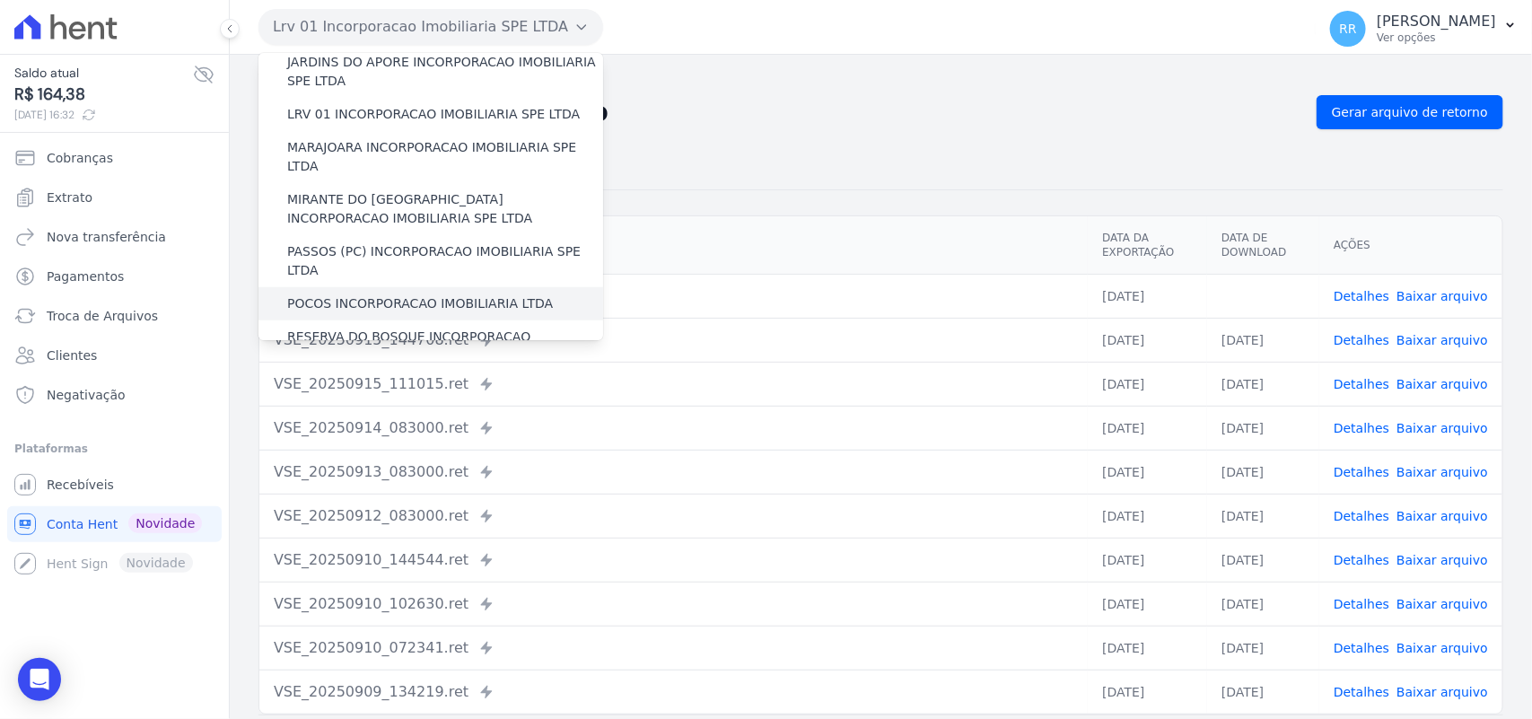
scroll to position [485, 0]
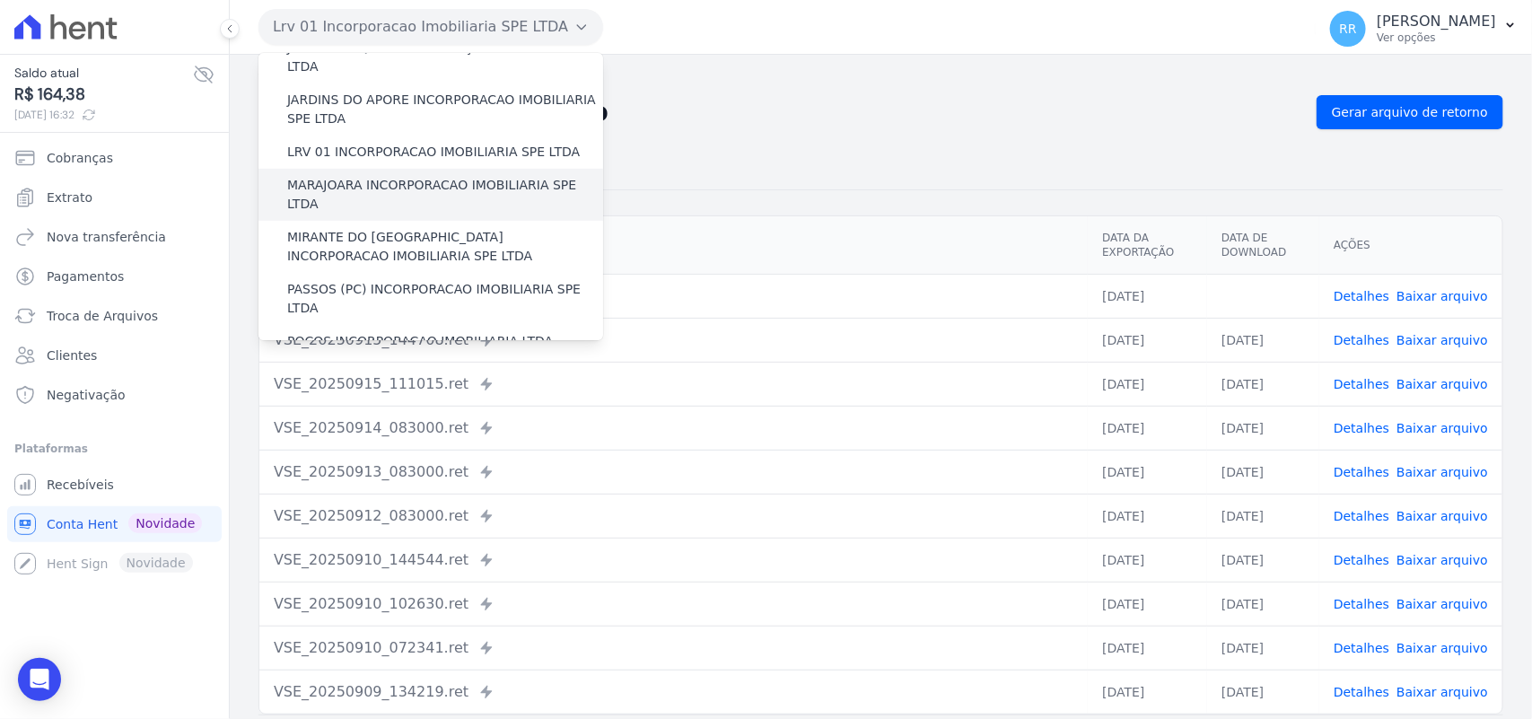
click at [366, 176] on label "MARAJOARA INCORPORACAO IMOBILIARIA SPE LTDA" at bounding box center [445, 195] width 316 height 38
click at [0, 0] on input "MARAJOARA INCORPORACAO IMOBILIARIA SPE LTDA" at bounding box center [0, 0] width 0 height 0
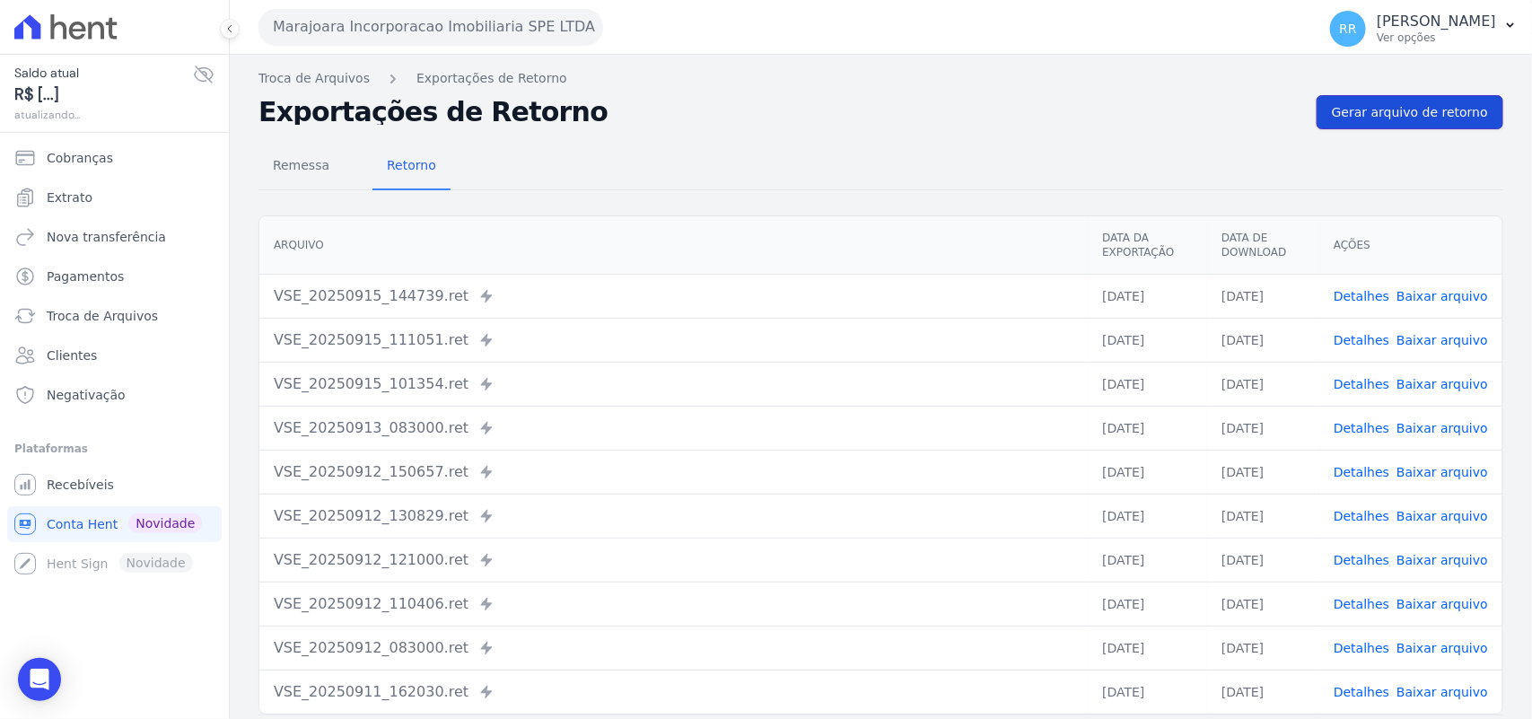
click at [1370, 101] on link "Gerar arquivo de retorno" at bounding box center [1409, 112] width 187 height 34
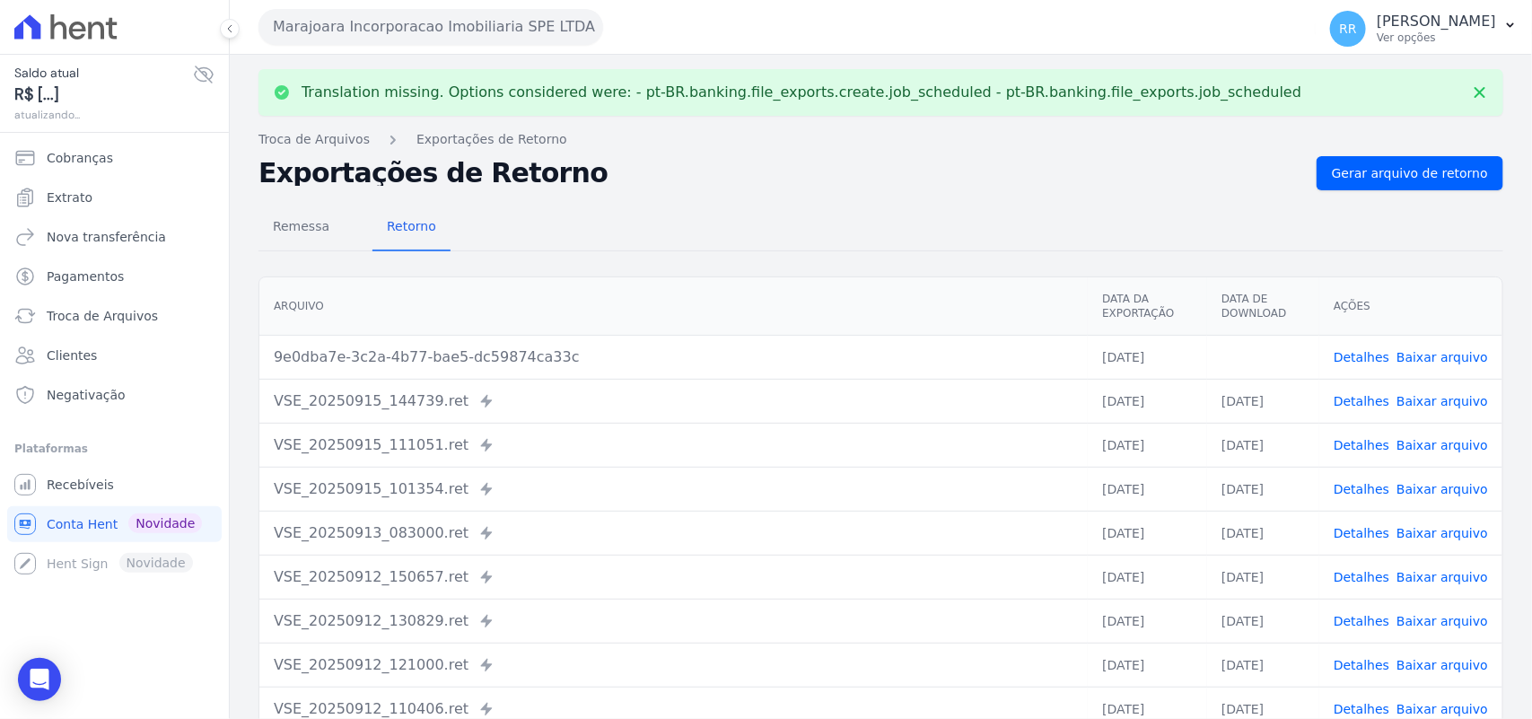
click at [1428, 355] on link "Baixar arquivo" at bounding box center [1442, 357] width 92 height 14
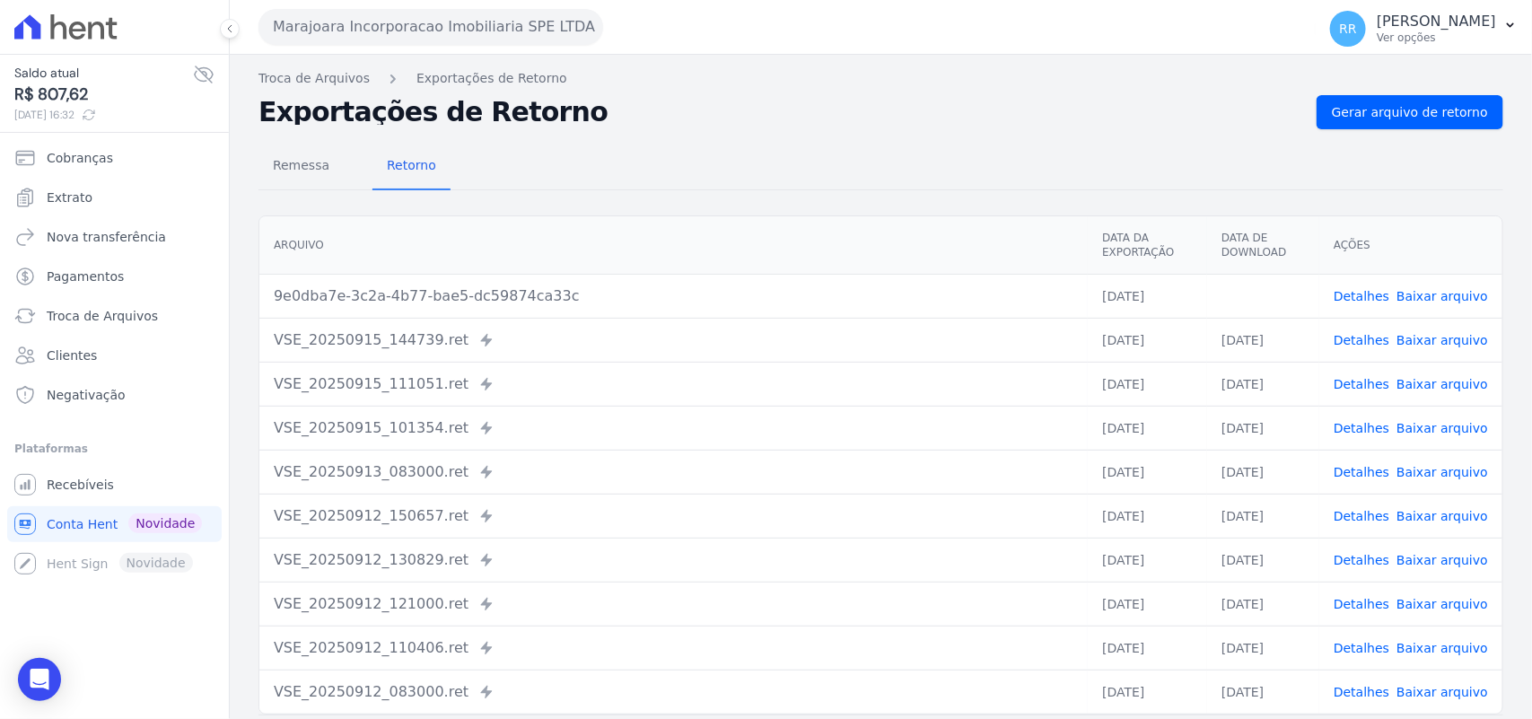
click at [796, 43] on div "Marajoara Incorporacao Imobiliaria SPE LTDA Via Sul Engenharia AGUAS DE [GEOGRA…" at bounding box center [783, 27] width 1050 height 56
click at [437, 38] on button "Marajoara Incorporacao Imobiliaria SPE LTDA" at bounding box center [430, 27] width 345 height 36
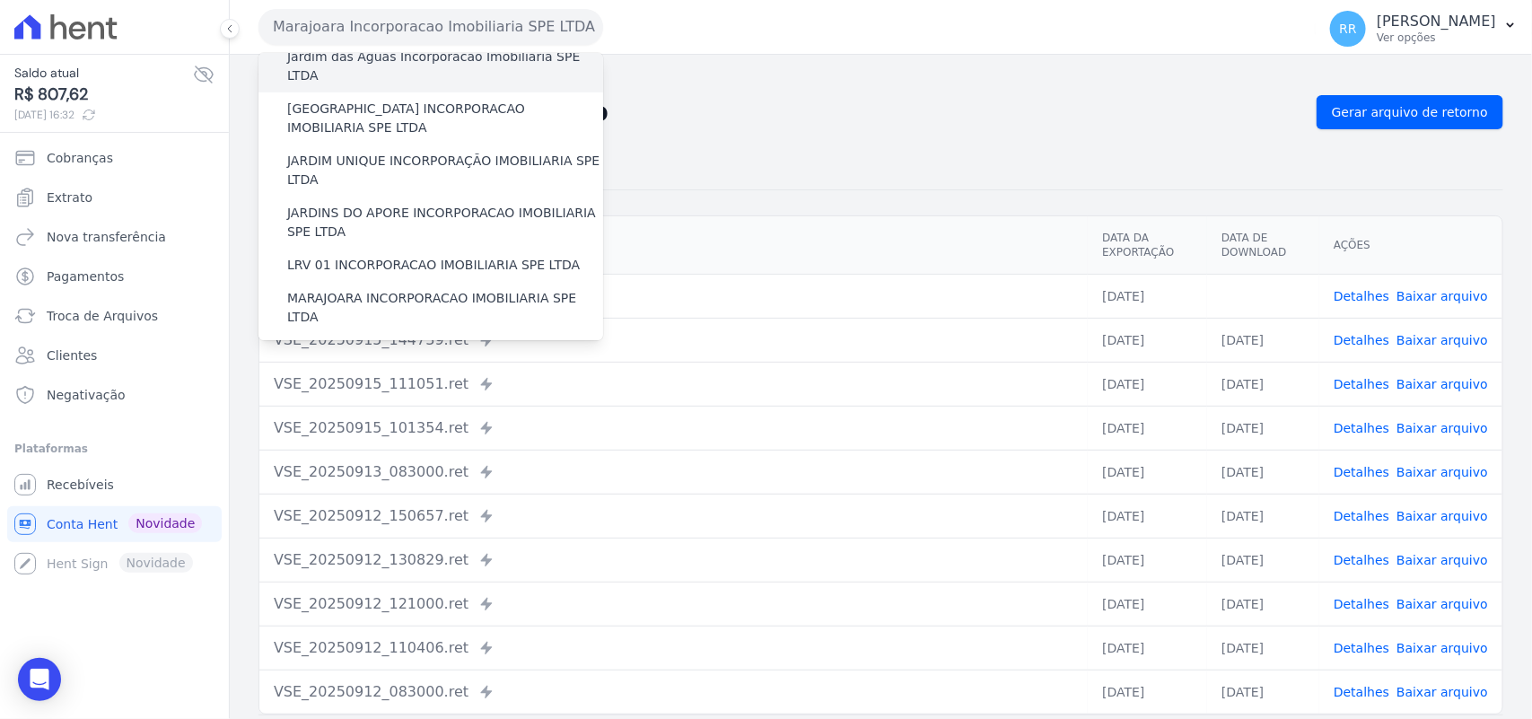
scroll to position [411, 0]
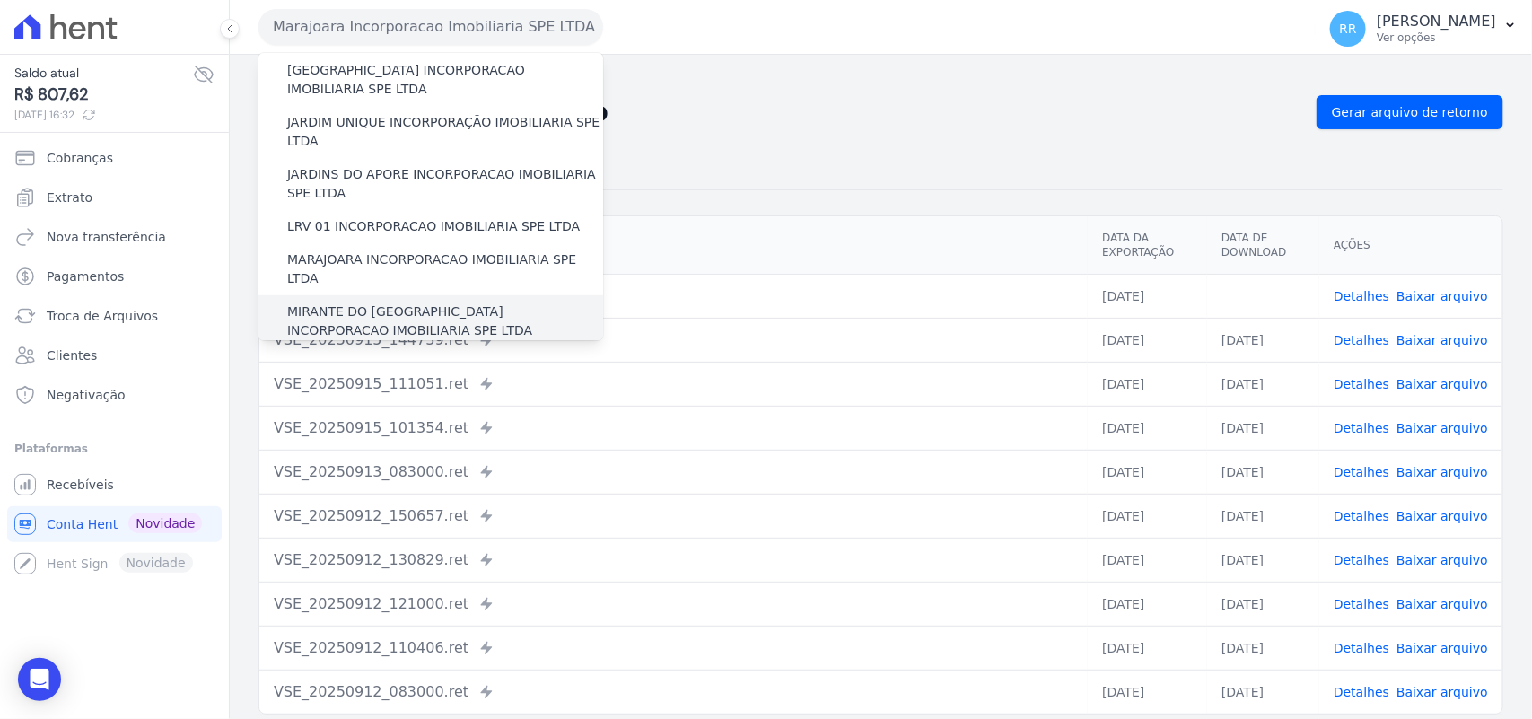
click at [372, 302] on label "MIRANTE DO [GEOGRAPHIC_DATA] INCORPORACAO IMOBILIARIA SPE LTDA" at bounding box center [445, 321] width 316 height 38
click at [0, 0] on input "MIRANTE DO [GEOGRAPHIC_DATA] INCORPORACAO IMOBILIARIA SPE LTDA" at bounding box center [0, 0] width 0 height 0
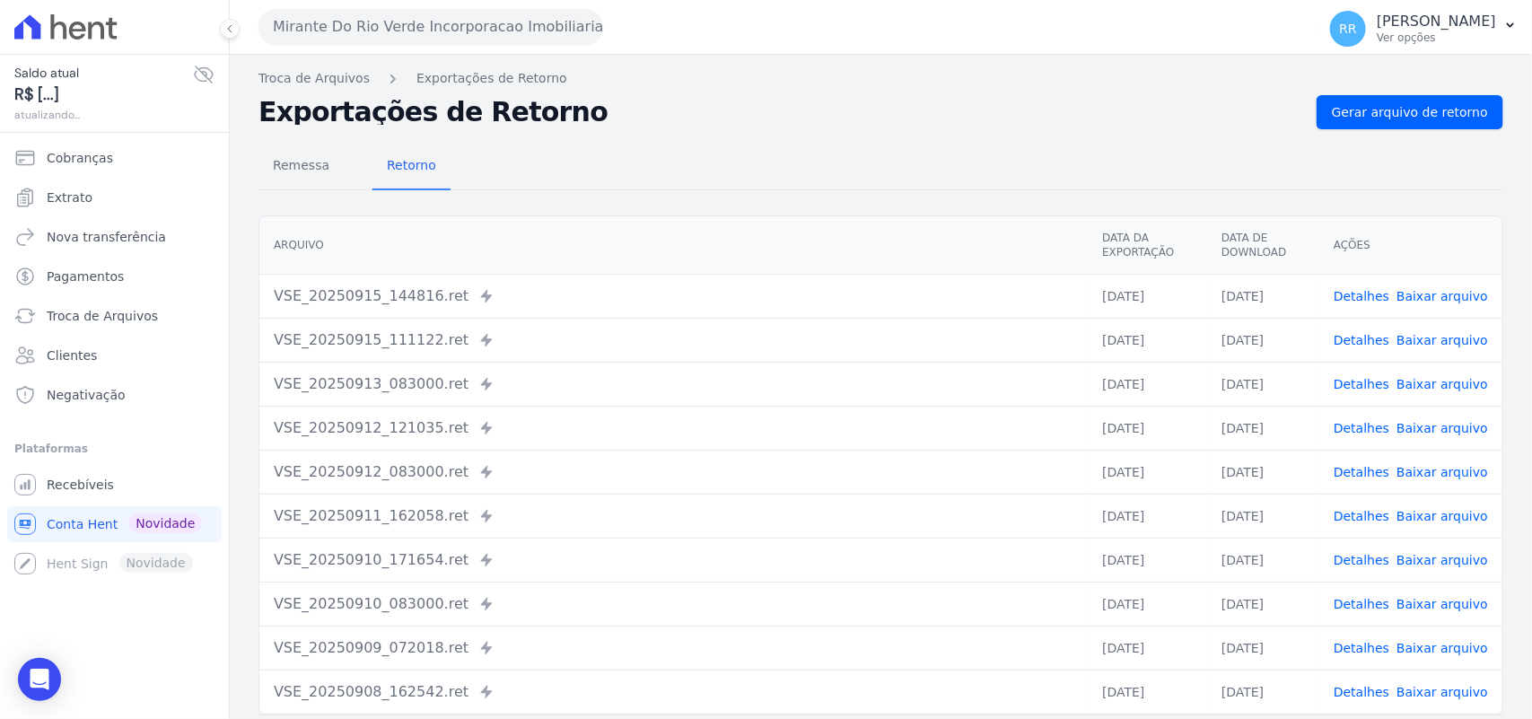
click at [1428, 87] on nav "Troca de Arquivos Exportações de Retorno" at bounding box center [880, 78] width 1244 height 19
click at [1397, 115] on span "Gerar arquivo de retorno" at bounding box center [1410, 112] width 156 height 18
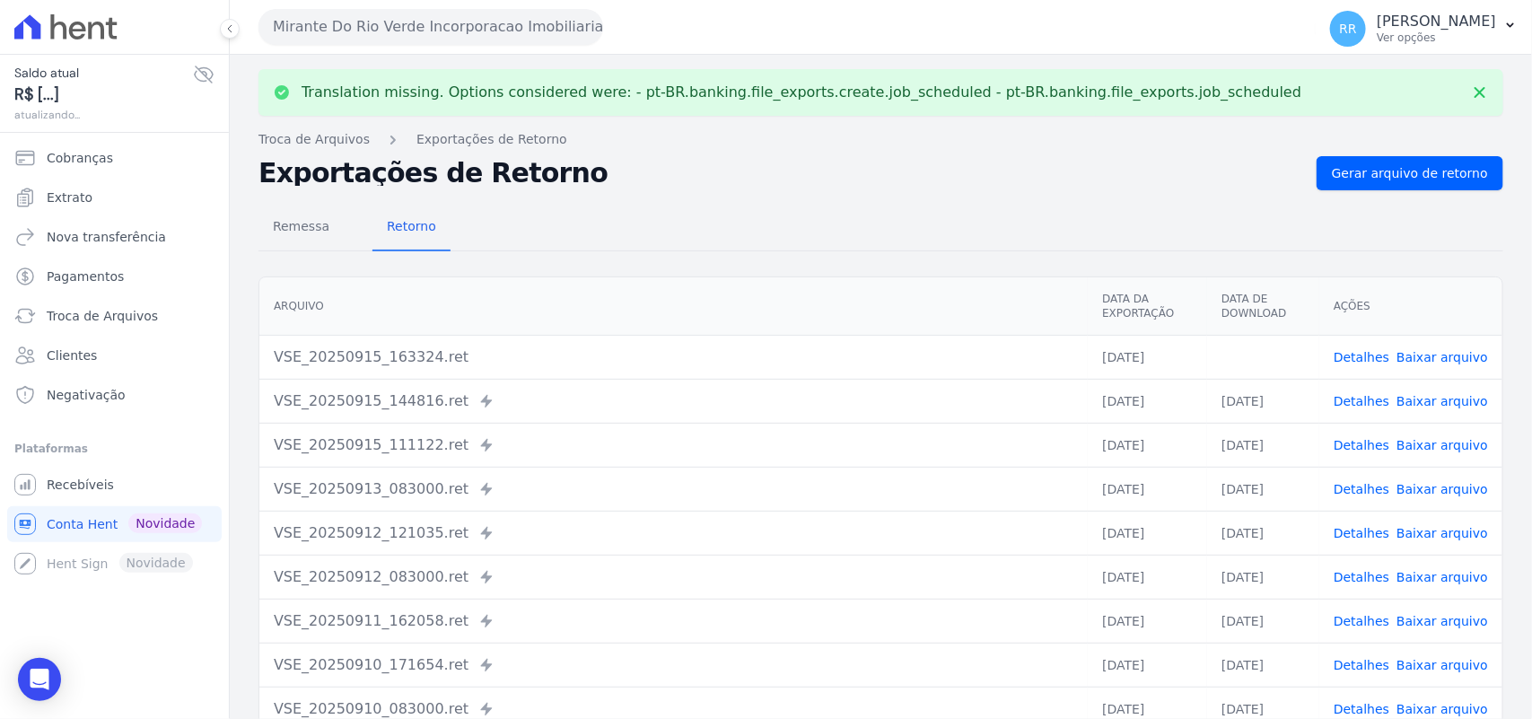
drag, startPoint x: 1454, startPoint y: 339, endPoint x: 1446, endPoint y: 354, distance: 17.3
click at [1454, 341] on td "Detalhes Baixar arquivo" at bounding box center [1410, 357] width 183 height 44
click at [1446, 354] on link "Baixar arquivo" at bounding box center [1442, 357] width 92 height 14
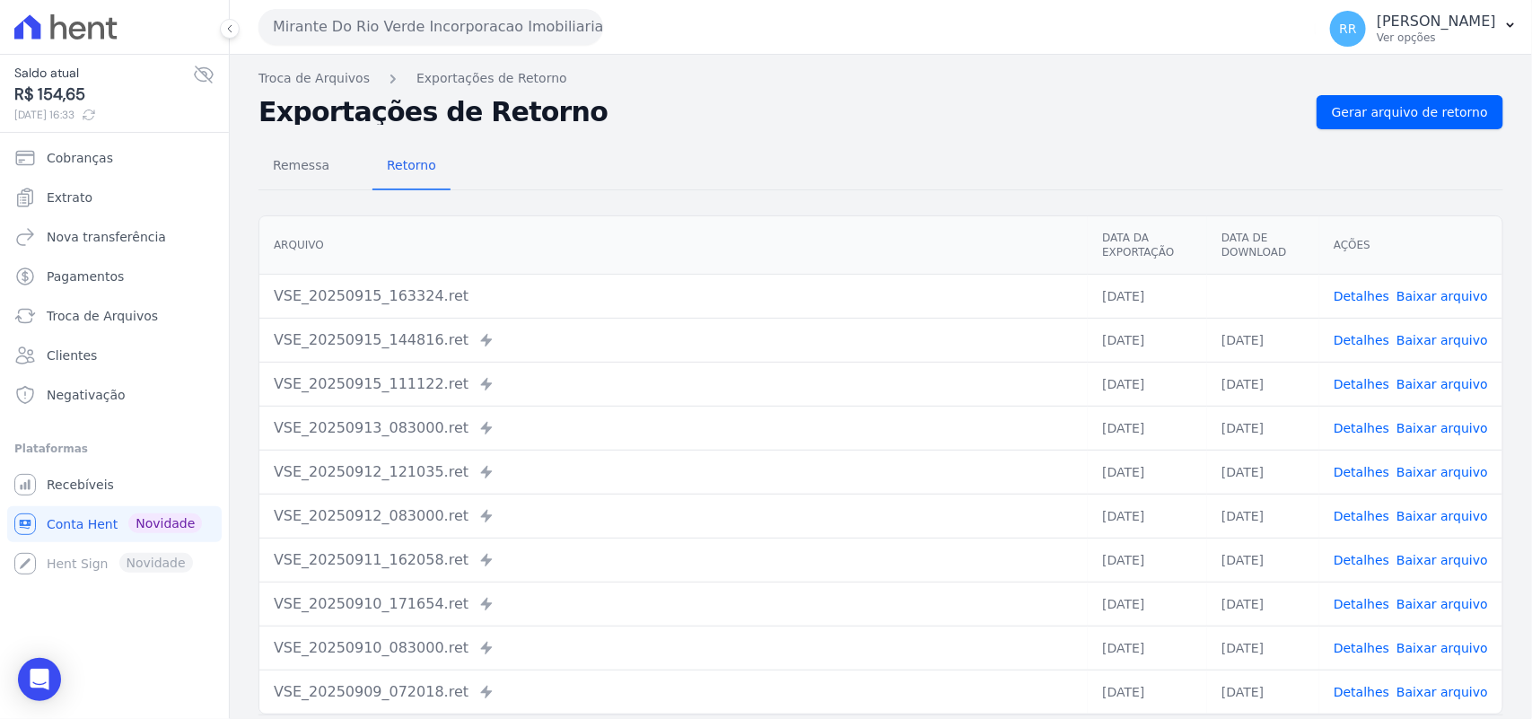
click at [671, 95] on div "Exportações de Retorno Gerar arquivo de retorno" at bounding box center [880, 112] width 1244 height 34
click at [476, 32] on button "Mirante Do Rio Verde Incorporacao Imobiliaria SPE LTDA" at bounding box center [430, 27] width 345 height 36
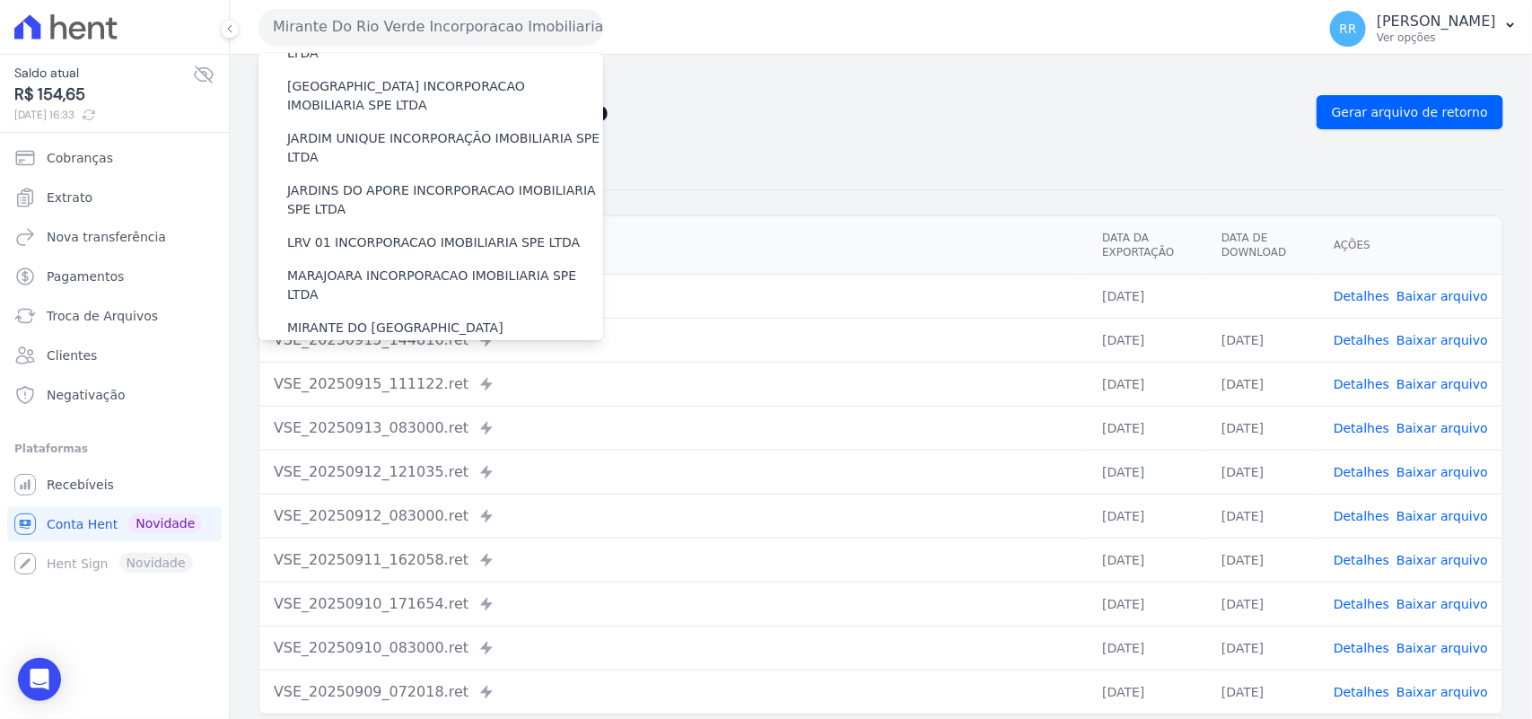
scroll to position [561, 0]
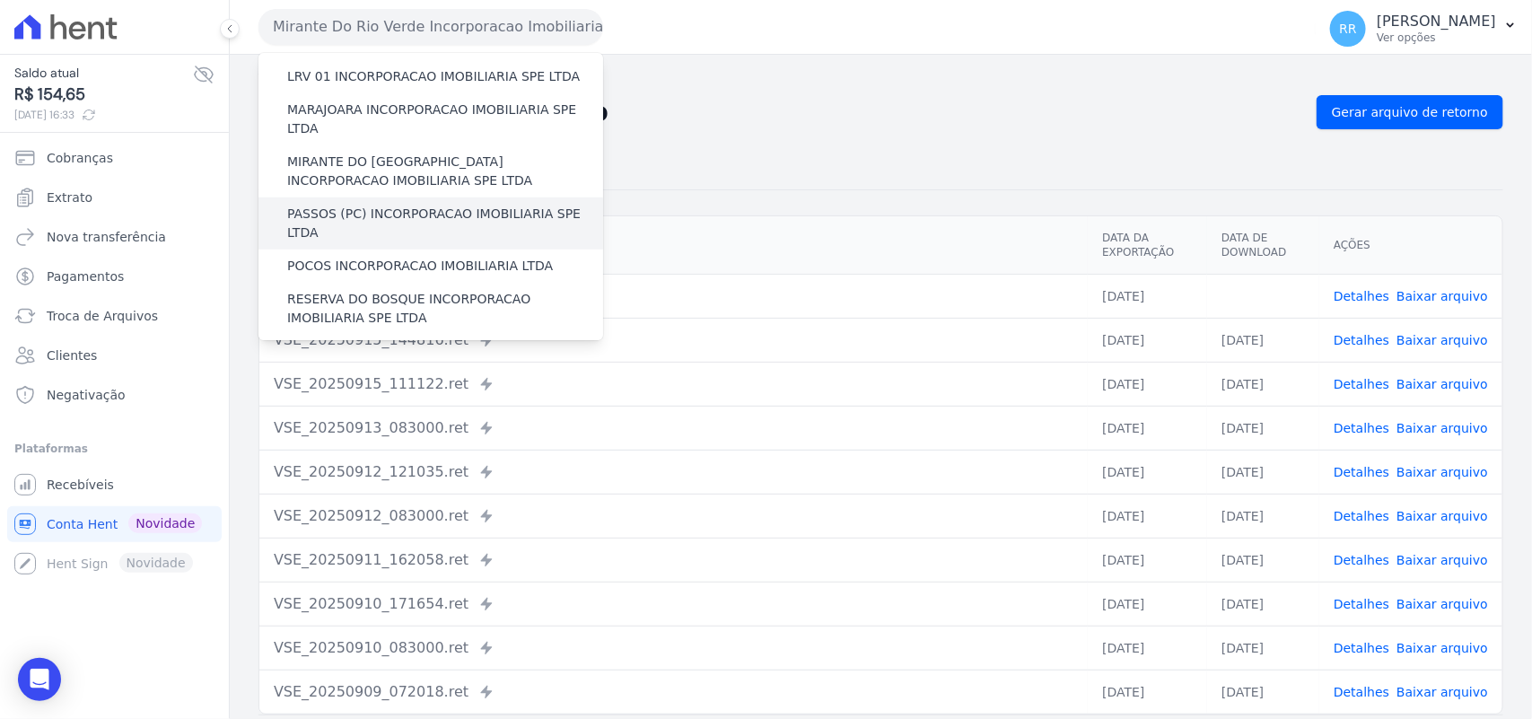
click at [338, 205] on label "PASSOS (PC) INCORPORACAO IMOBILIARIA SPE LTDA" at bounding box center [445, 224] width 316 height 38
click at [0, 0] on input "PASSOS (PC) INCORPORACAO IMOBILIARIA SPE LTDA" at bounding box center [0, 0] width 0 height 0
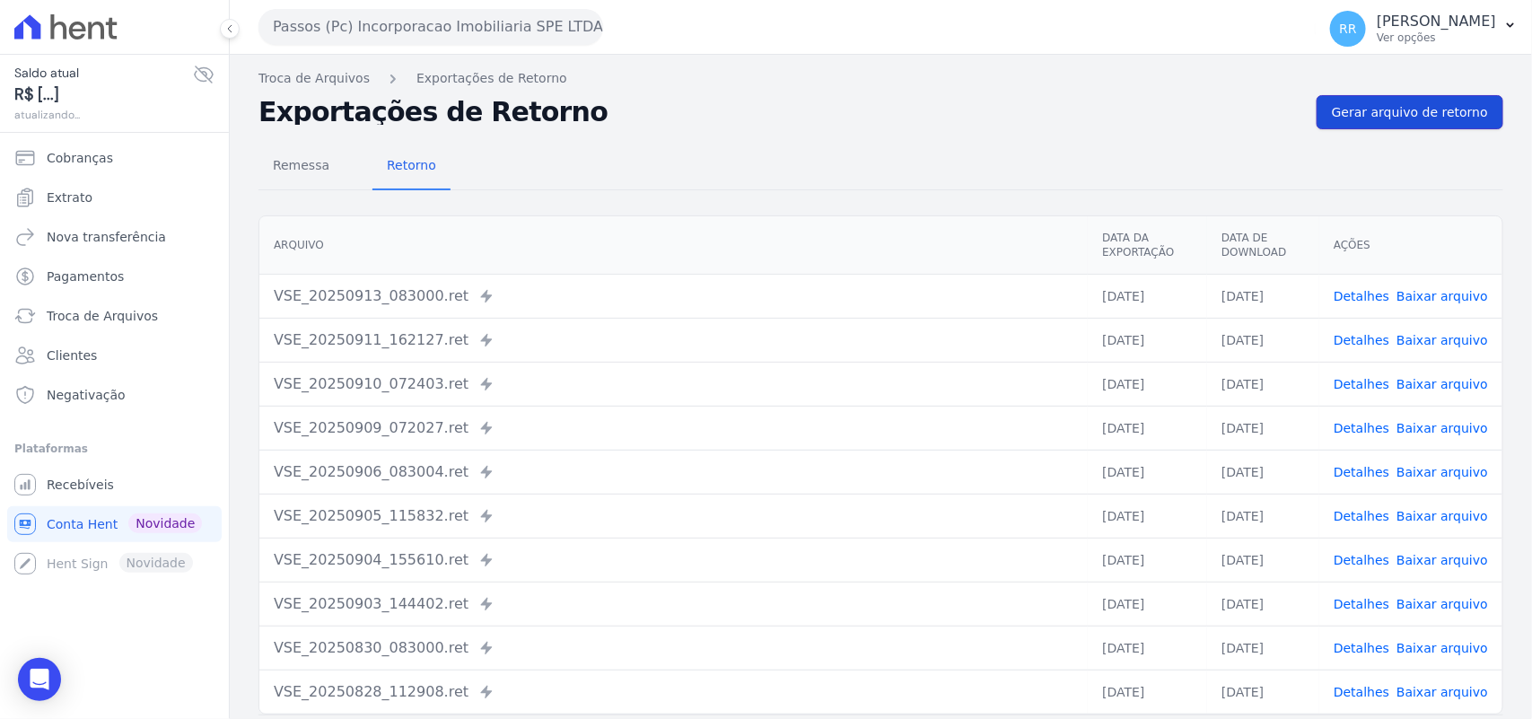
click at [1367, 113] on span "Gerar arquivo de retorno" at bounding box center [1410, 112] width 156 height 18
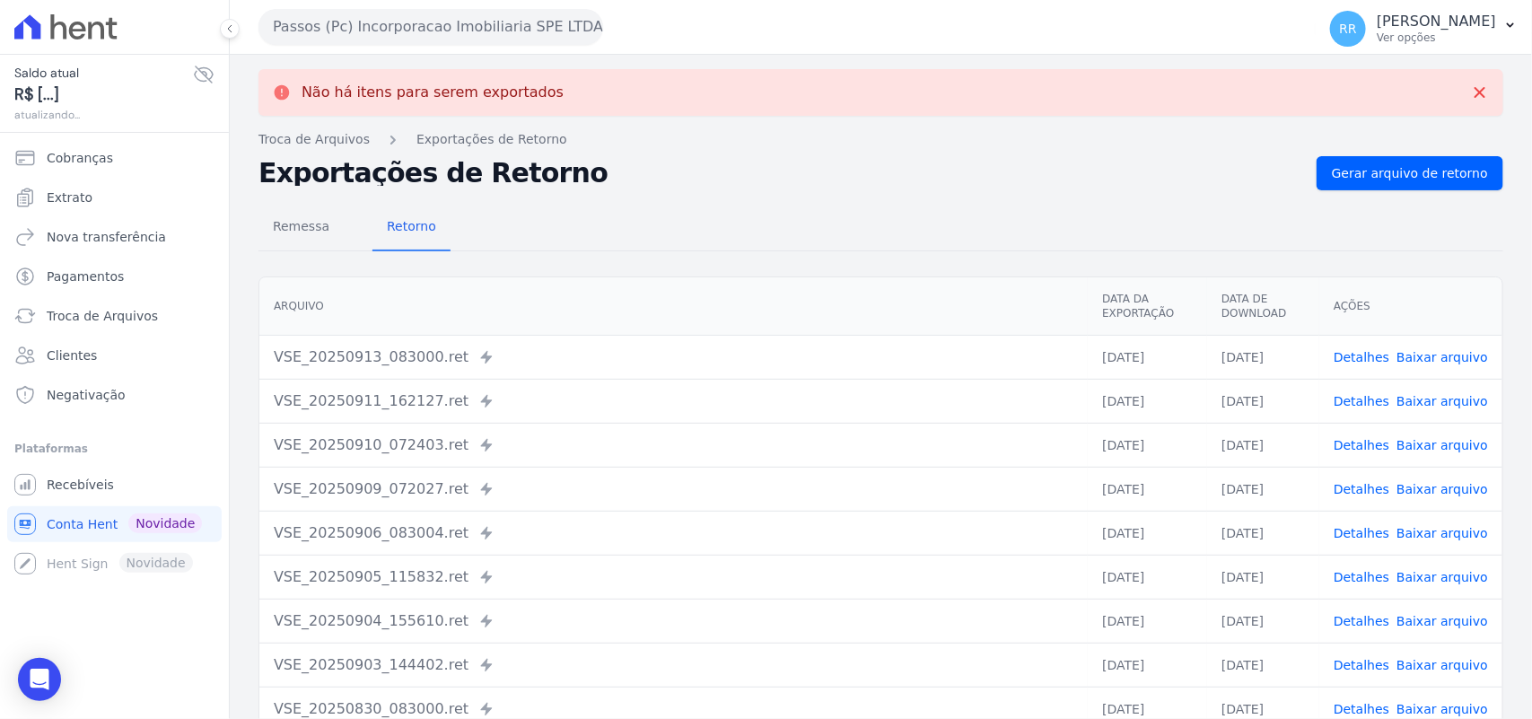
click at [435, 21] on button "Passos (Pc) Incorporacao Imobiliaria SPE LTDA" at bounding box center [430, 27] width 345 height 36
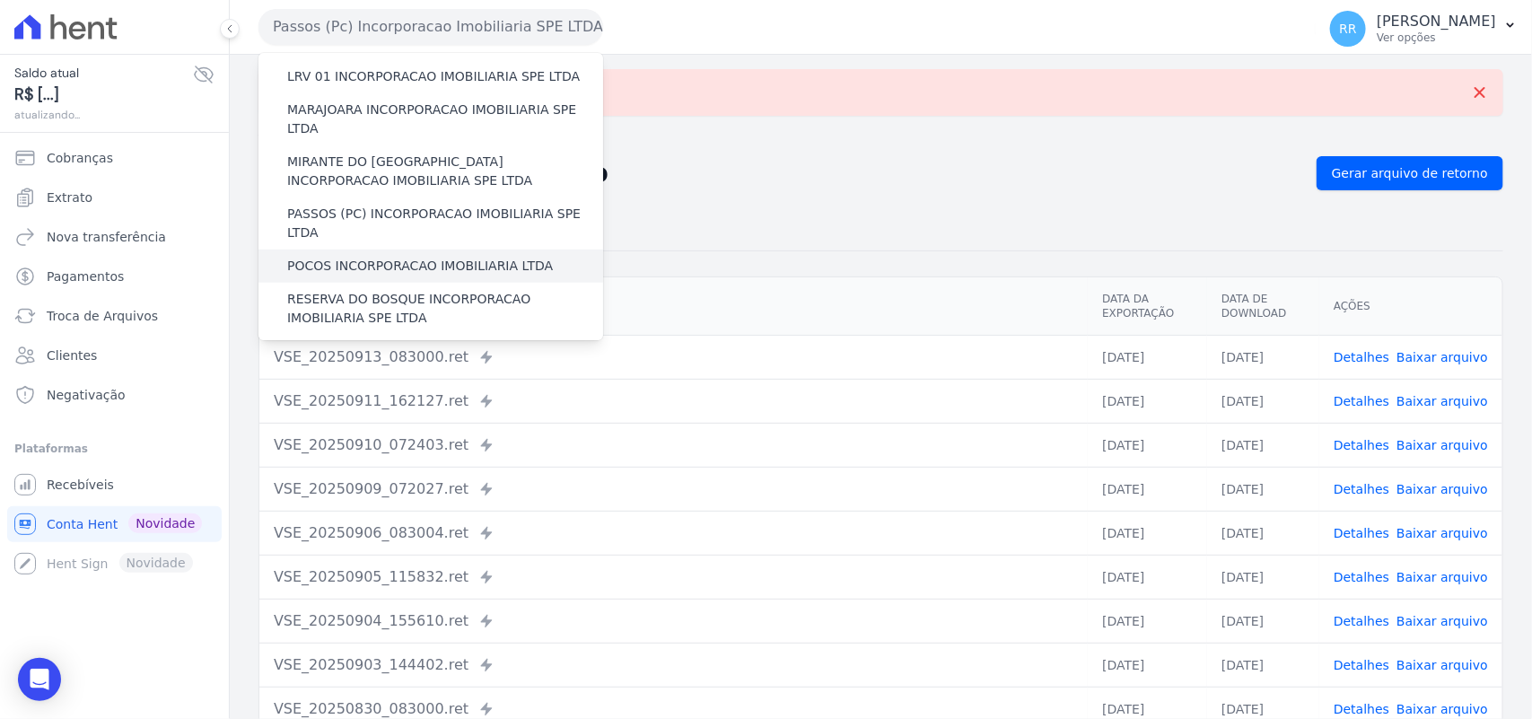
click at [352, 257] on label "POCOS INCORPORACAO IMOBILIARIA LTDA" at bounding box center [420, 266] width 266 height 19
click at [0, 0] on input "POCOS INCORPORACAO IMOBILIARIA LTDA" at bounding box center [0, 0] width 0 height 0
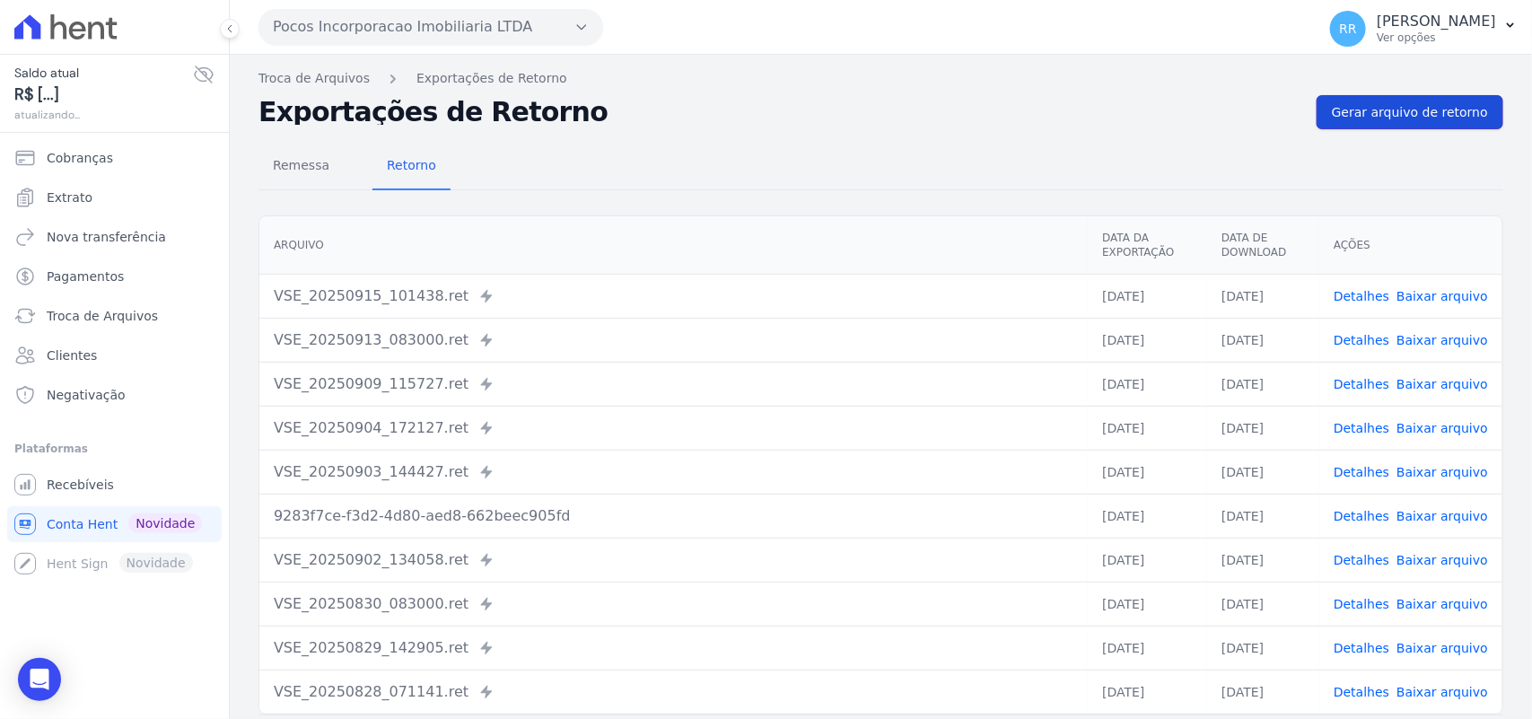
click at [1397, 118] on span "Gerar arquivo de retorno" at bounding box center [1410, 112] width 156 height 18
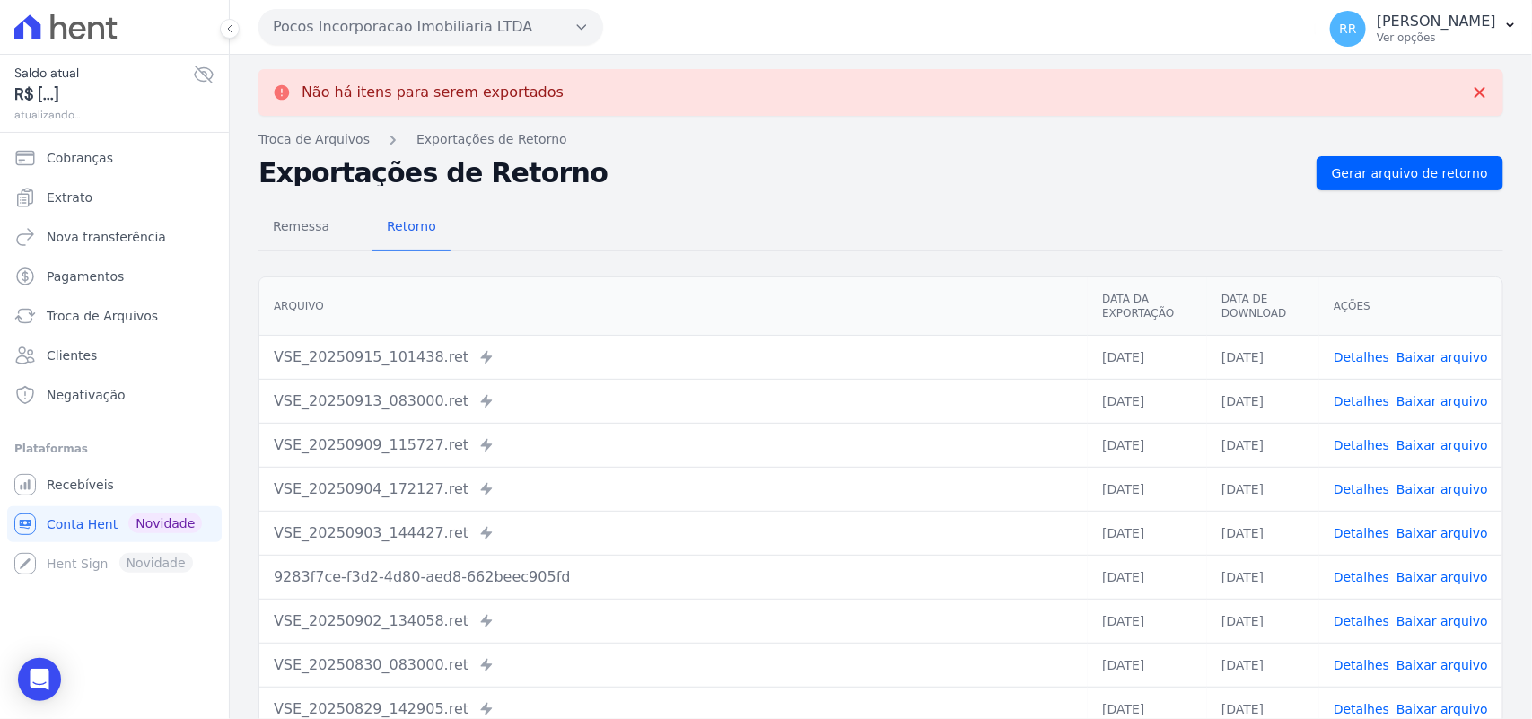
click at [440, 18] on button "Pocos Incorporacao Imobiliaria LTDA" at bounding box center [430, 27] width 345 height 36
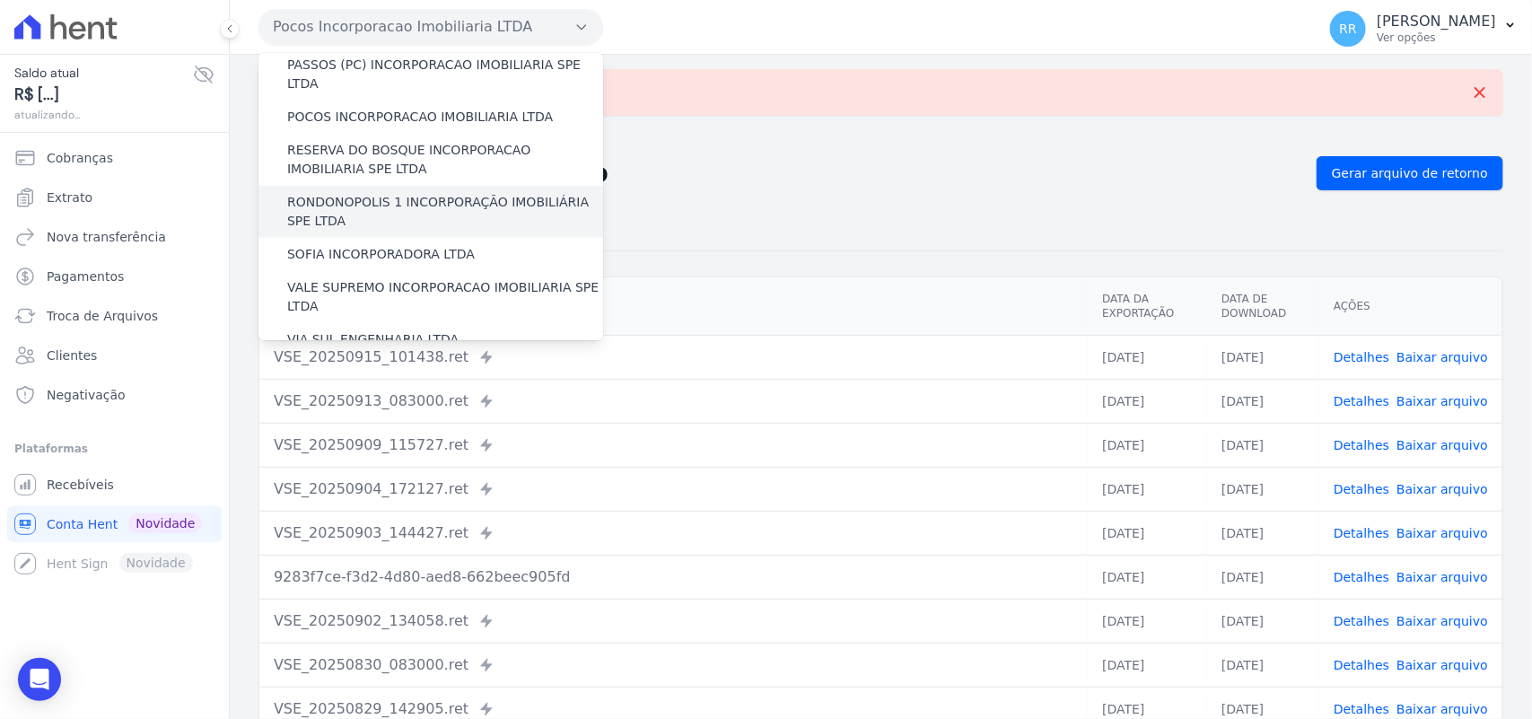
scroll to position [673, 0]
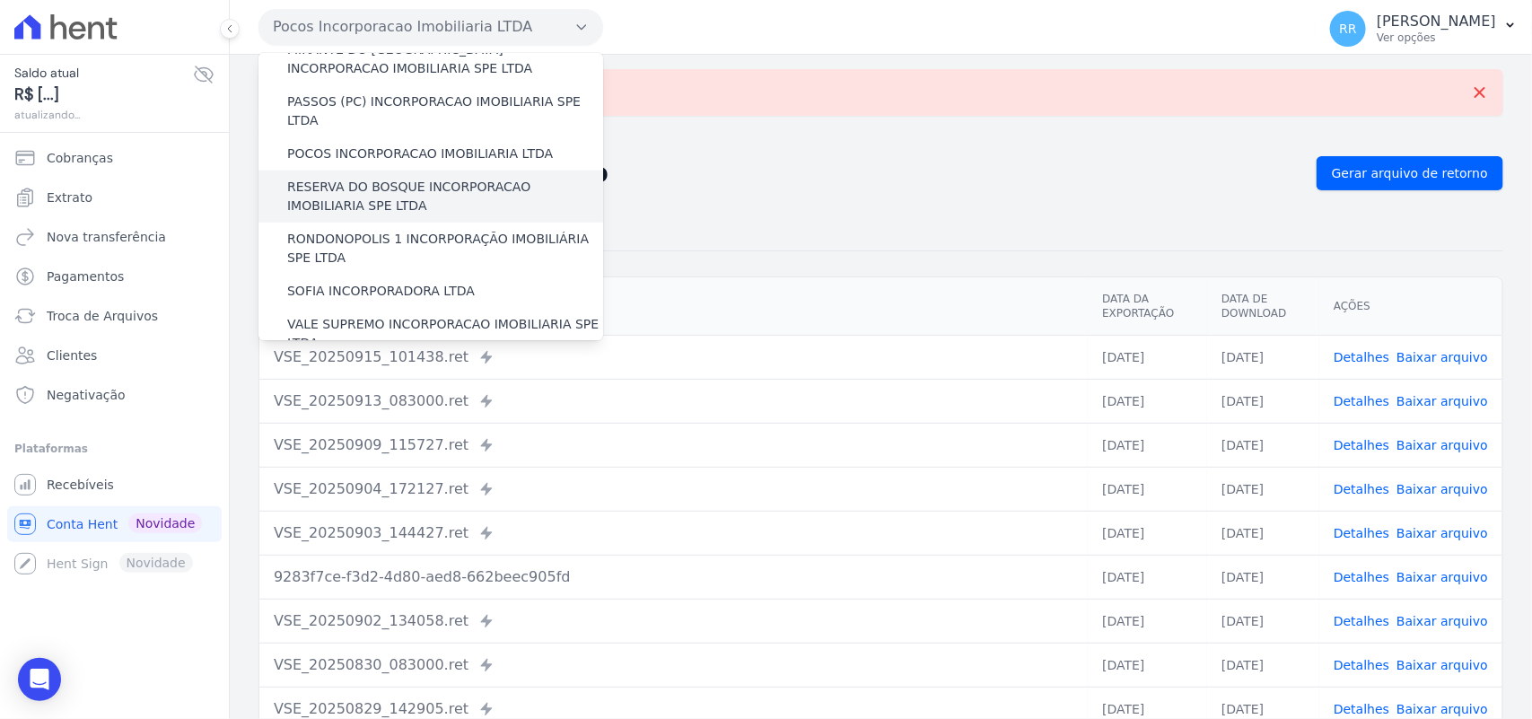
click at [345, 178] on label "RESERVA DO BOSQUE INCORPORACAO IMOBILIARIA SPE LTDA" at bounding box center [445, 197] width 316 height 38
click at [0, 0] on input "RESERVA DO BOSQUE INCORPORACAO IMOBILIARIA SPE LTDA" at bounding box center [0, 0] width 0 height 0
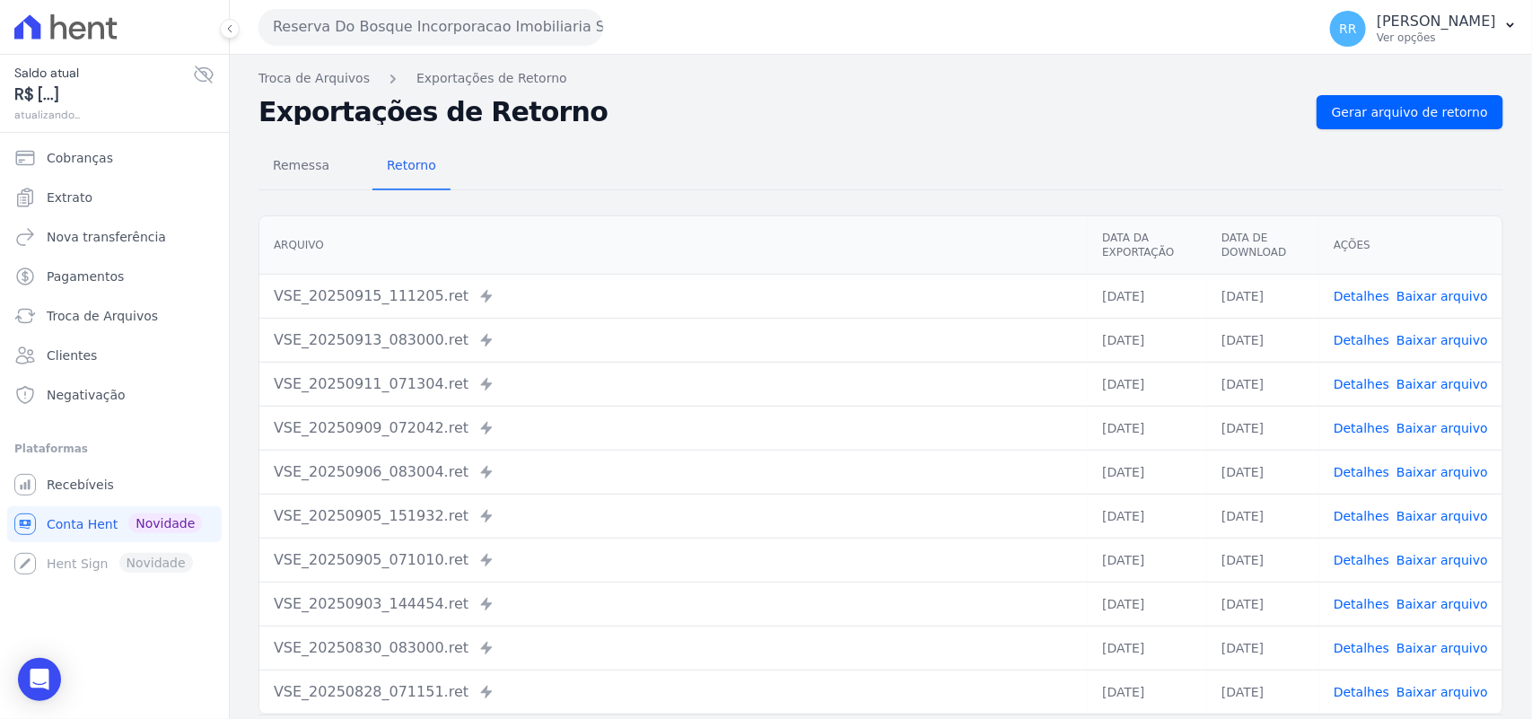
click at [1392, 137] on div "Remessa Retorno [GEOGRAPHIC_DATA] Data da Exportação Data de Download Ações VSE…" at bounding box center [880, 453] width 1244 height 649
click at [1401, 127] on link "Gerar arquivo de retorno" at bounding box center [1409, 112] width 187 height 34
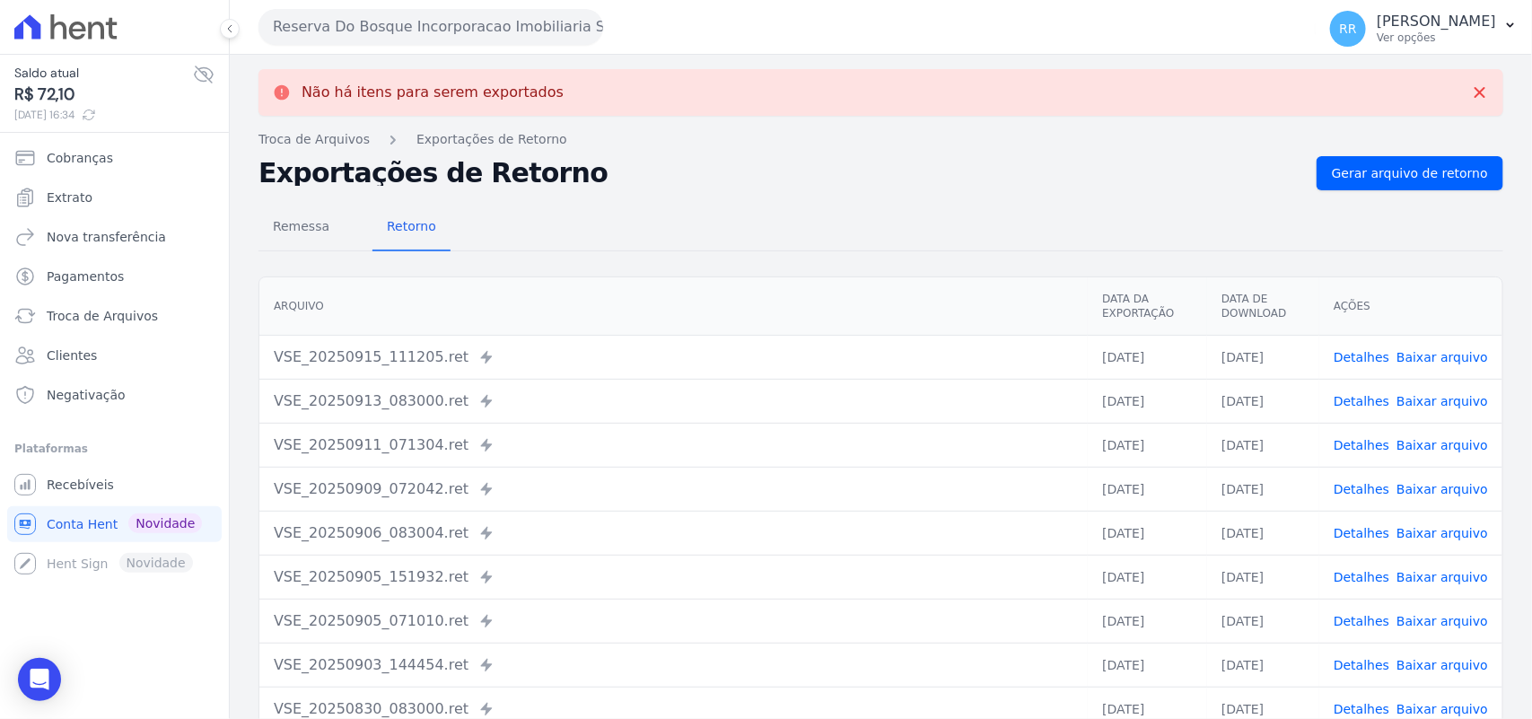
click at [413, 33] on button "Reserva Do Bosque Incorporacao Imobiliaria SPE LTDA" at bounding box center [430, 27] width 345 height 36
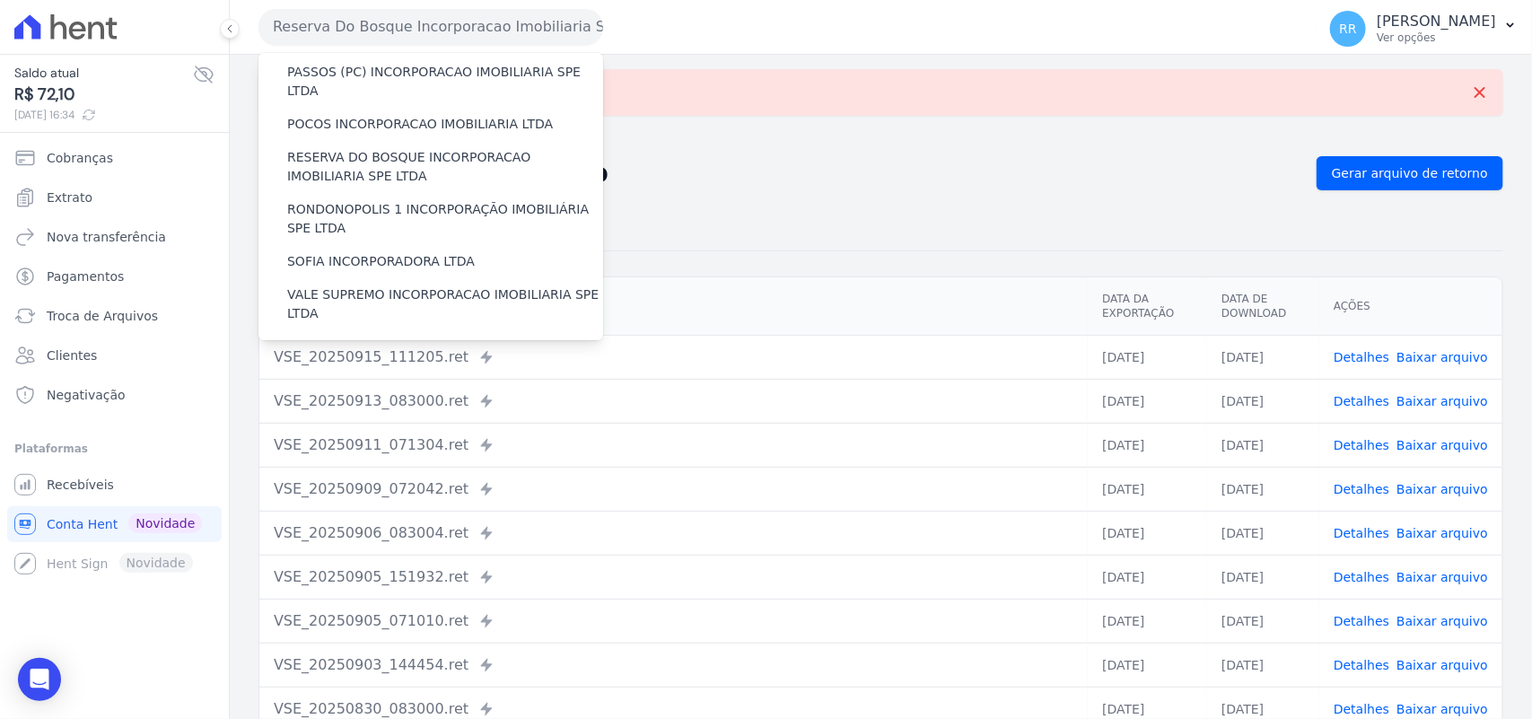
scroll to position [710, 0]
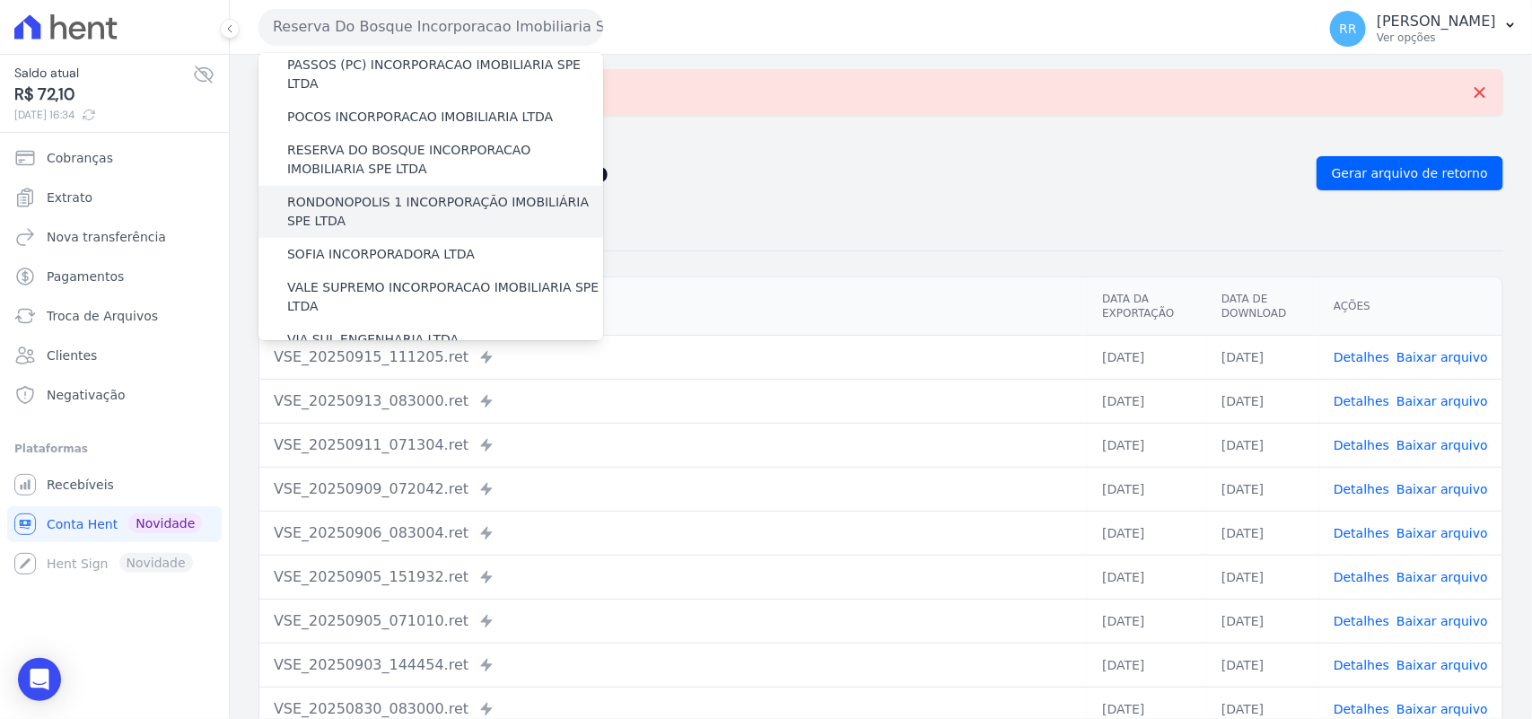
click at [338, 193] on label "RONDONOPOLIS 1 INCORPORAÇÃO IMOBILIÁRIA SPE LTDA" at bounding box center [445, 212] width 316 height 38
click at [0, 0] on input "RONDONOPOLIS 1 INCORPORAÇÃO IMOBILIÁRIA SPE LTDA" at bounding box center [0, 0] width 0 height 0
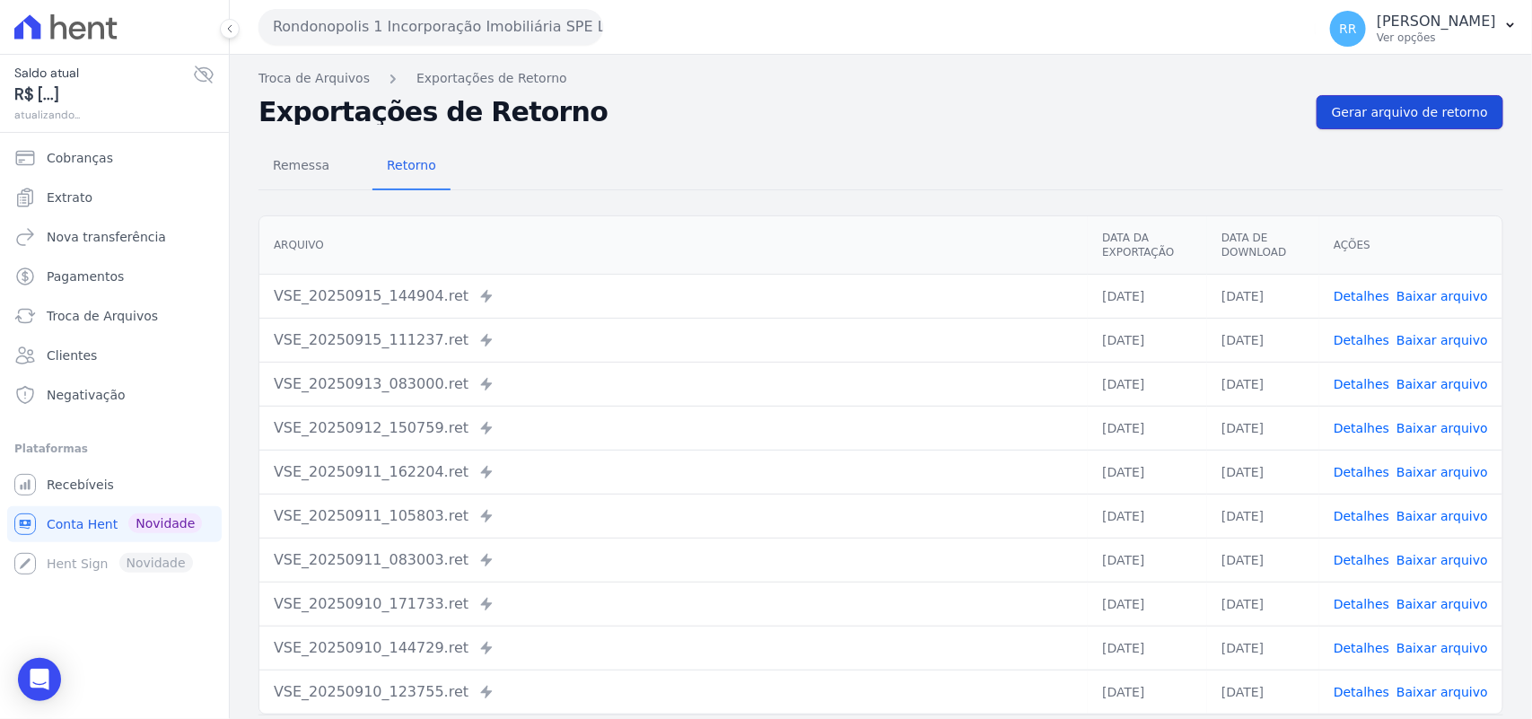
click at [1366, 95] on link "Gerar arquivo de retorno" at bounding box center [1409, 112] width 187 height 34
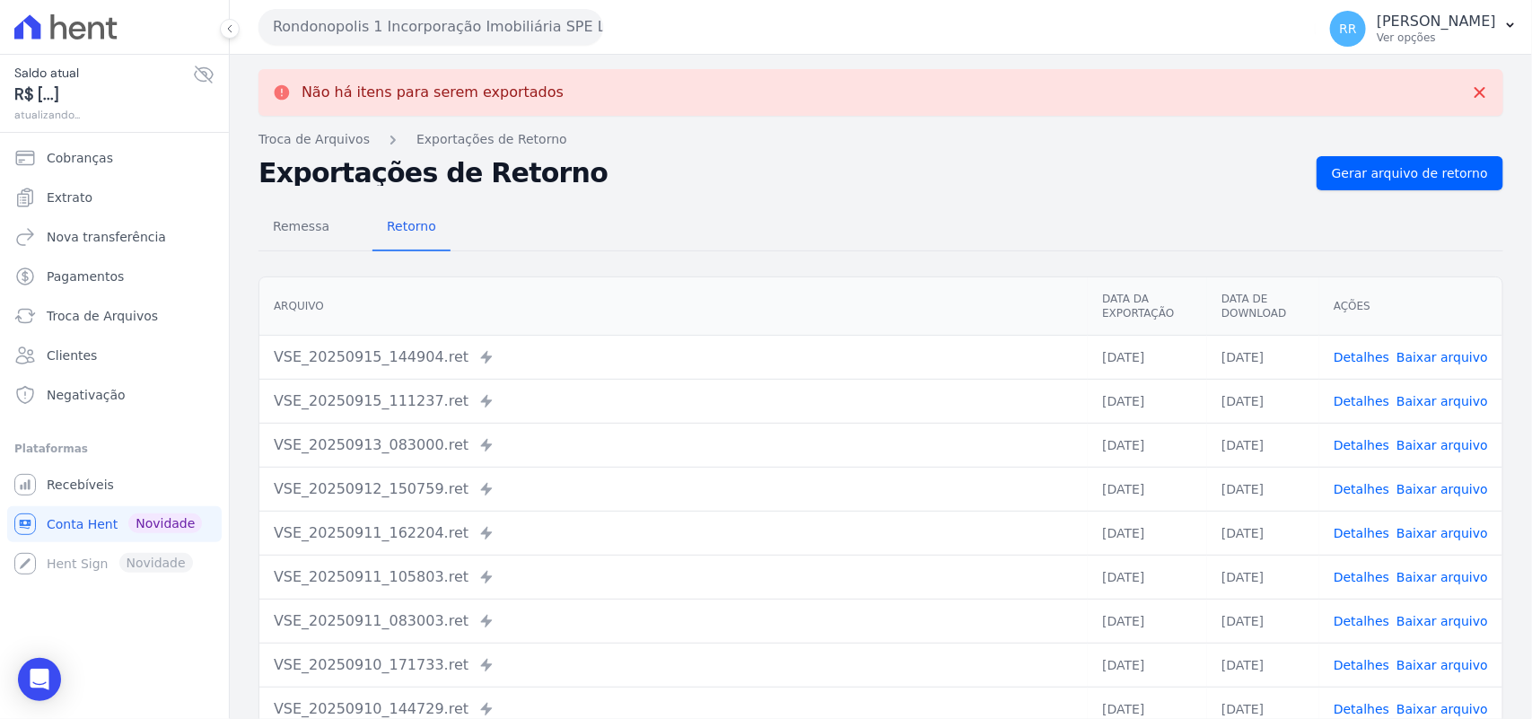
click at [420, 4] on div "Rondonopolis 1 Incorporação Imobiliária SPE LTDA Via Sul Engenharia AGUAS DE [G…" at bounding box center [783, 27] width 1050 height 56
click at [400, 14] on button "Rondonopolis 1 Incorporação Imobiliária SPE LTDA" at bounding box center [430, 27] width 345 height 36
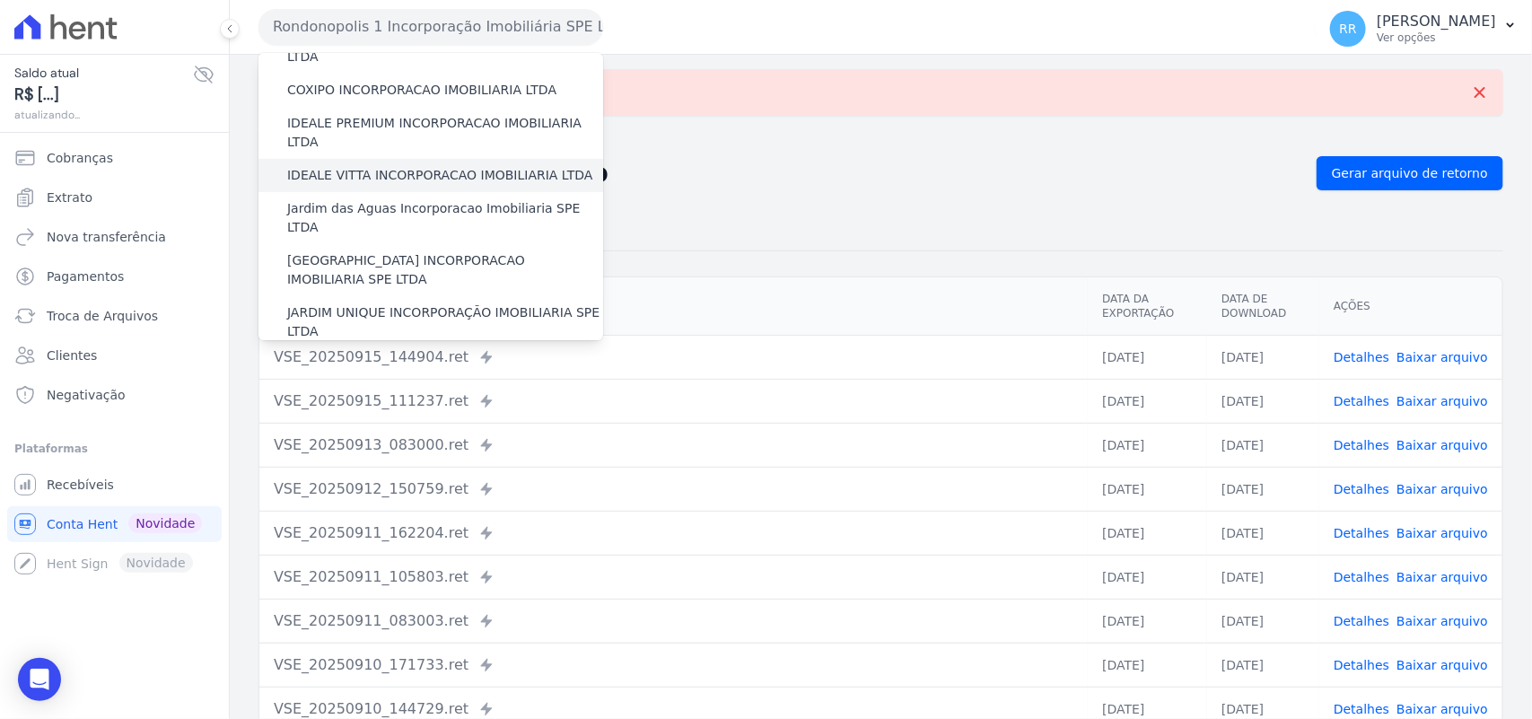
scroll to position [598, 0]
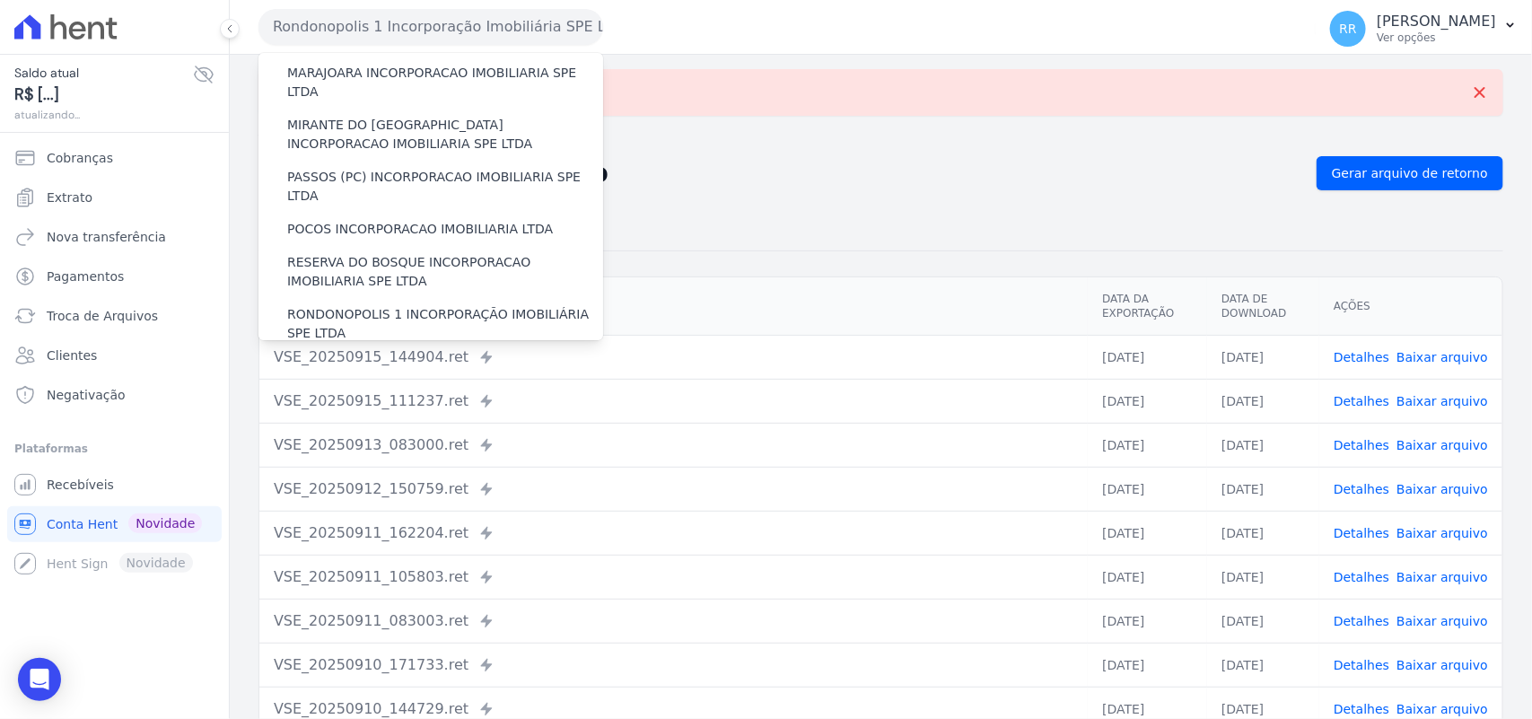
click at [368, 350] on div "SOFIA INCORPORADORA LTDA" at bounding box center [430, 366] width 345 height 33
click at [361, 357] on label "SOFIA INCORPORADORA LTDA" at bounding box center [381, 366] width 188 height 19
click at [0, 0] on input "SOFIA INCORPORADORA LTDA" at bounding box center [0, 0] width 0 height 0
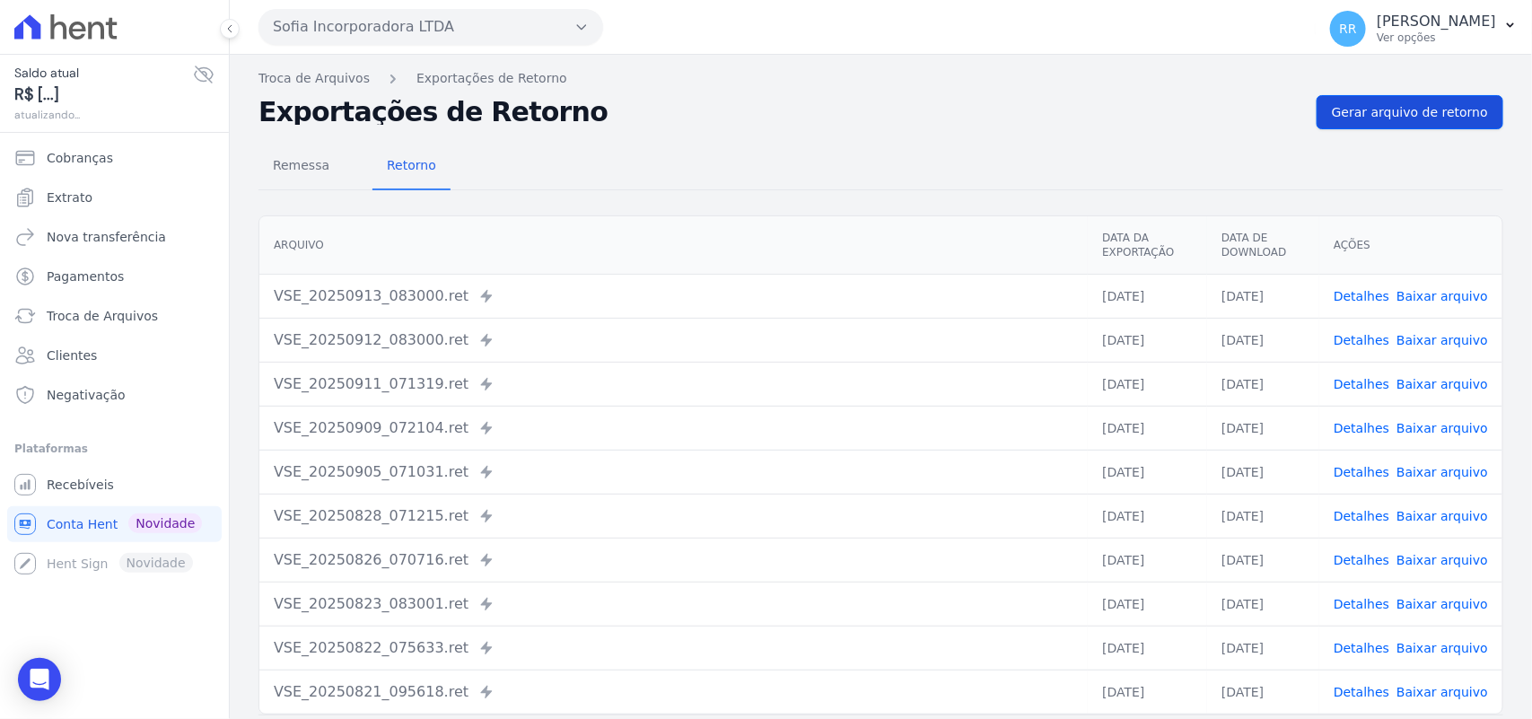
click at [1326, 127] on div "Troca de Arquivos Exportações de Retorno Exportações de Retorno Gerar arquivo d…" at bounding box center [881, 424] width 1302 height 738
click at [1340, 119] on span "Gerar arquivo de retorno" at bounding box center [1410, 112] width 156 height 18
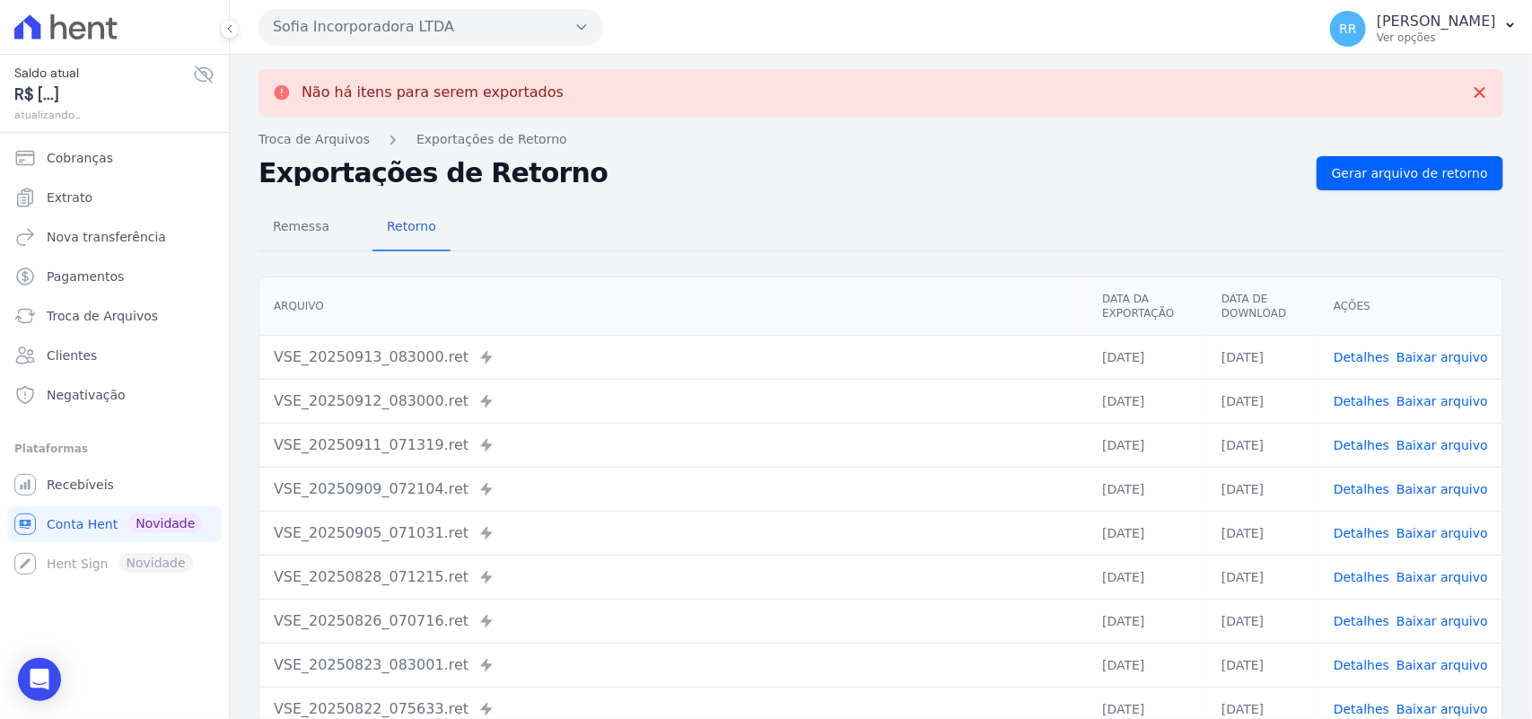
click at [424, 29] on button "Sofia Incorporadora LTDA" at bounding box center [430, 27] width 345 height 36
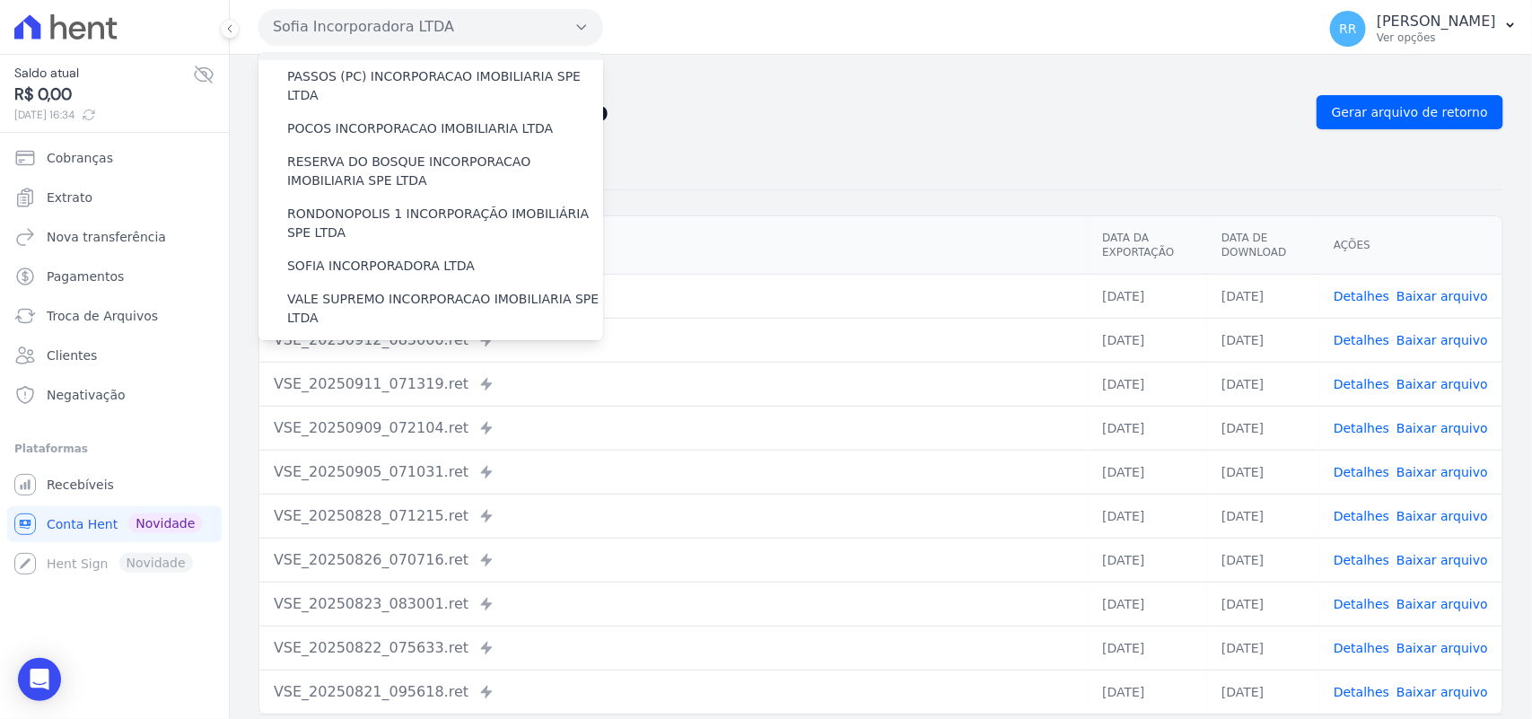
scroll to position [747, 0]
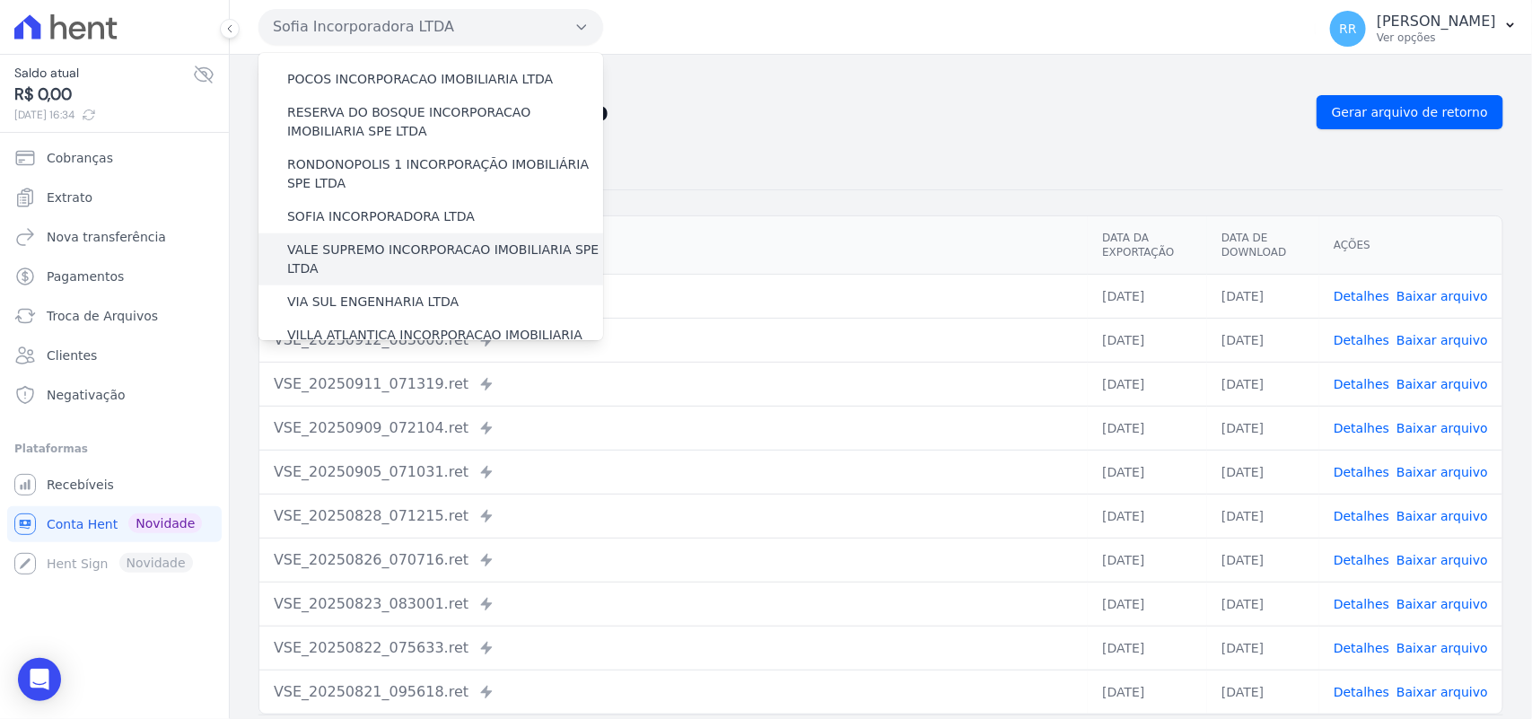
click at [333, 240] on label "VALE SUPREMO INCORPORACAO IMOBILIARIA SPE LTDA" at bounding box center [445, 259] width 316 height 38
click at [0, 0] on input "VALE SUPREMO INCORPORACAO IMOBILIARIA SPE LTDA" at bounding box center [0, 0] width 0 height 0
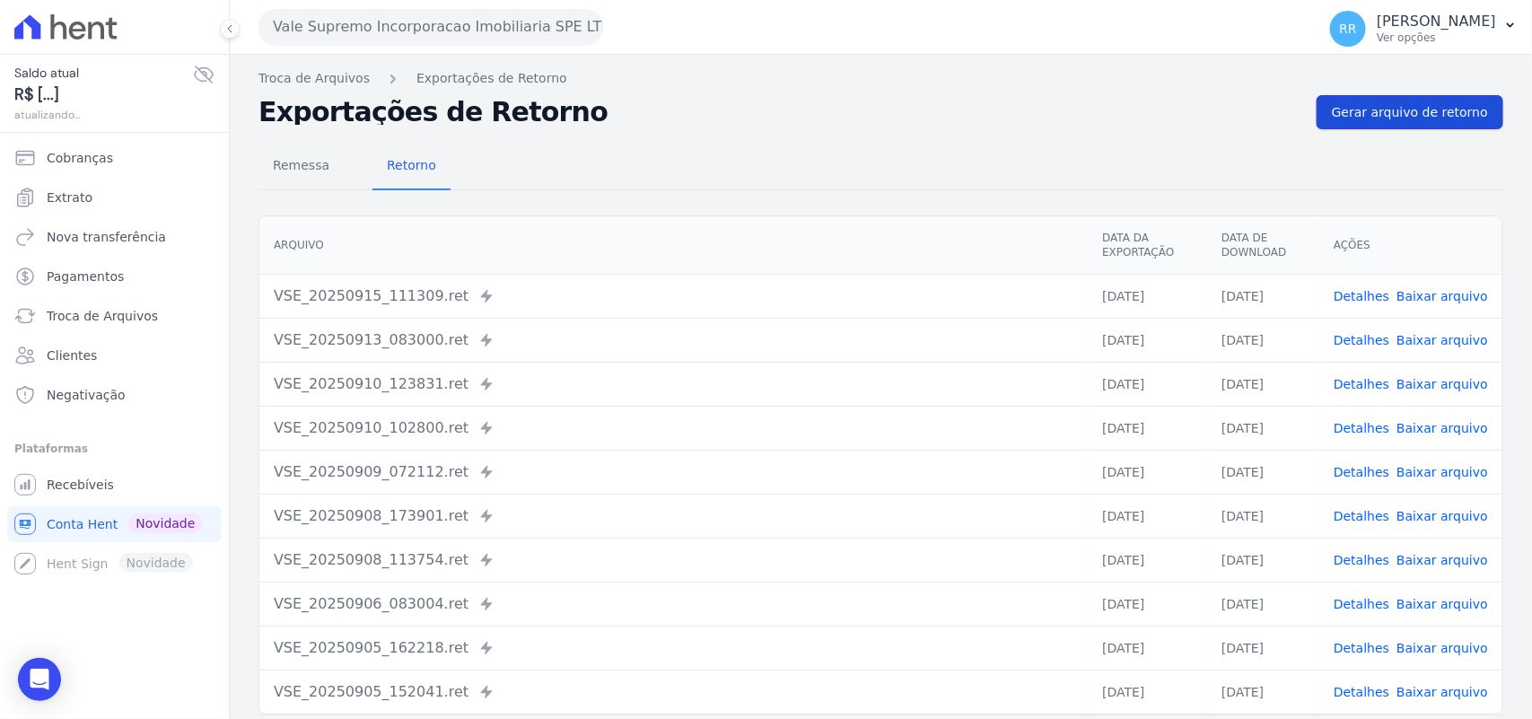
click at [1374, 99] on link "Gerar arquivo de retorno" at bounding box center [1409, 112] width 187 height 34
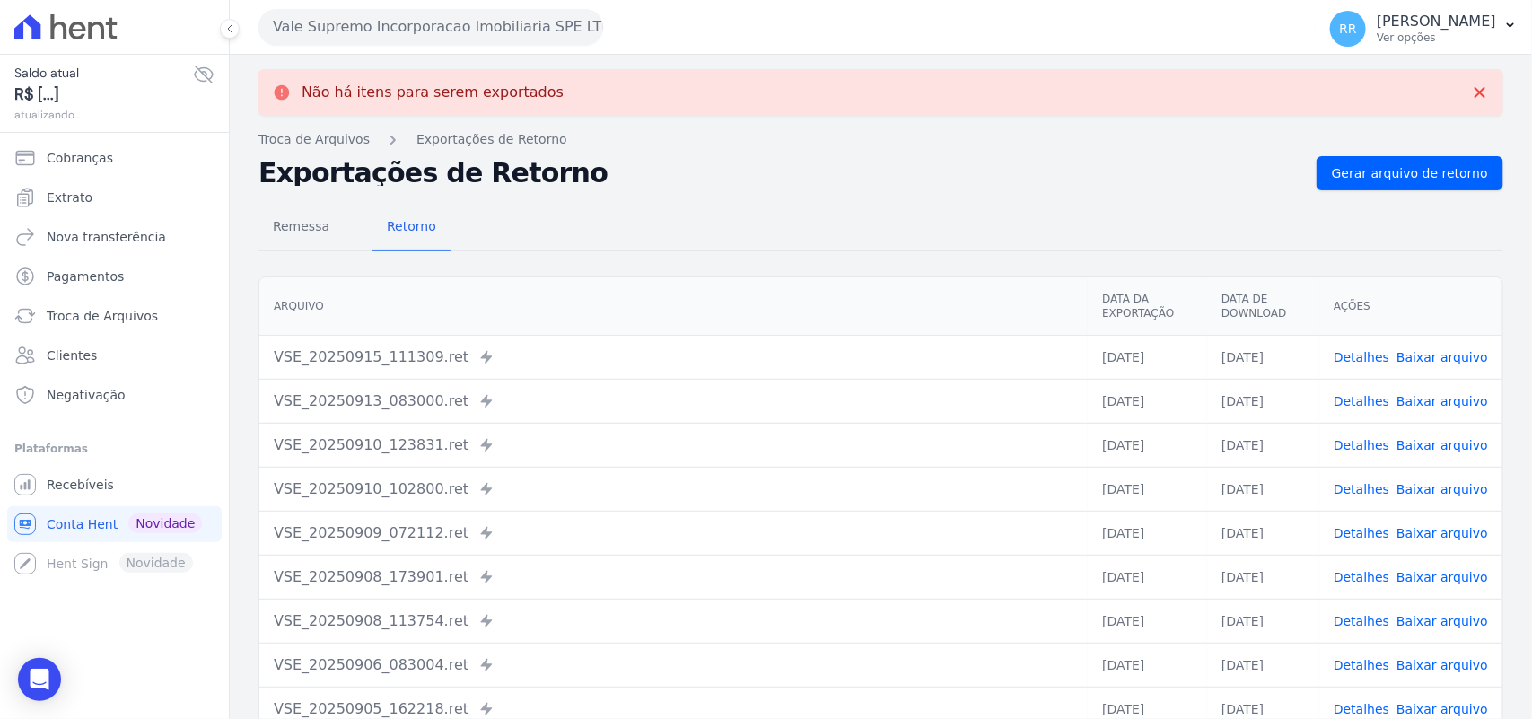
click at [487, 10] on button "Vale Supremo Incorporacao Imobiliaria SPE LTDA" at bounding box center [430, 27] width 345 height 36
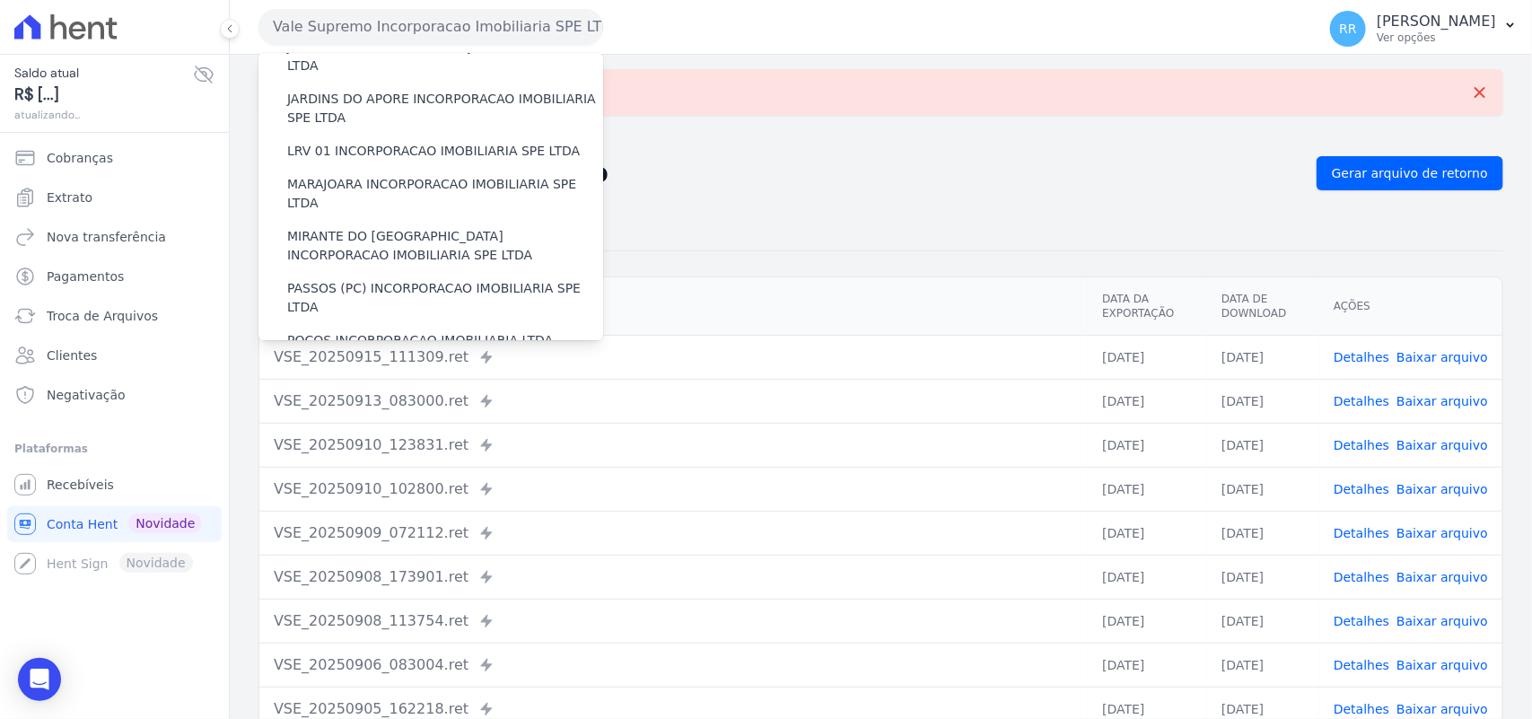
scroll to position [785, 0]
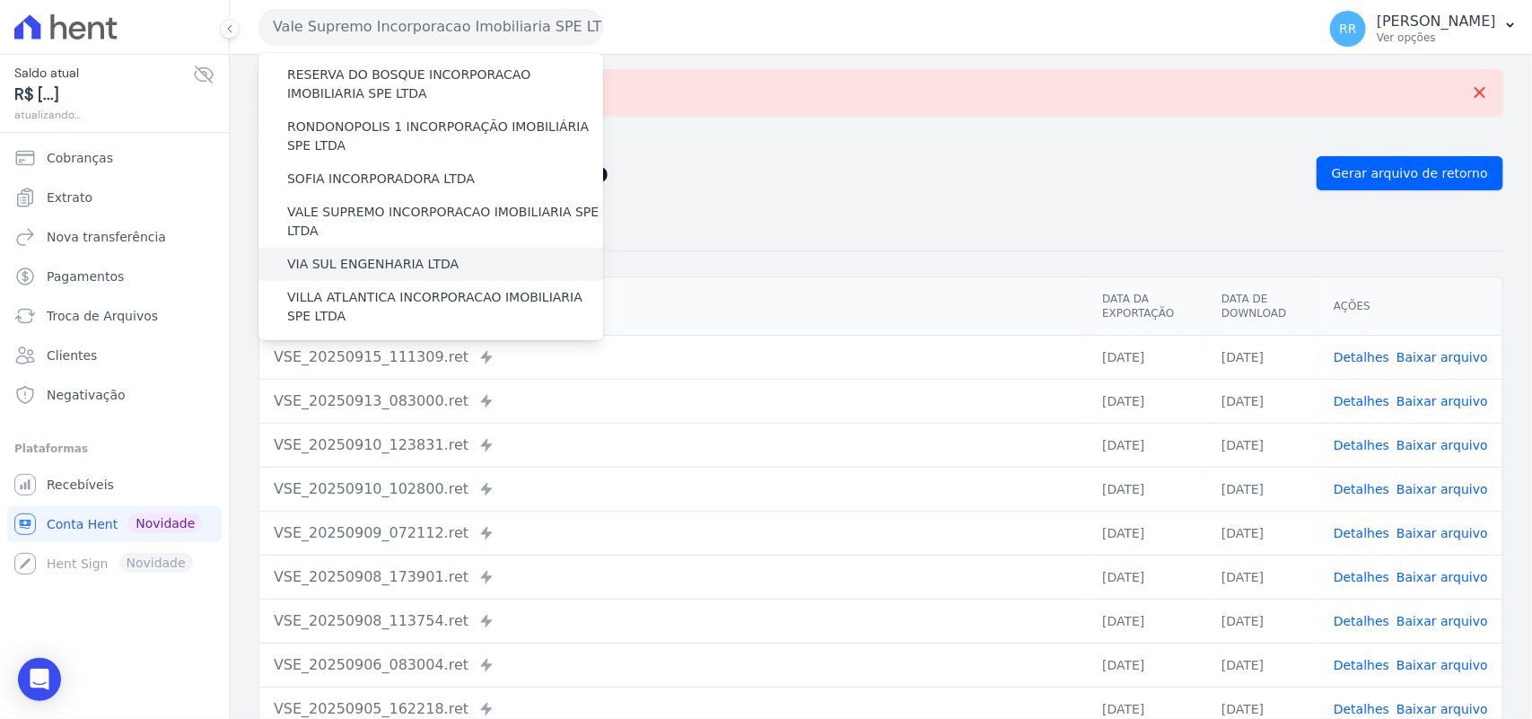
click at [366, 255] on label "VIA SUL ENGENHARIA LTDA" at bounding box center [372, 264] width 171 height 19
click at [0, 0] on input "VIA SUL ENGENHARIA LTDA" at bounding box center [0, 0] width 0 height 0
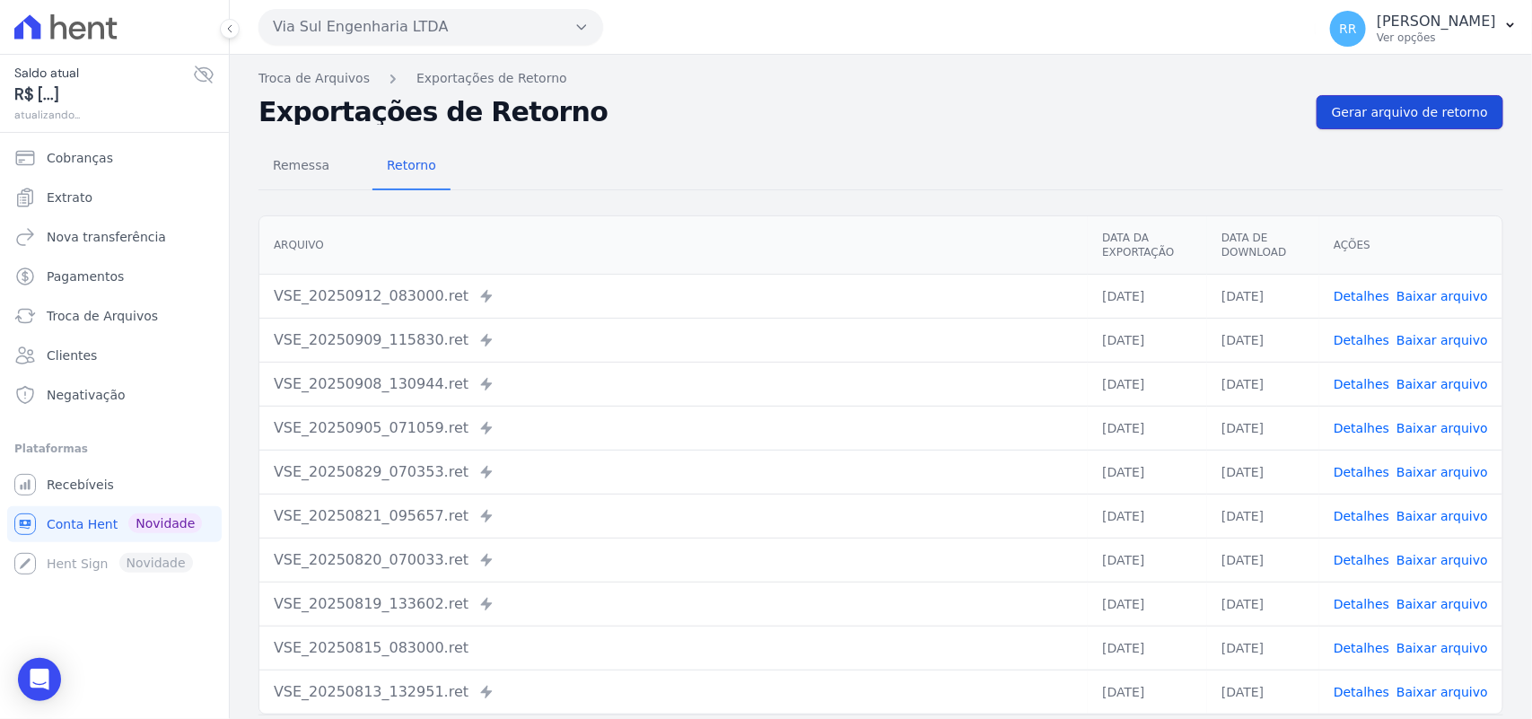
click at [1419, 108] on span "Gerar arquivo de retorno" at bounding box center [1410, 112] width 156 height 18
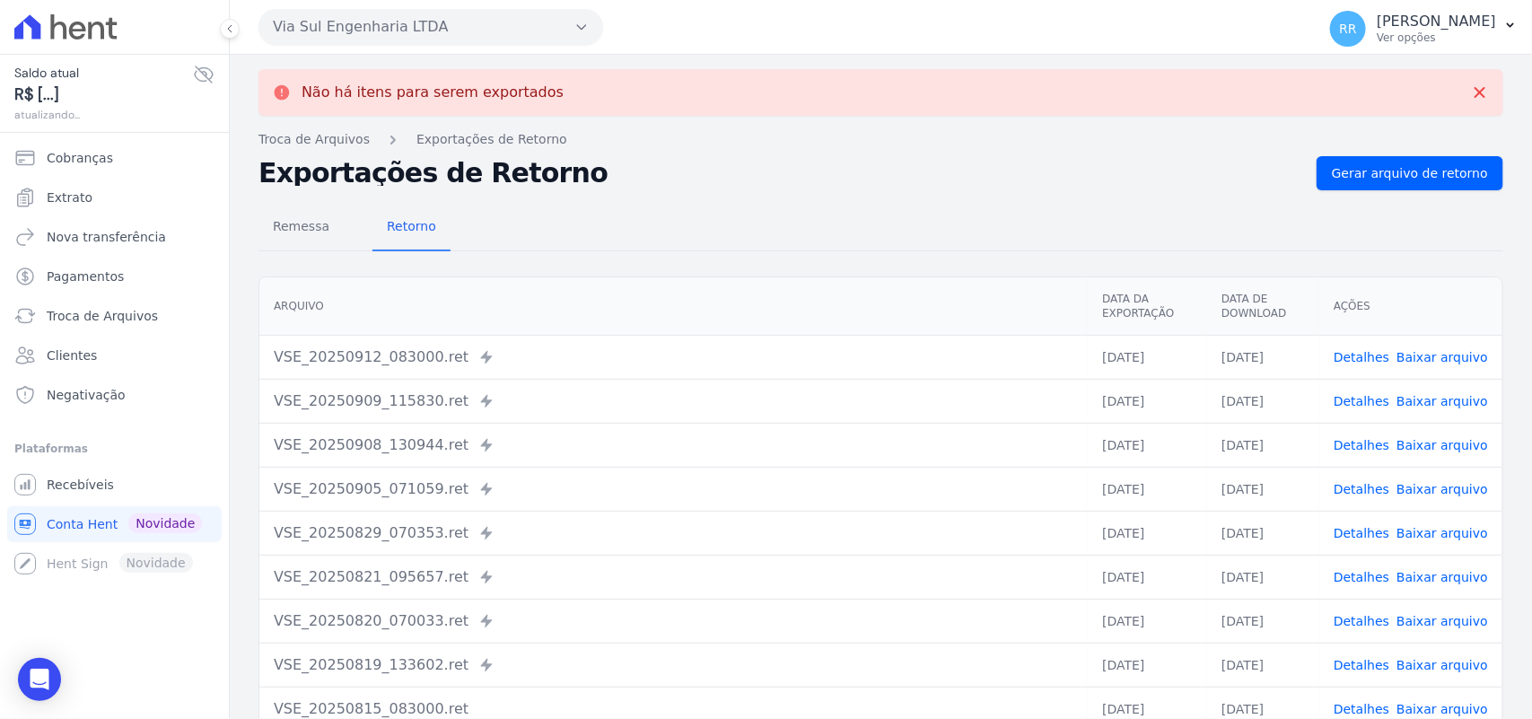
click at [383, 24] on button "Via Sul Engenharia LTDA" at bounding box center [430, 27] width 345 height 36
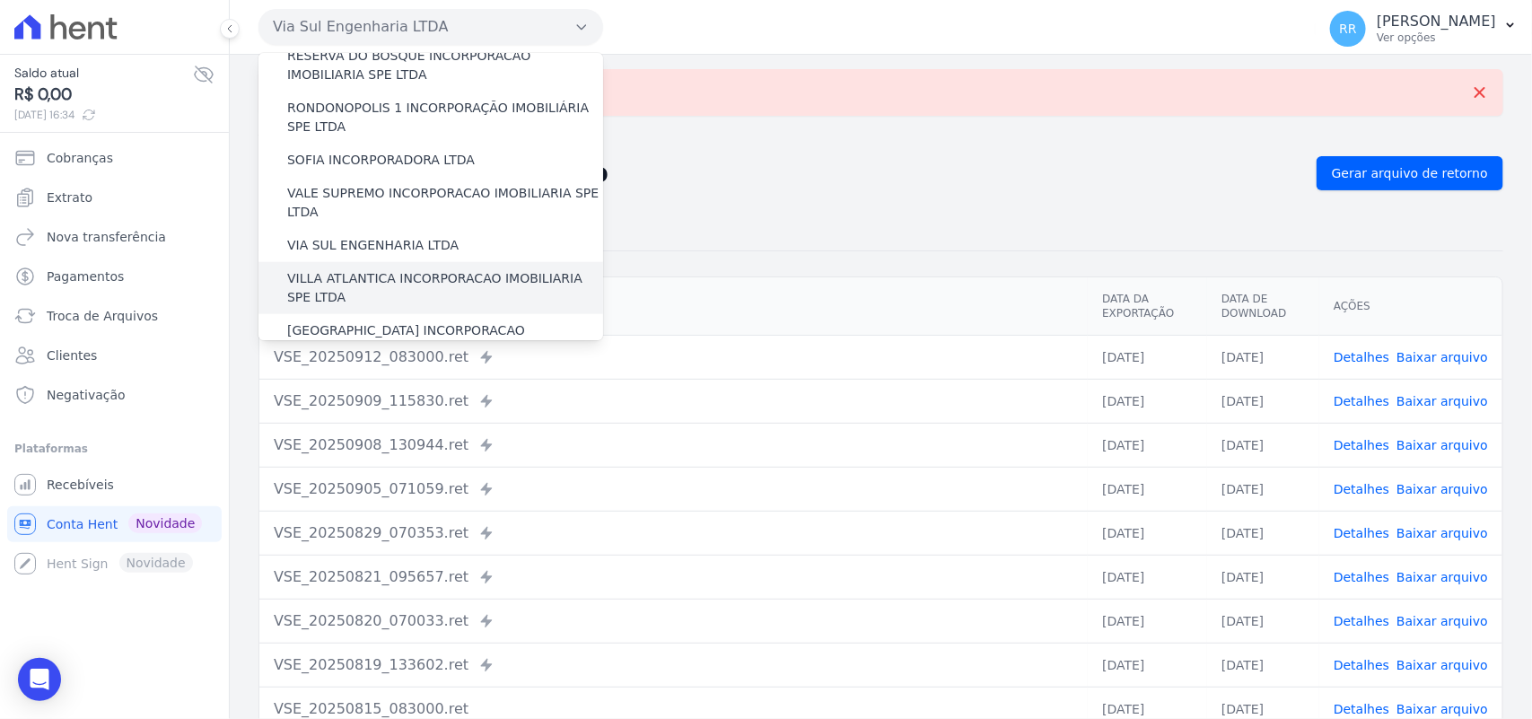
scroll to position [819, 0]
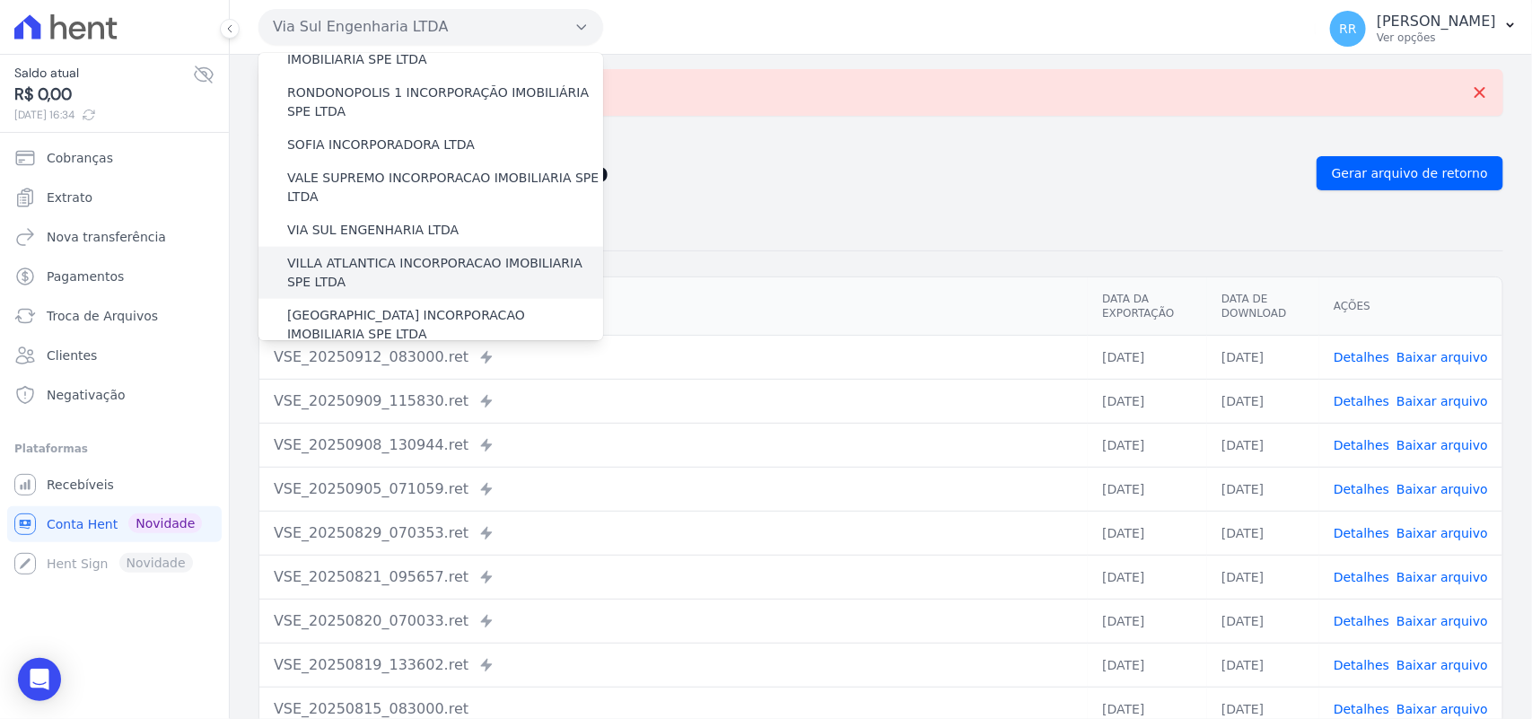
click at [360, 254] on label "VILLA ATLANTICA INCORPORACAO IMOBILIARIA SPE LTDA" at bounding box center [445, 273] width 316 height 38
click at [0, 0] on input "VILLA ATLANTICA INCORPORACAO IMOBILIARIA SPE LTDA" at bounding box center [0, 0] width 0 height 0
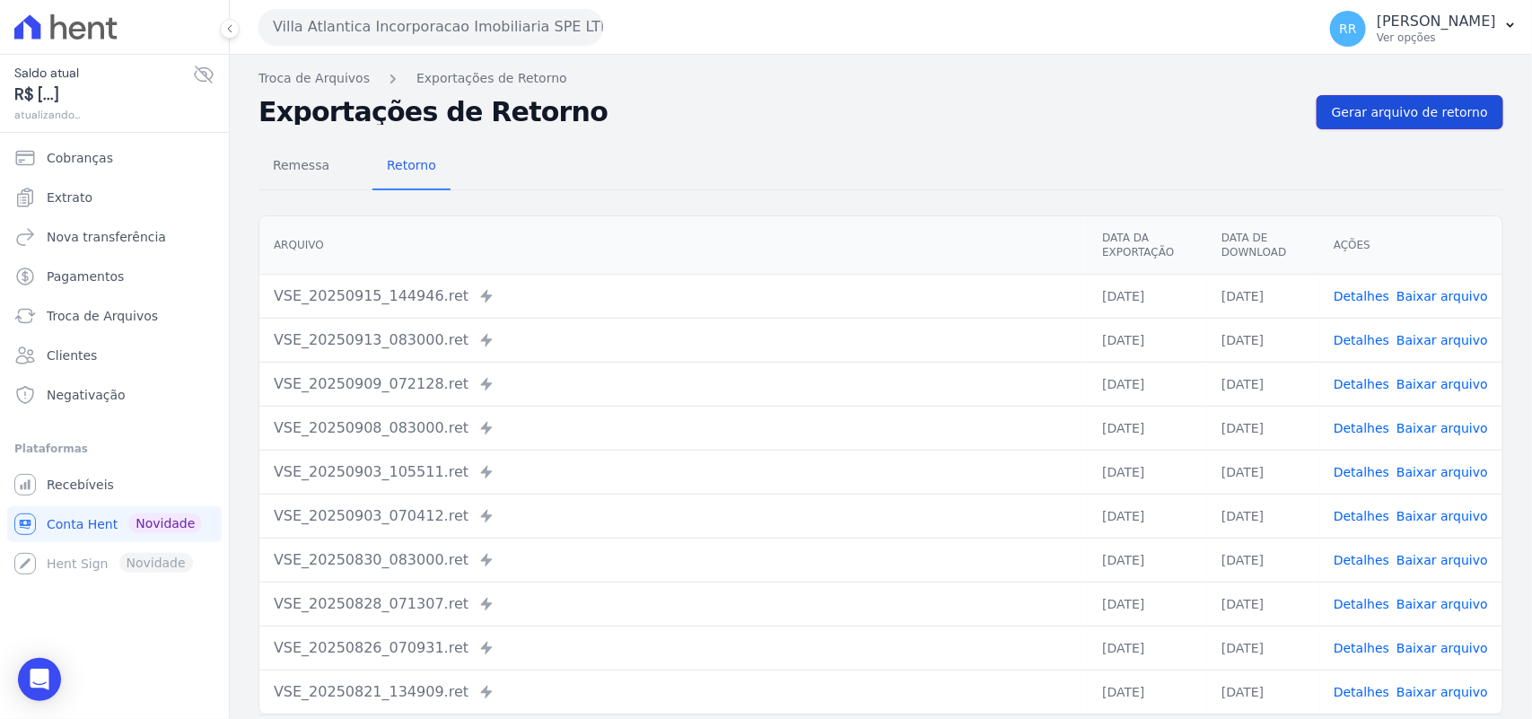
click at [1419, 112] on span "Gerar arquivo de retorno" at bounding box center [1410, 112] width 156 height 18
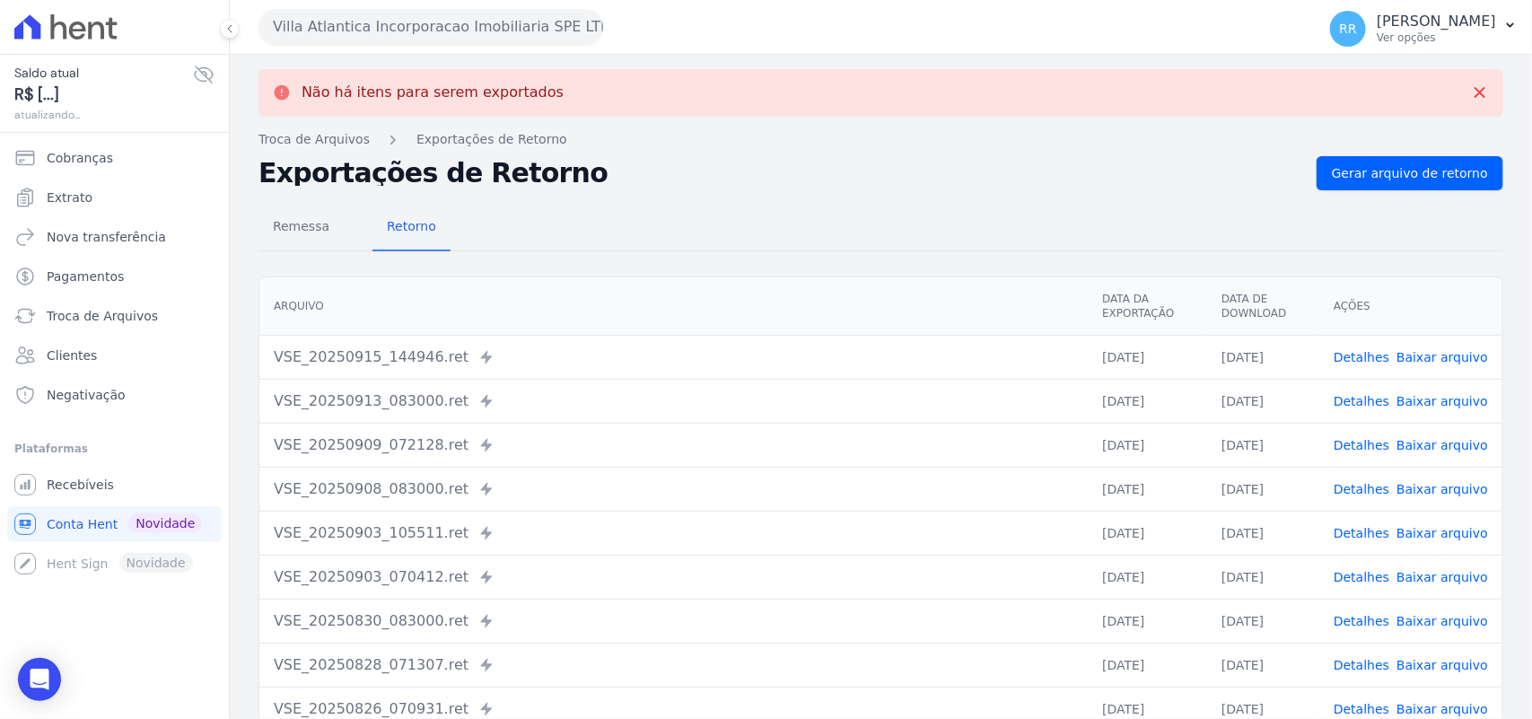
click at [440, 33] on button "Villa Atlantica Incorporacao Imobiliaria SPE LTDA" at bounding box center [430, 27] width 345 height 36
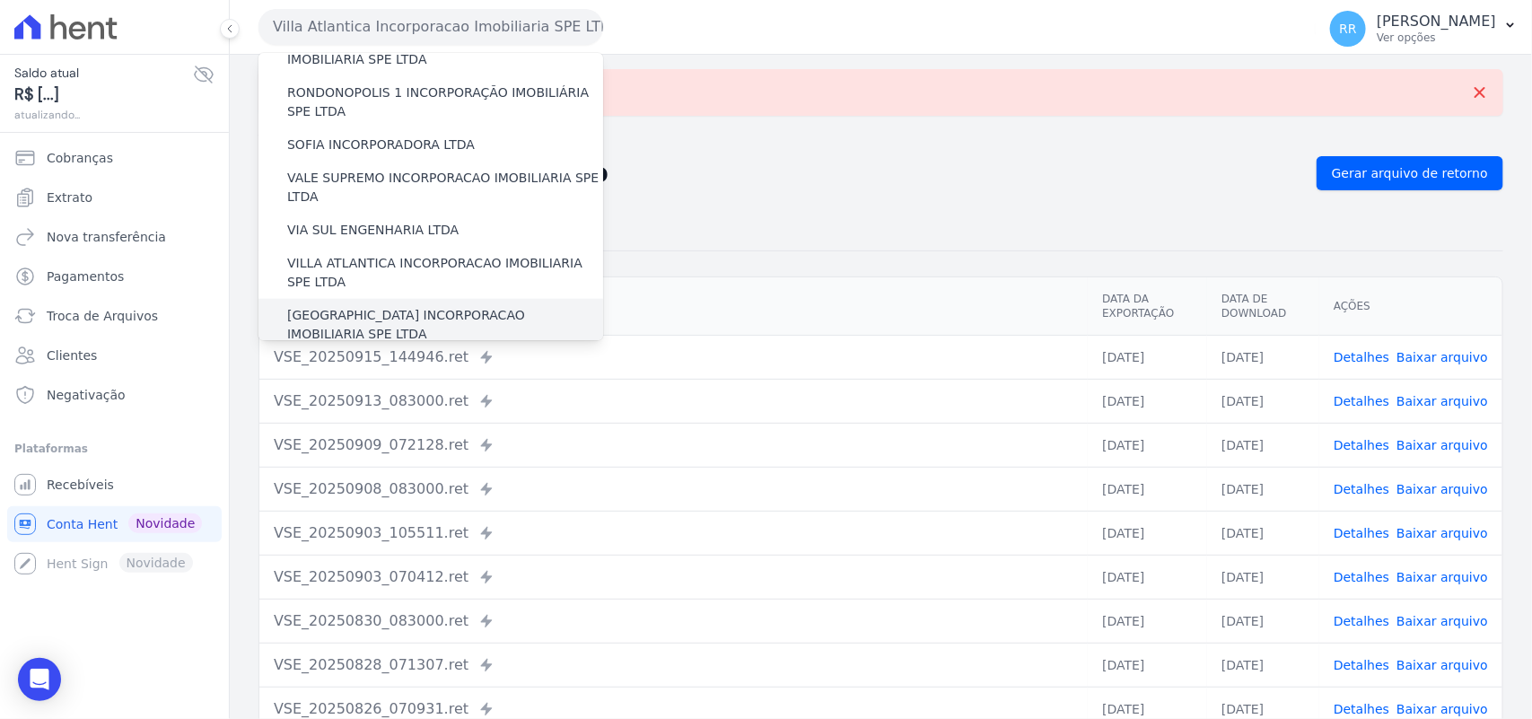
click at [343, 306] on label "[GEOGRAPHIC_DATA] INCORPORACAO IMOBILIARIA SPE LTDA" at bounding box center [445, 325] width 316 height 38
click at [0, 0] on input "[GEOGRAPHIC_DATA] INCORPORACAO IMOBILIARIA SPE LTDA" at bounding box center [0, 0] width 0 height 0
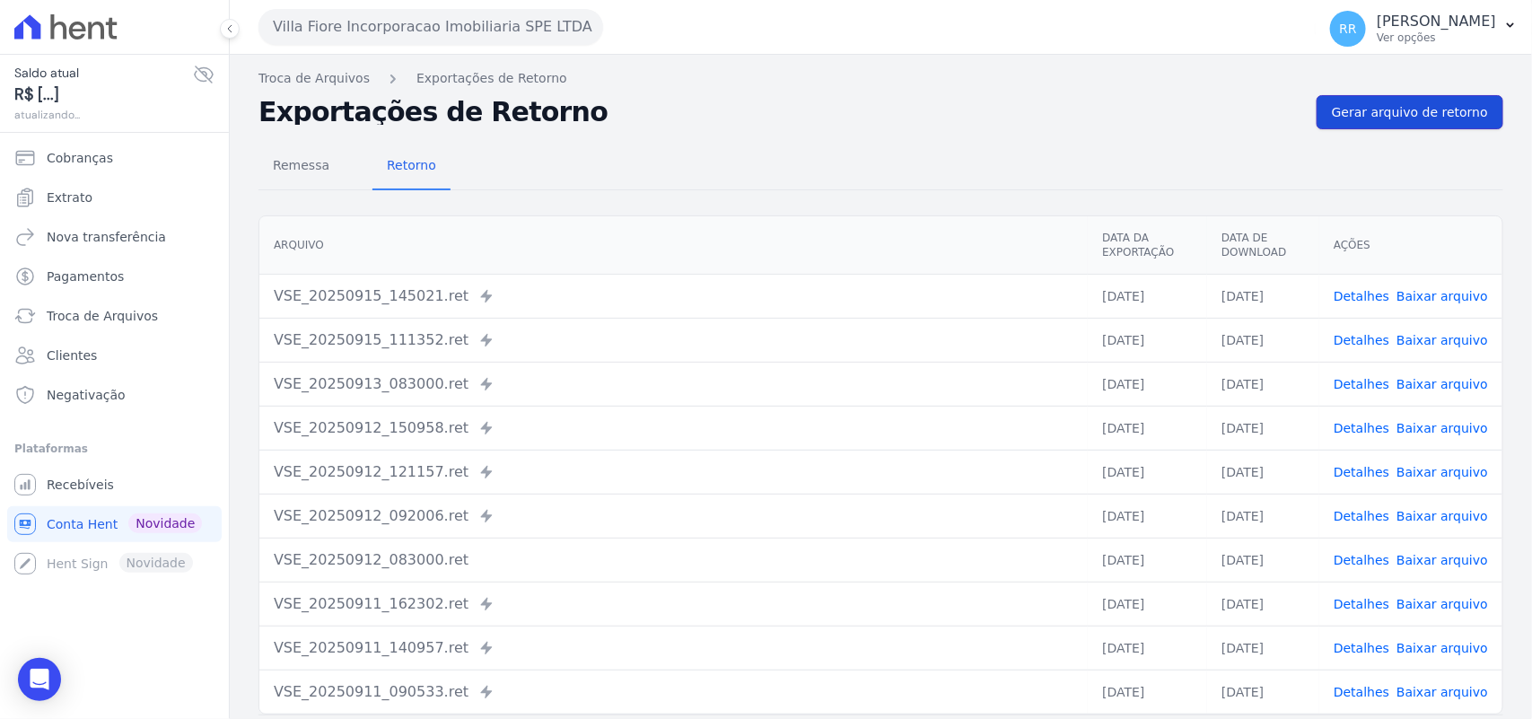
click at [1414, 110] on span "Gerar arquivo de retorno" at bounding box center [1410, 112] width 156 height 18
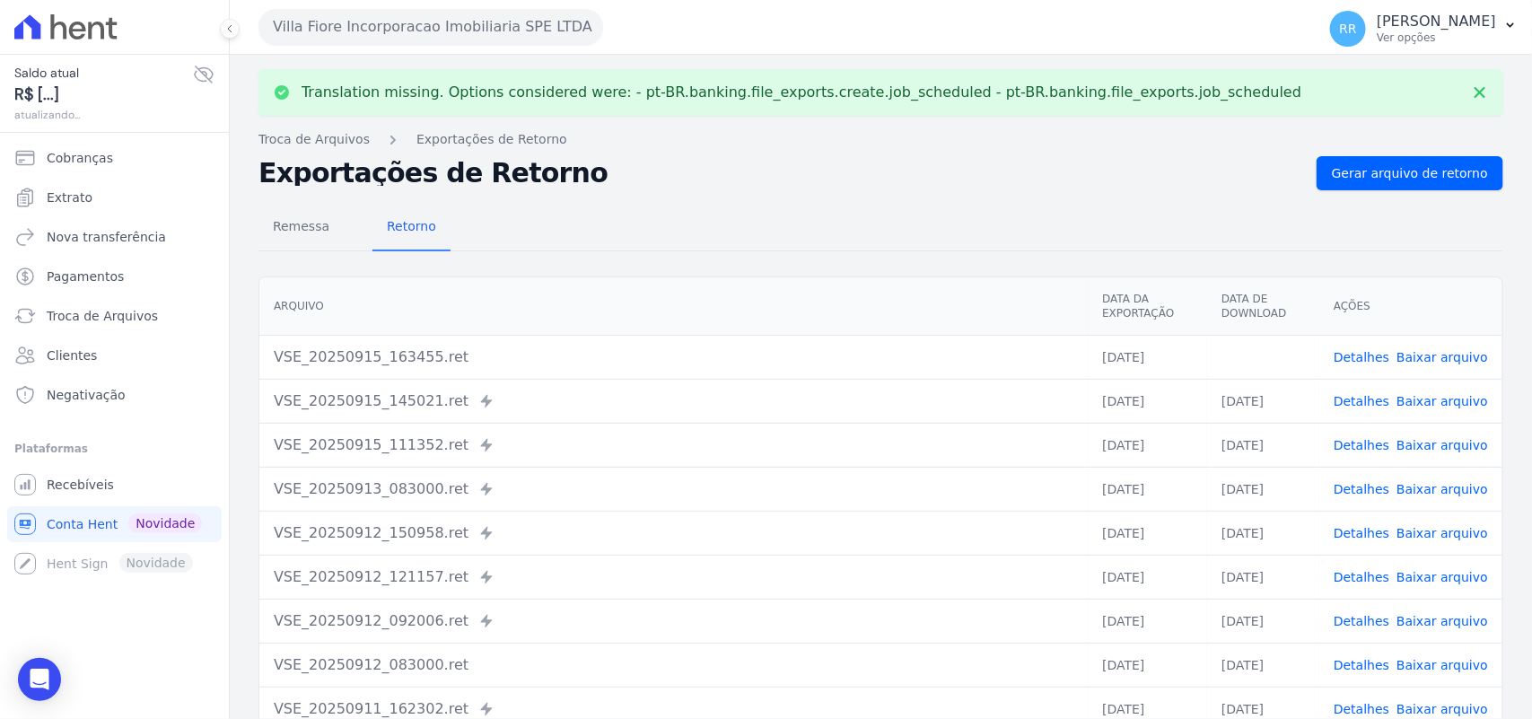
click at [1455, 354] on link "Baixar arquivo" at bounding box center [1442, 357] width 92 height 14
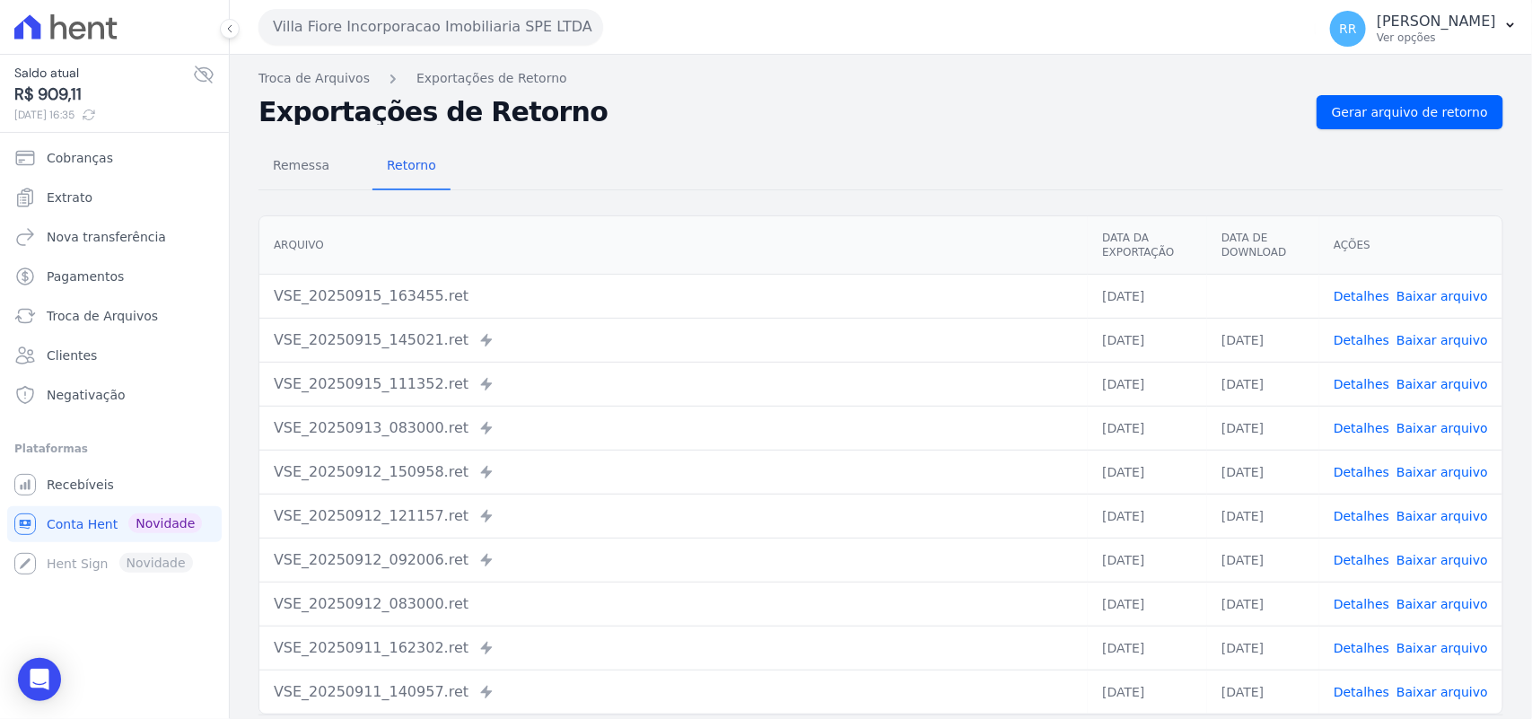
click at [756, 203] on div "Remessa Retorno [GEOGRAPHIC_DATA] Data da Exportação Data de Download Ações VSE…" at bounding box center [880, 453] width 1244 height 649
click at [593, 39] on button "Villa Fiore Incorporacao Imobiliaria SPE LTDA" at bounding box center [430, 27] width 345 height 36
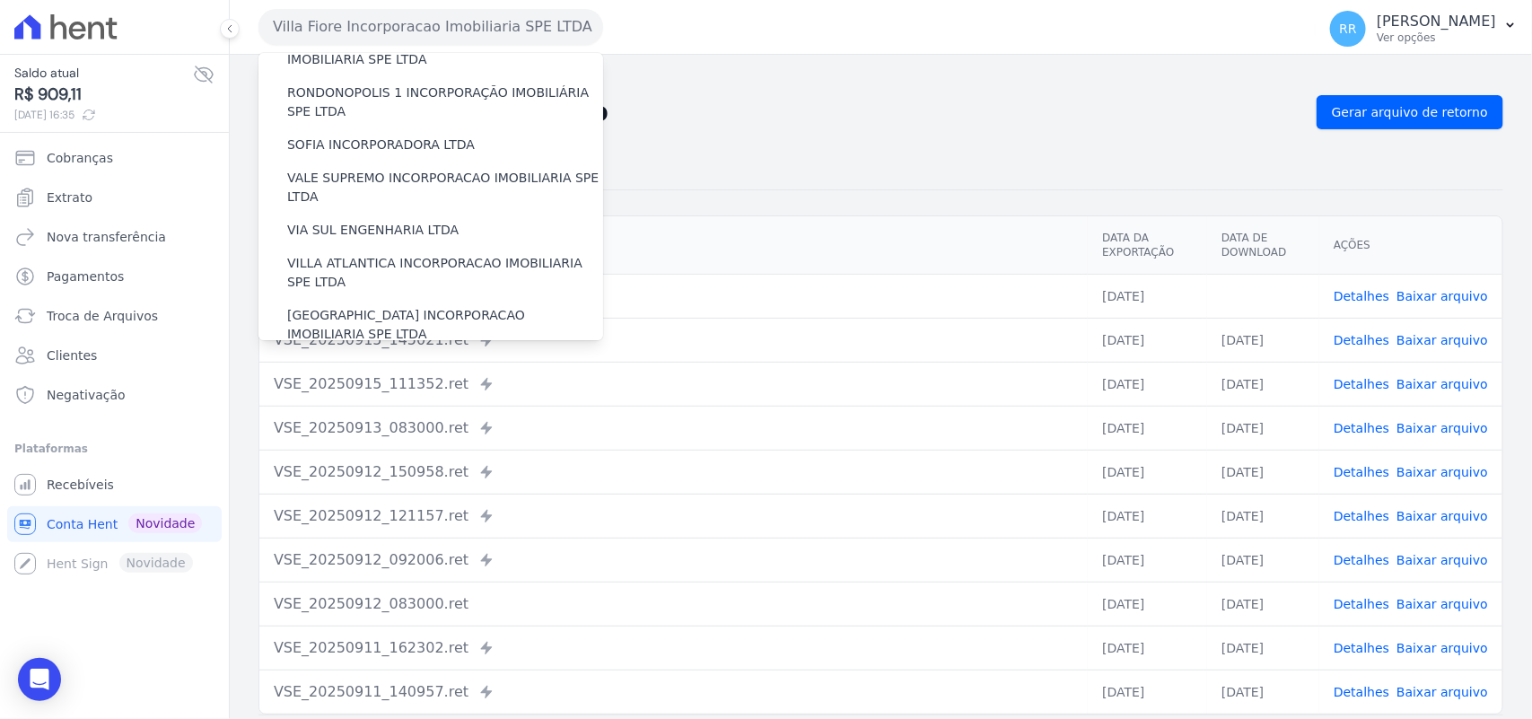
click at [427, 358] on label "VILLA TROPICAL INCORPORAÇÃO IMOBILIÁRIA SPE LTDA" at bounding box center [445, 377] width 316 height 38
click at [0, 0] on input "VILLA TROPICAL INCORPORAÇÃO IMOBILIÁRIA SPE LTDA" at bounding box center [0, 0] width 0 height 0
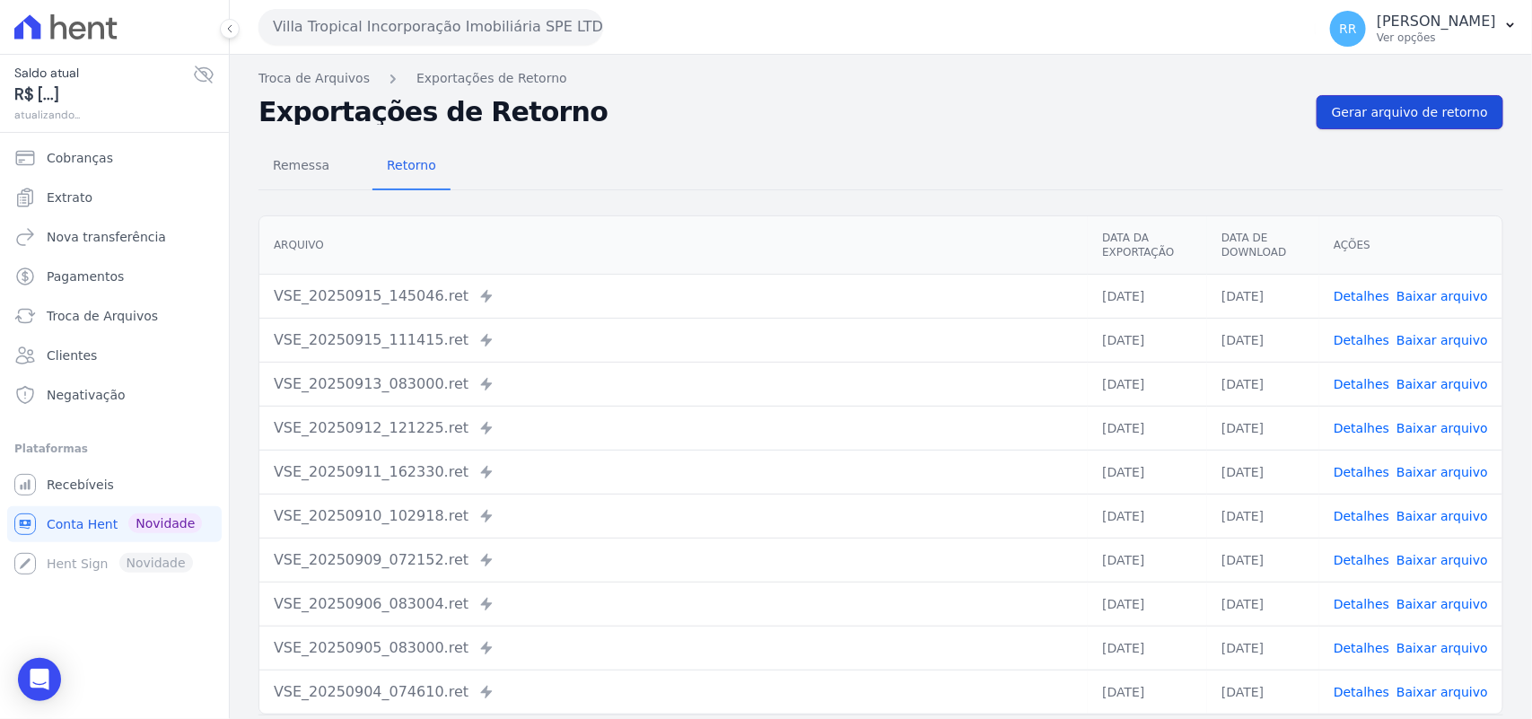
click at [1371, 112] on span "Gerar arquivo de retorno" at bounding box center [1410, 112] width 156 height 18
